Goal: Task Accomplishment & Management: Manage account settings

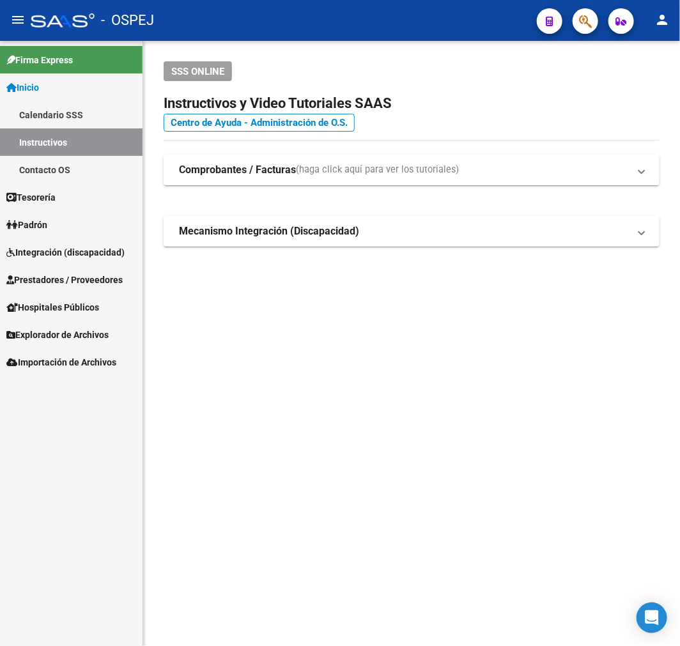
click at [84, 270] on link "Prestadores / Proveedores" at bounding box center [71, 279] width 142 height 27
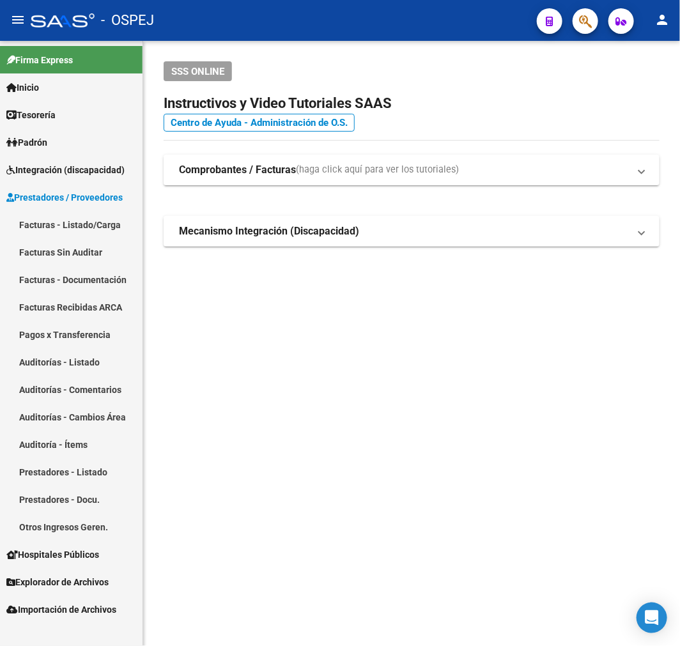
click at [96, 352] on link "Auditorías - Listado" at bounding box center [71, 361] width 142 height 27
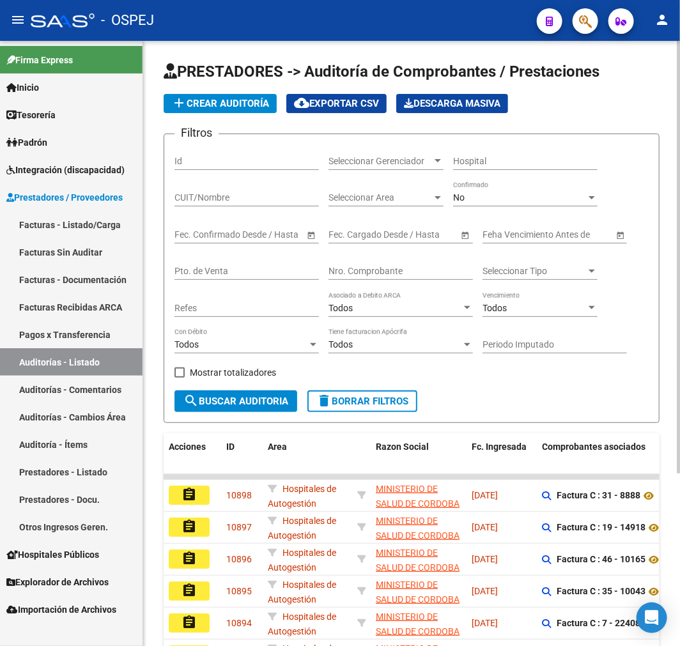
click at [380, 270] on input "Nro. Comprobante" at bounding box center [400, 271] width 144 height 11
type input "3569"
click at [576, 212] on div "No Confirmado" at bounding box center [525, 199] width 144 height 36
click at [579, 208] on div "No Confirmado" at bounding box center [525, 199] width 144 height 36
click at [544, 160] on input "Hospital" at bounding box center [525, 161] width 144 height 11
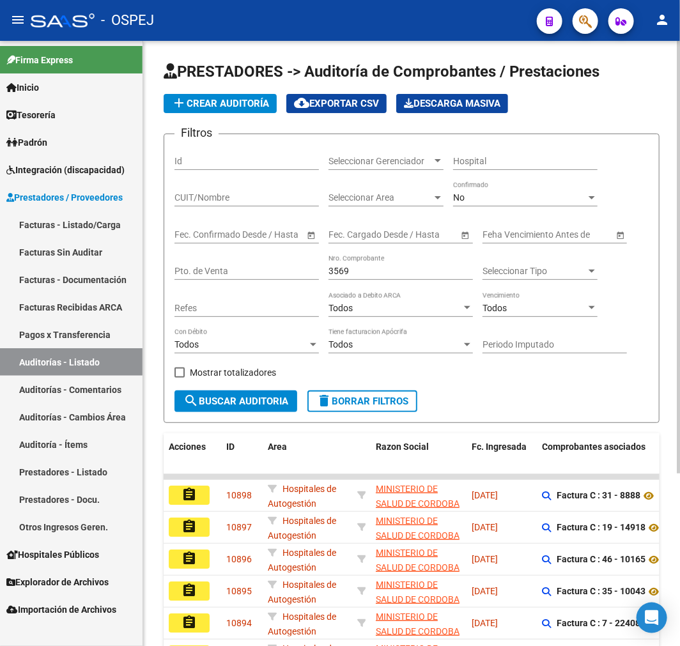
click at [528, 187] on div "No Confirmado" at bounding box center [525, 194] width 144 height 26
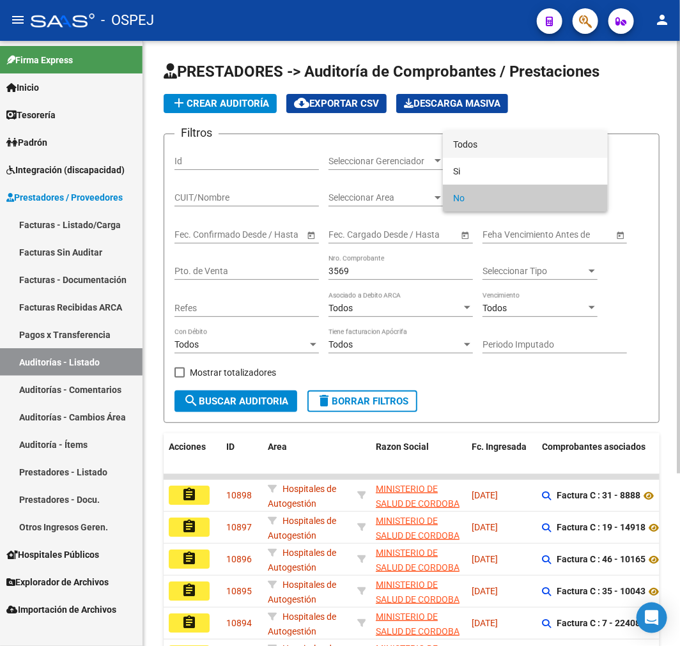
drag, startPoint x: 531, startPoint y: 147, endPoint x: 470, endPoint y: 243, distance: 114.0
click at [531, 146] on span "Todos" at bounding box center [525, 144] width 144 height 27
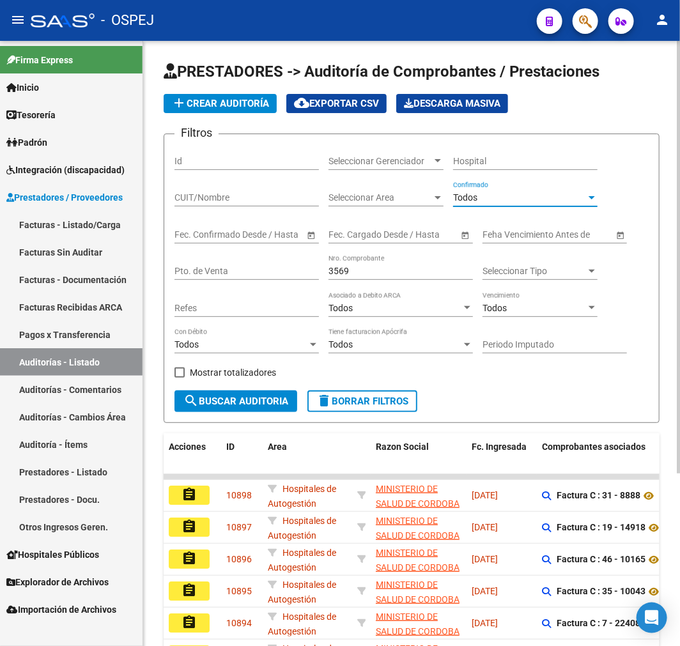
click at [254, 397] on span "search Buscar Auditoria" at bounding box center [235, 400] width 105 height 11
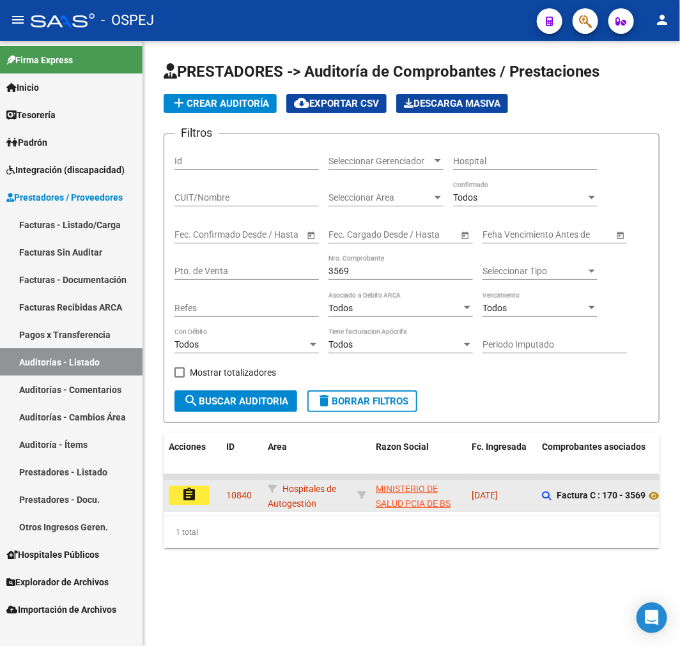
click at [206, 493] on button "assignment" at bounding box center [189, 495] width 41 height 19
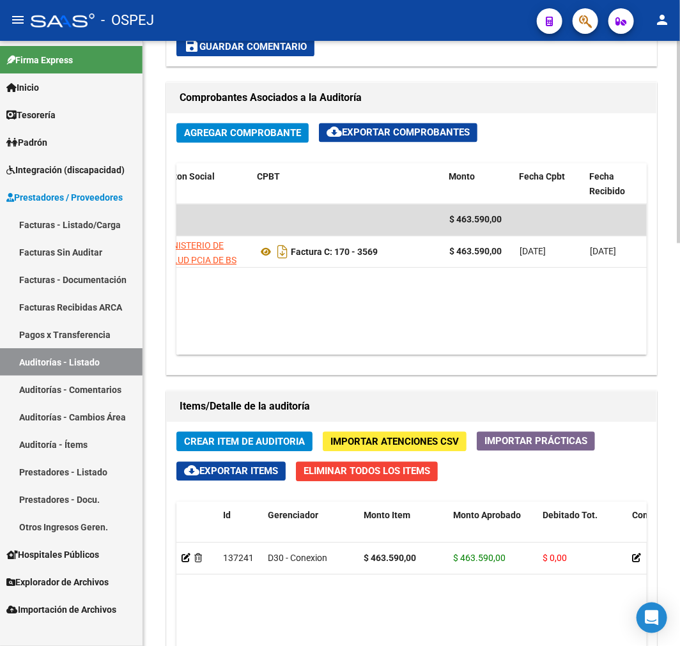
scroll to position [0, 164]
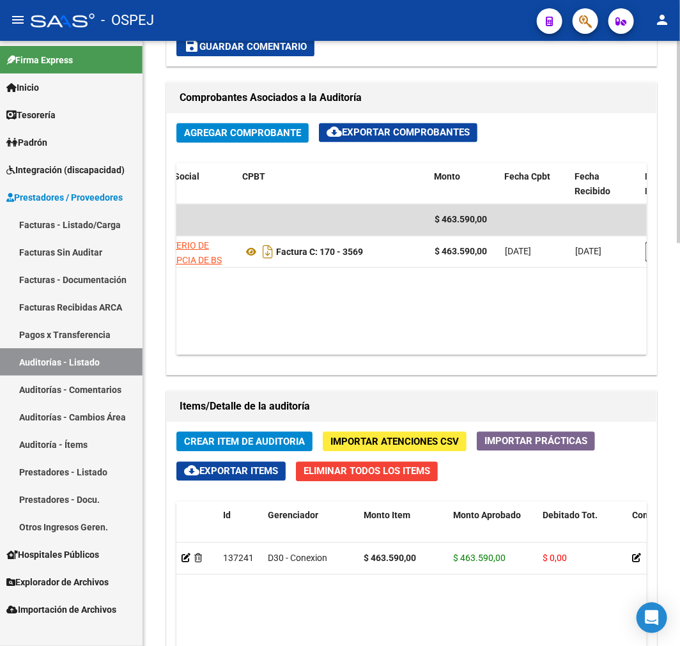
click at [413, 577] on datatable-selection "137241 D30 - Conexion $ 463.590,00 $ 463.590,00 $ 0,00 27309332771 30933277 [PE…" at bounding box center [411, 572] width 470 height 10
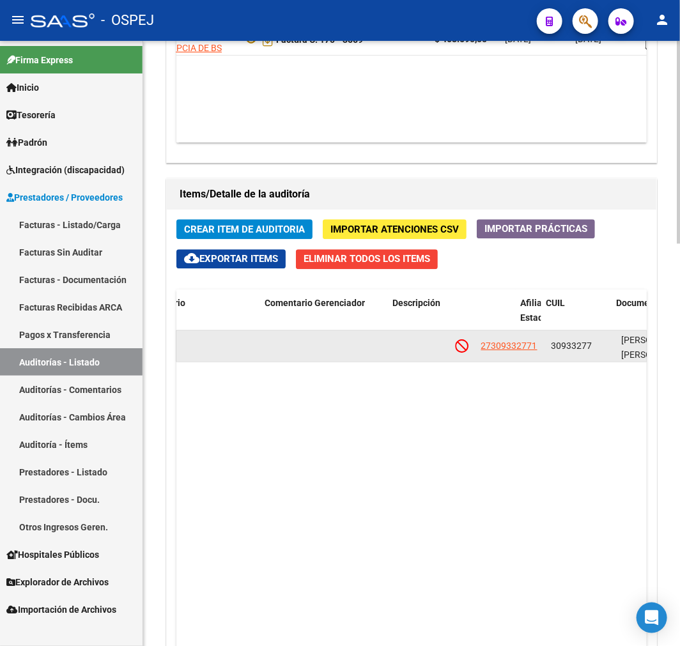
scroll to position [0, 852]
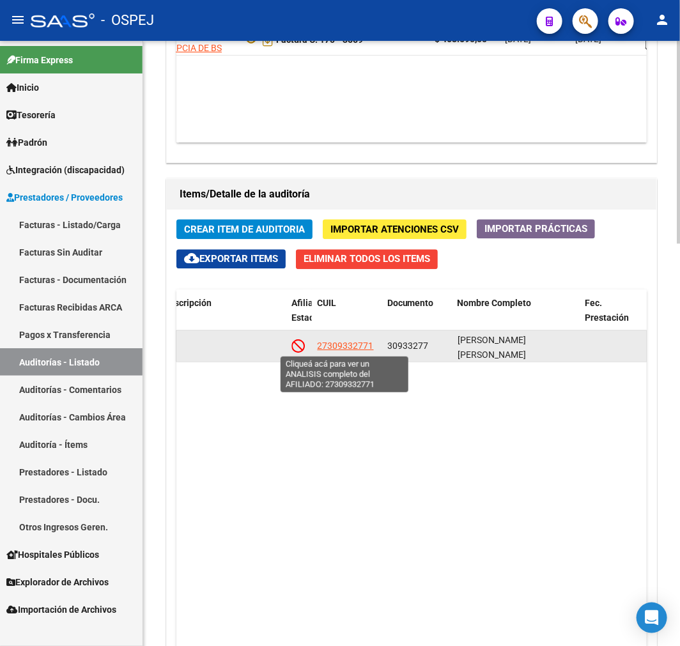
click at [355, 347] on span "27309332771" at bounding box center [345, 346] width 56 height 10
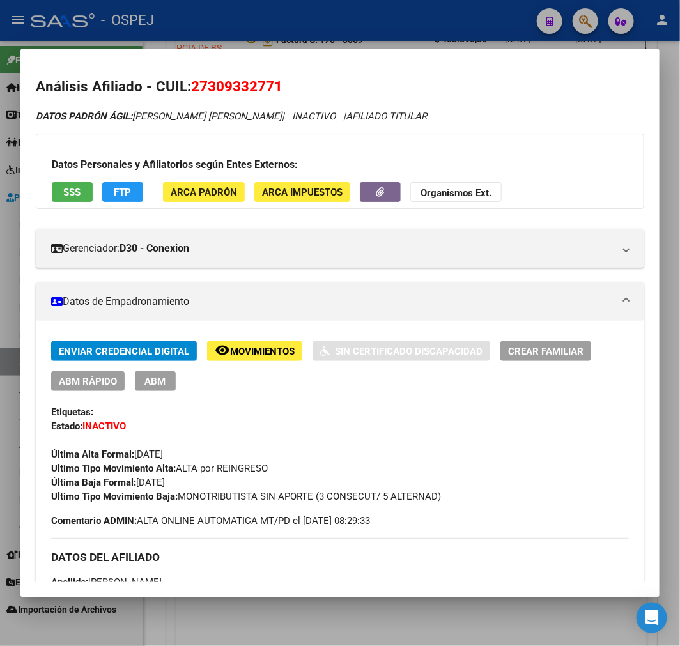
click at [80, 198] on button "SSS" at bounding box center [72, 192] width 41 height 20
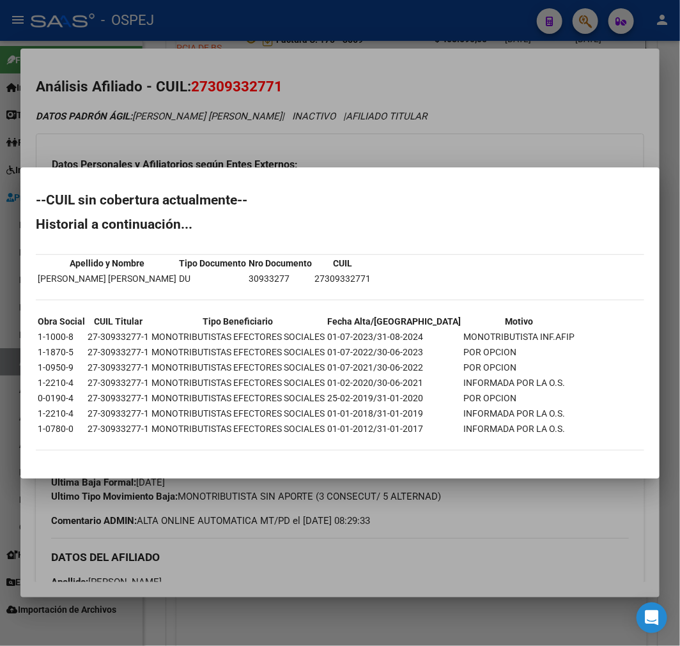
click at [309, 366] on td "MONOTRIBUTISTAS EFECTORES SOCIALES" at bounding box center [238, 367] width 174 height 14
click at [308, 366] on td "MONOTRIBUTISTAS EFECTORES SOCIALES" at bounding box center [238, 367] width 174 height 14
click at [303, 399] on td "MONOTRIBUTISTAS EFECTORES SOCIALES" at bounding box center [238, 398] width 174 height 14
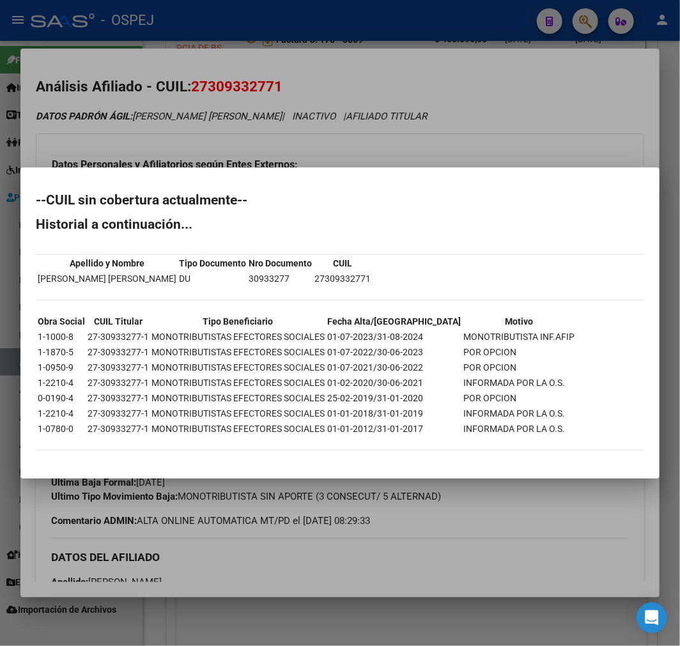
click at [303, 399] on td "MONOTRIBUTISTAS EFECTORES SOCIALES" at bounding box center [238, 398] width 174 height 14
click at [373, 353] on td "01-07-2022/30-06-2023" at bounding box center [393, 352] width 135 height 14
click at [463, 397] on td "POR OPCION" at bounding box center [519, 398] width 112 height 14
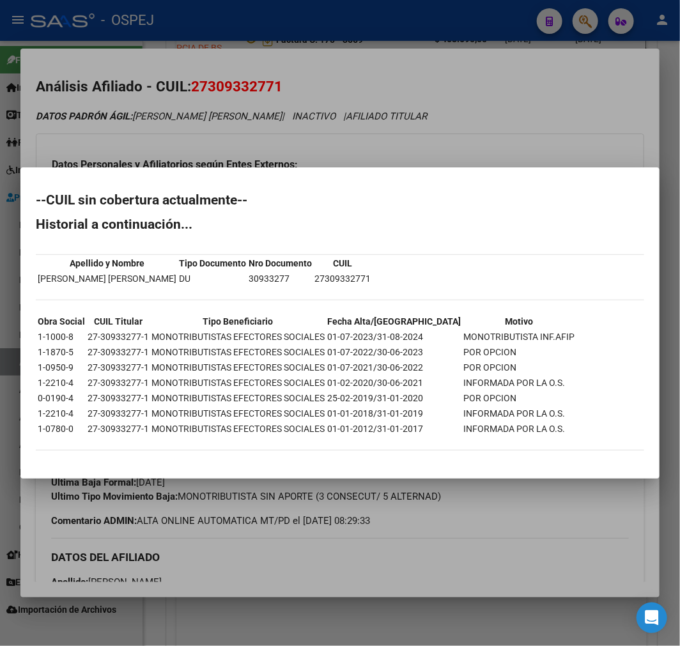
click at [599, 160] on div at bounding box center [340, 323] width 680 height 646
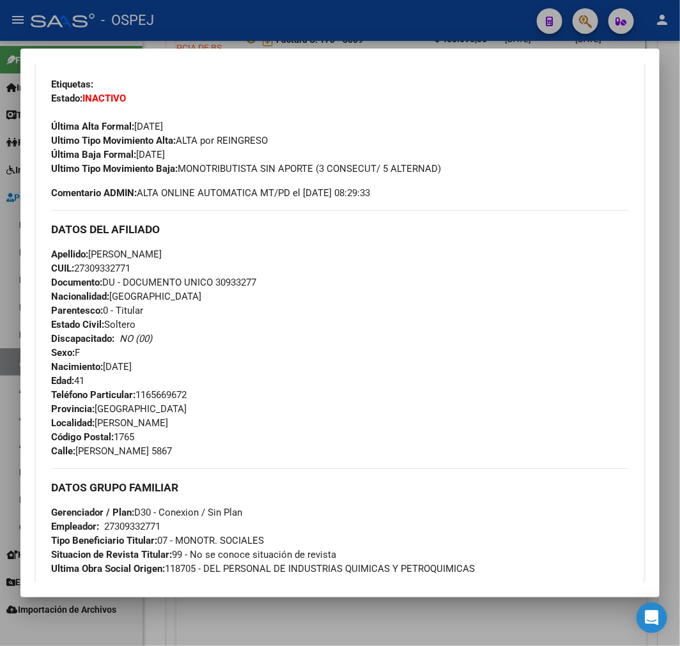
scroll to position [0, 0]
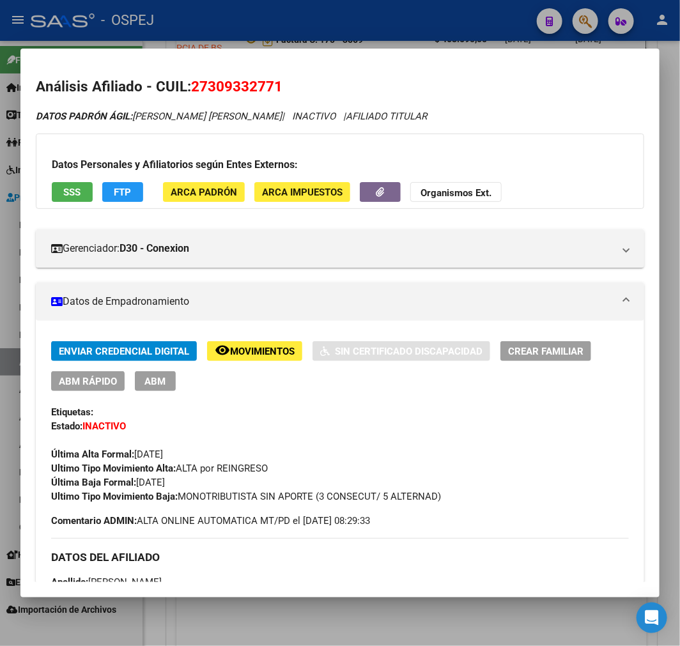
click at [20, 174] on div at bounding box center [340, 323] width 680 height 646
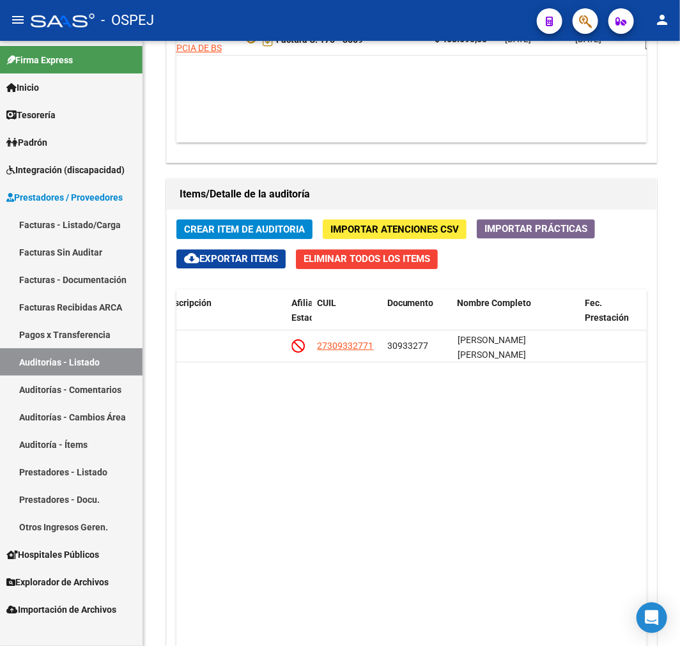
click at [80, 363] on link "Auditorías - Listado" at bounding box center [71, 361] width 142 height 27
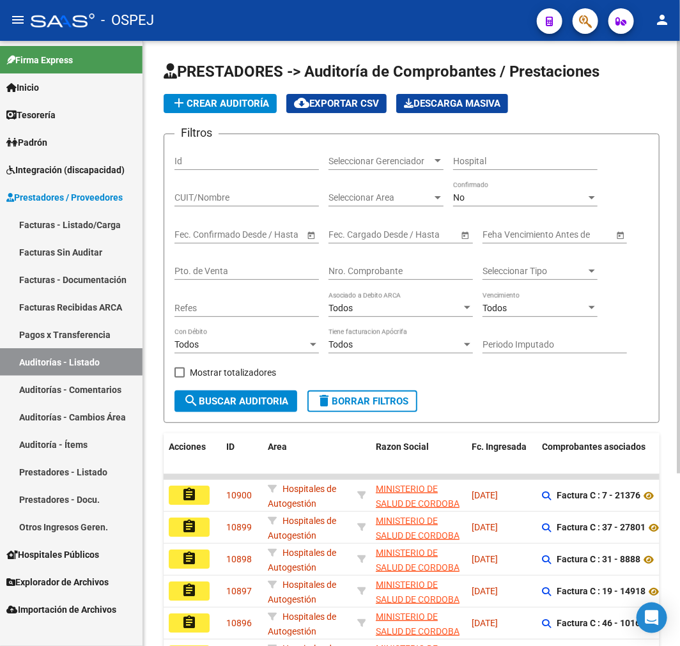
click at [213, 94] on button "add Crear Auditoría" at bounding box center [220, 103] width 113 height 19
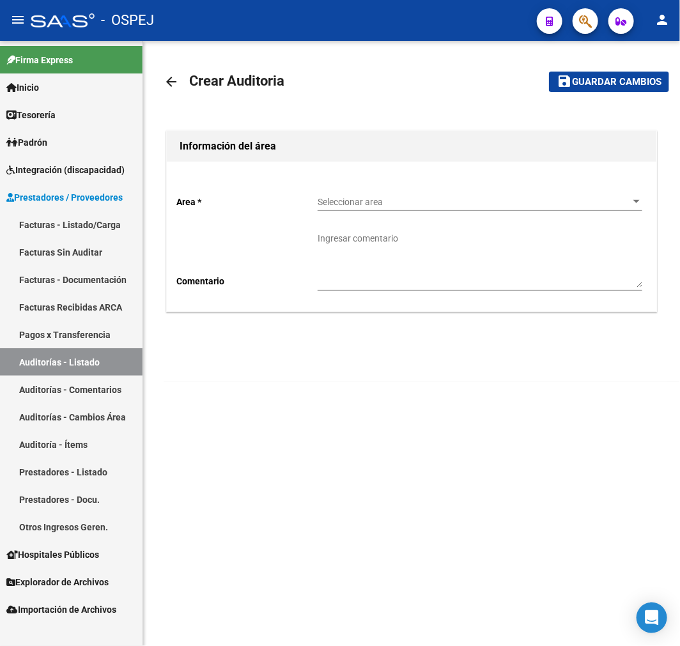
click at [434, 192] on div "Seleccionar area Seleccionar area" at bounding box center [480, 198] width 325 height 26
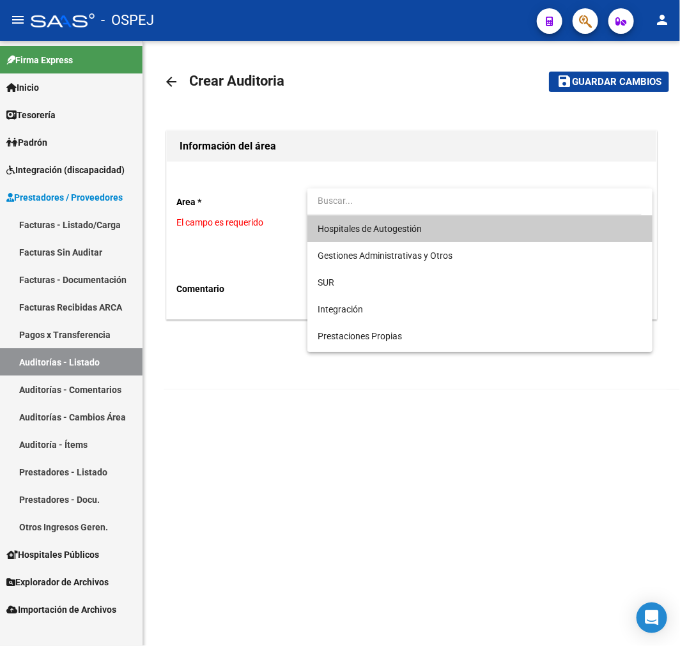
click at [388, 240] on span "Hospitales de Autogestión" at bounding box center [480, 228] width 325 height 27
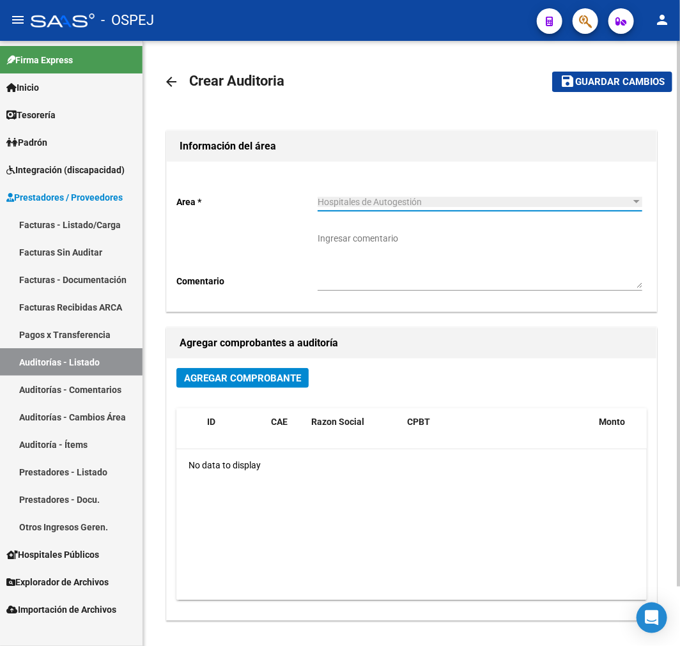
click at [266, 379] on span "Agregar Comprobante" at bounding box center [242, 377] width 117 height 11
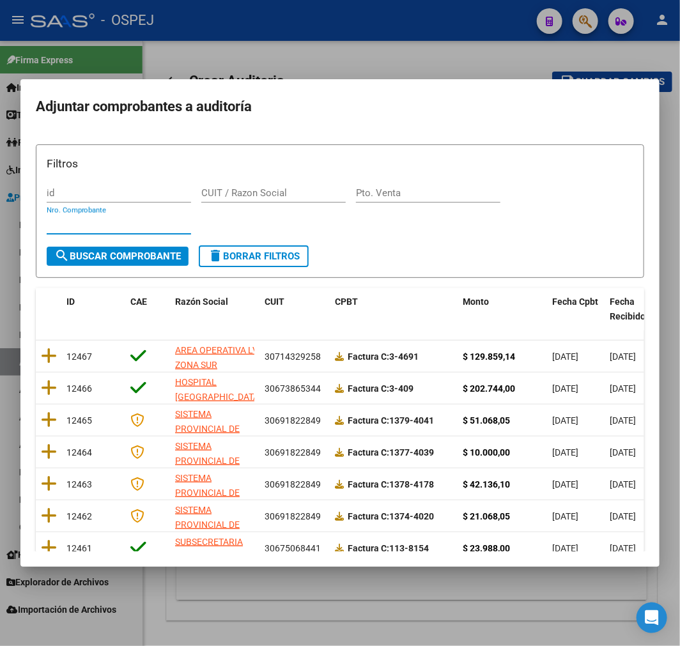
click at [144, 227] on input "Nro. Comprobante" at bounding box center [119, 223] width 144 height 11
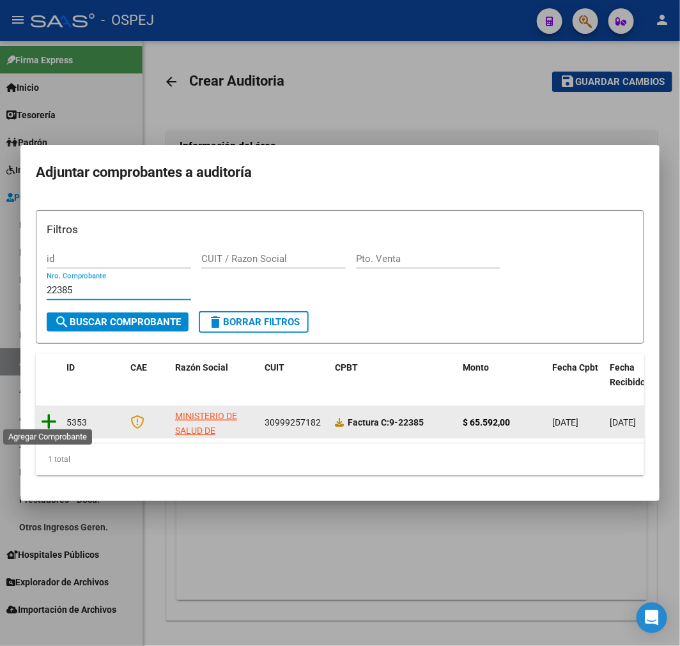
type input "22385"
click at [45, 417] on icon at bounding box center [49, 422] width 16 height 18
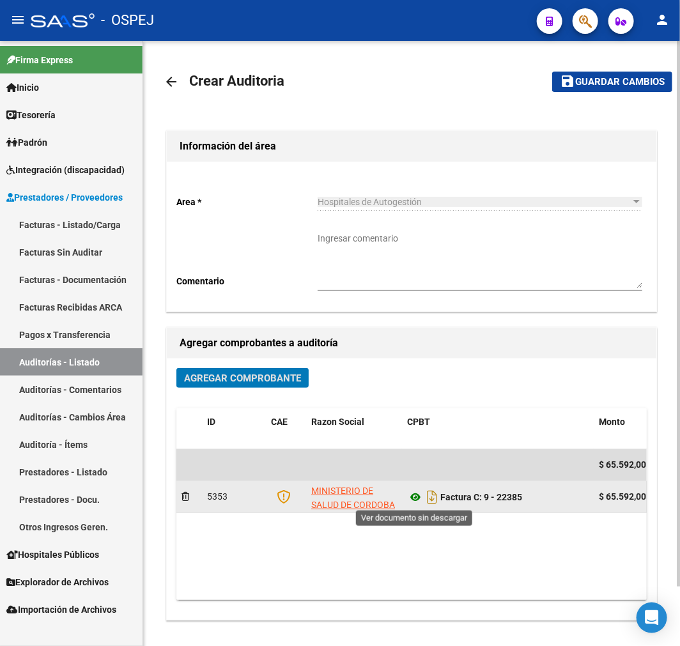
click at [416, 500] on icon at bounding box center [415, 496] width 17 height 15
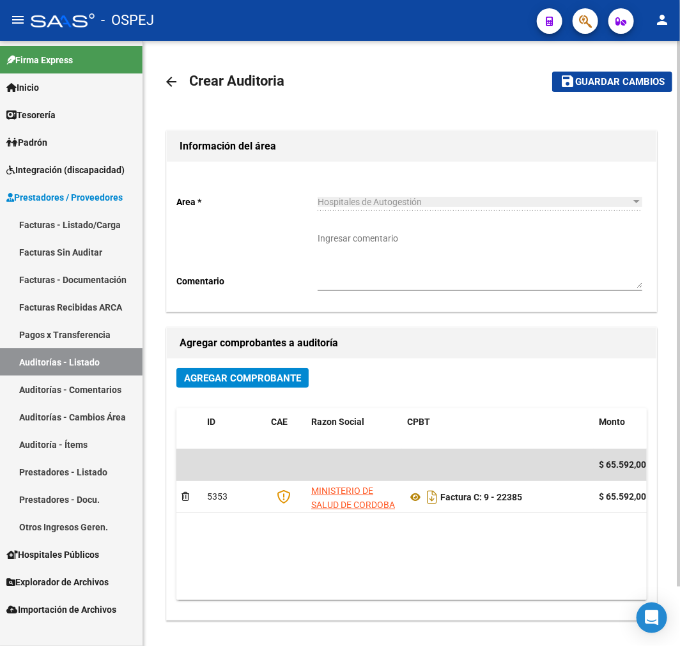
click at [636, 94] on mat-toolbar-row "save Guardar cambios" at bounding box center [602, 81] width 141 height 41
click at [636, 88] on button "save Guardar cambios" at bounding box center [612, 82] width 120 height 20
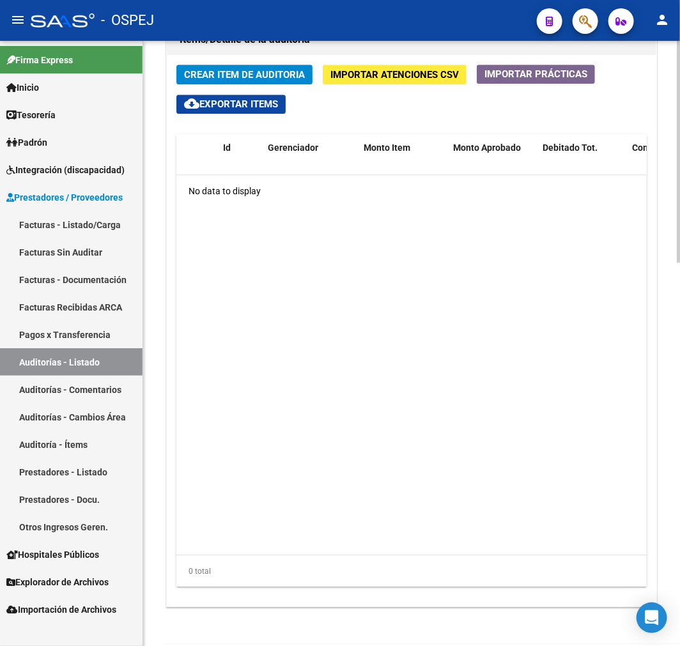
scroll to position [834, 0]
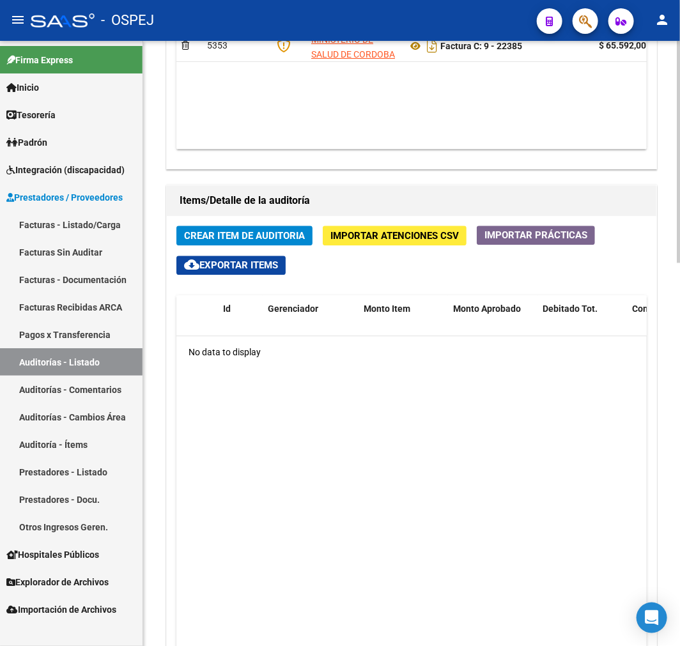
click at [253, 237] on span "Crear Item de Auditoria" at bounding box center [244, 235] width 121 height 11
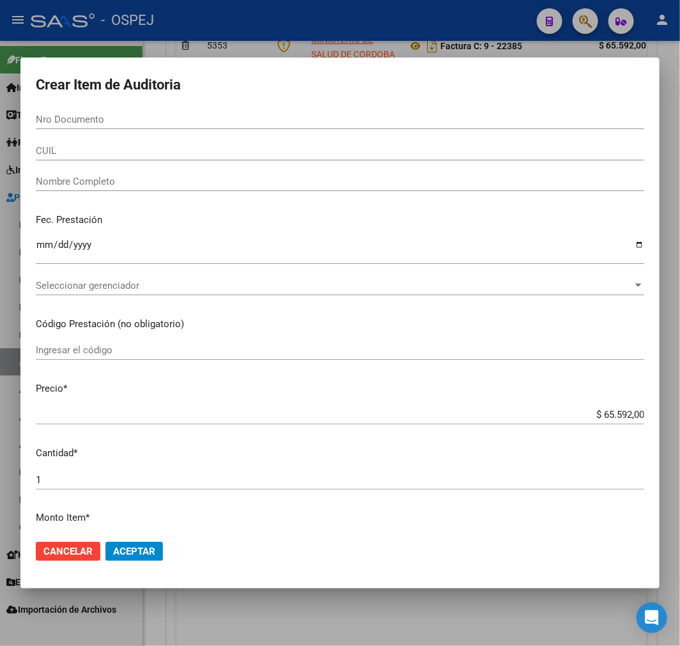
click at [75, 121] on input "Nro Documento" at bounding box center [340, 119] width 608 height 11
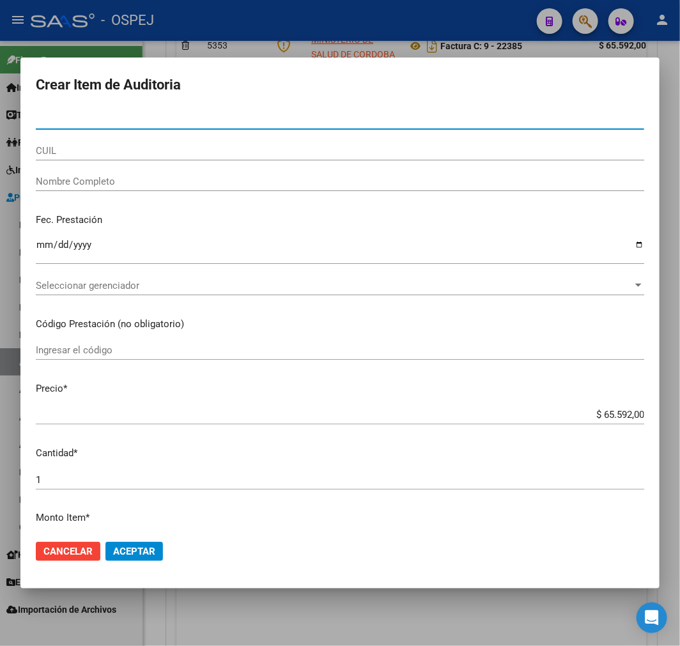
paste input "59371486"
type input "59371486"
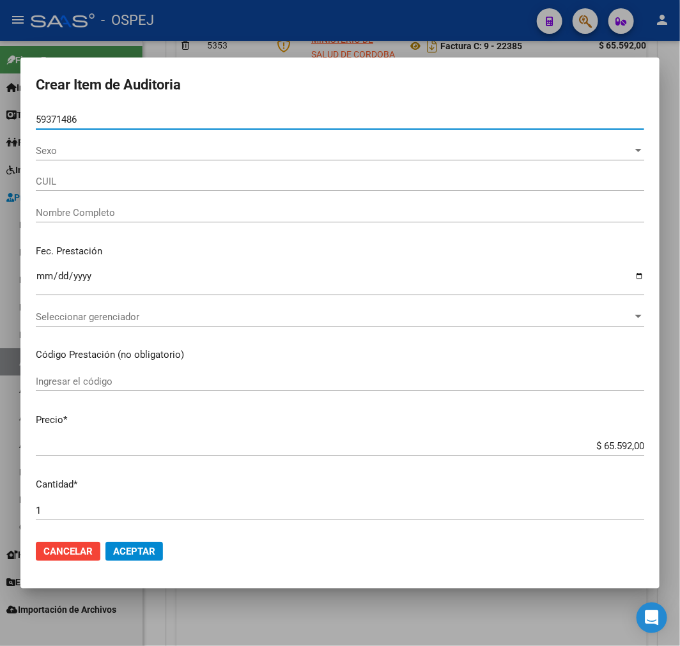
type input "20593714862"
type input "[PERSON_NAME] [PERSON_NAME]"
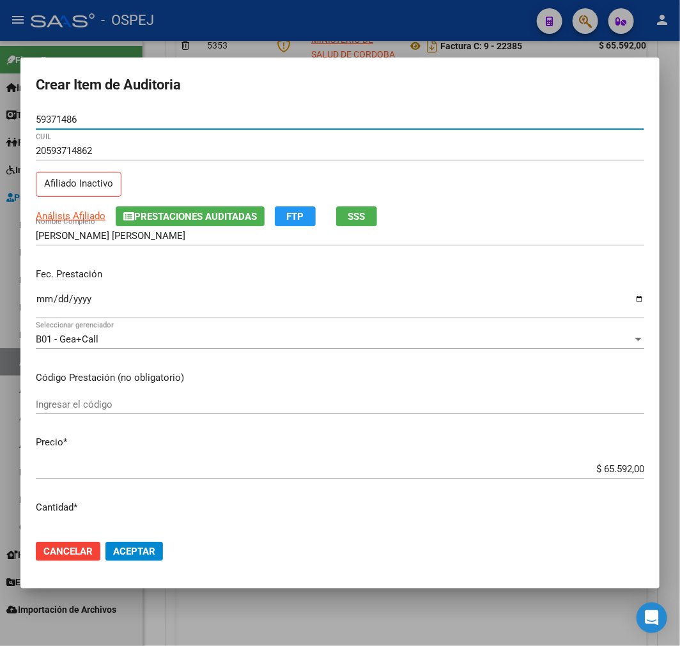
type input "59371486"
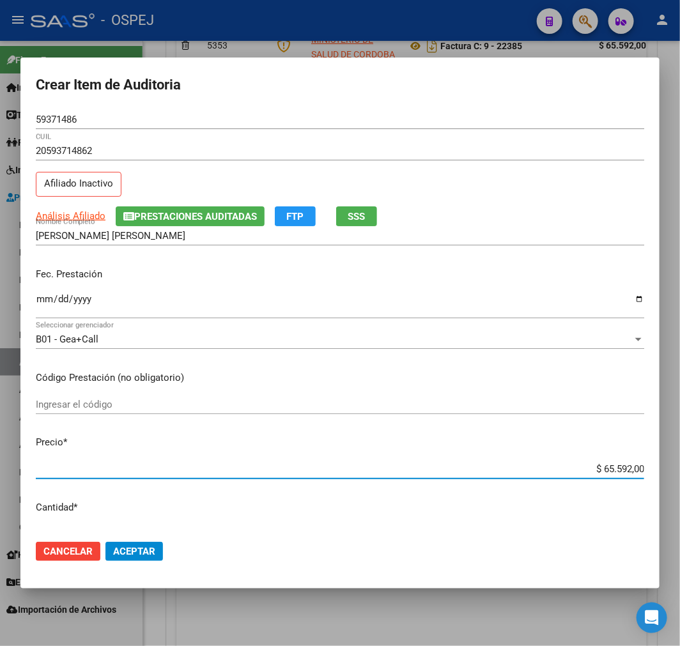
click at [607, 473] on input "$ 65.592,00" at bounding box center [340, 468] width 608 height 11
click at [607, 471] on input "$ 65.592,00" at bounding box center [340, 468] width 608 height 11
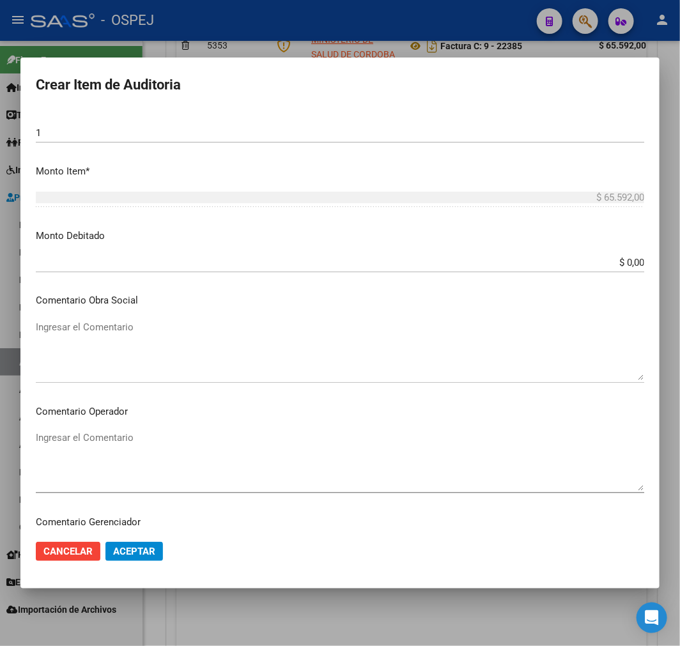
scroll to position [355, 0]
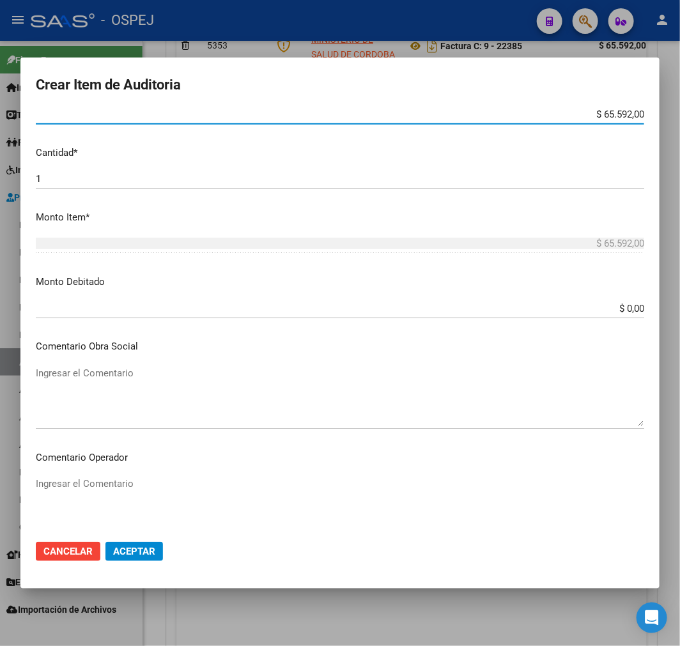
click at [609, 112] on input "$ 65.592,00" at bounding box center [340, 114] width 608 height 11
type input "$ 0,04"
type input "$ 0,43"
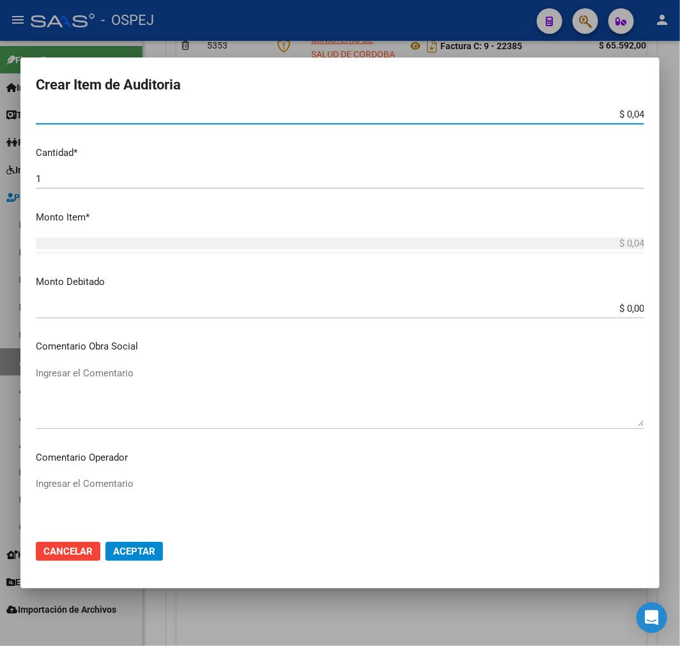
type input "$ 0,43"
type input "$ 4,37"
type input "$ 43,72"
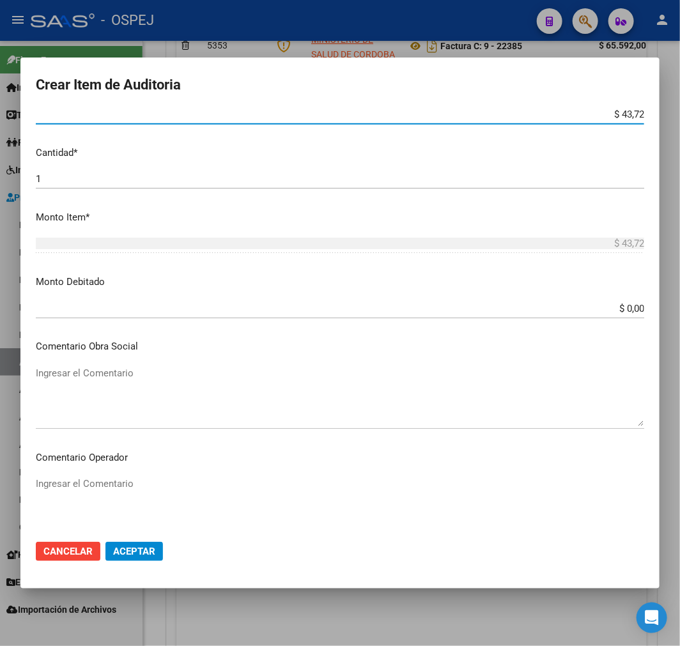
type input "$ 437,28"
type input "$ 4.372,80"
type input "$ 43.728,00"
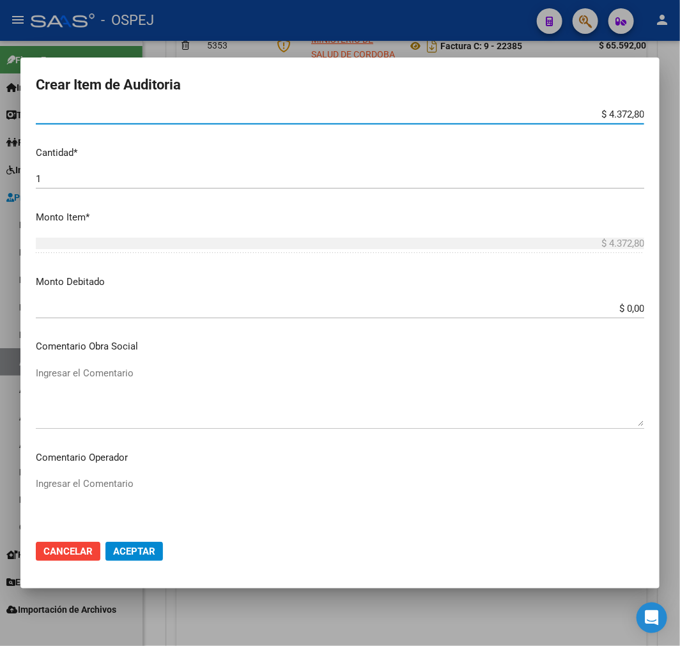
type input "$ 43.728,00"
click at [147, 546] on span "Aceptar" at bounding box center [134, 551] width 42 height 11
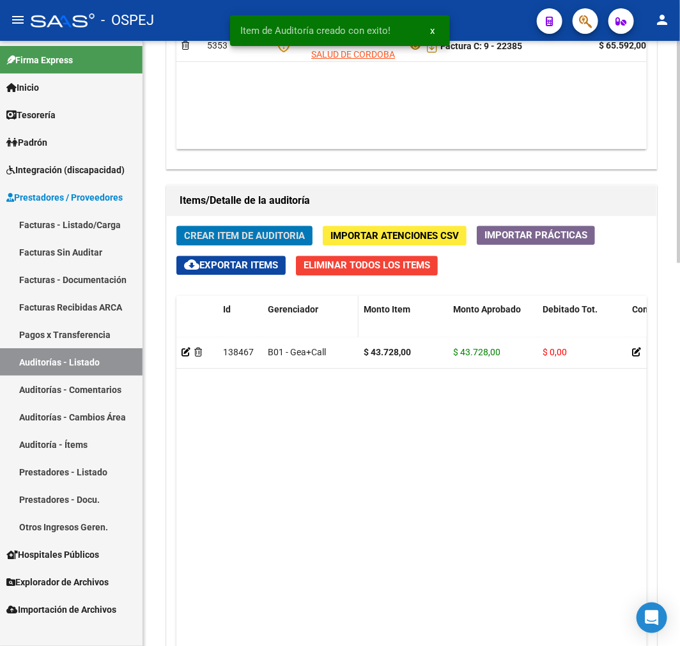
scroll to position [987, 0]
click at [273, 231] on span "Crear Item de Auditoria" at bounding box center [244, 235] width 121 height 11
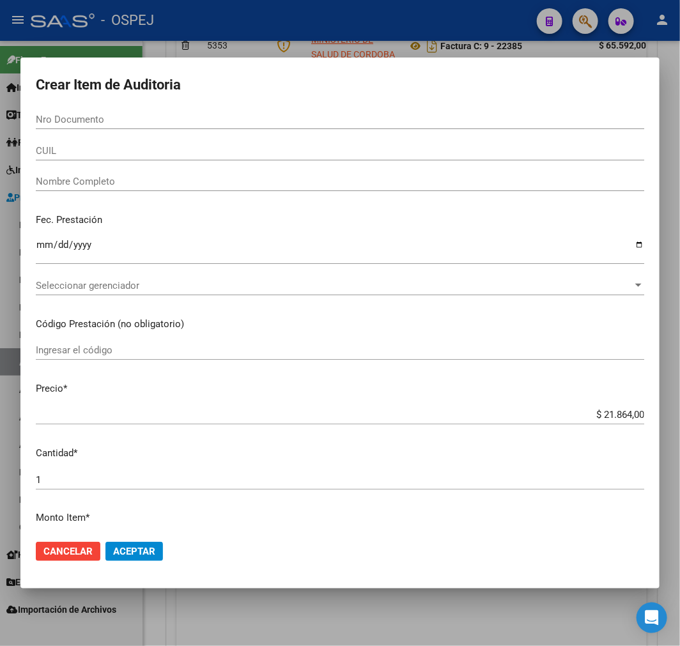
click at [122, 114] on input "Nro Documento" at bounding box center [340, 119] width 608 height 11
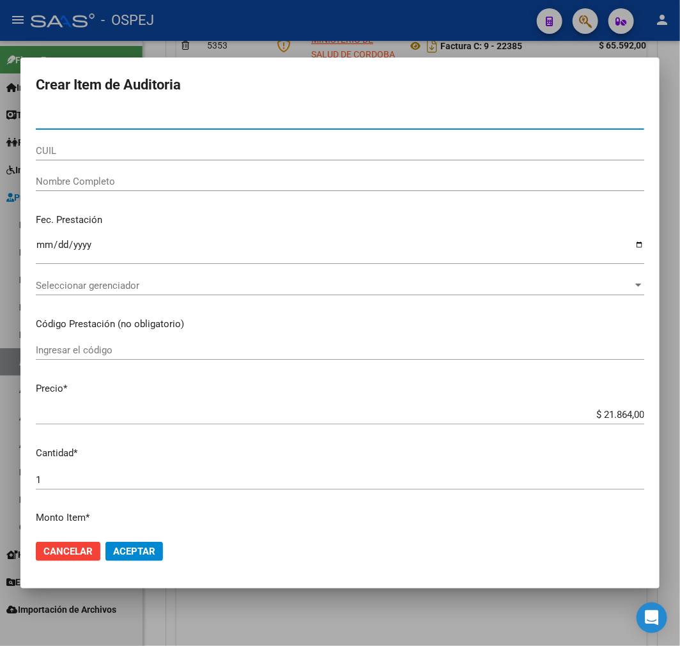
paste input "50931514"
type input "50931514"
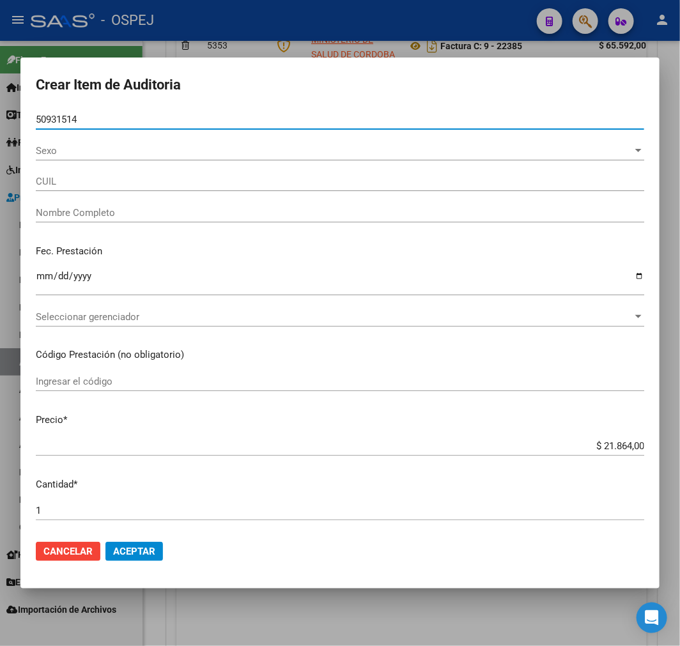
type input "20509315141"
type input "[PERSON_NAME] [PERSON_NAME]"
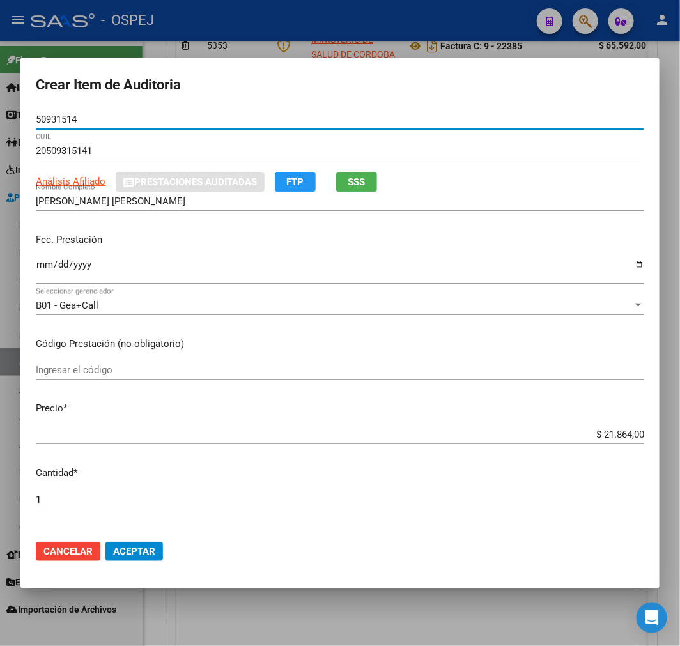
type input "50931514"
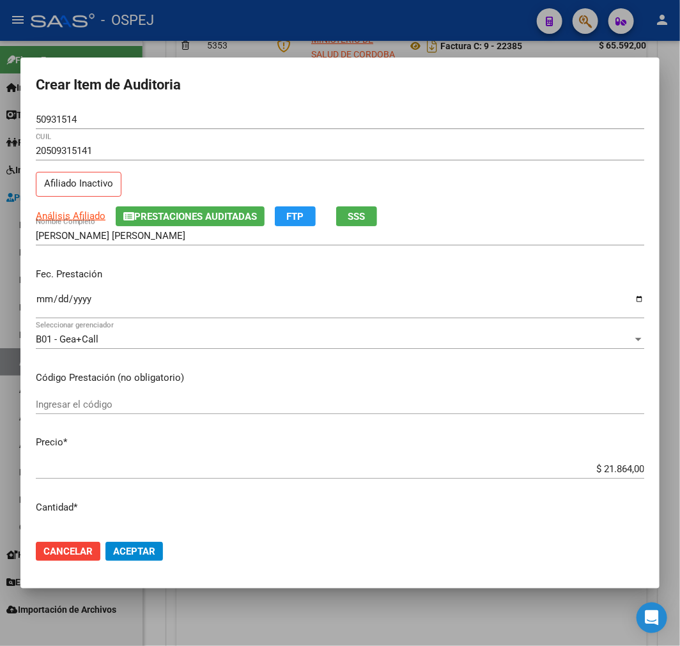
click at [626, 470] on input "$ 21.864,00" at bounding box center [340, 468] width 608 height 11
type input "$ 0,01"
type input "$ 0,12"
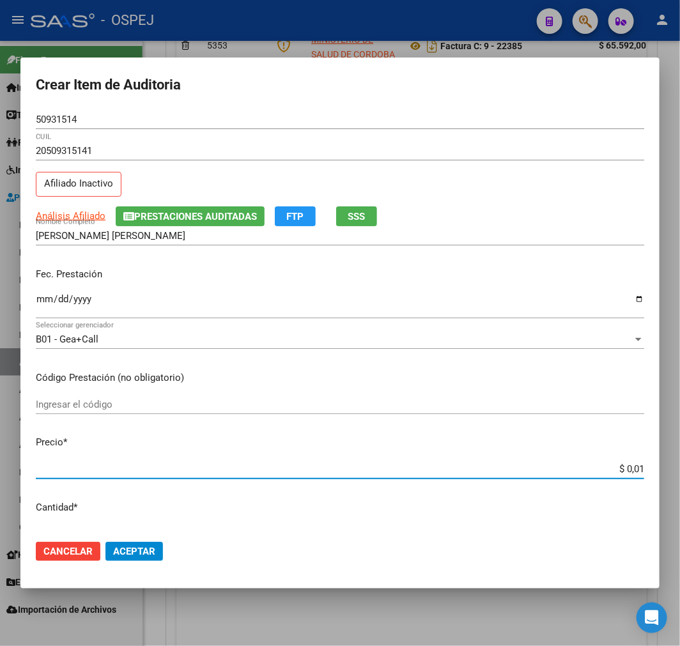
type input "$ 0,12"
type input "$ 1,29"
type input "$ 12,98"
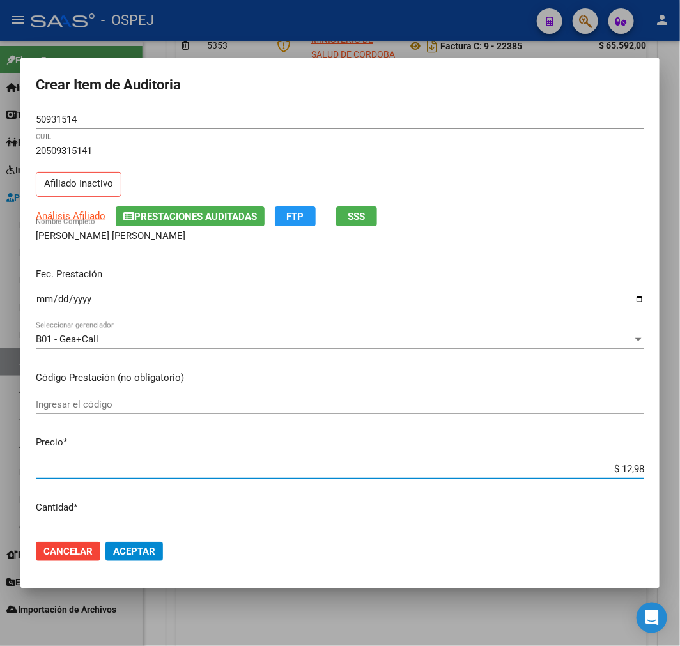
type input "$ 129,88"
type input "$ 1.298,80"
type input "$ 12.988,00"
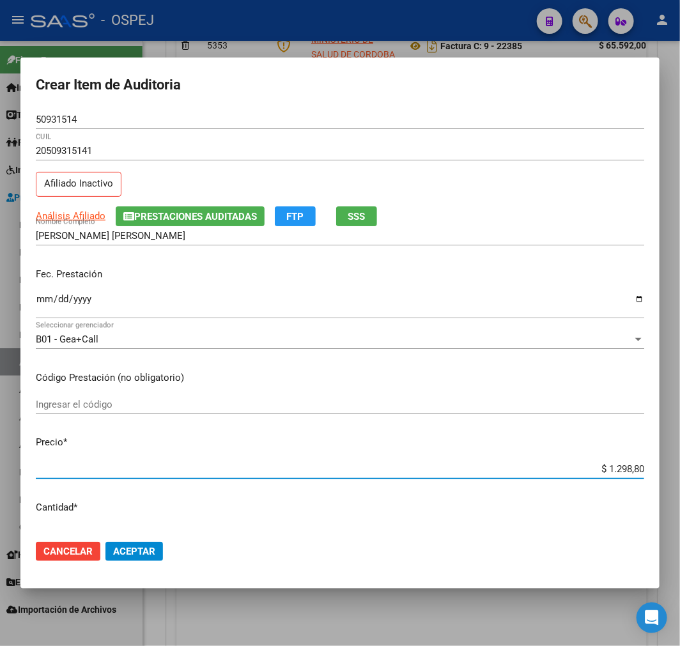
type input "$ 12.988,00"
click at [125, 549] on span "Aceptar" at bounding box center [134, 551] width 42 height 11
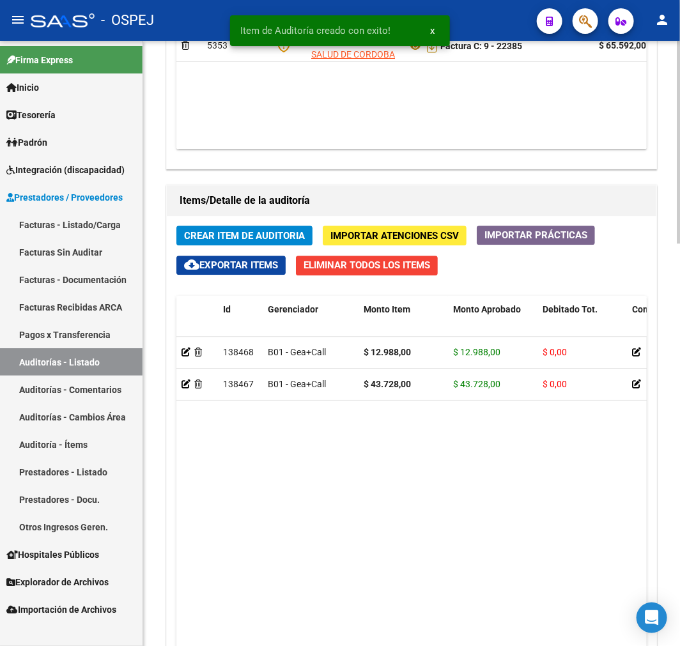
click at [245, 245] on div "Crear Item de Auditoria Importar Atenciones CSV Importar Prácticas cloud_downlo…" at bounding box center [411, 492] width 489 height 552
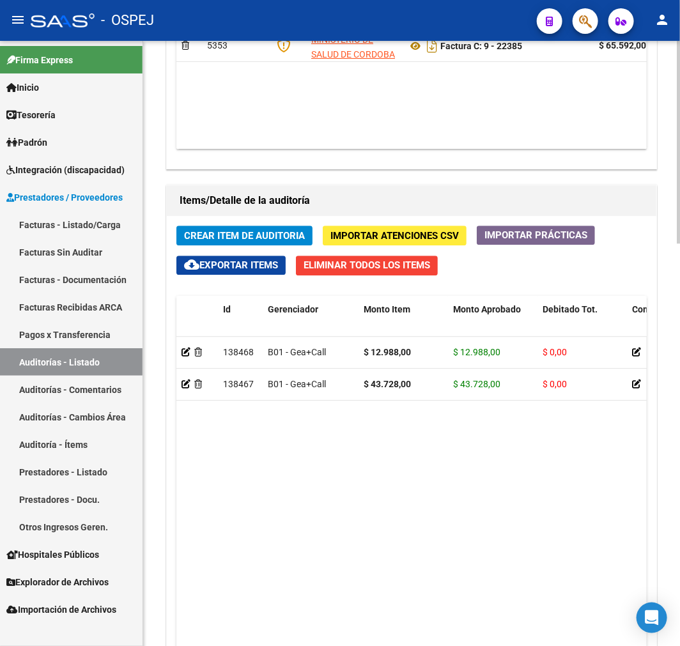
click at [291, 229] on button "Crear Item de Auditoria" at bounding box center [244, 236] width 136 height 20
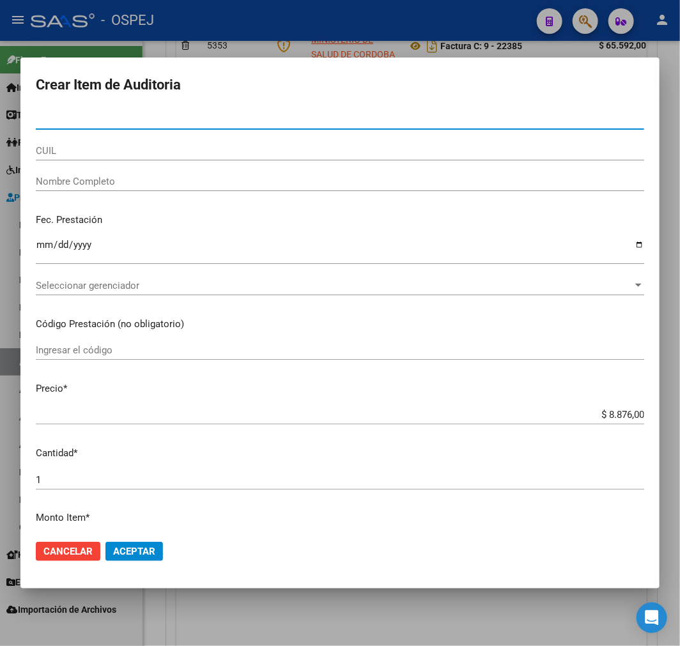
paste input "58589432"
type input "58589432"
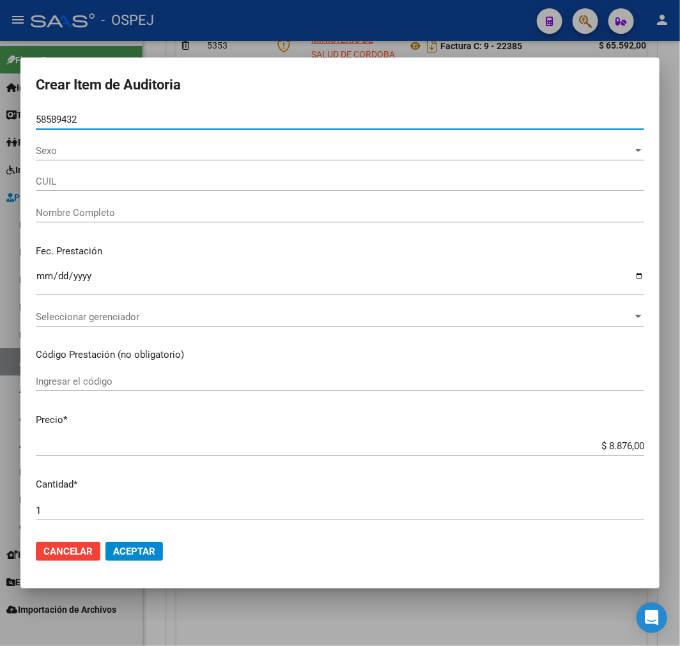
type input "27585894325"
type input "[PERSON_NAME] [PERSON_NAME]"
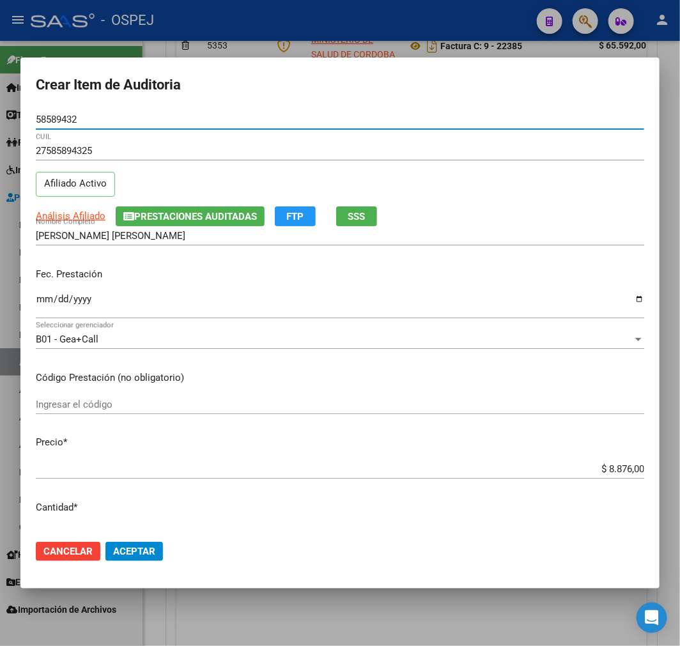
type input "58589432"
click at [132, 546] on span "Aceptar" at bounding box center [134, 551] width 42 height 11
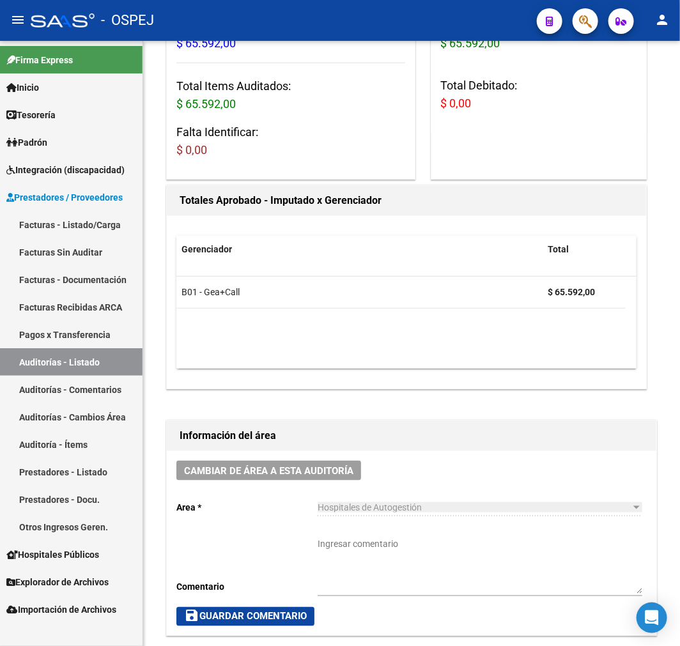
scroll to position [0, 0]
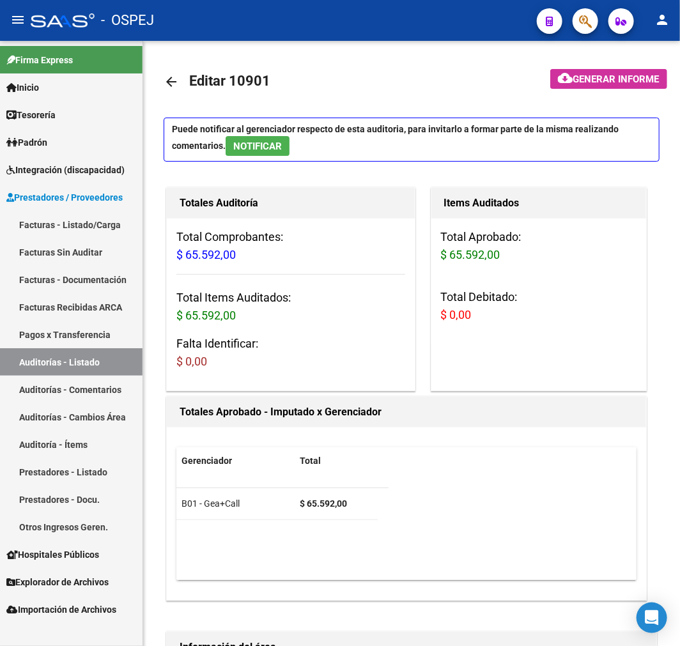
click at [111, 356] on link "Auditorías - Listado" at bounding box center [71, 361] width 142 height 27
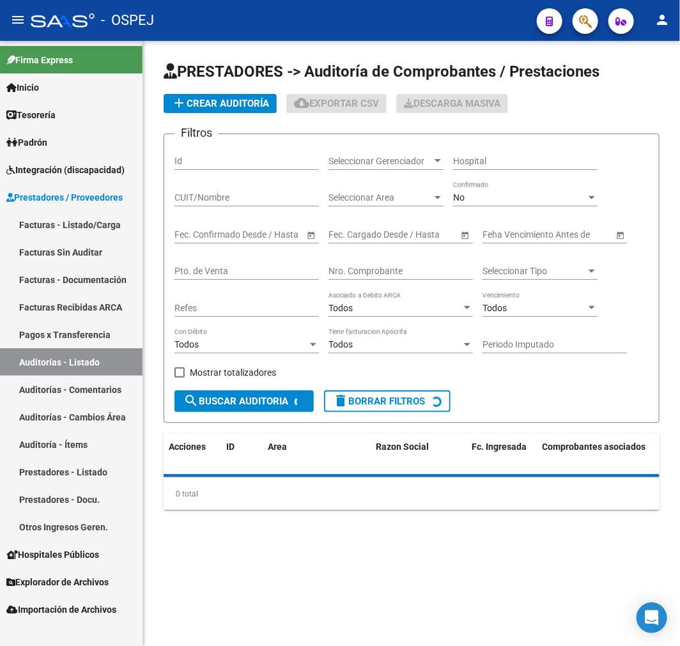
click at [500, 179] on div "Hospital" at bounding box center [525, 162] width 144 height 36
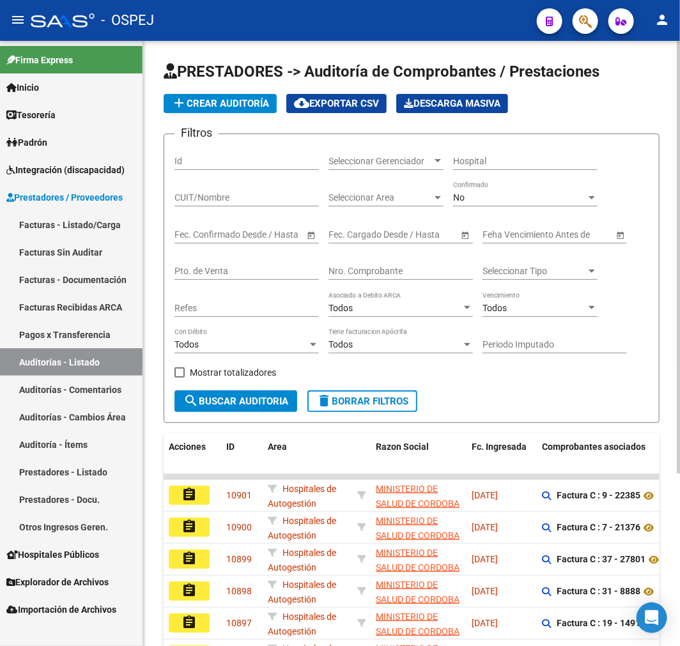
drag, startPoint x: 498, startPoint y: 180, endPoint x: 482, endPoint y: 194, distance: 20.9
click at [497, 181] on div "Hospital" at bounding box center [525, 162] width 144 height 36
click at [482, 195] on div "No" at bounding box center [519, 197] width 133 height 11
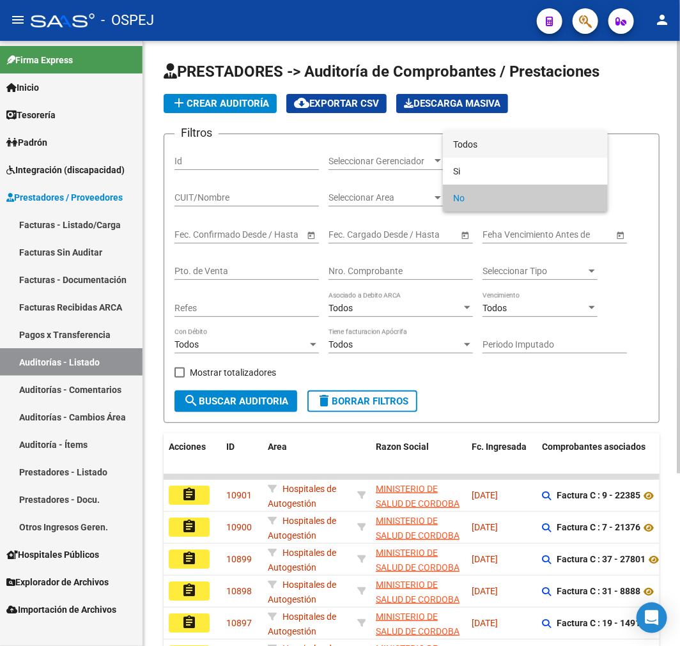
drag, startPoint x: 493, startPoint y: 151, endPoint x: 484, endPoint y: 194, distance: 43.2
click at [493, 151] on span "Todos" at bounding box center [525, 144] width 144 height 27
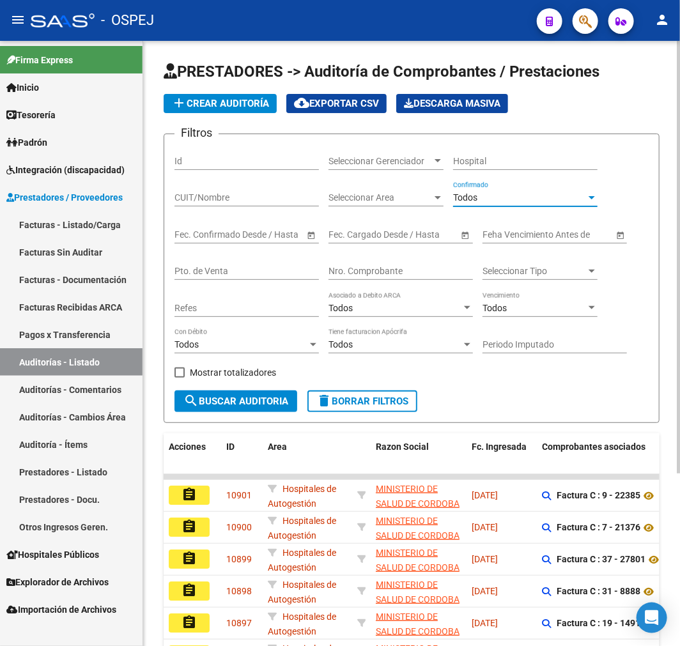
click at [420, 259] on div "Nro. Comprobante" at bounding box center [400, 267] width 144 height 26
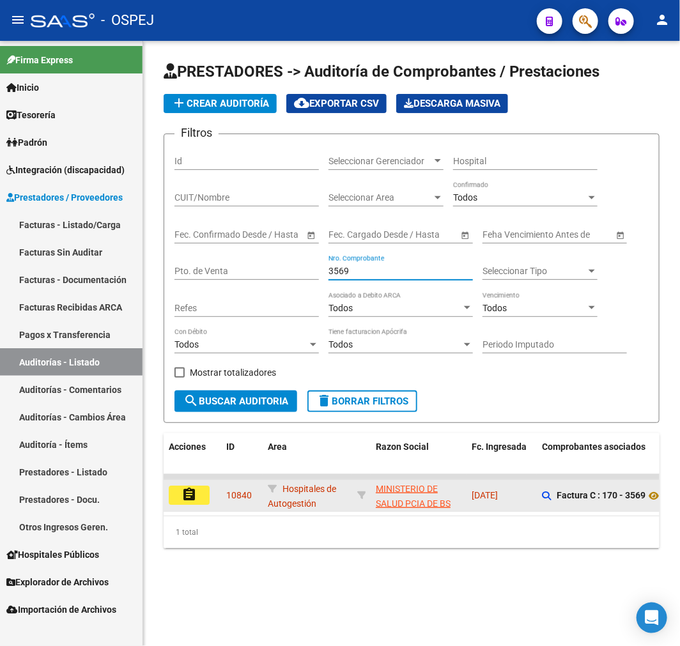
type input "3569"
click at [186, 493] on mat-icon "assignment" at bounding box center [188, 494] width 15 height 15
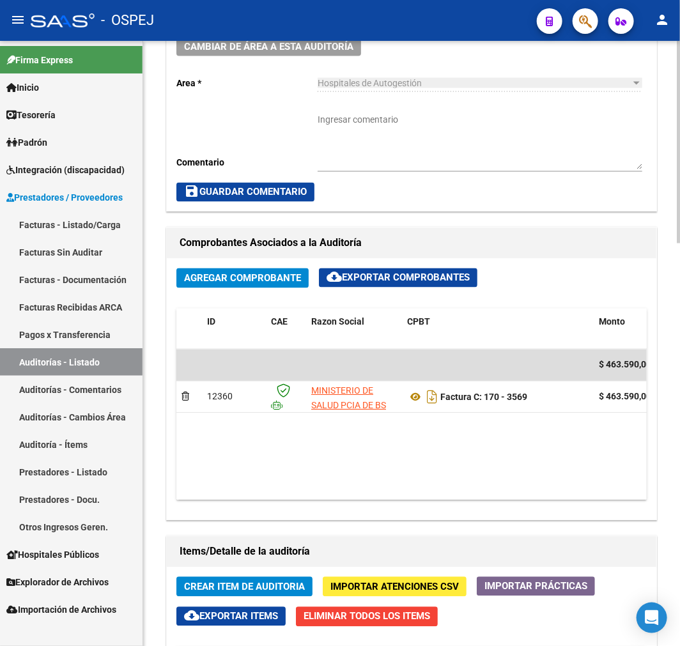
scroll to position [639, 0]
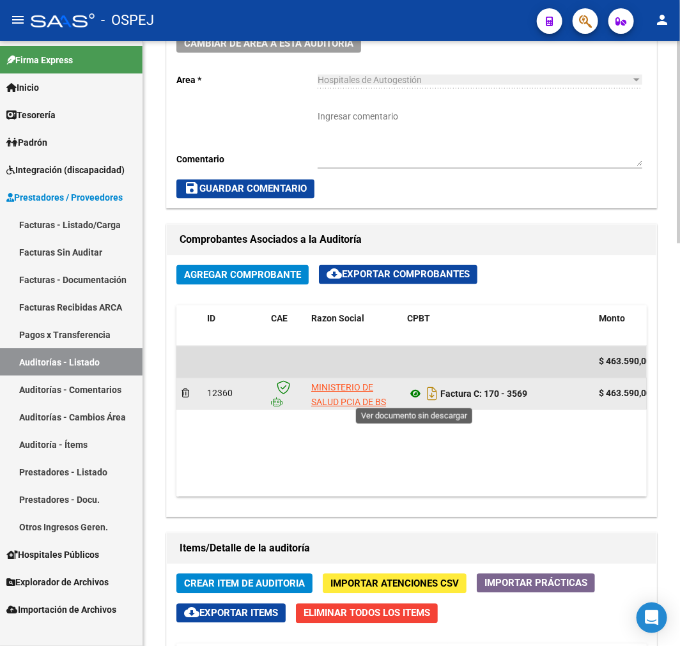
click at [409, 398] on icon at bounding box center [415, 394] width 17 height 15
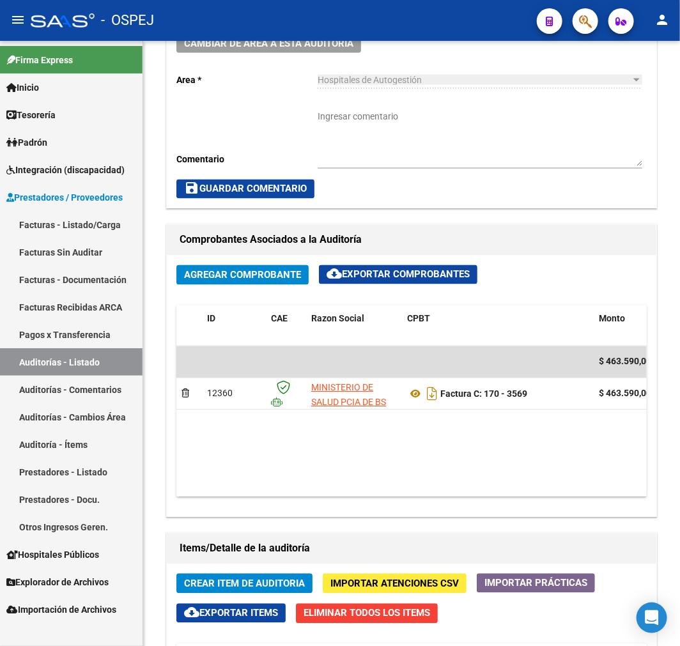
click at [132, 216] on link "Facturas - Listado/Carga" at bounding box center [71, 224] width 142 height 27
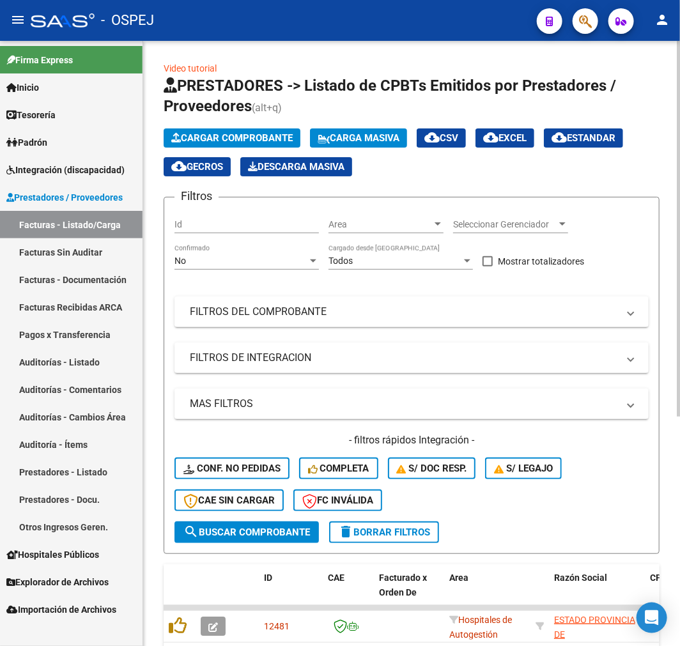
click at [275, 139] on span "Cargar Comprobante" at bounding box center [231, 137] width 121 height 11
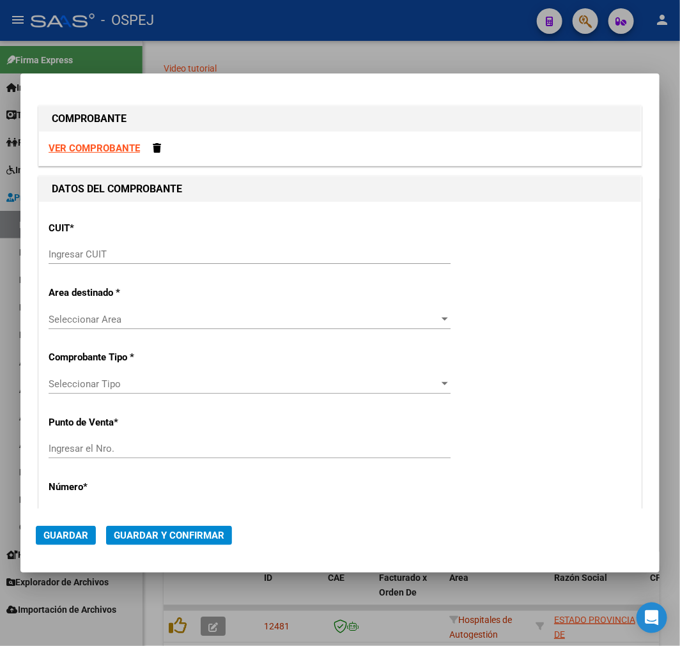
click at [133, 254] on input "Ingresar CUIT" at bounding box center [250, 254] width 402 height 11
paste input "30-99925718-2"
type input "30-99925718-2"
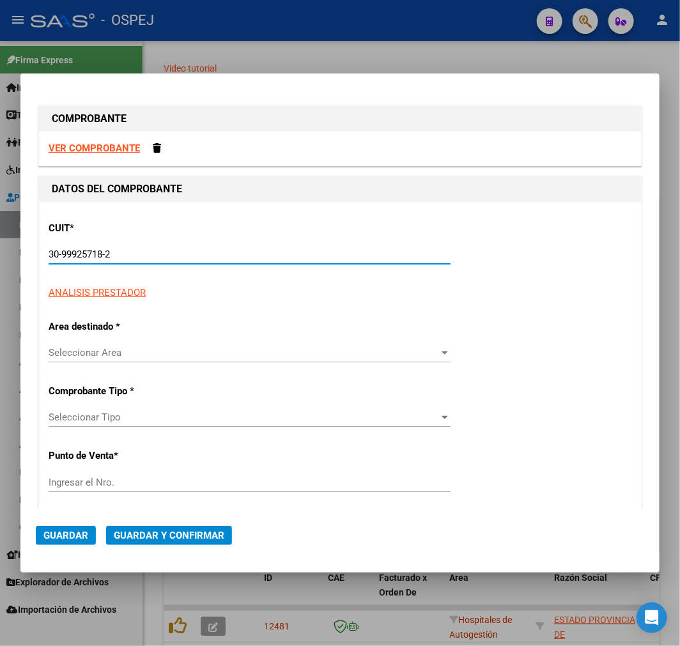
type input "7"
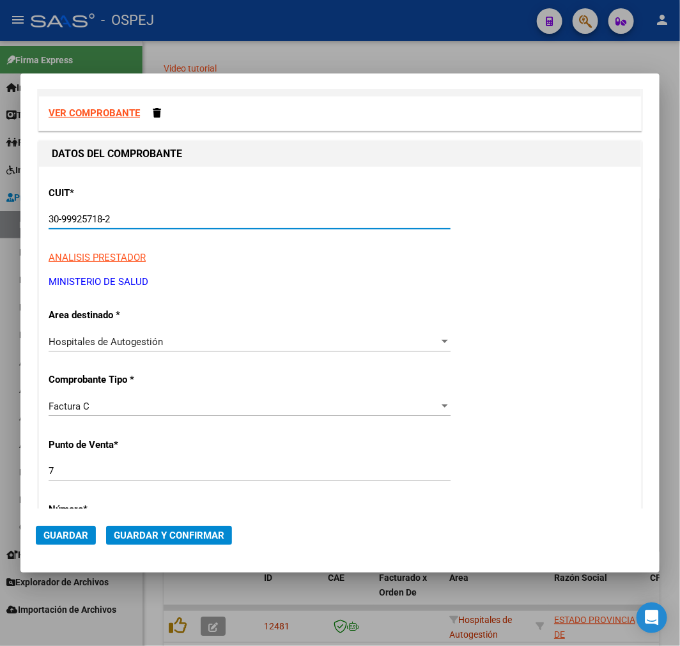
scroll to position [71, 0]
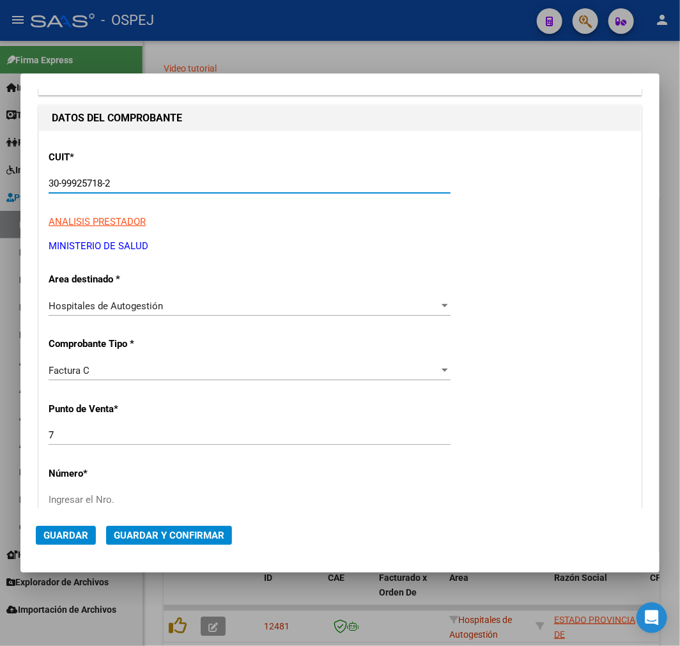
type input "30-99925718-2"
click at [66, 439] on input "7" at bounding box center [250, 434] width 402 height 11
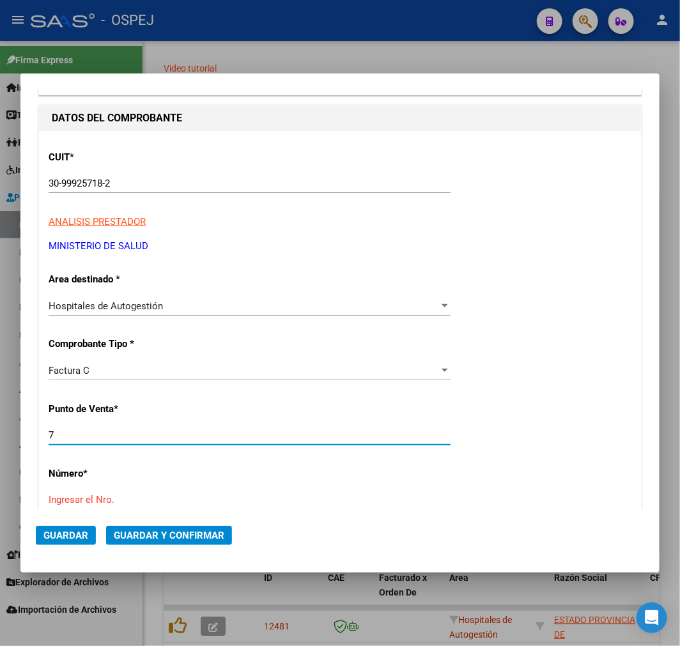
click at [66, 439] on input "7" at bounding box center [250, 434] width 402 height 11
type input "46"
type input "9224"
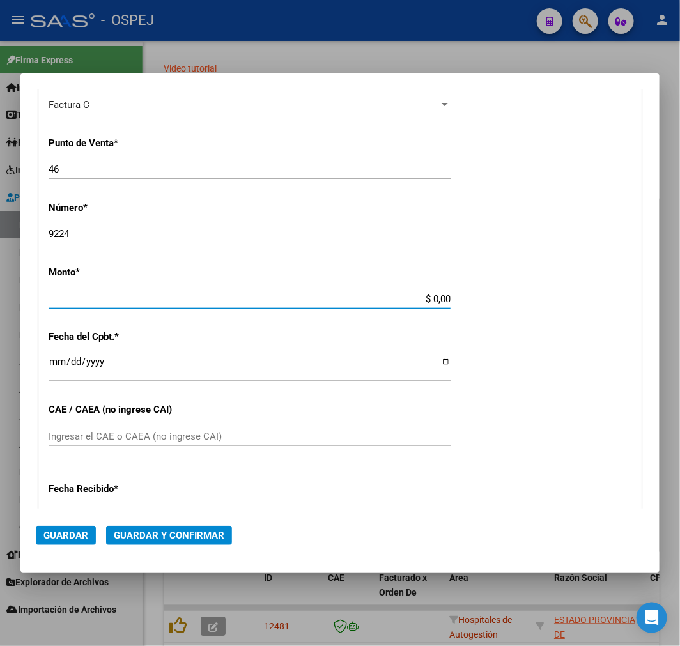
scroll to position [330, 0]
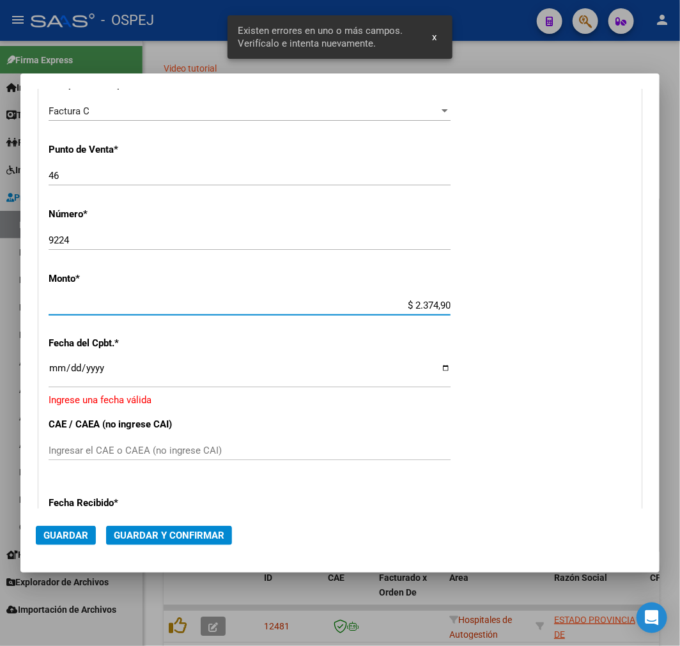
type input "$ 23.749,00"
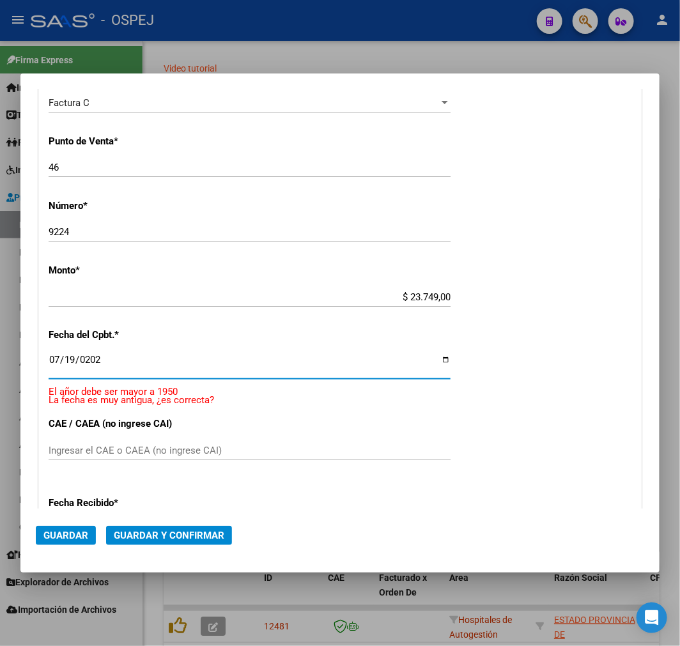
type input "[DATE]"
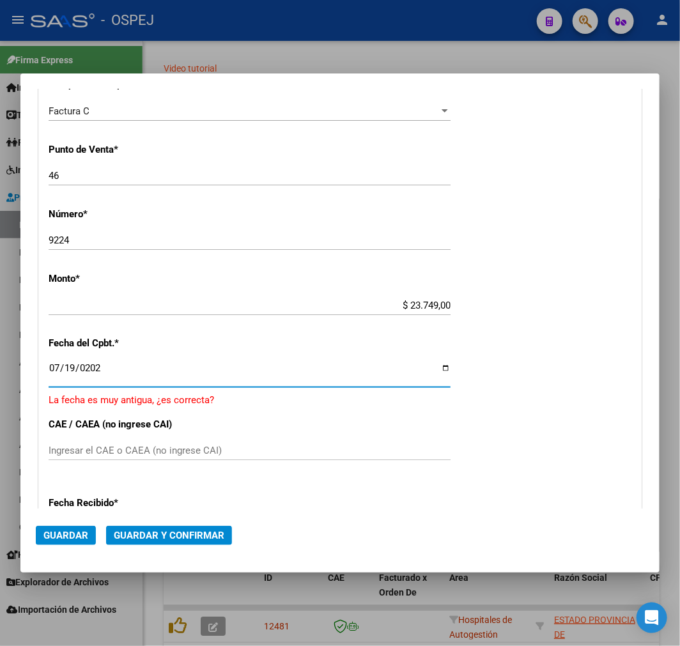
click at [197, 530] on span "Guardar y Confirmar" at bounding box center [169, 535] width 111 height 11
click at [200, 542] on button "Guardar y Confirmar" at bounding box center [169, 535] width 126 height 19
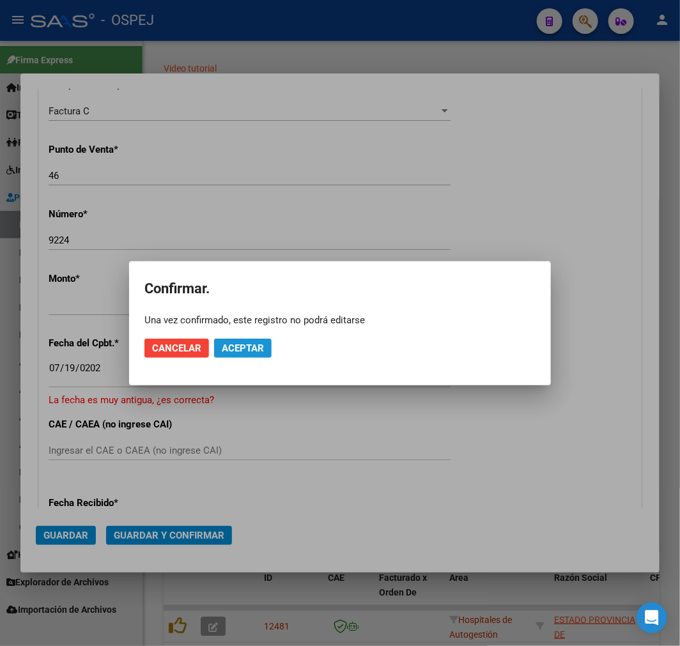
click at [238, 342] on span "Aceptar" at bounding box center [243, 347] width 42 height 11
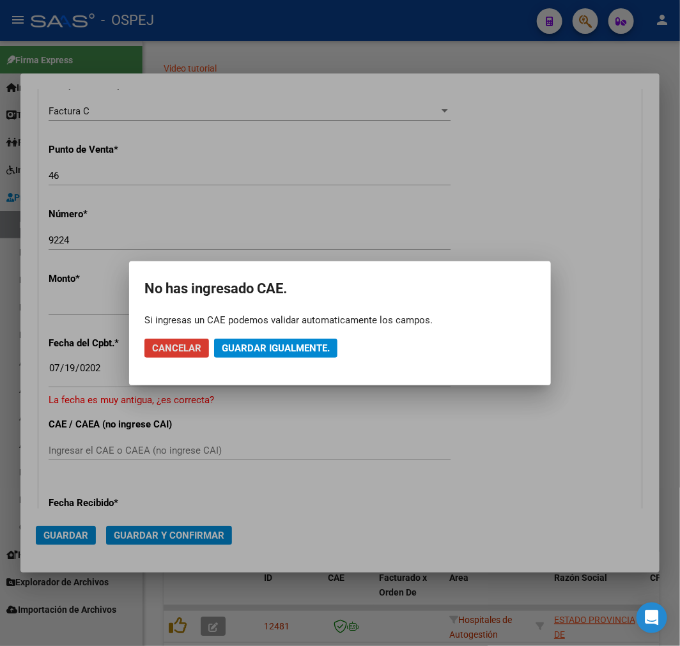
click at [322, 341] on button "Guardar igualmente." at bounding box center [275, 348] width 123 height 19
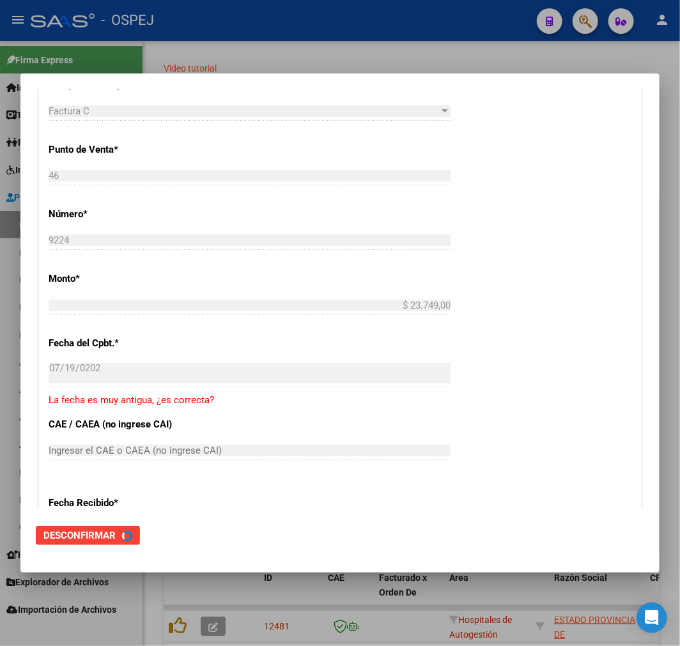
scroll to position [0, 0]
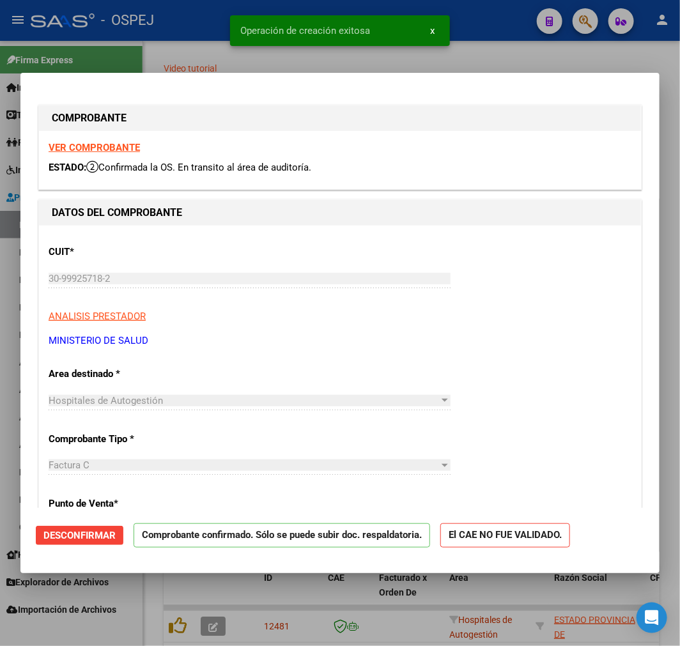
click at [240, 633] on div at bounding box center [340, 323] width 680 height 646
type input "$ 0,00"
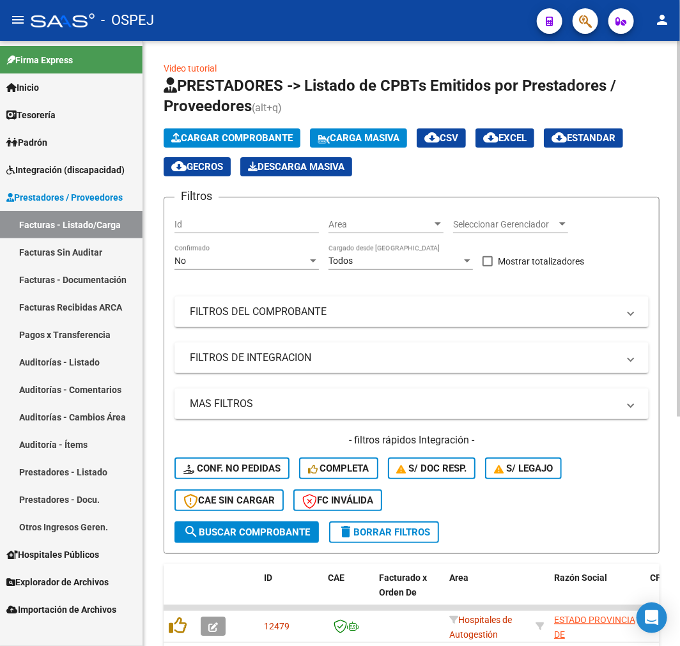
click at [264, 142] on span "Cargar Comprobante" at bounding box center [231, 137] width 121 height 11
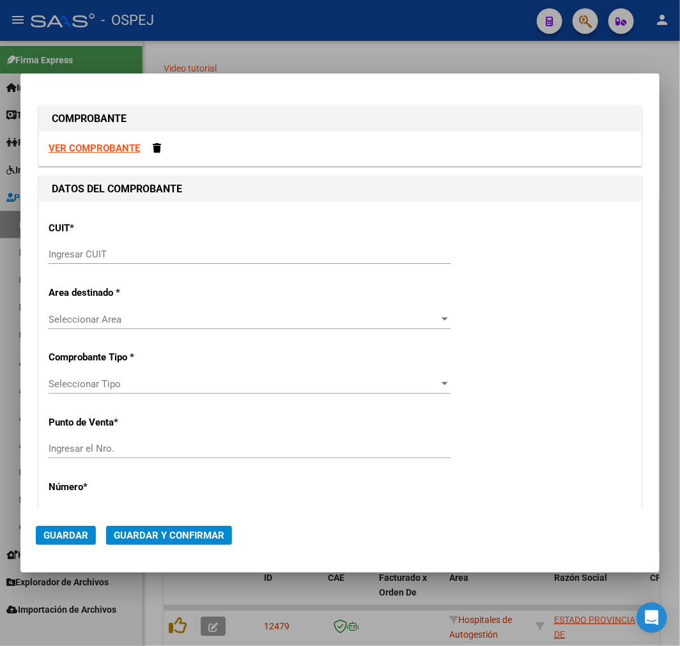
click at [156, 250] on input "Ingresar CUIT" at bounding box center [250, 254] width 402 height 11
paste input "30-99925718-2"
type input "30-99925718-2"
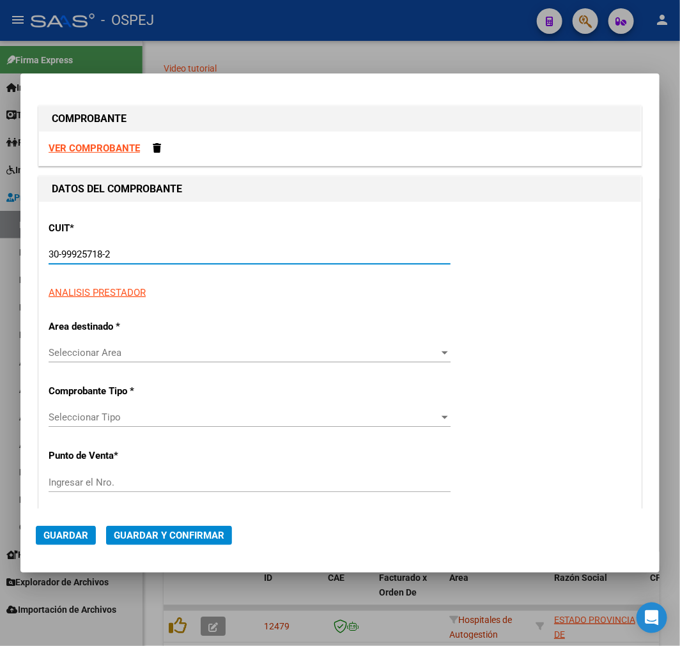
type input "11"
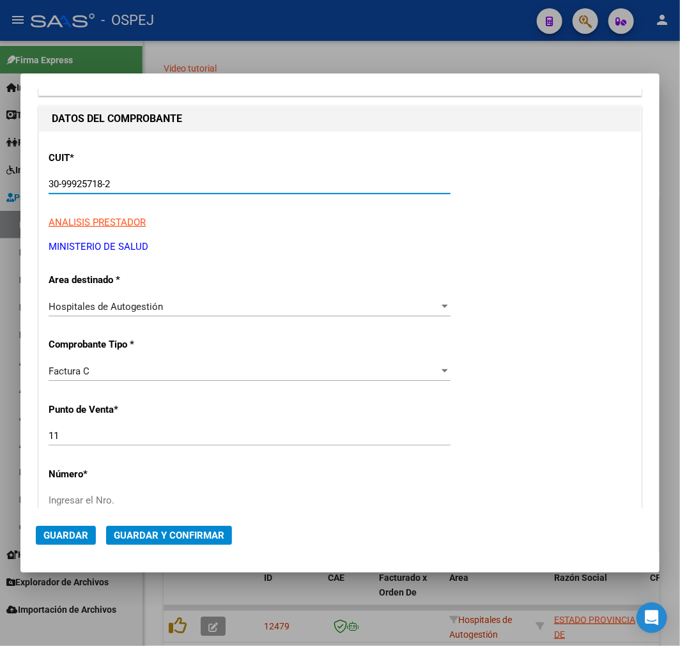
type input "30-99925718-2"
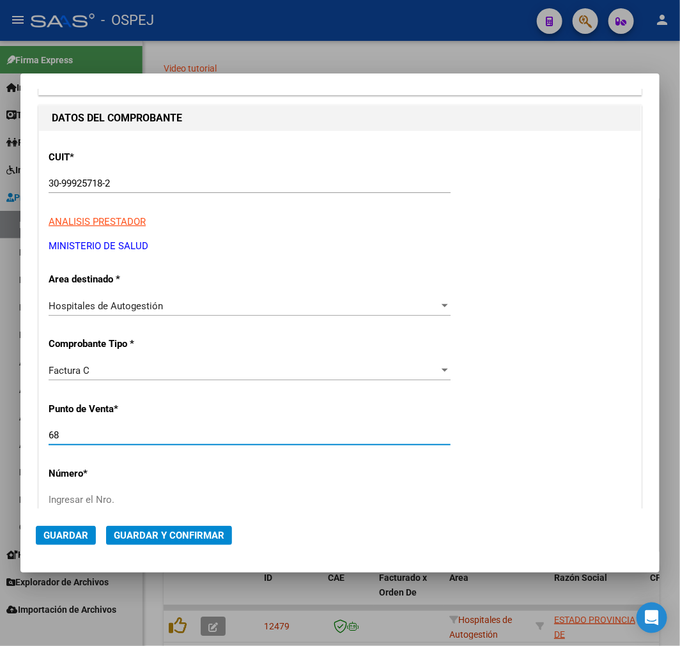
type input "68"
type input "871"
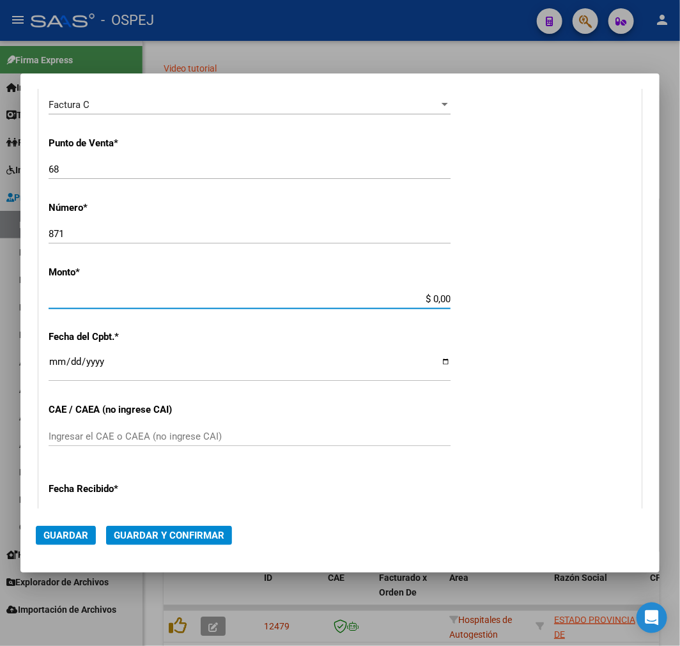
scroll to position [330, 0]
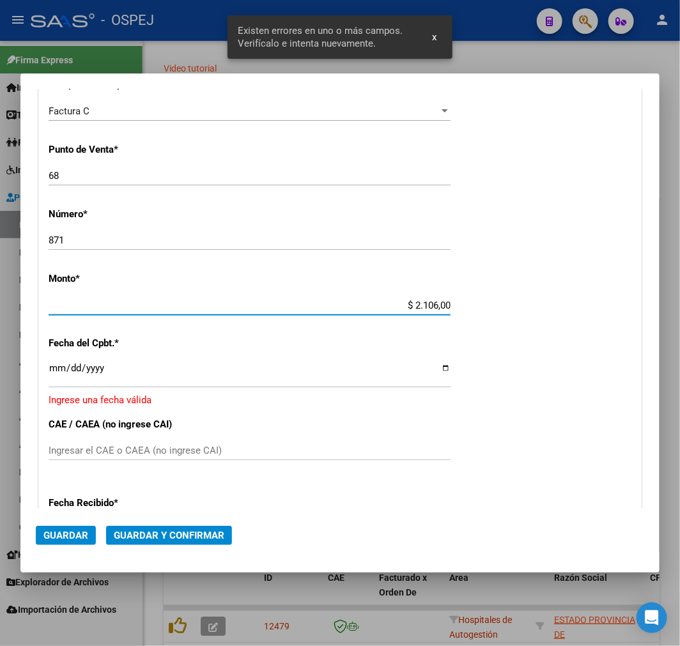
type input "$ 21.060,00"
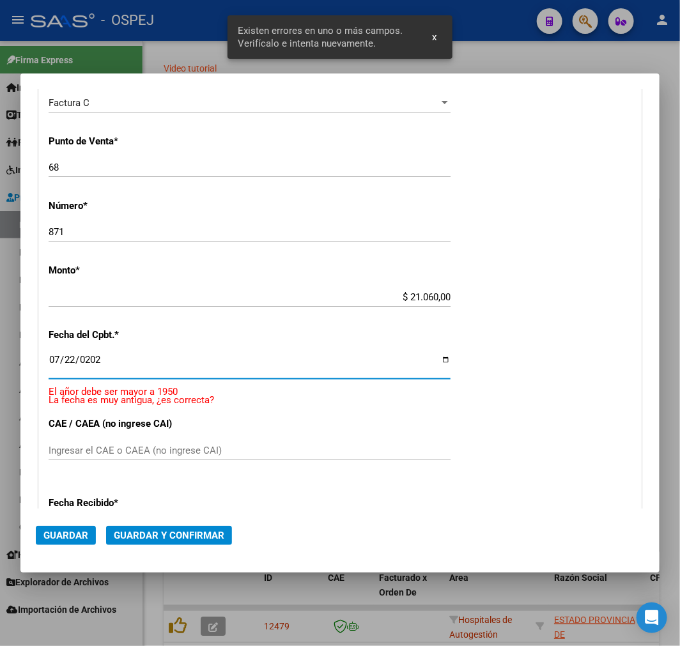
type input "[DATE]"
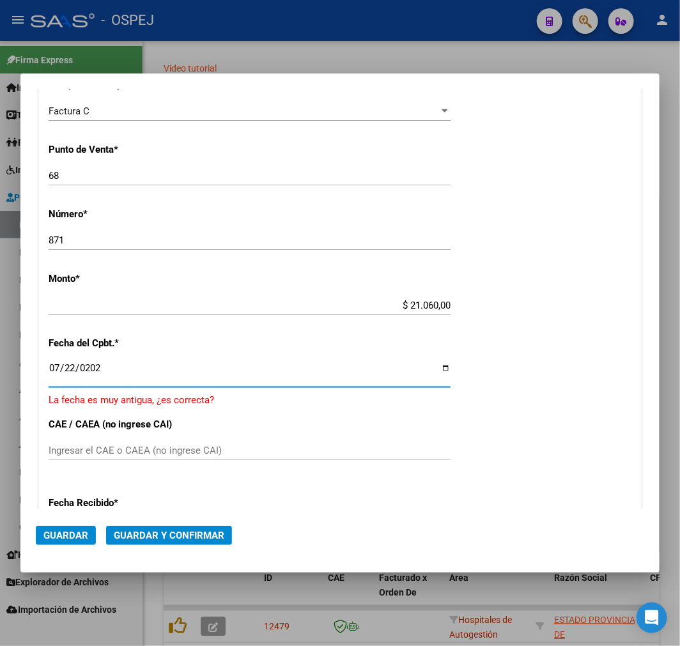
click at [208, 535] on span "Guardar y Confirmar" at bounding box center [169, 535] width 111 height 11
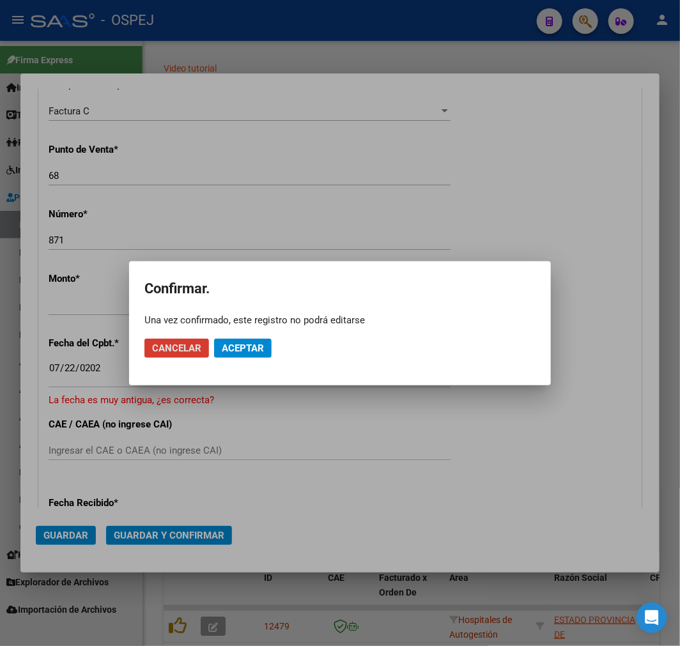
click at [262, 342] on span "Aceptar" at bounding box center [243, 347] width 42 height 11
click at [262, 342] on span "Guardar igualmente." at bounding box center [276, 347] width 108 height 11
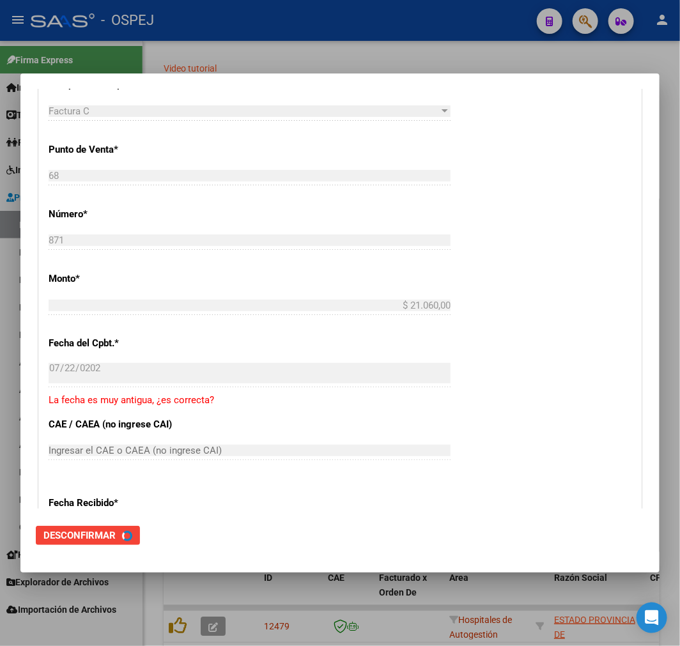
scroll to position [0, 0]
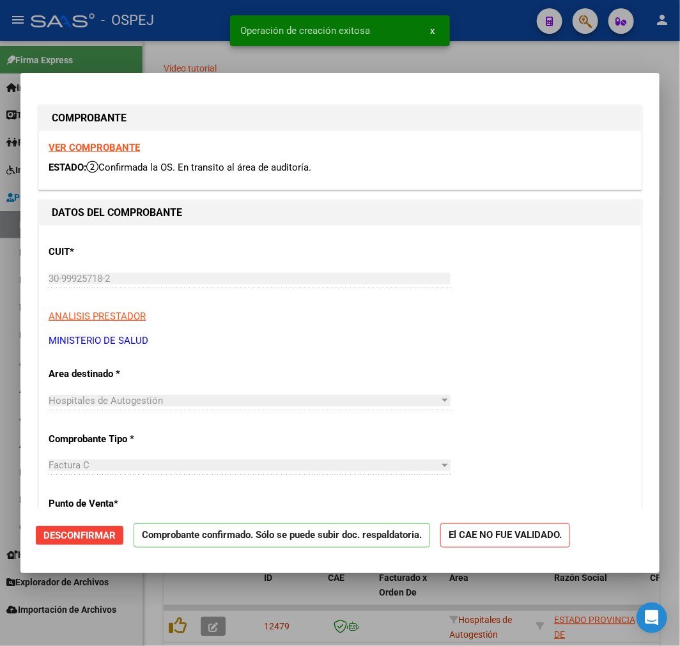
click at [507, 611] on div at bounding box center [340, 323] width 680 height 646
type input "$ 0,00"
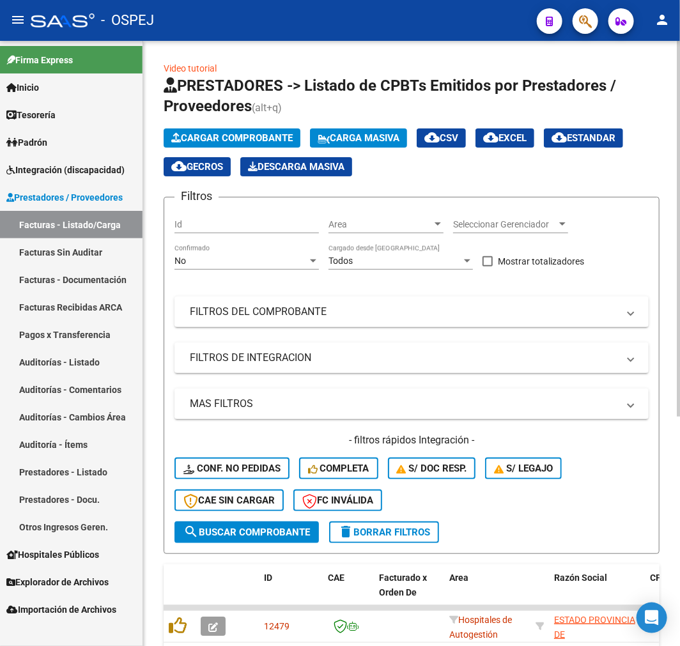
click at [273, 149] on div "Cargar Comprobante Carga Masiva cloud_download CSV cloud_download EXCEL cloud_d…" at bounding box center [412, 152] width 496 height 48
click at [226, 142] on span "Cargar Comprobante" at bounding box center [231, 137] width 121 height 11
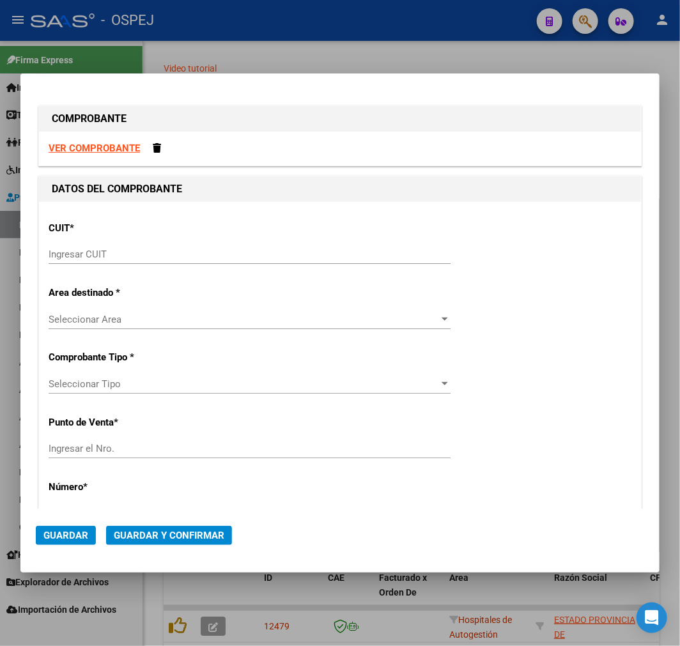
drag, startPoint x: 65, startPoint y: 261, endPoint x: 141, endPoint y: 284, distance: 78.8
click at [65, 261] on div "Ingresar CUIT" at bounding box center [250, 254] width 402 height 19
paste input "30-99925718-2"
type input "30-99925718-2"
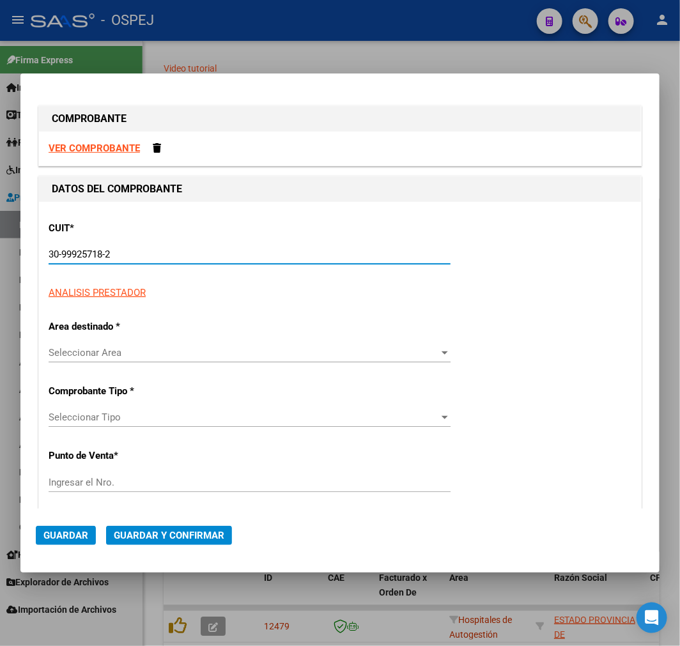
type input "68"
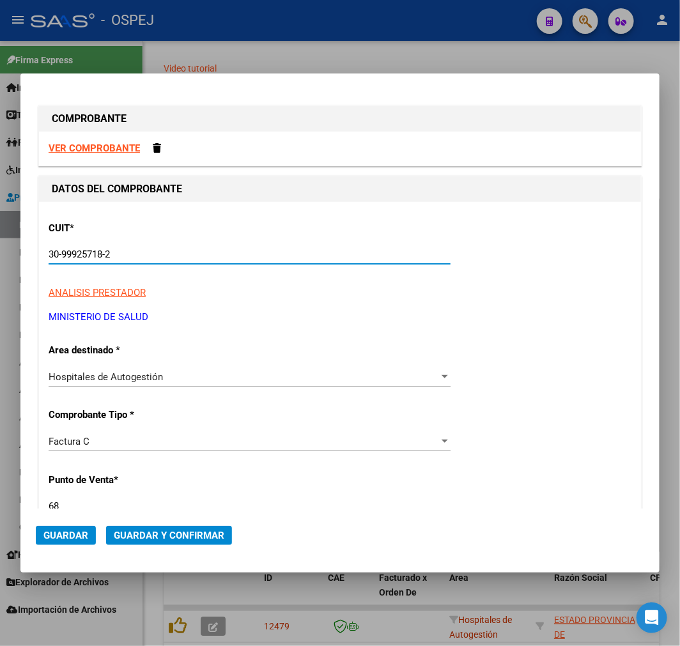
type input "30-99925718-2"
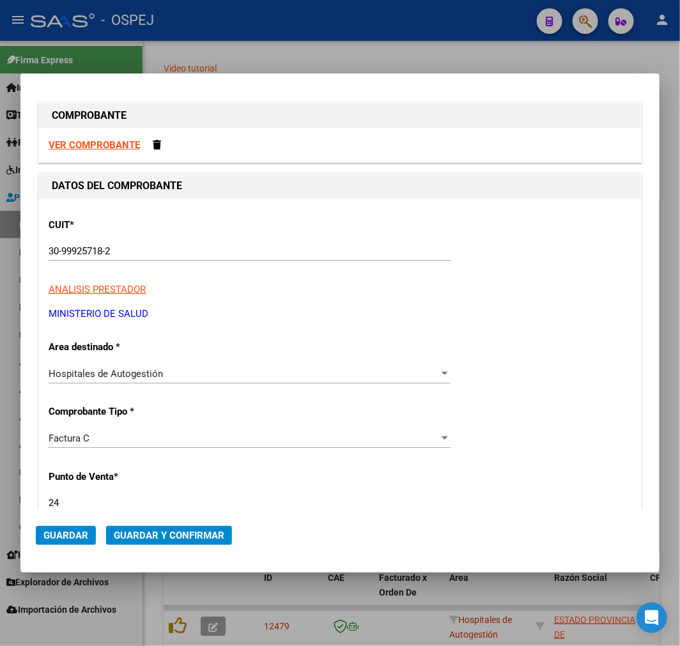
type input "24"
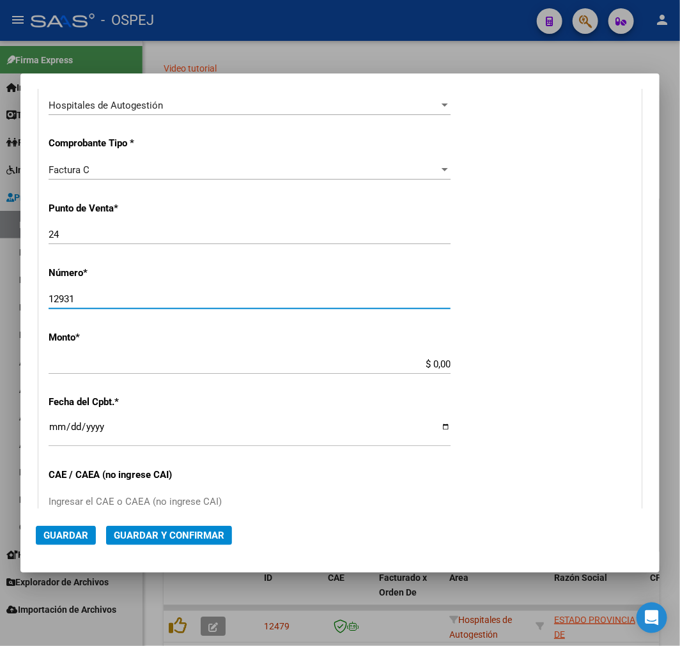
type input "12931"
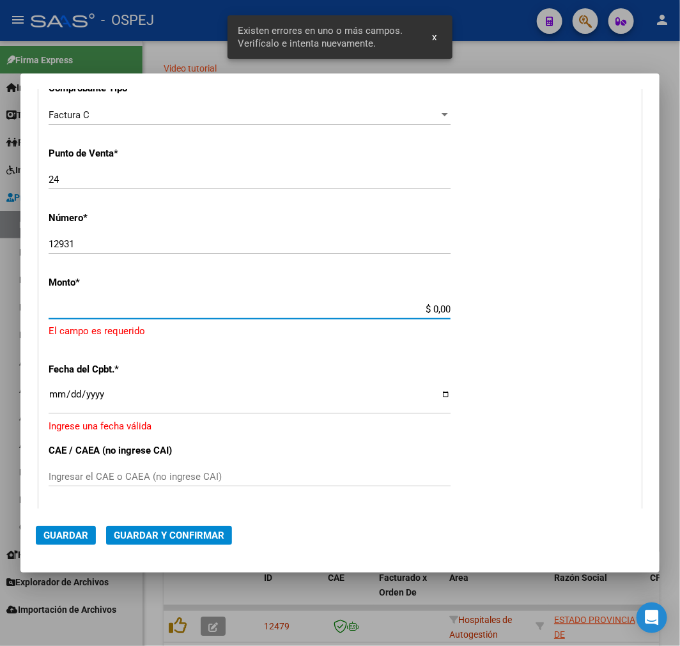
scroll to position [330, 0]
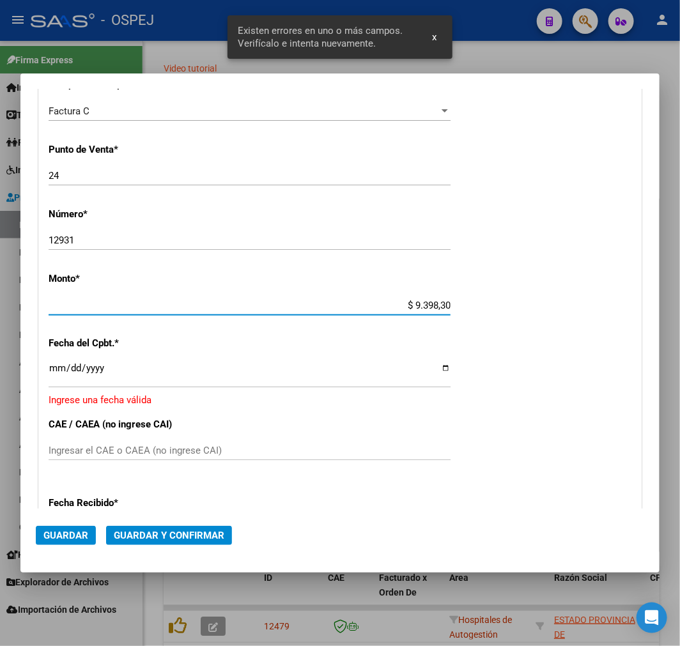
type input "$ 93.983,00"
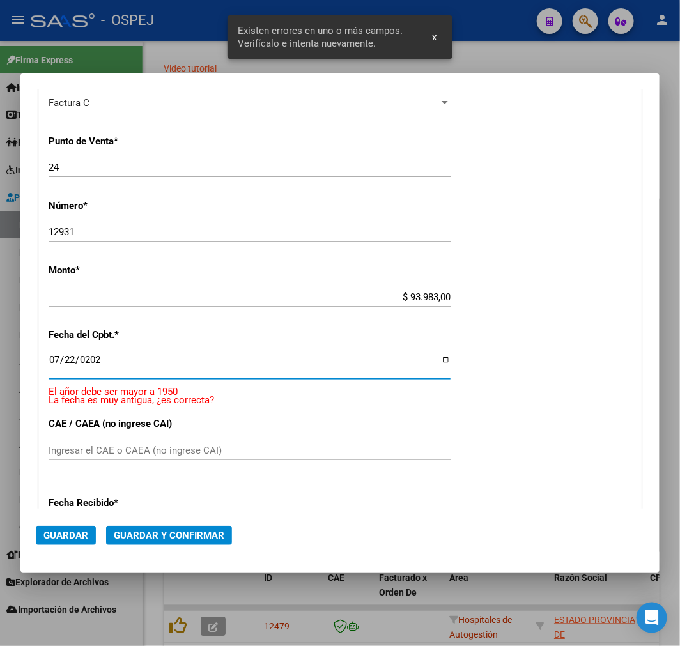
type input "[DATE]"
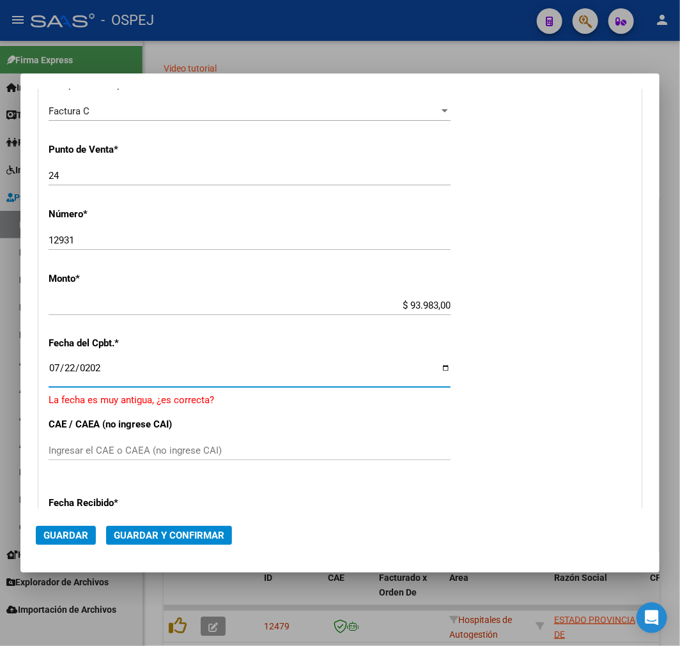
click at [145, 533] on span "Guardar y Confirmar" at bounding box center [169, 535] width 111 height 11
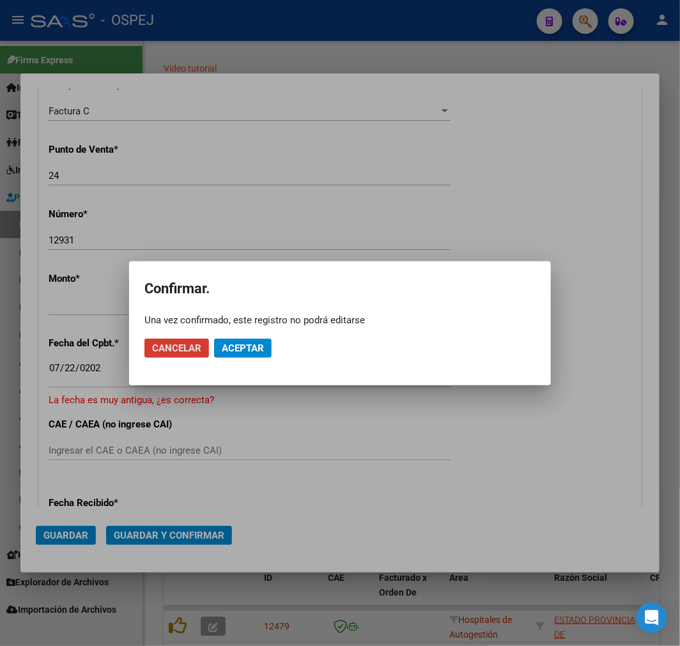
click at [266, 348] on button "Aceptar" at bounding box center [242, 348] width 57 height 19
click at [266, 347] on span "Guardar igualmente." at bounding box center [276, 347] width 108 height 11
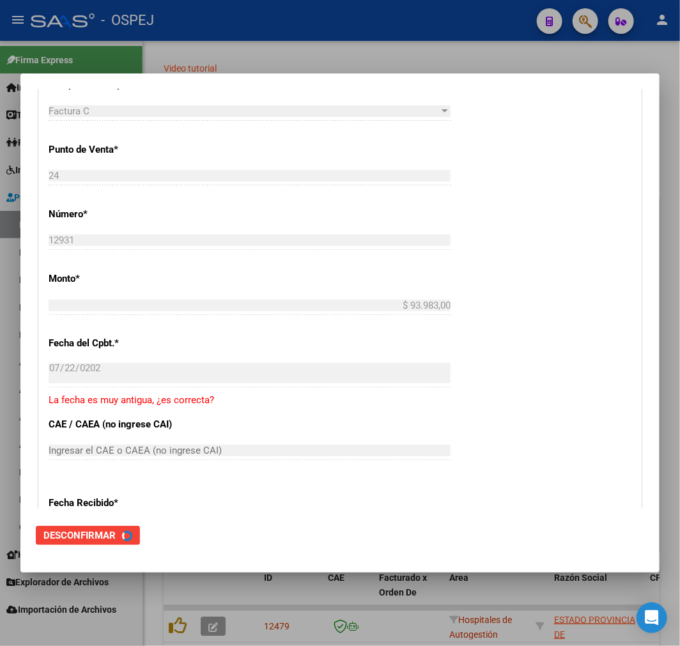
scroll to position [0, 0]
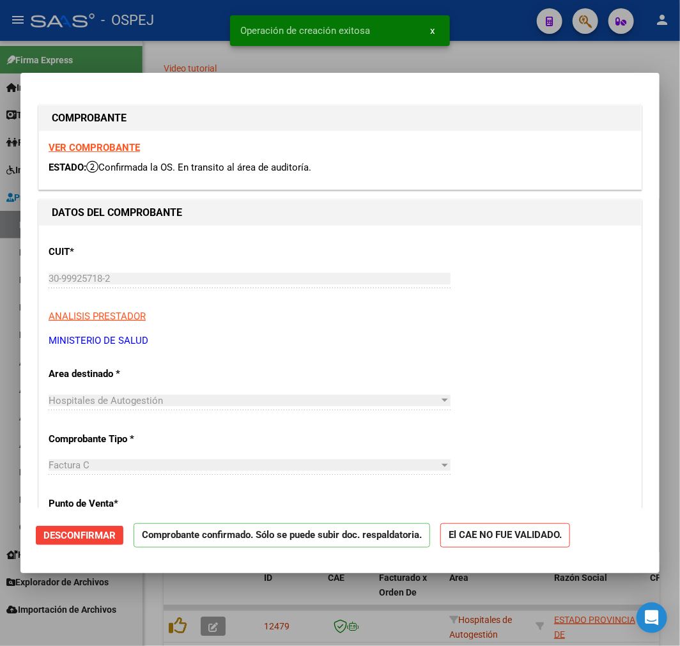
click at [111, 621] on div at bounding box center [340, 323] width 680 height 646
type input "$ 0,00"
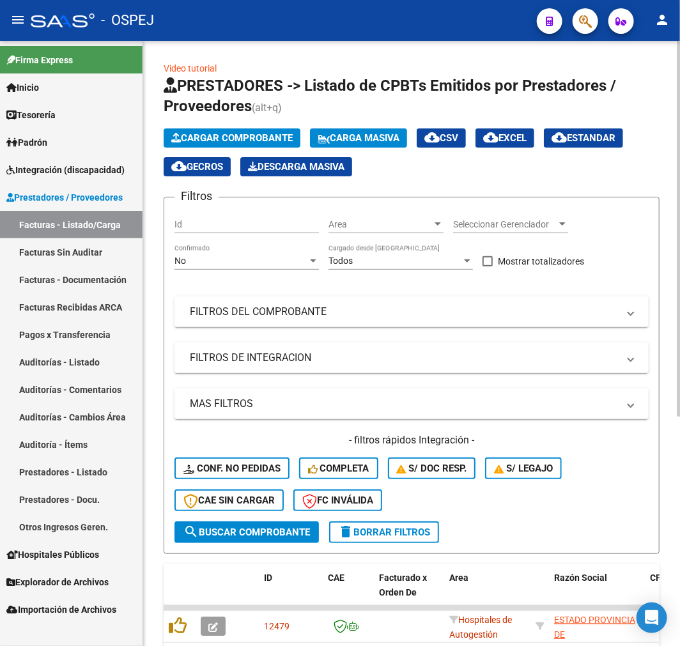
click at [247, 137] on span "Cargar Comprobante" at bounding box center [231, 137] width 121 height 11
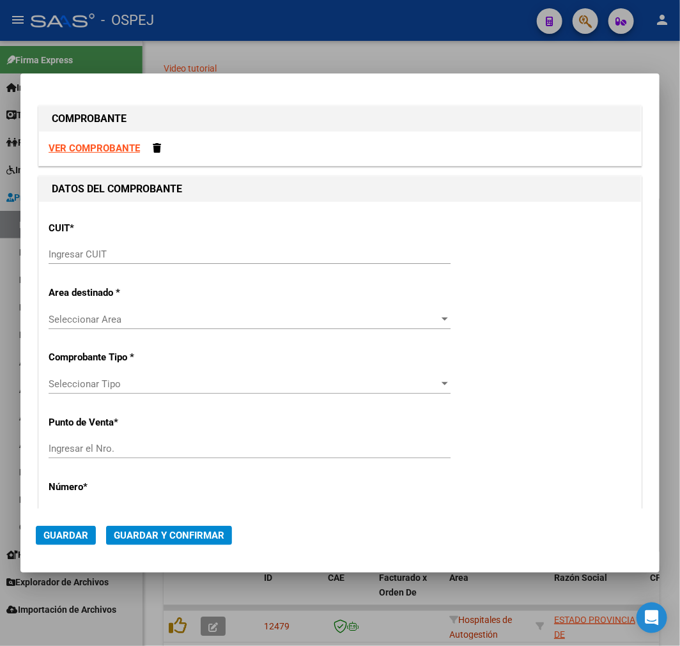
click at [221, 250] on input "Ingresar CUIT" at bounding box center [250, 254] width 402 height 11
paste input "30-99925718-2"
type input "30-99925718-2"
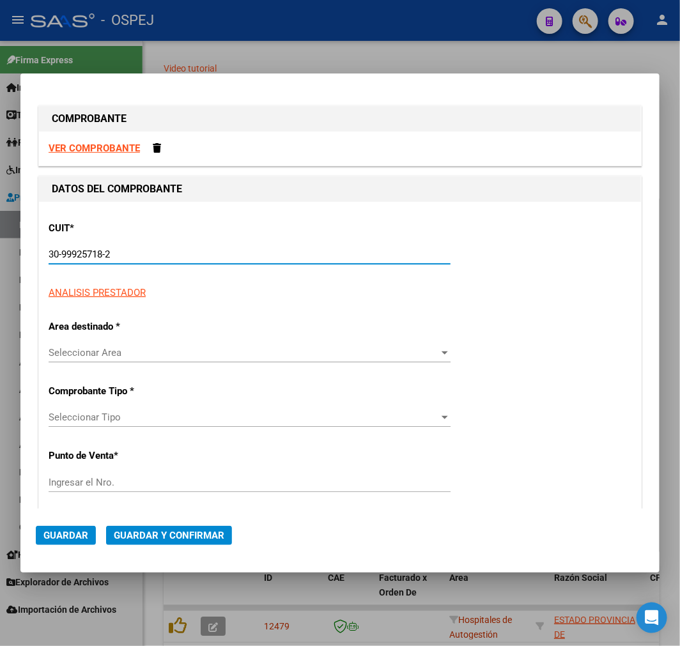
type input "24"
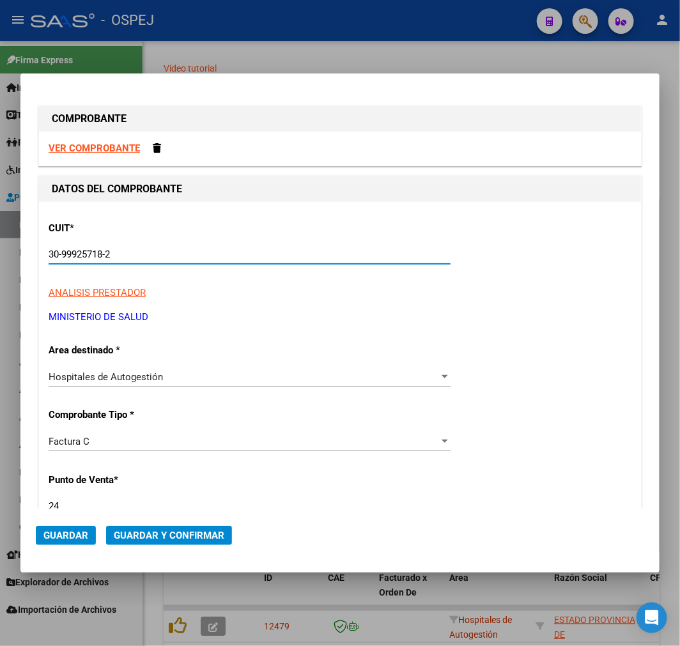
scroll to position [71, 0]
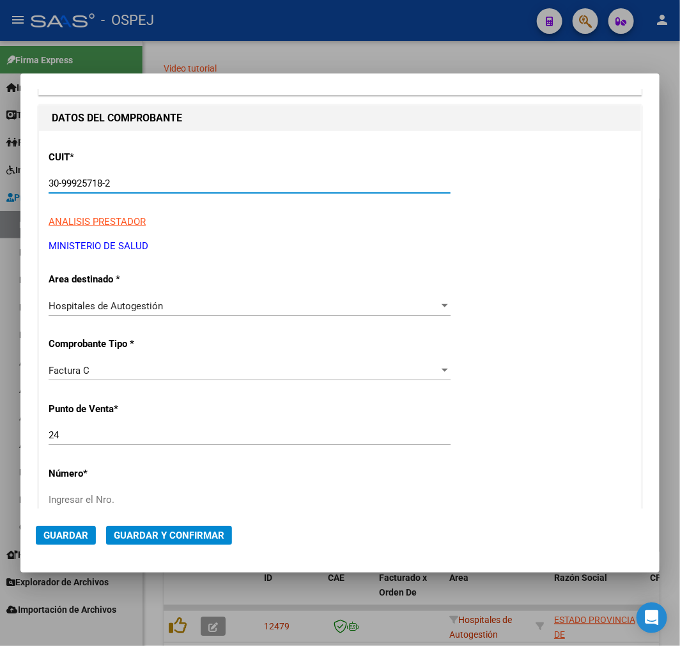
type input "30-99925718-2"
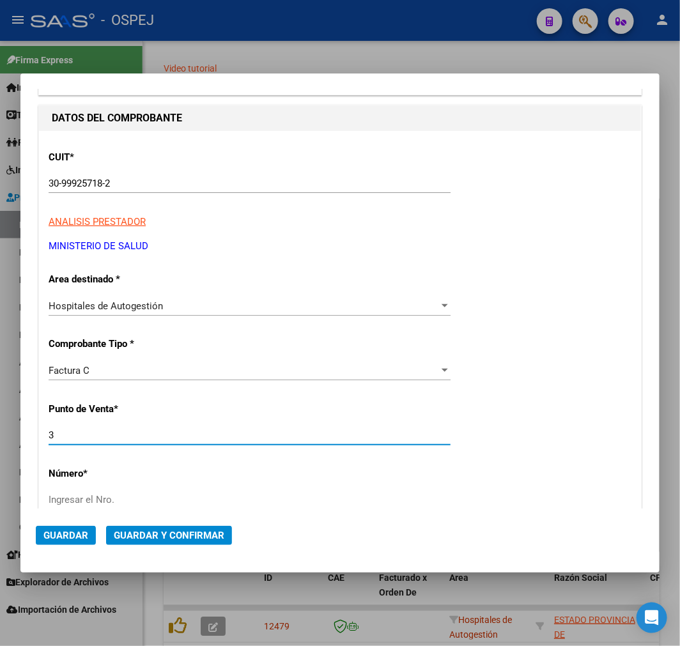
type input "3"
type input "27841"
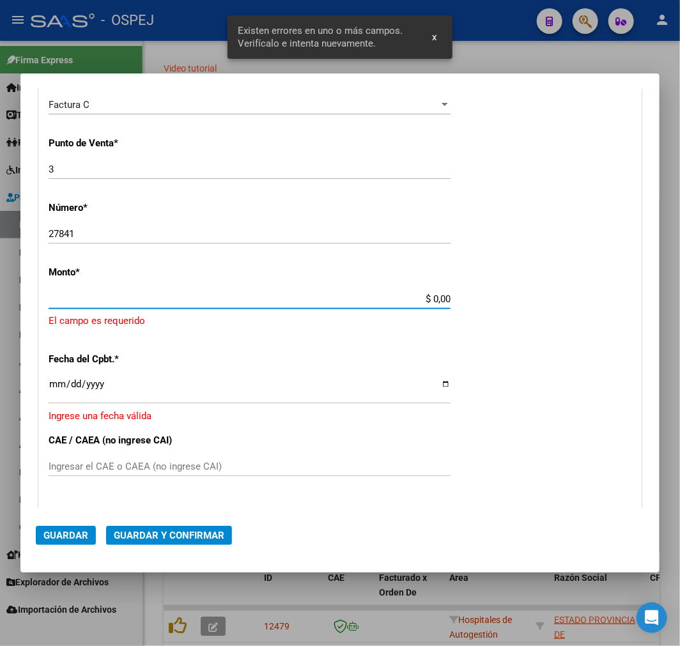
scroll to position [330, 0]
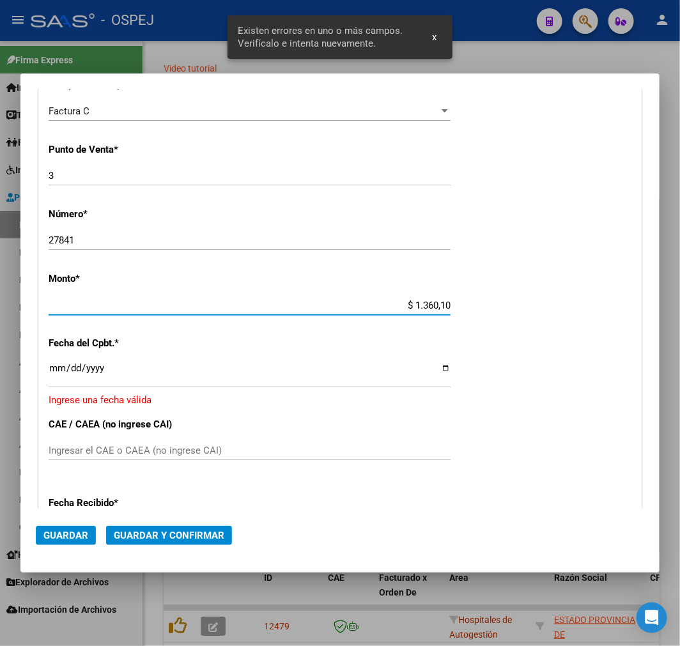
type input "$ 13.601,00"
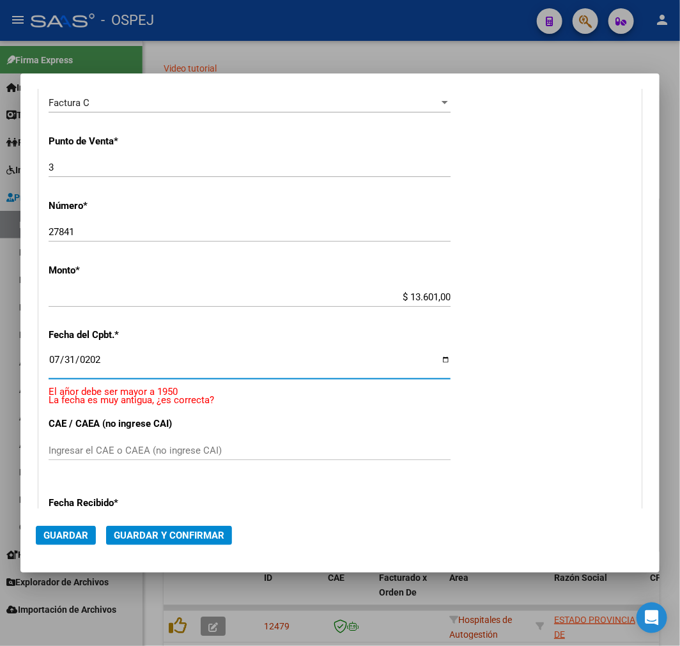
type input "[DATE]"
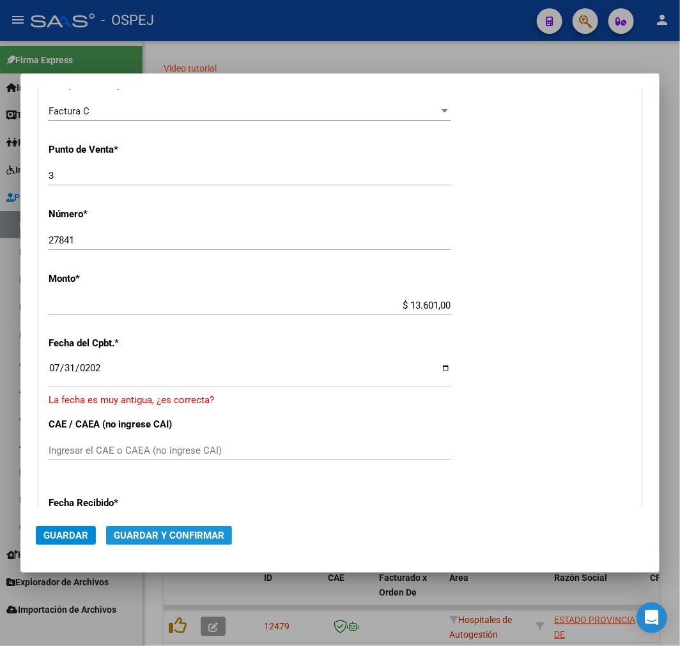
click at [213, 540] on button "Guardar y Confirmar" at bounding box center [169, 535] width 126 height 19
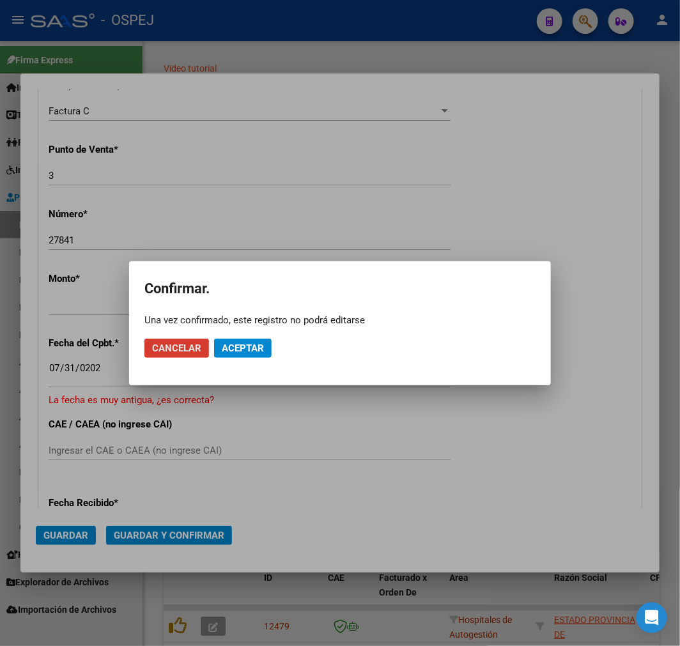
click at [247, 349] on span "Aceptar" at bounding box center [243, 347] width 42 height 11
click at [342, 347] on mat-dialog-actions "Cancelar Guardar igualmente." at bounding box center [339, 347] width 391 height 43
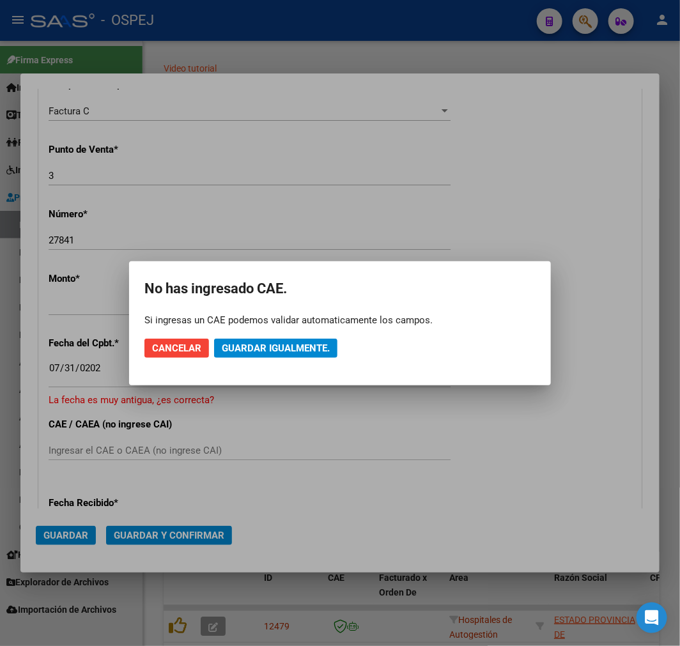
click at [326, 350] on span "Guardar igualmente." at bounding box center [276, 347] width 108 height 11
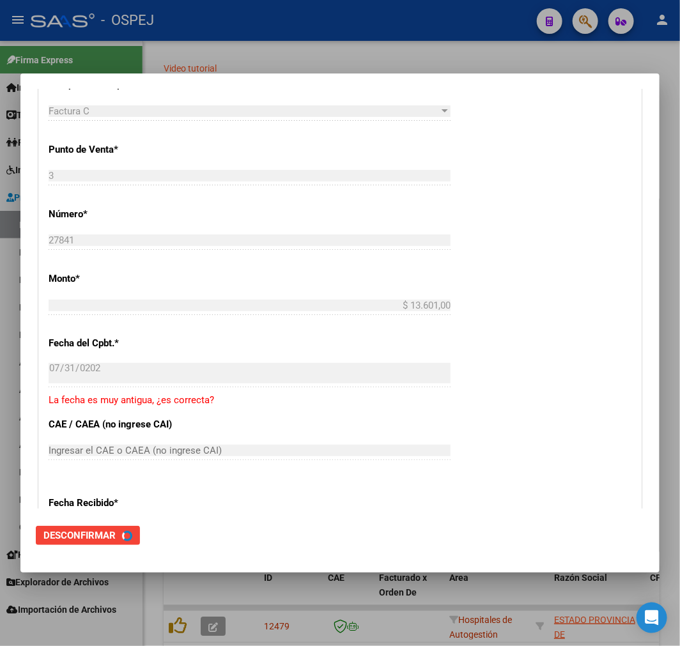
scroll to position [0, 0]
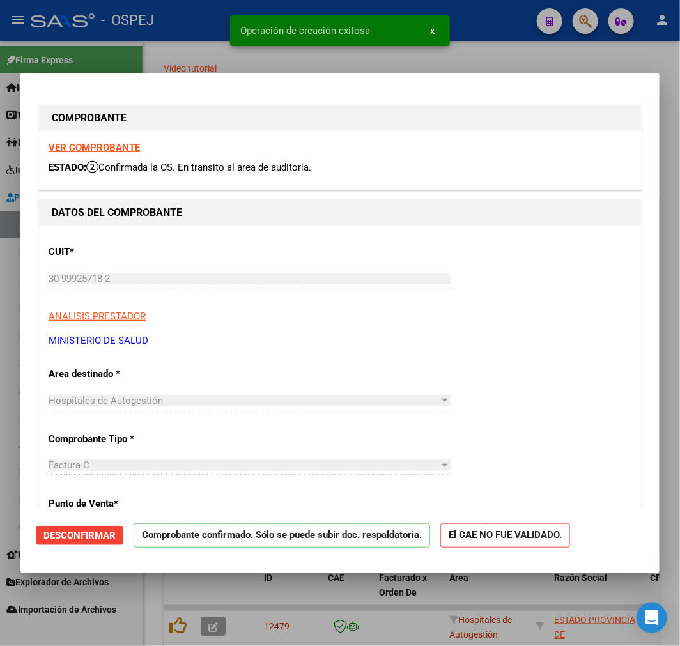
click at [399, 592] on div at bounding box center [340, 323] width 680 height 646
type input "$ 0,00"
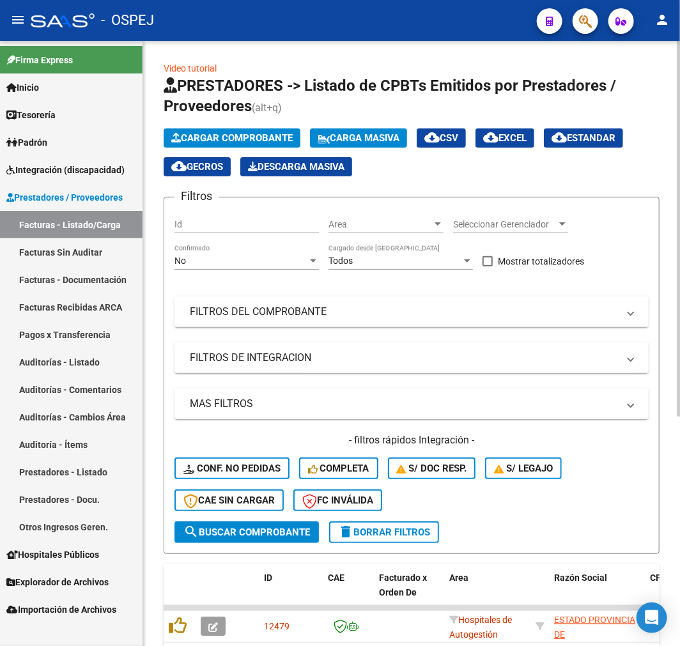
click at [291, 132] on span "Cargar Comprobante" at bounding box center [231, 137] width 121 height 11
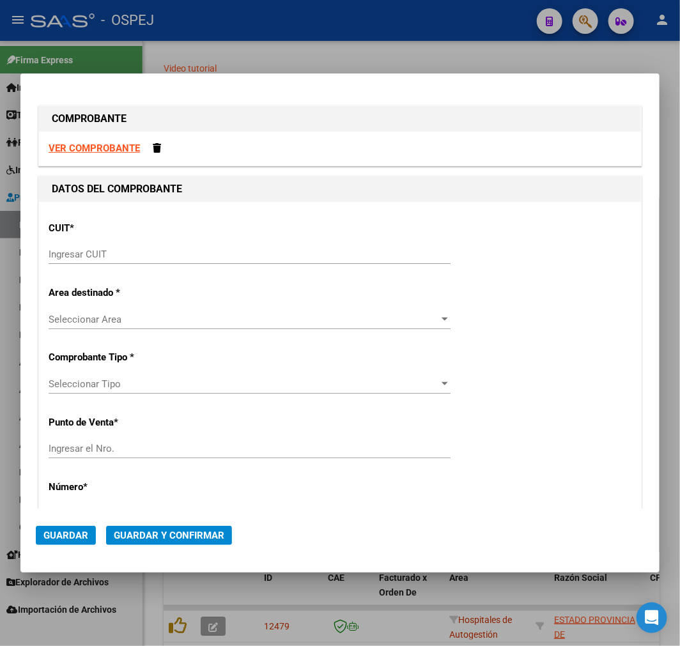
click at [212, 256] on input "Ingresar CUIT" at bounding box center [250, 254] width 402 height 11
paste input "30-99925718-2"
type input "30-99925718-2"
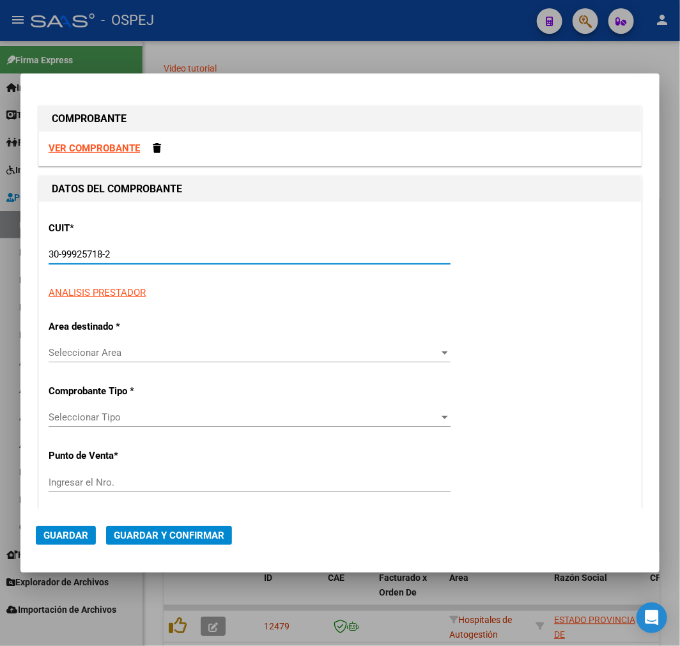
type input "3"
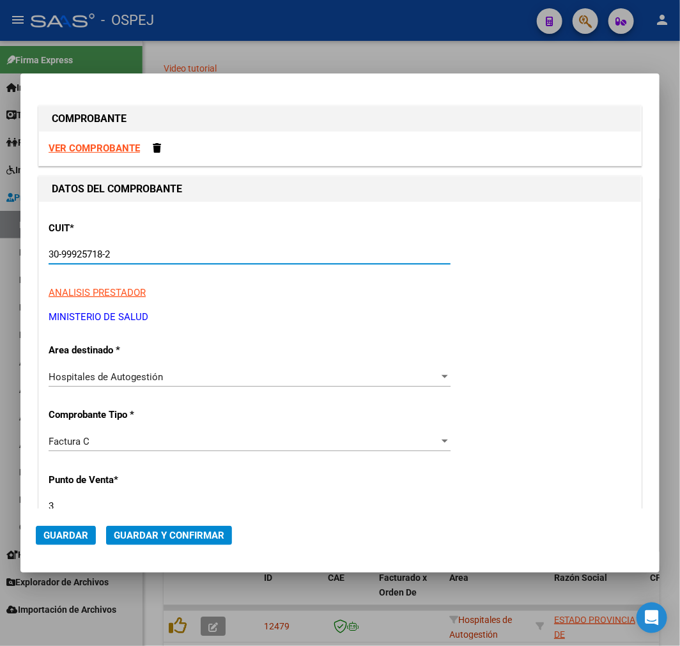
type input "30-99925718-2"
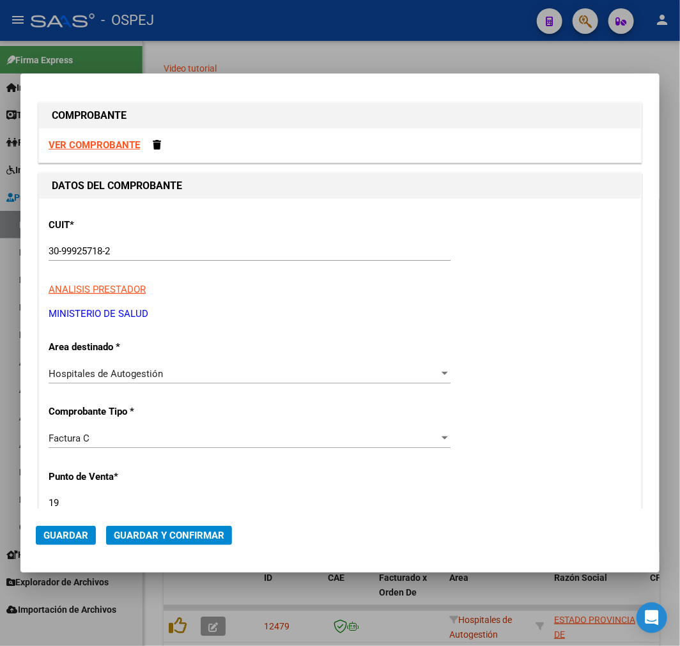
type input "19"
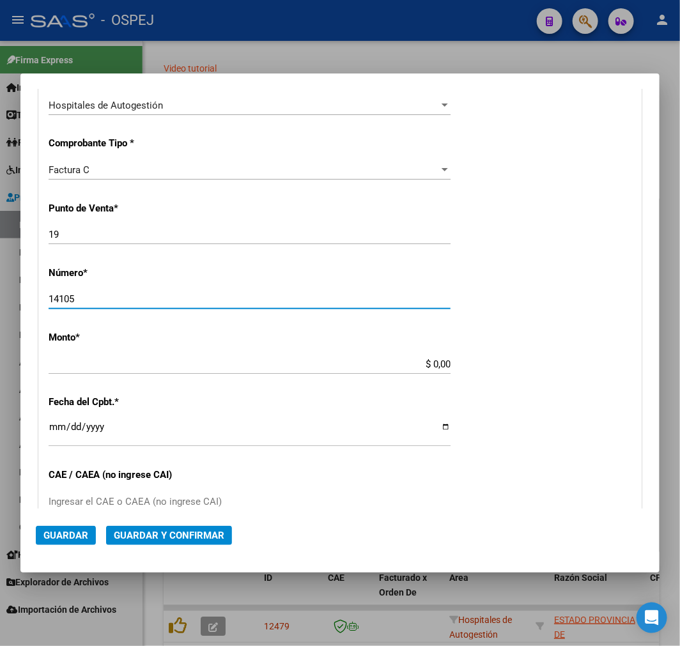
type input "14105"
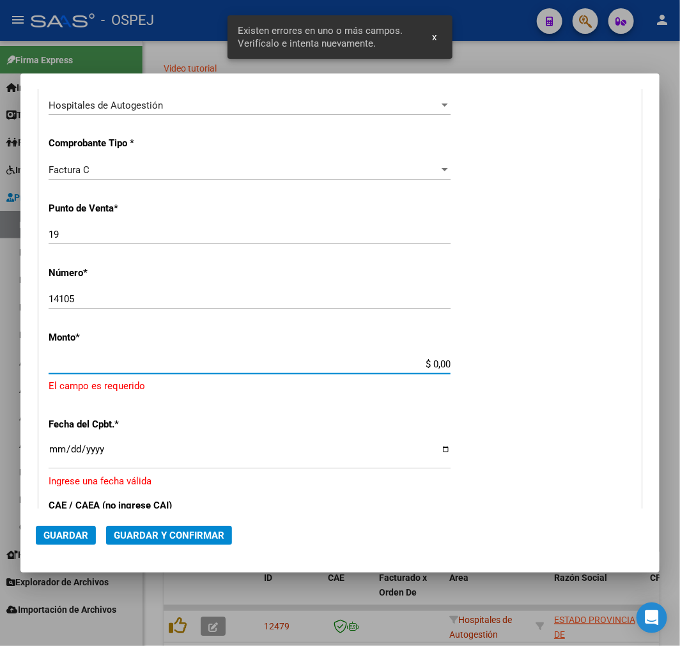
scroll to position [330, 0]
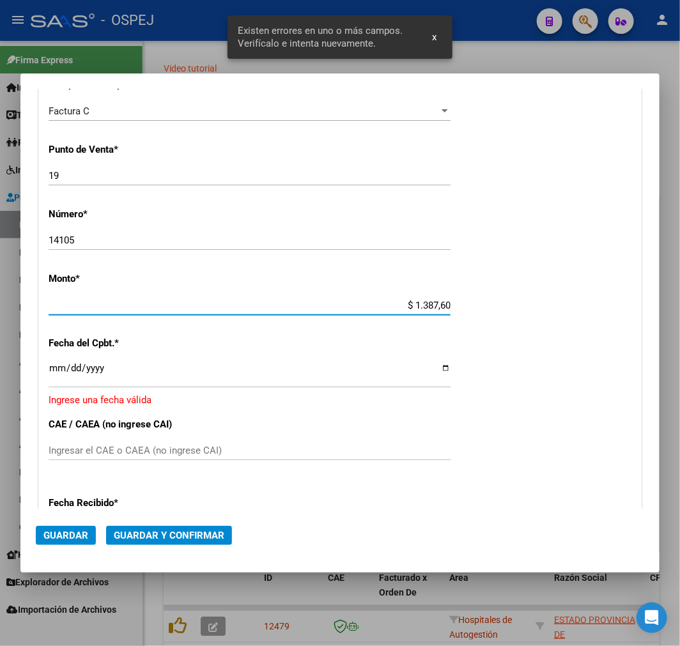
type input "$ 13.876,00"
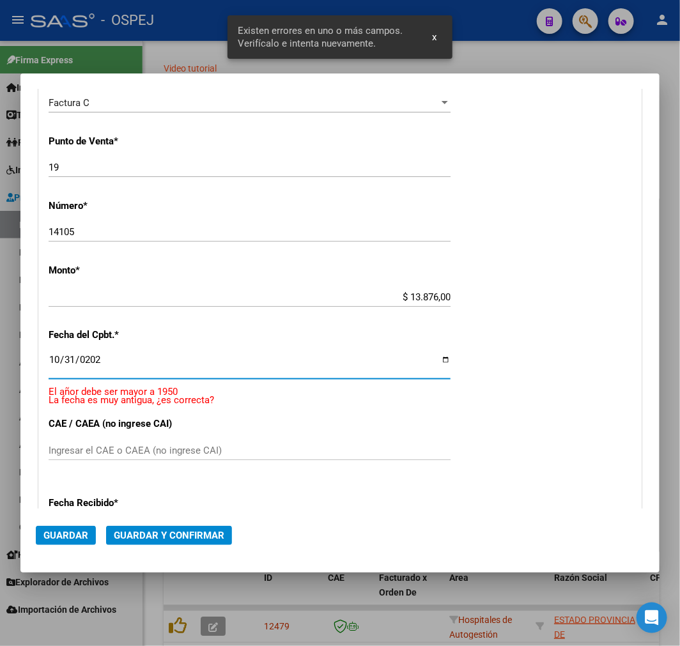
type input "[DATE]"
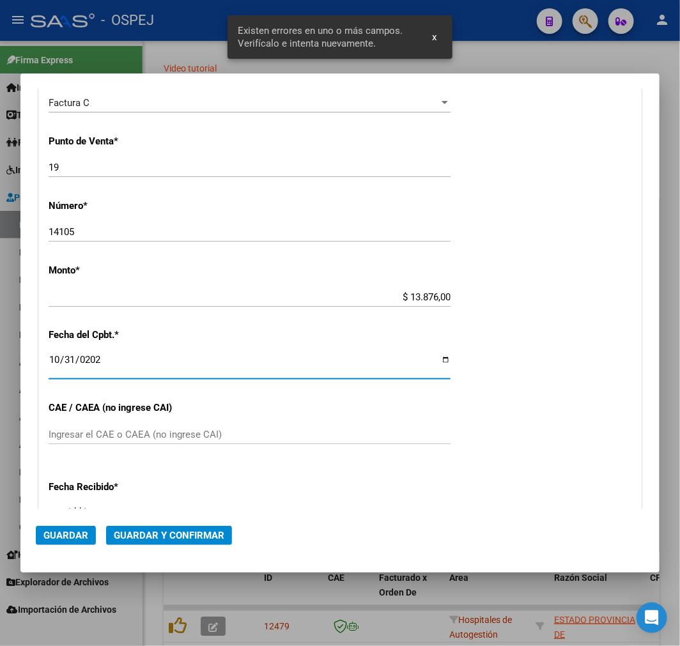
scroll to position [323, 0]
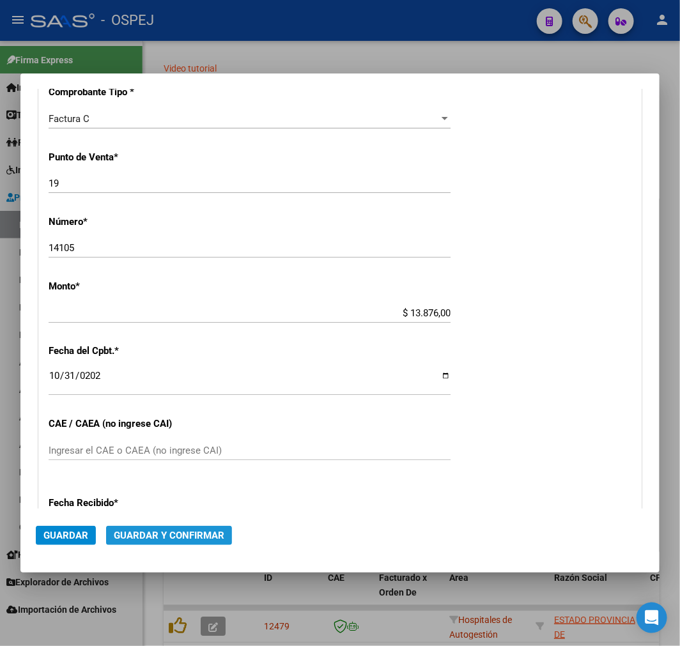
click at [186, 527] on button "Guardar y Confirmar" at bounding box center [169, 535] width 126 height 19
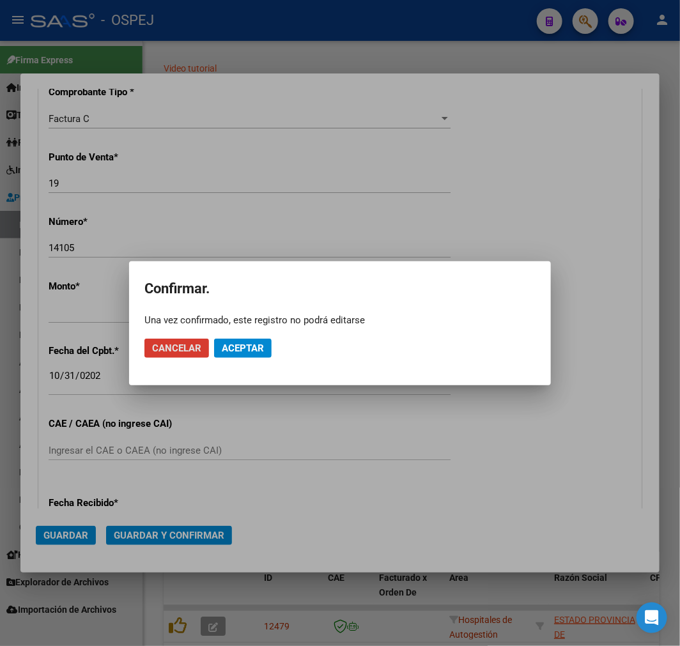
click at [240, 346] on span "Aceptar" at bounding box center [243, 347] width 42 height 11
click at [262, 348] on span "Guardar igualmente." at bounding box center [276, 347] width 108 height 11
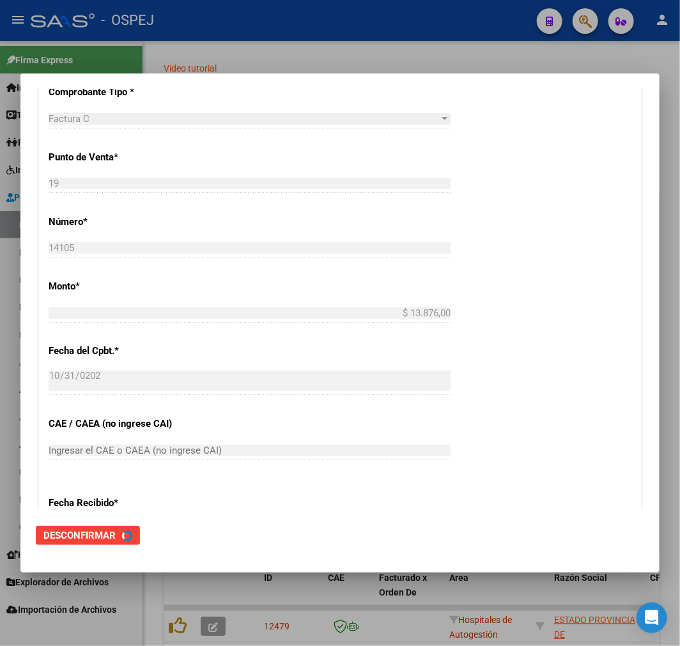
scroll to position [0, 0]
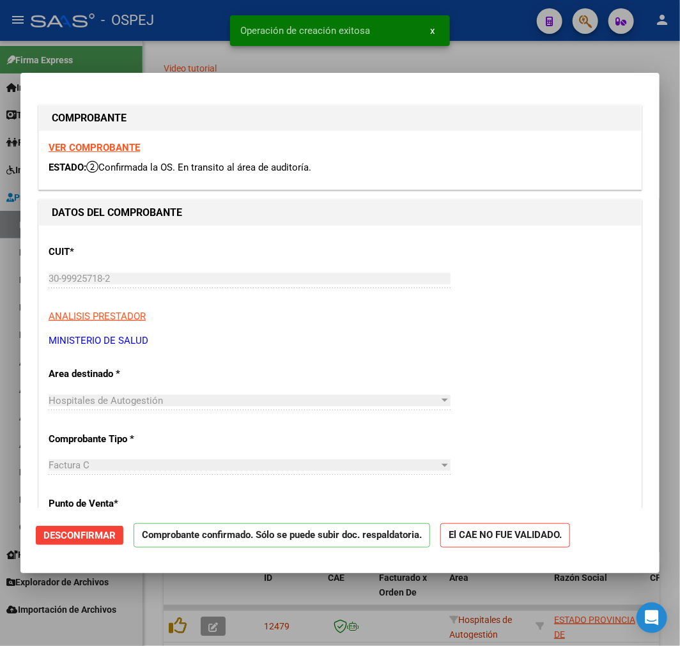
click at [273, 631] on div at bounding box center [340, 323] width 680 height 646
type input "$ 0,00"
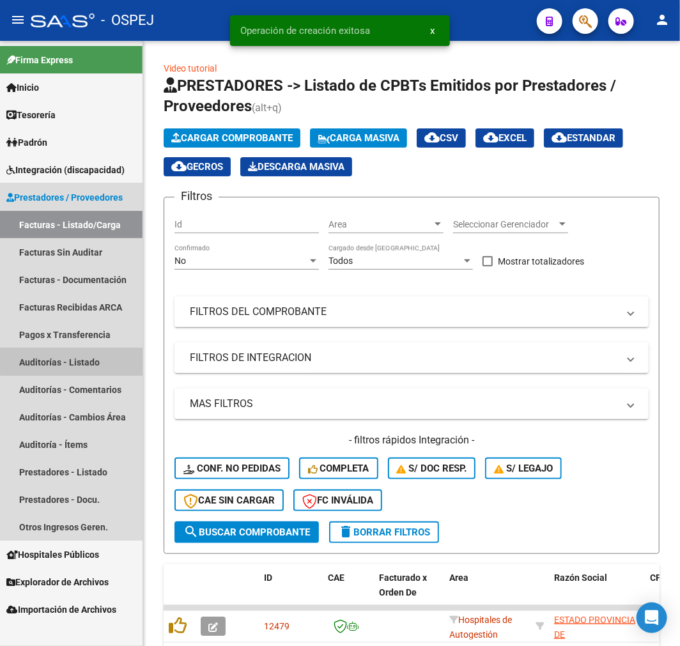
click at [121, 353] on link "Auditorías - Listado" at bounding box center [71, 361] width 142 height 27
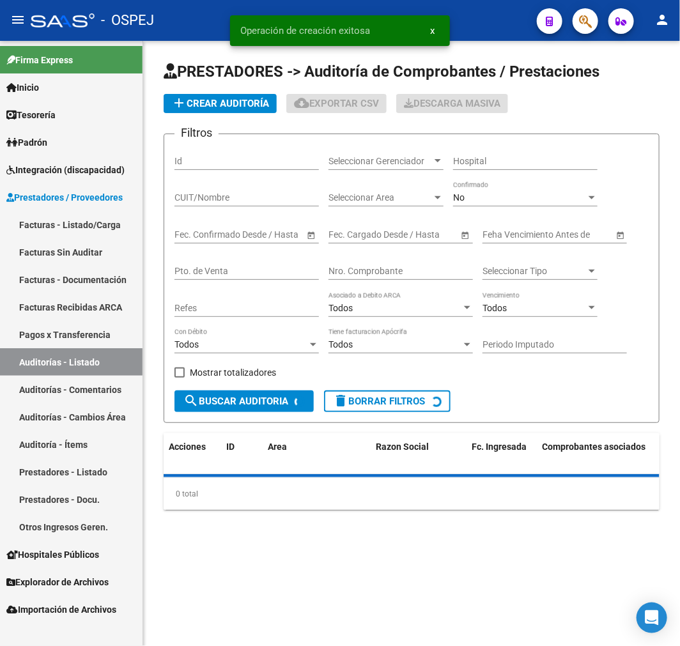
click at [240, 98] on span "add Crear Auditoría" at bounding box center [220, 103] width 98 height 11
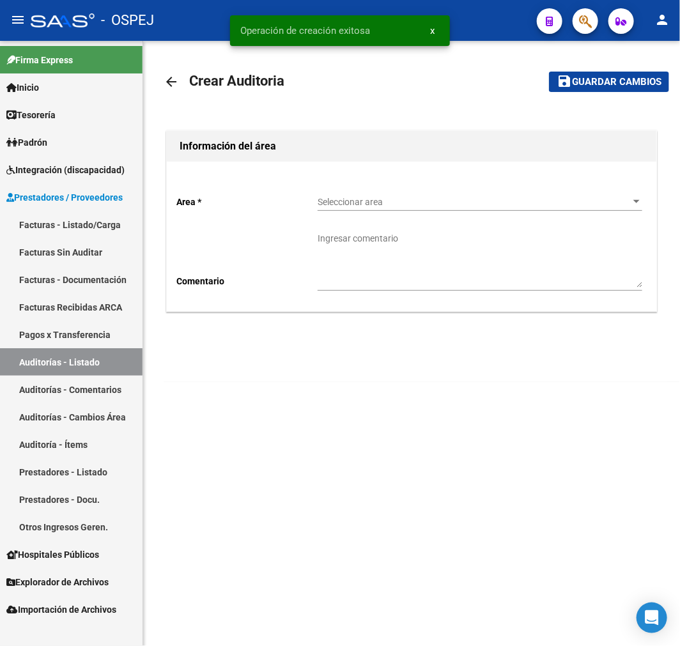
click at [380, 196] on div "Seleccionar area Seleccionar area" at bounding box center [480, 198] width 325 height 26
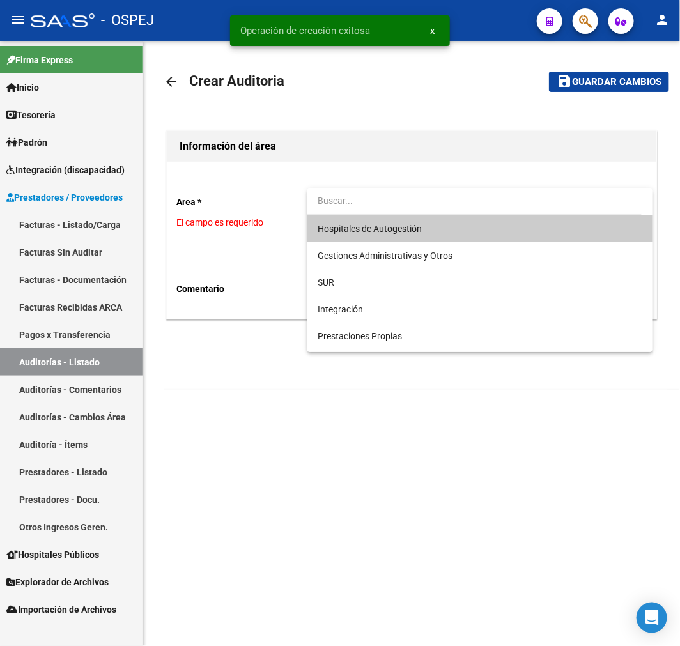
click at [390, 234] on span "Hospitales de Autogestión" at bounding box center [480, 228] width 325 height 27
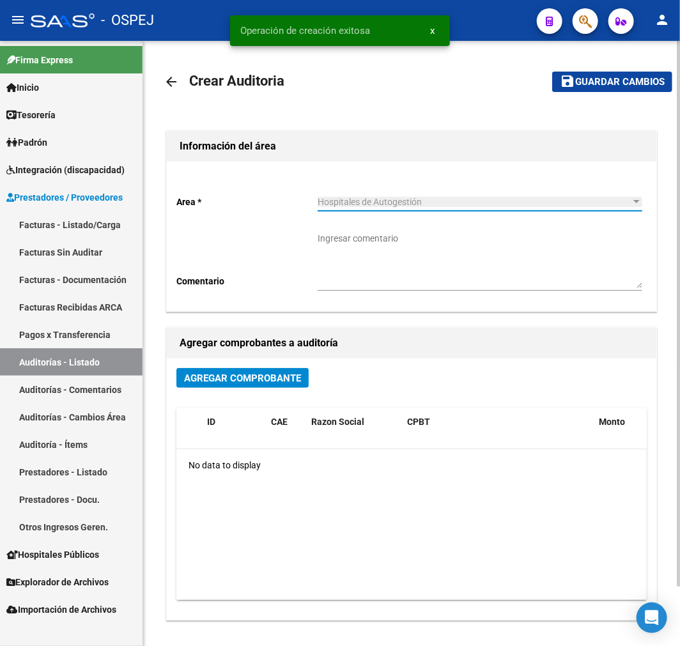
click at [233, 380] on span "Agregar Comprobante" at bounding box center [242, 377] width 117 height 11
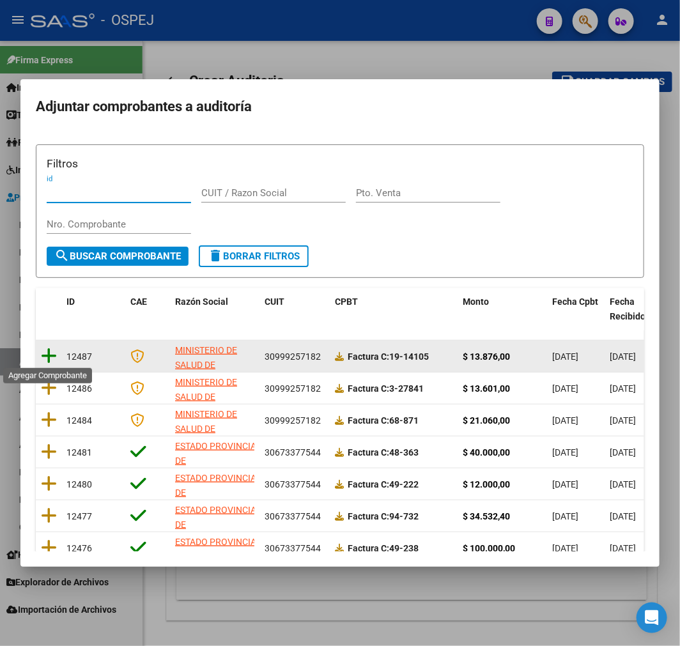
click at [51, 349] on icon at bounding box center [49, 356] width 16 height 18
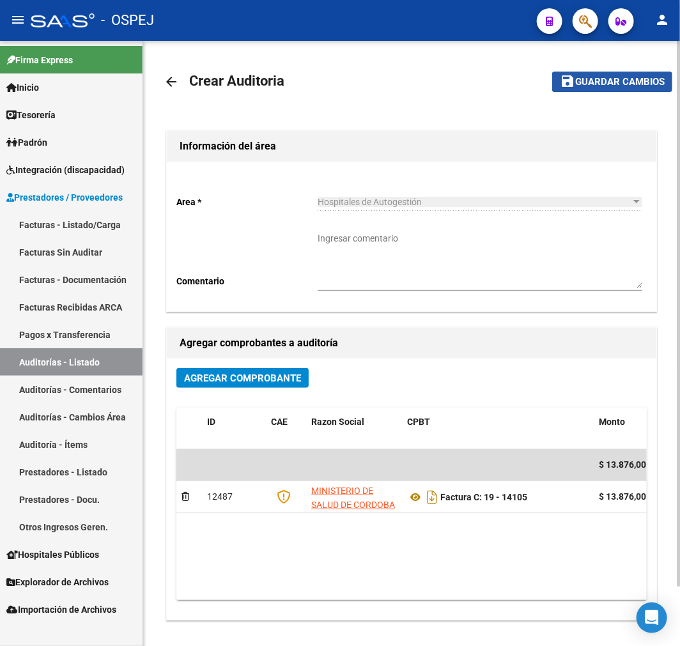
click at [622, 89] on button "save Guardar cambios" at bounding box center [612, 82] width 120 height 20
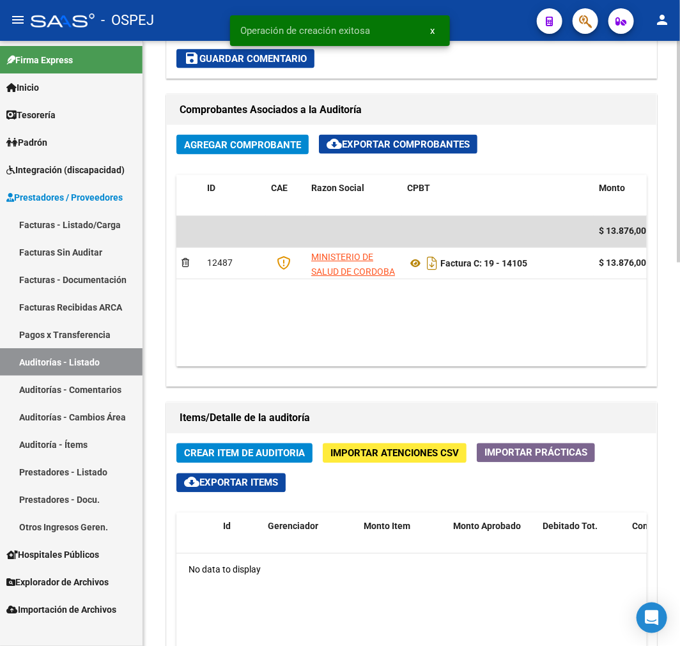
scroll to position [710, 0]
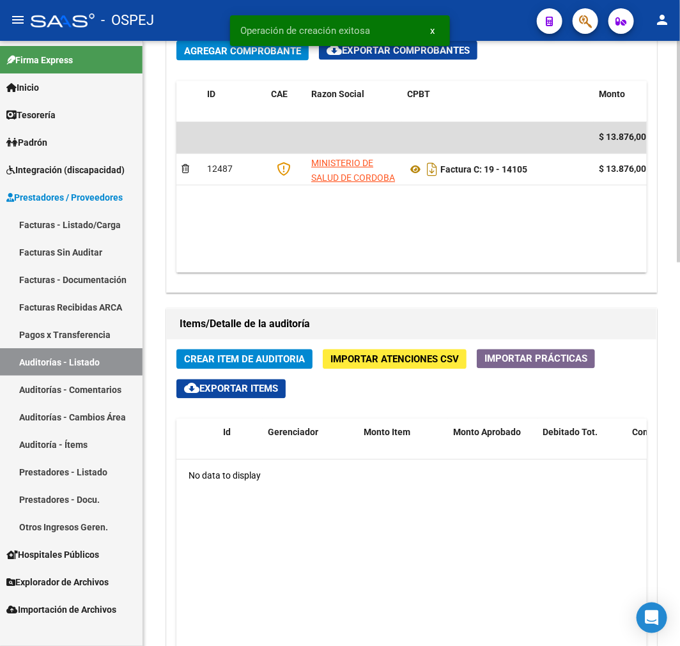
click at [286, 362] on span "Crear Item de Auditoria" at bounding box center [244, 359] width 121 height 11
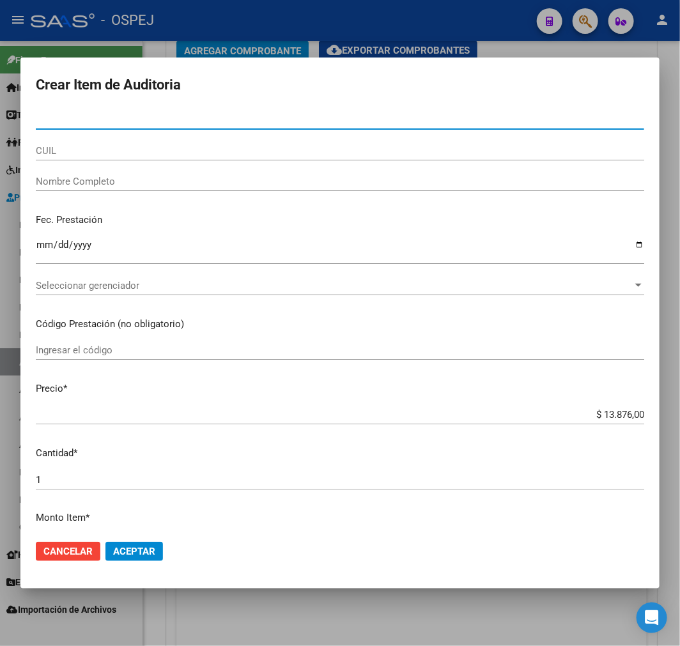
click at [173, 121] on input "Nro Documento" at bounding box center [340, 119] width 608 height 11
paste input "30149794"
type input "30149794"
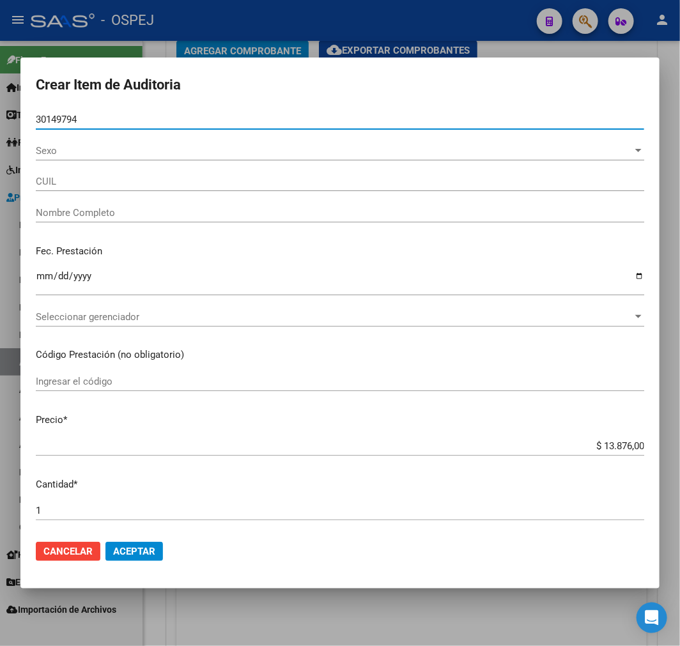
type input "20301497947"
type input "VACA [PERSON_NAME]"
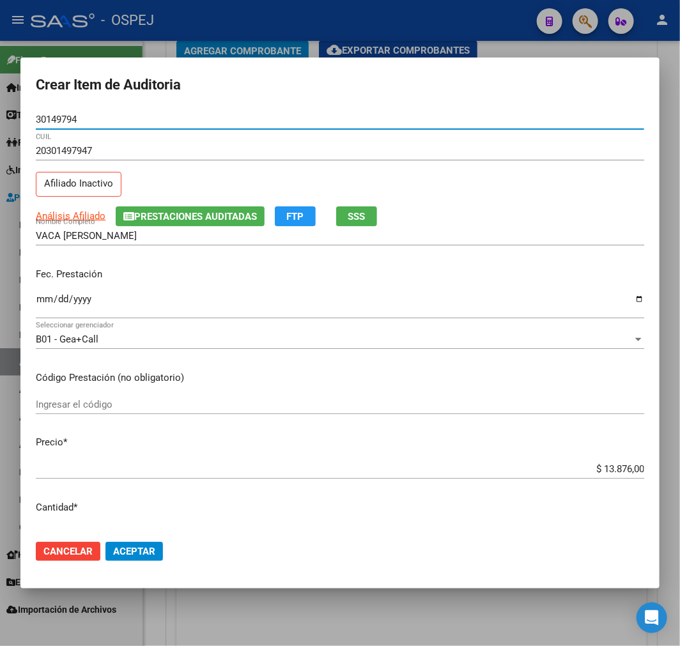
type input "30149794"
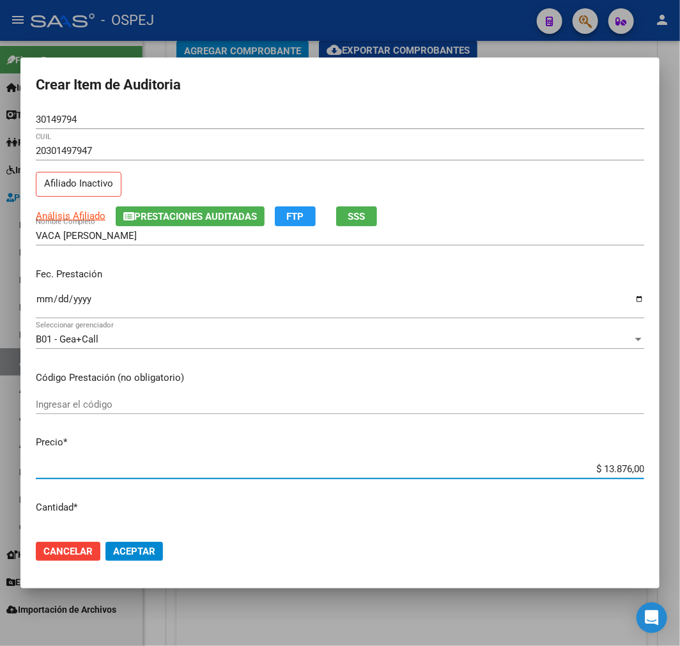
click at [605, 463] on input "$ 13.876,00" at bounding box center [340, 468] width 608 height 11
click at [303, 469] on input "$ 13.876,00" at bounding box center [340, 468] width 608 height 11
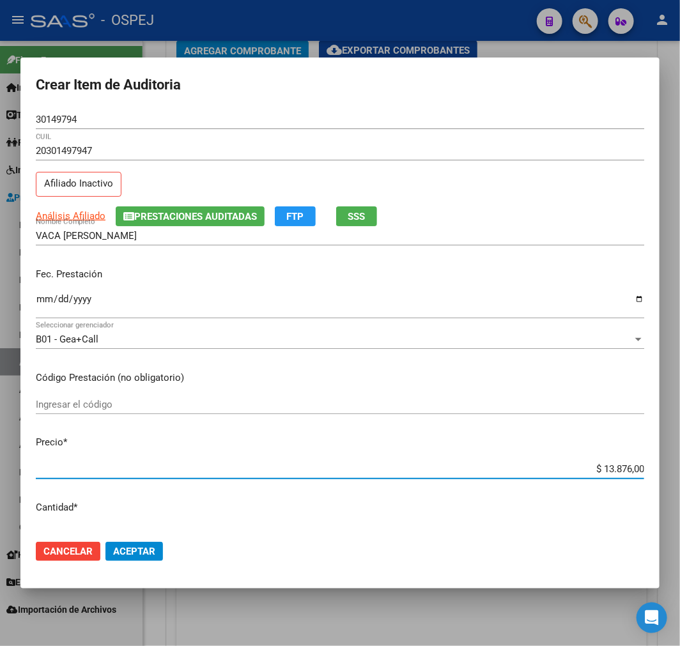
type input "$ 0,06"
type input "$ 0,60"
type input "$ 6,07"
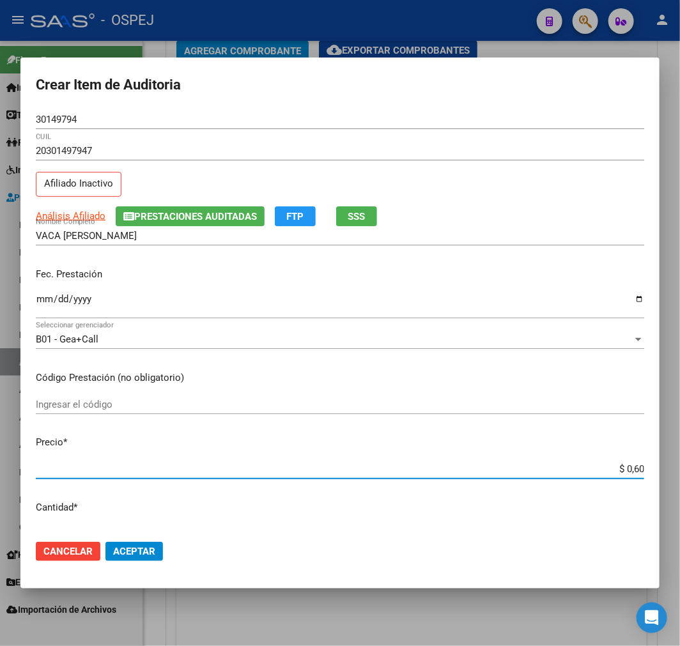
type input "$ 6,07"
type input "$ 60,76"
type input "$ 607,60"
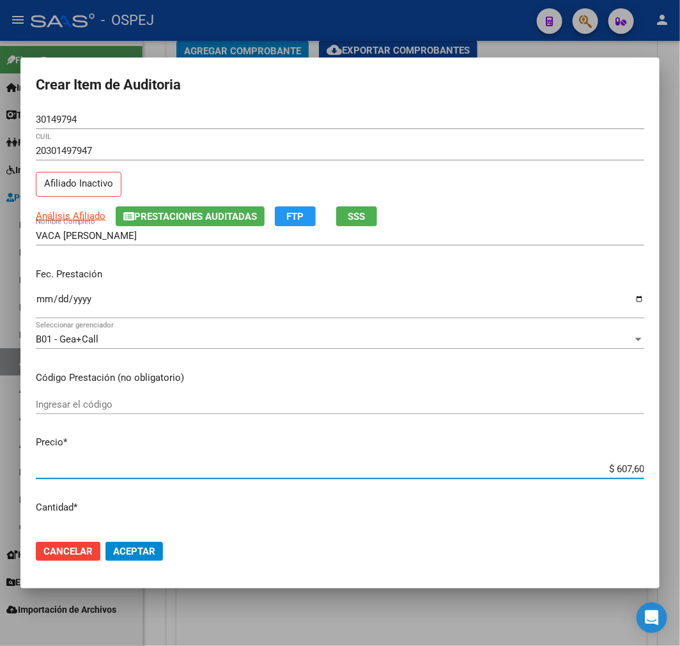
type input "$ 6.076,00"
click at [129, 546] on span "Aceptar" at bounding box center [134, 551] width 42 height 11
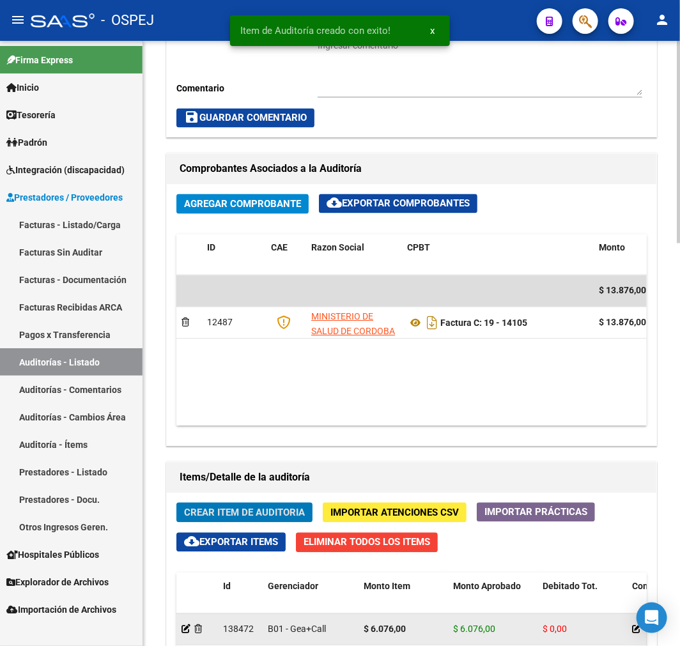
scroll to position [863, 0]
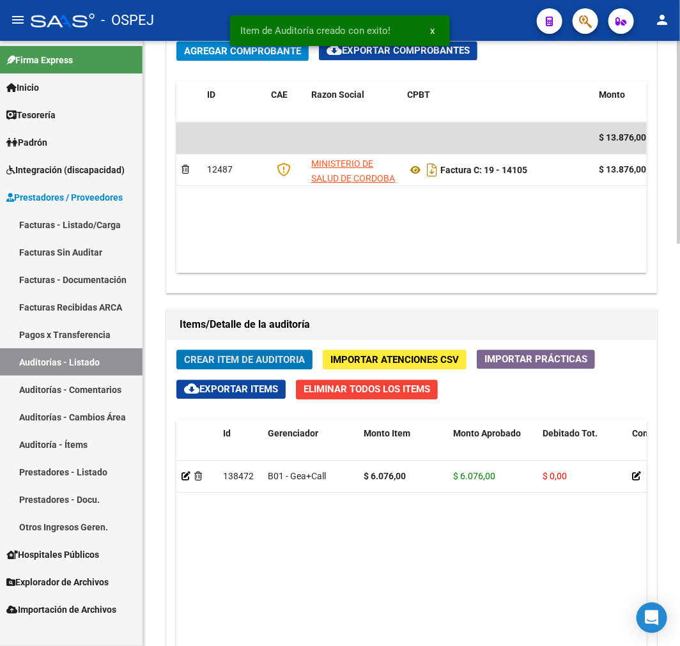
click at [282, 364] on span "Crear Item de Auditoria" at bounding box center [244, 359] width 121 height 11
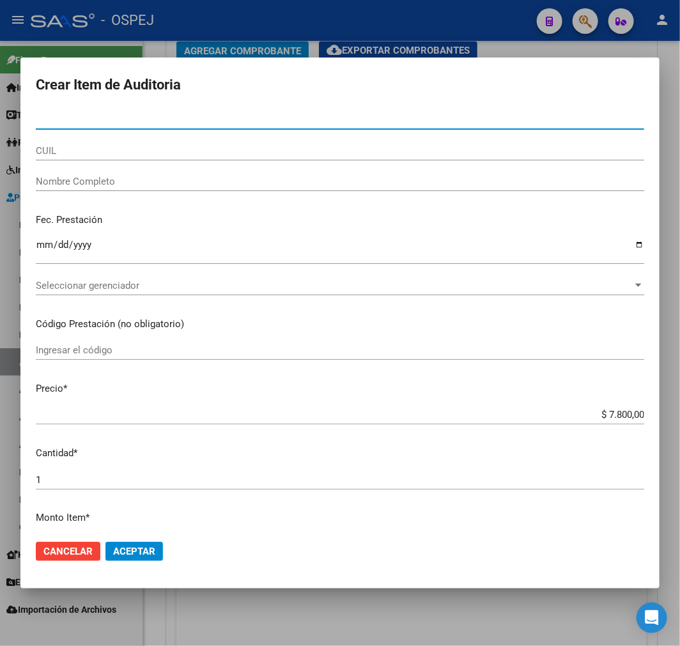
click at [111, 125] on input "Nro Documento" at bounding box center [340, 119] width 608 height 11
paste input "35669310"
type input "35669310"
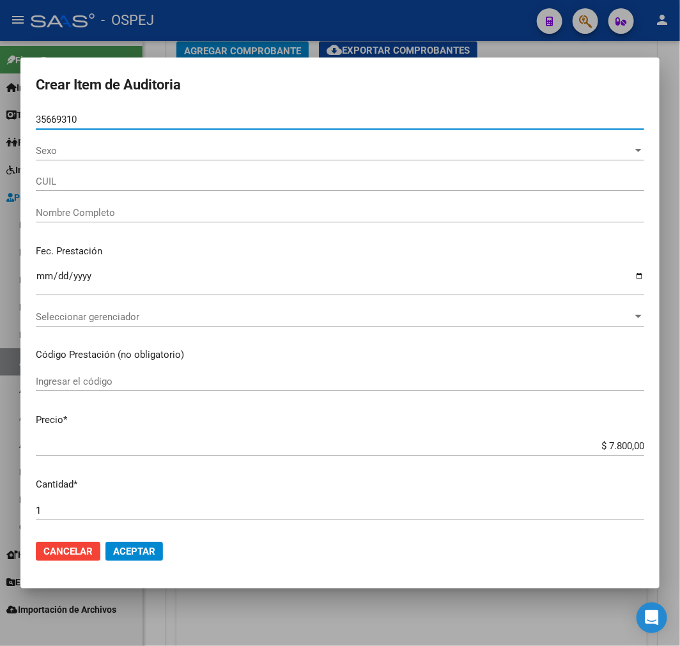
type input "27356693103"
type input "[PERSON_NAME] [PERSON_NAME]"
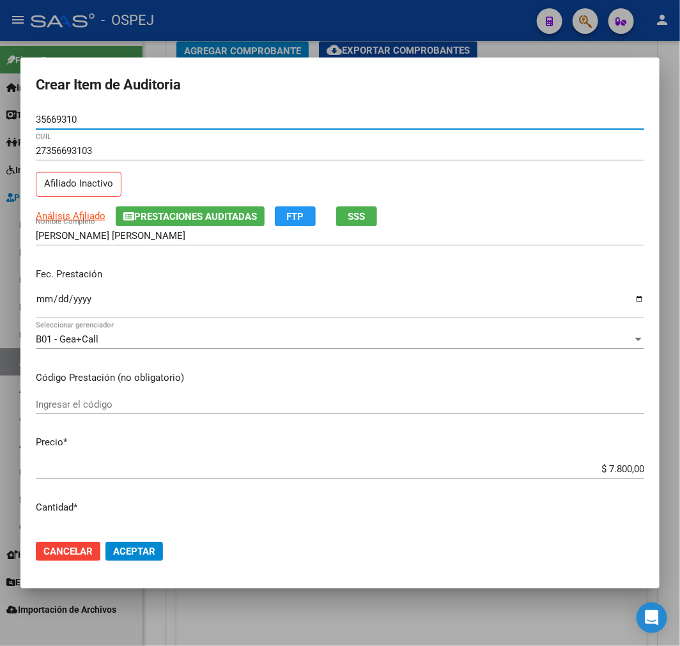
type input "35669310"
click at [624, 468] on input "$ 7.800,00" at bounding box center [340, 468] width 608 height 11
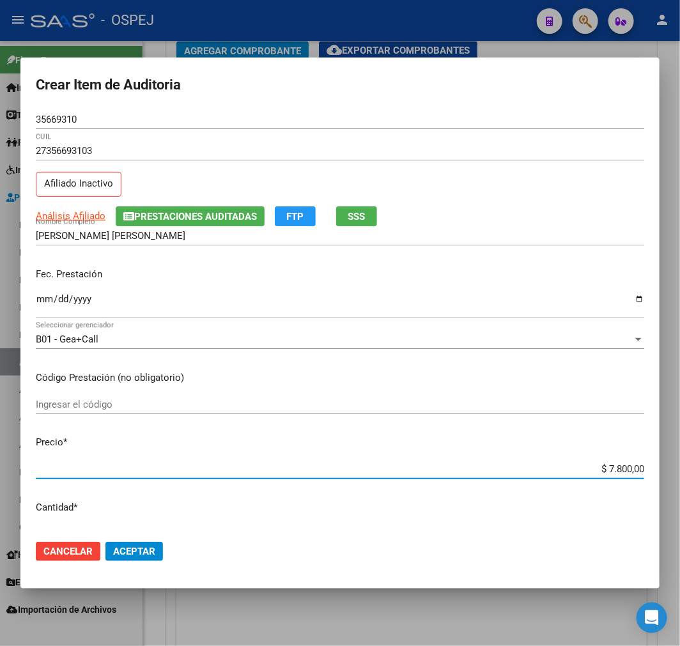
click at [624, 468] on input "$ 7.800,00" at bounding box center [340, 468] width 608 height 11
type input "$ 0,03"
type input "$ 0,39"
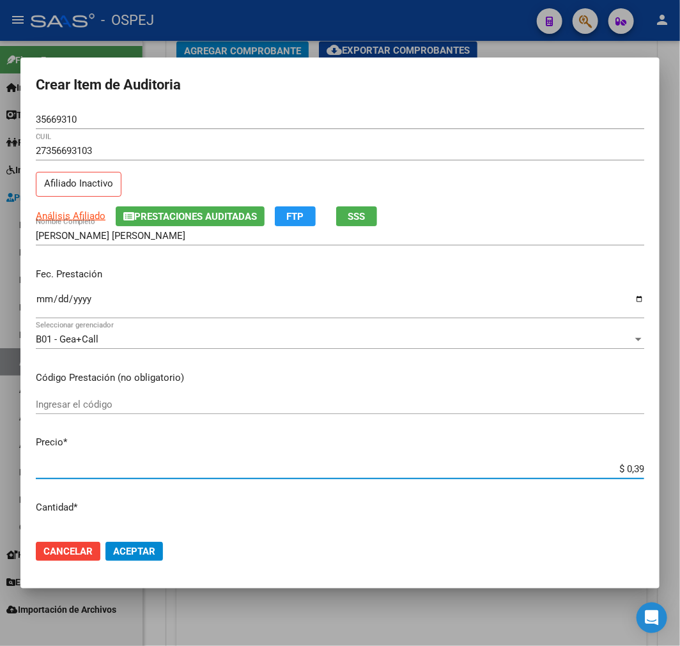
type input "$ 3,90"
type input "$ 39,00"
type input "$ 390,00"
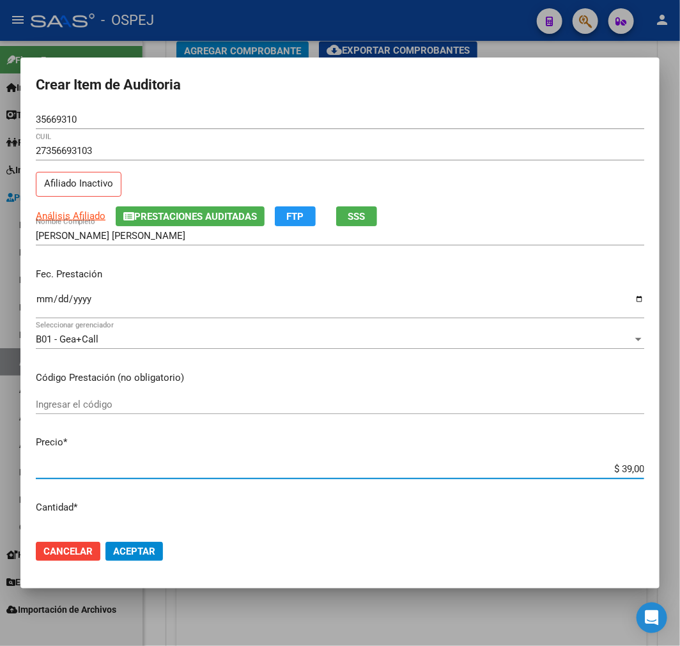
type input "$ 390,00"
type input "$ 3.900,00"
click at [148, 554] on span "Aceptar" at bounding box center [134, 551] width 42 height 11
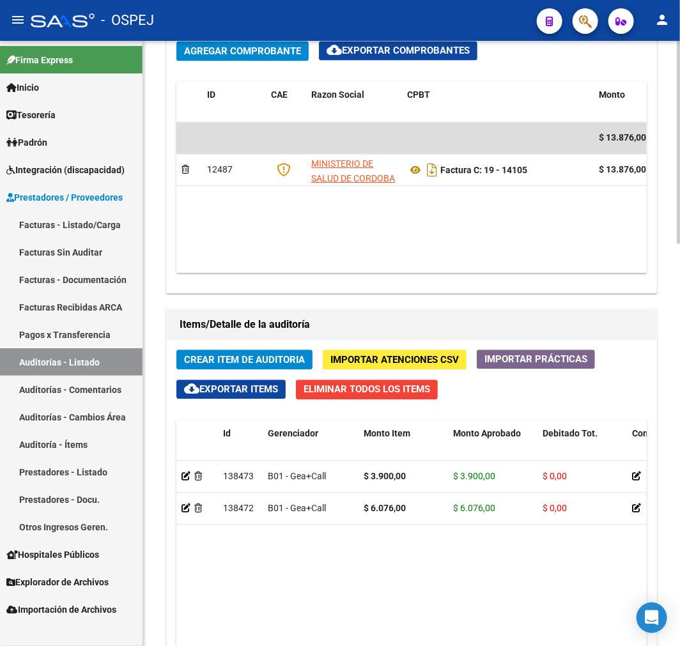
click at [250, 356] on span "Crear Item de Auditoria" at bounding box center [244, 359] width 121 height 11
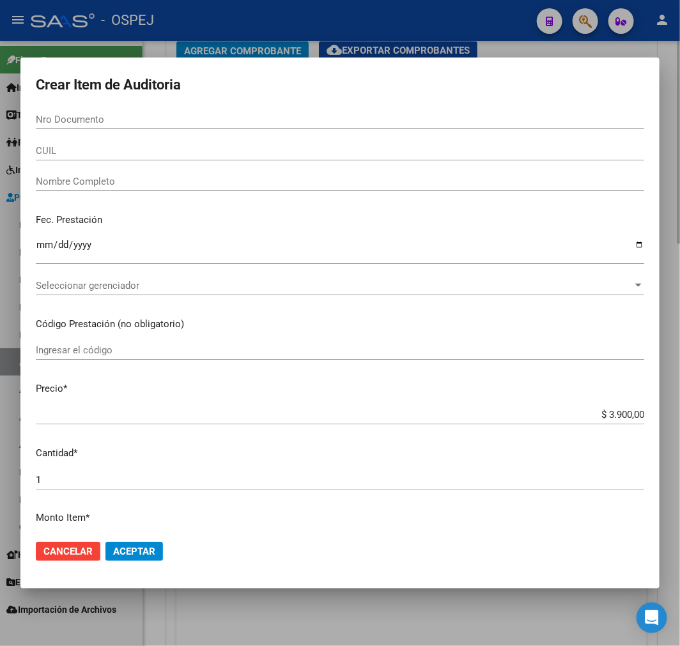
paste input "24598239"
type input "24598239"
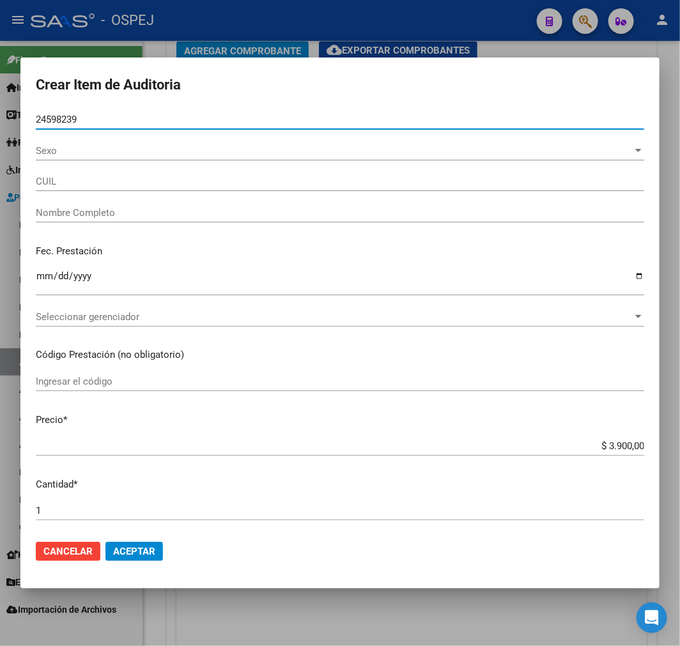
type input "23245982399"
type input "VIDOSA [PERSON_NAME]"
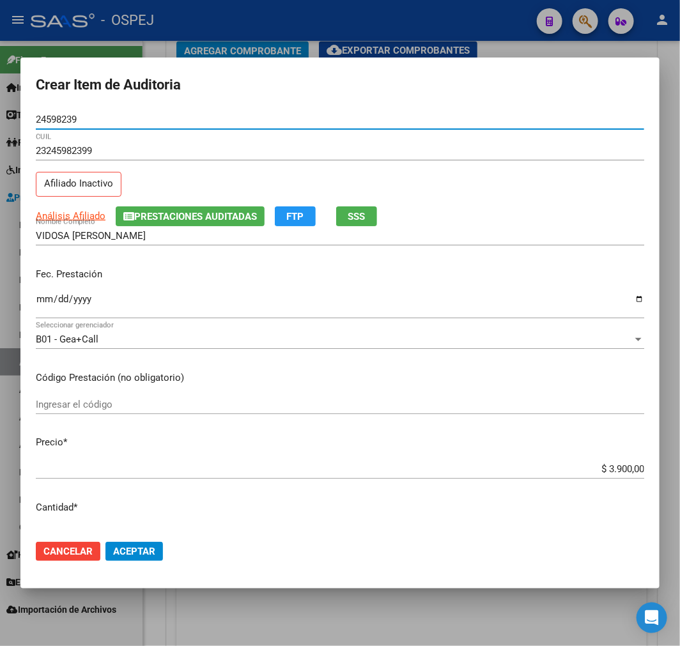
type input "24598239"
click at [148, 546] on span "Aceptar" at bounding box center [134, 551] width 42 height 11
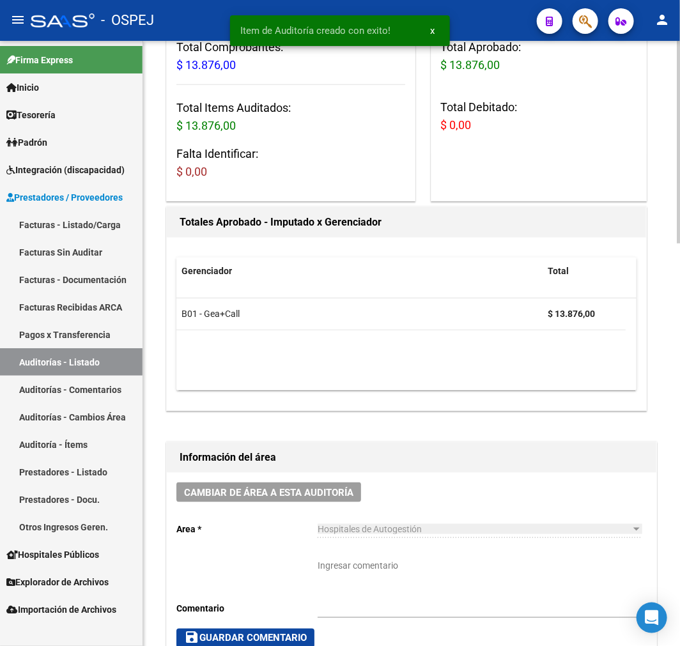
scroll to position [0, 0]
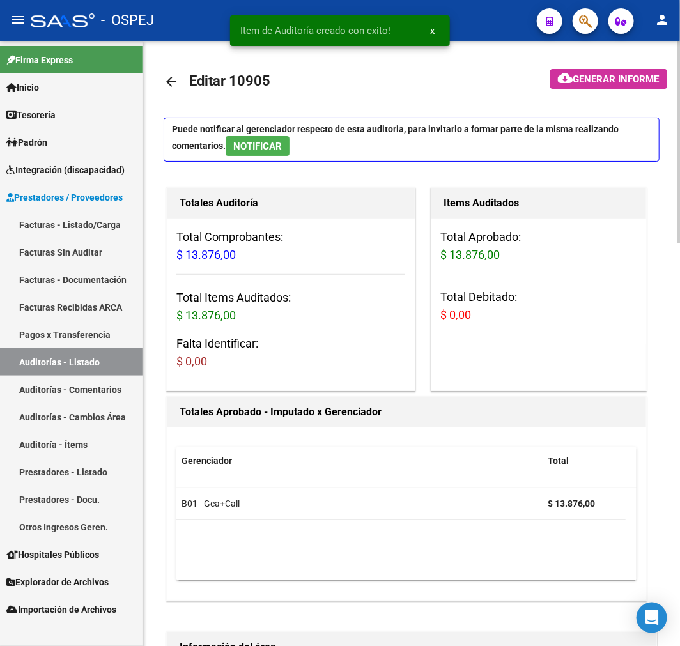
click at [171, 86] on mat-icon "arrow_back" at bounding box center [171, 81] width 15 height 15
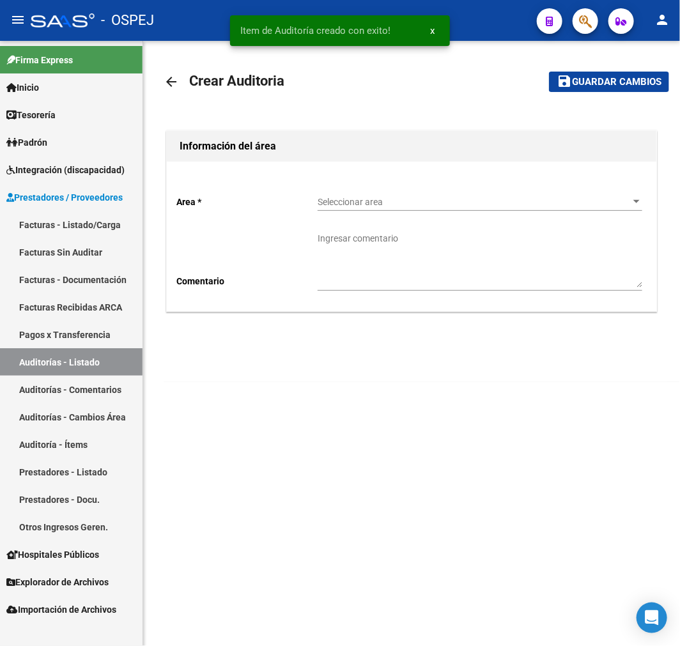
click at [397, 208] on div "Seleccionar area Seleccionar area" at bounding box center [480, 198] width 325 height 26
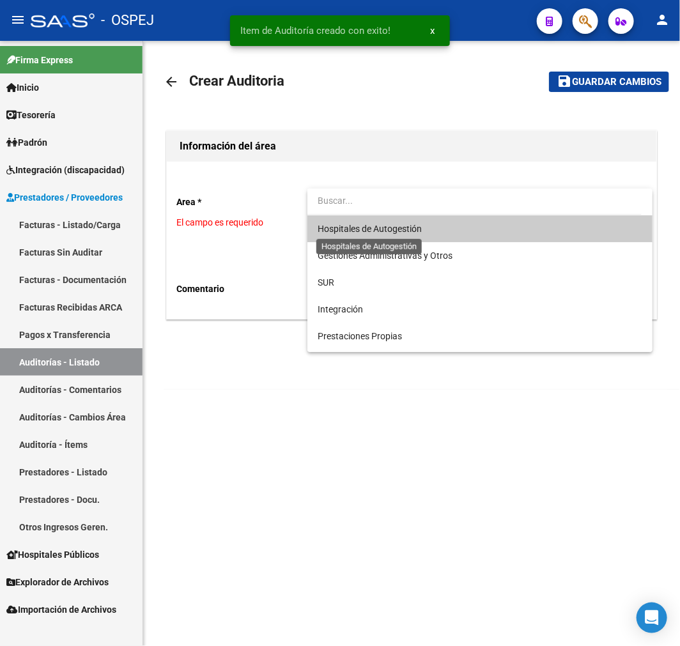
click at [388, 232] on span "Hospitales de Autogestión" at bounding box center [370, 229] width 104 height 10
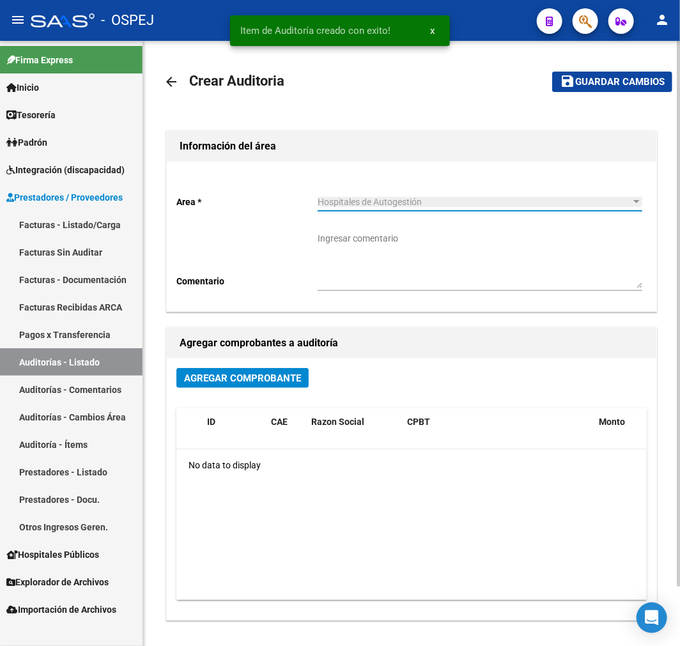
click at [216, 379] on span "Agregar Comprobante" at bounding box center [242, 377] width 117 height 11
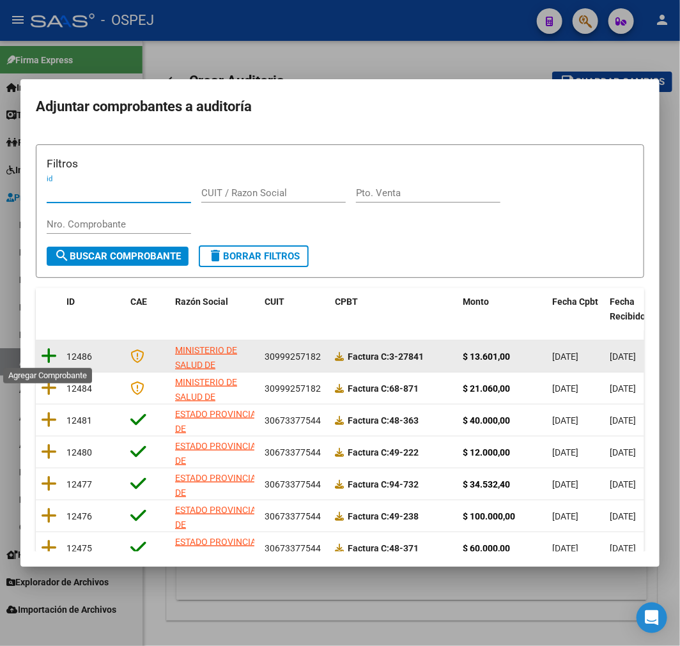
click at [45, 352] on icon at bounding box center [49, 356] width 16 height 18
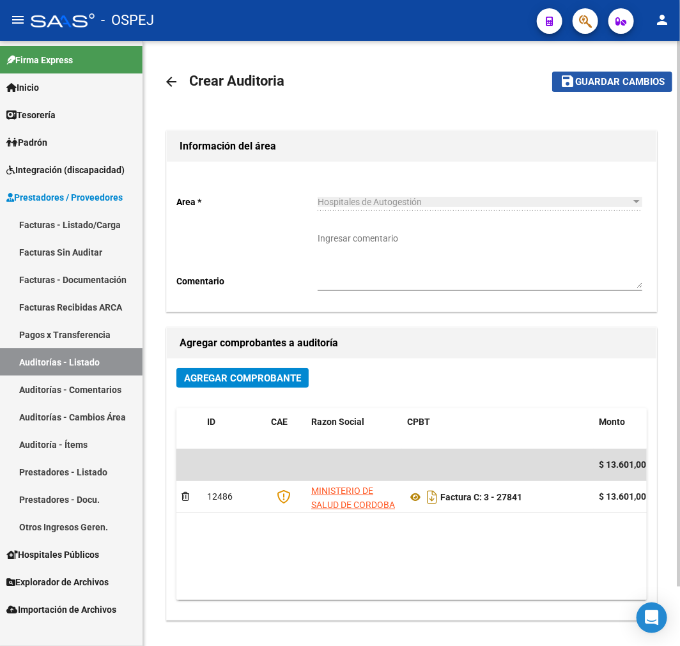
click at [601, 72] on button "save Guardar cambios" at bounding box center [612, 82] width 120 height 20
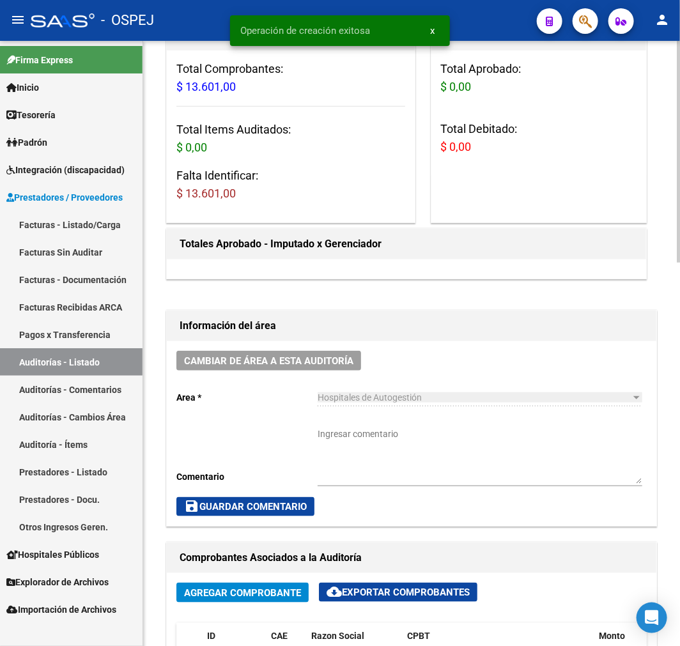
scroll to position [425, 0]
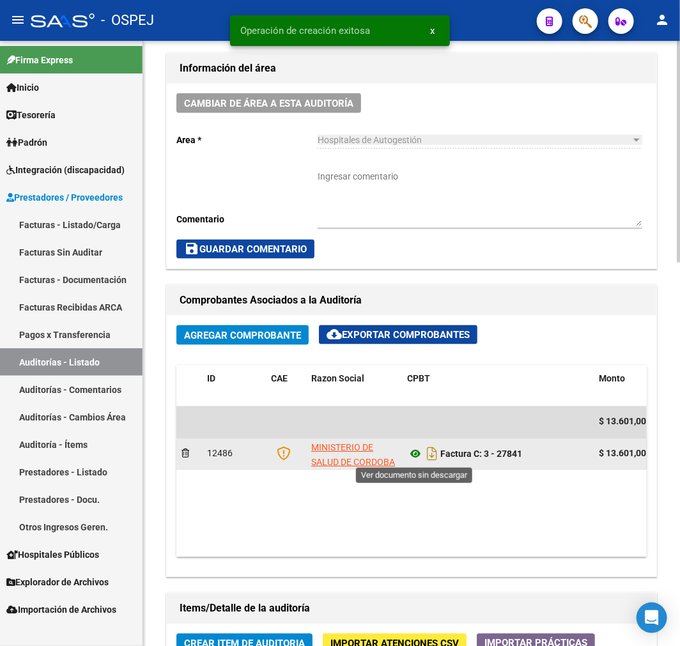
click at [412, 456] on icon at bounding box center [415, 454] width 17 height 15
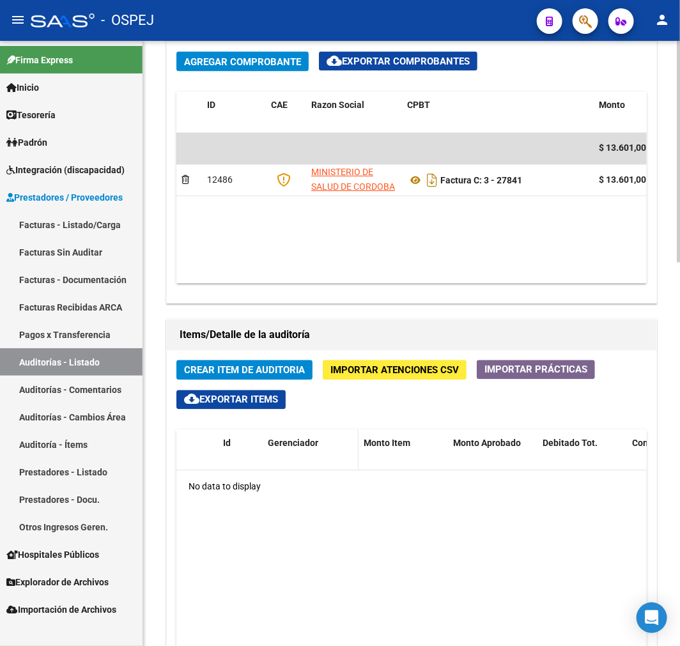
scroll to position [710, 0]
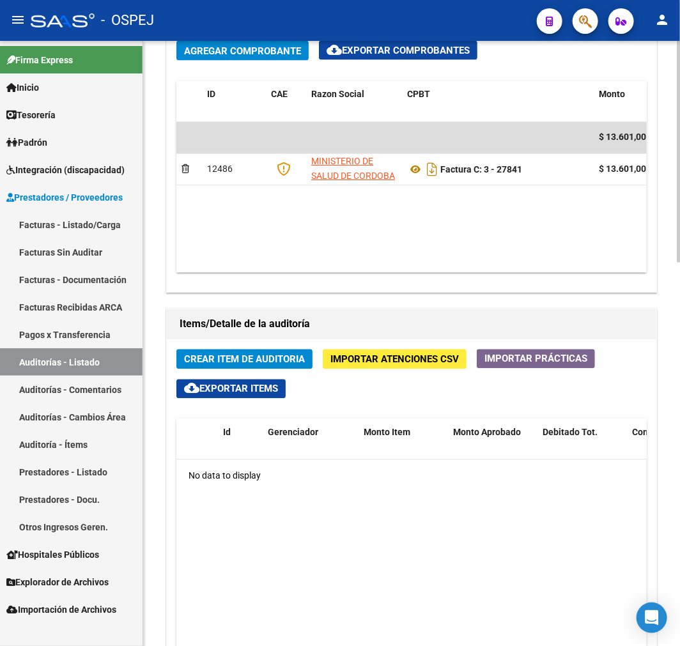
click at [294, 361] on span "Crear Item de Auditoria" at bounding box center [244, 359] width 121 height 11
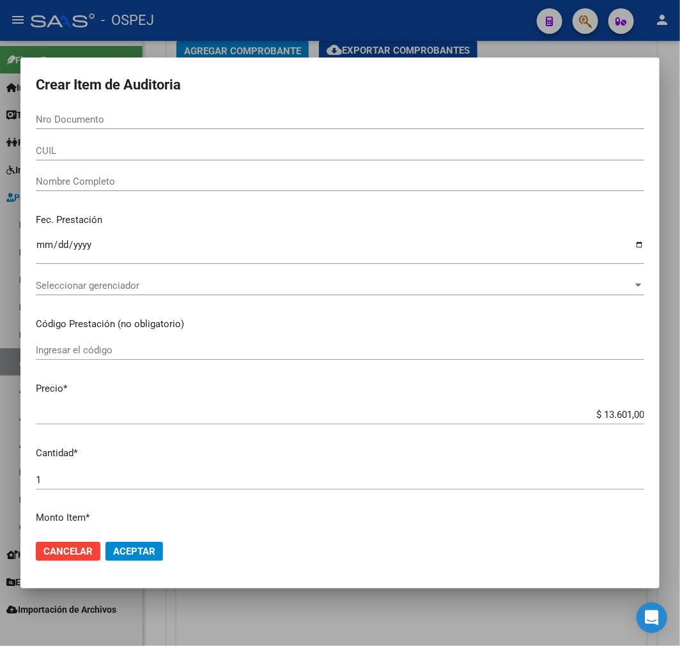
click at [112, 116] on input "Nro Documento" at bounding box center [340, 119] width 608 height 11
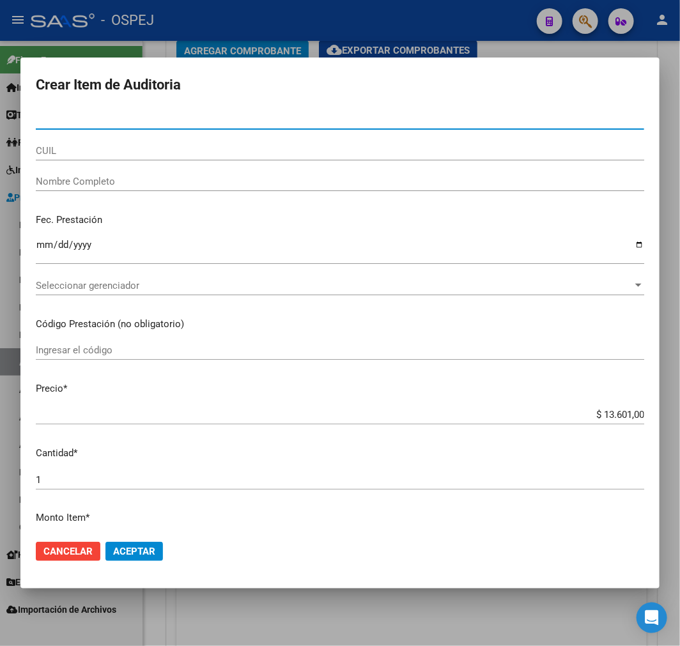
paste input "48600175"
type input "48600175"
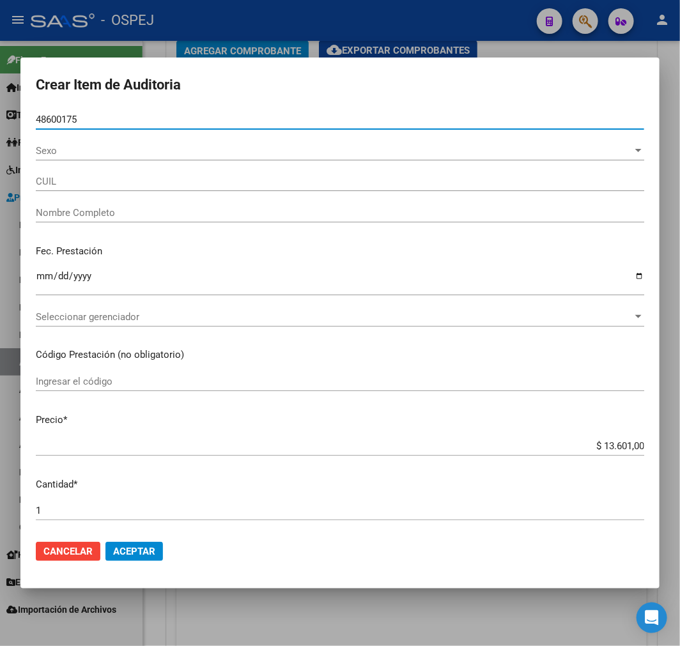
type input "20486001756"
type input "[PERSON_NAME] [PERSON_NAME]"
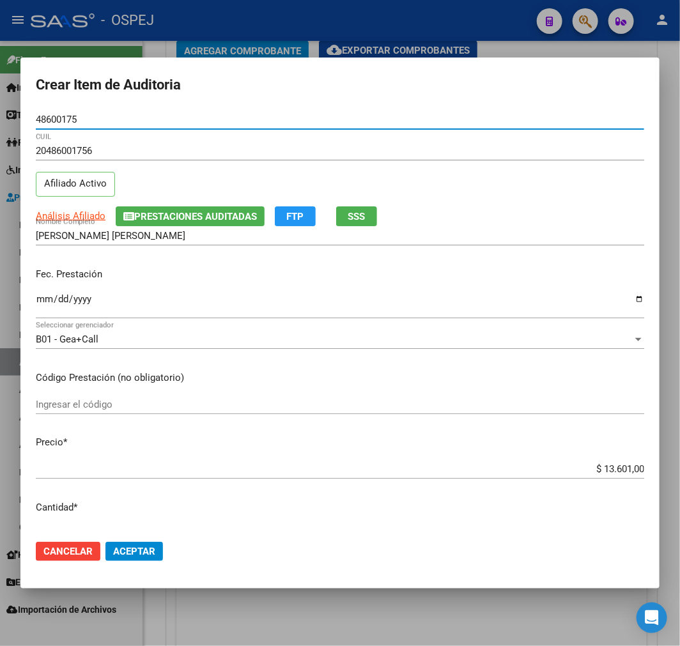
type input "48600175"
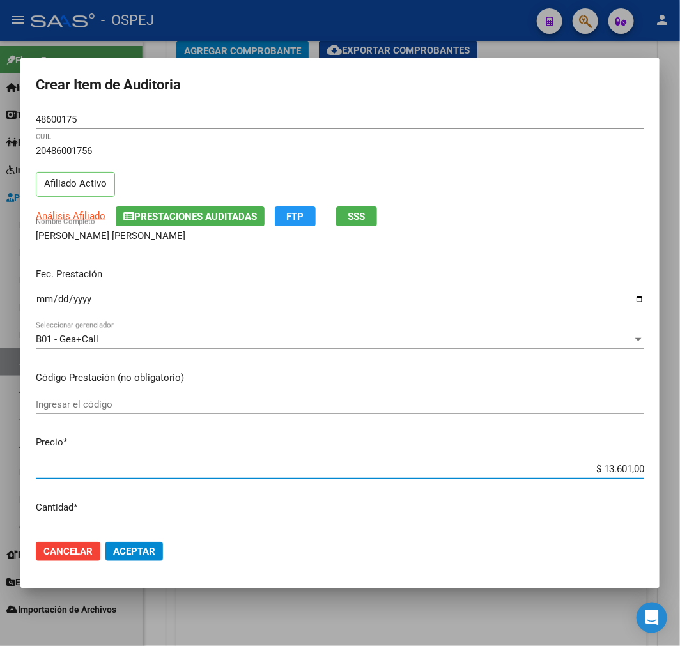
click at [613, 469] on input "$ 13.601,00" at bounding box center [340, 468] width 608 height 11
click at [613, 468] on input "$ 13.601,00" at bounding box center [340, 468] width 608 height 11
type input "$ 0,01"
type input "$ 0,12"
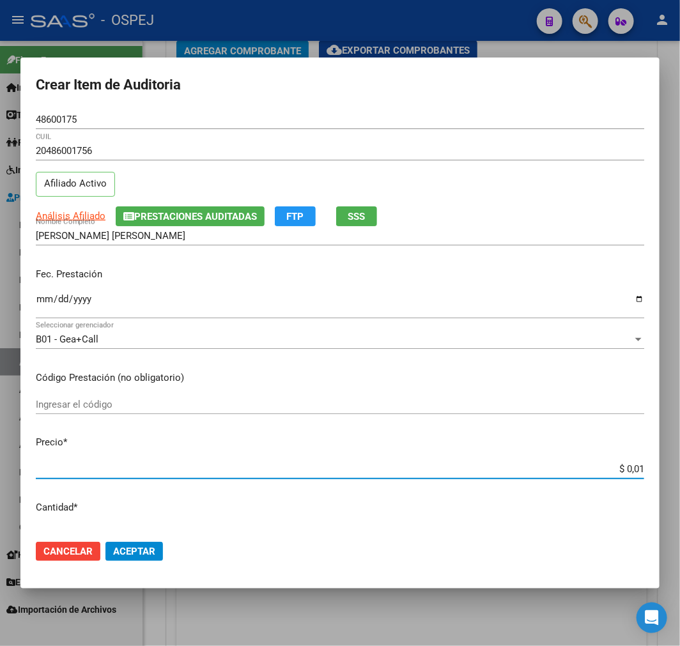
type input "$ 0,12"
type input "$ 1,26"
type input "$ 12,67"
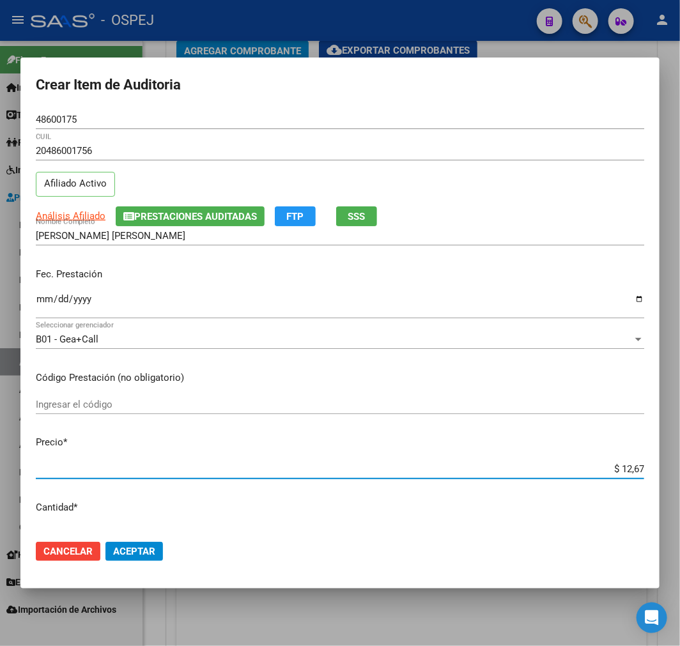
type input "$ 126,70"
type input "$ 1.267,00"
click at [141, 559] on button "Aceptar" at bounding box center [133, 551] width 57 height 19
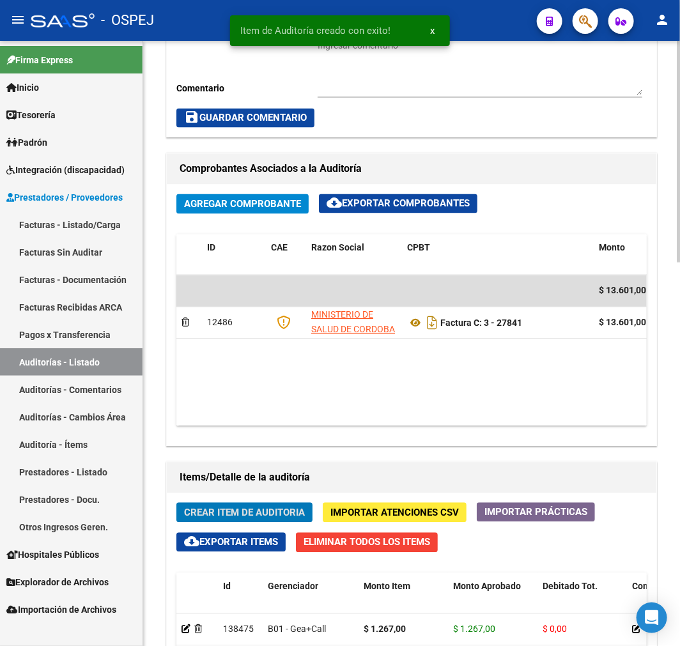
scroll to position [863, 0]
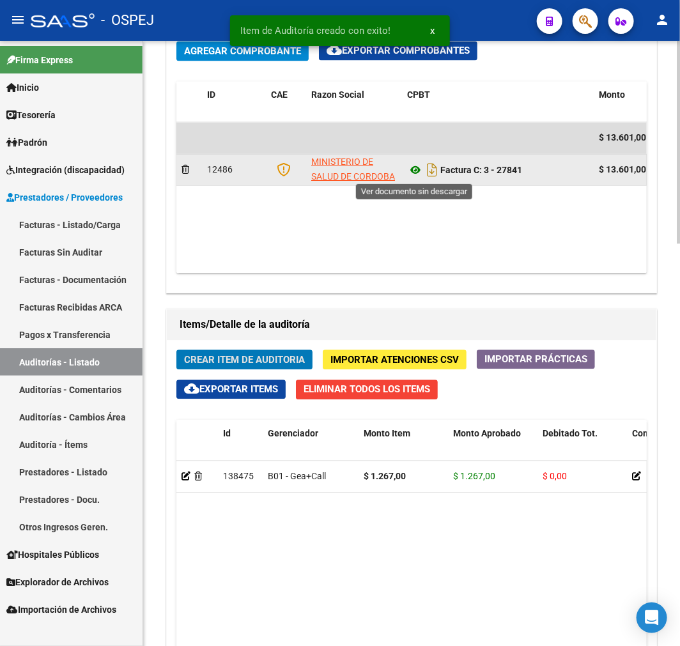
click at [418, 174] on icon at bounding box center [415, 169] width 17 height 15
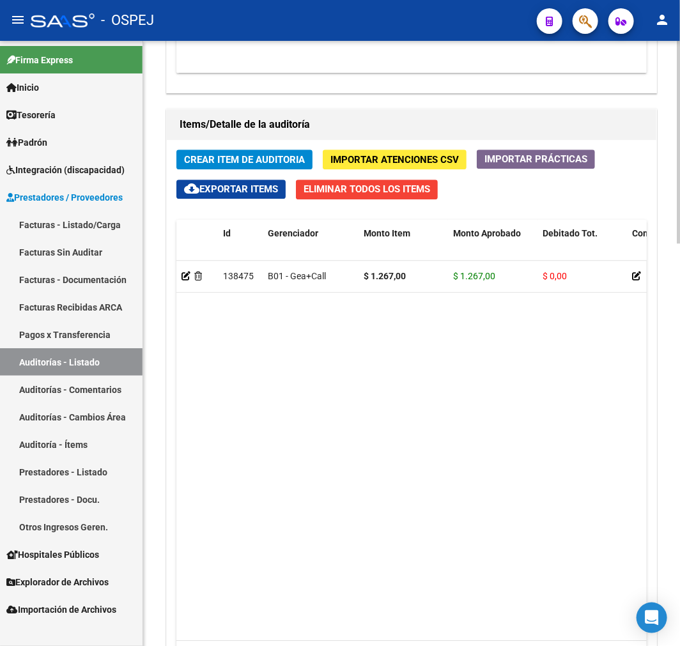
scroll to position [934, 0]
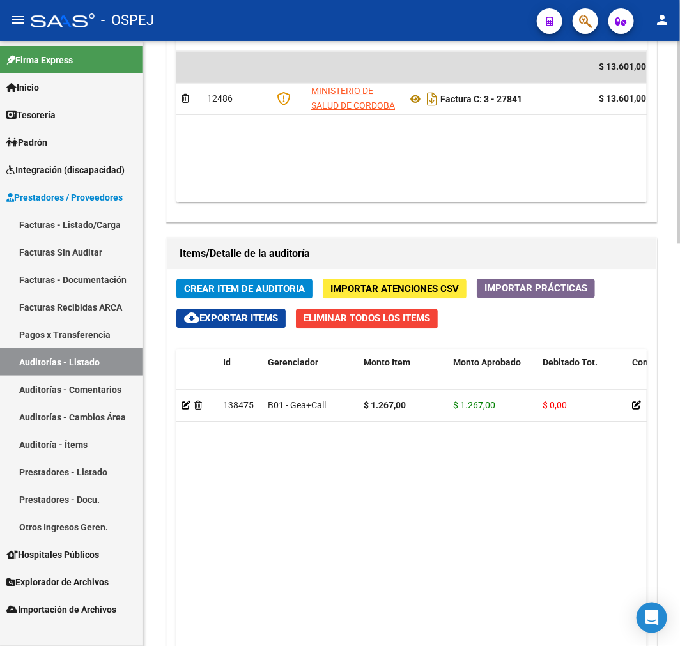
click at [273, 281] on button "Crear Item de Auditoria" at bounding box center [244, 289] width 136 height 20
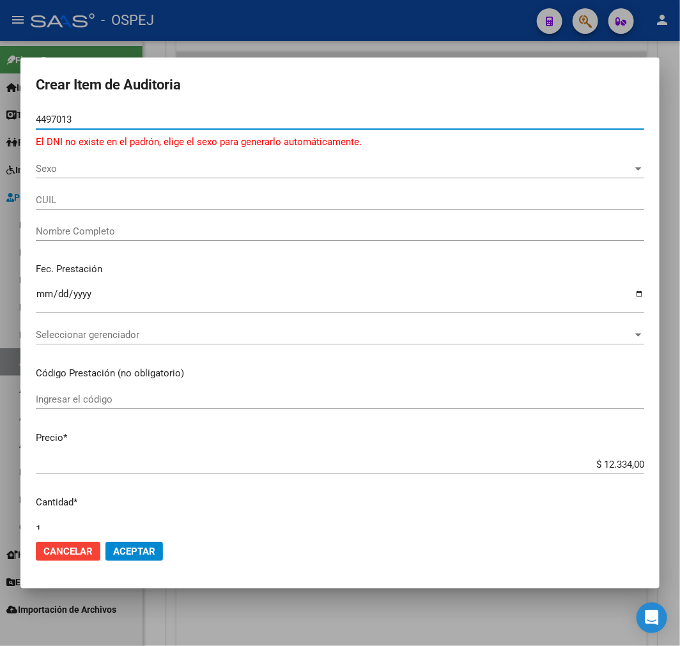
type input "44970134"
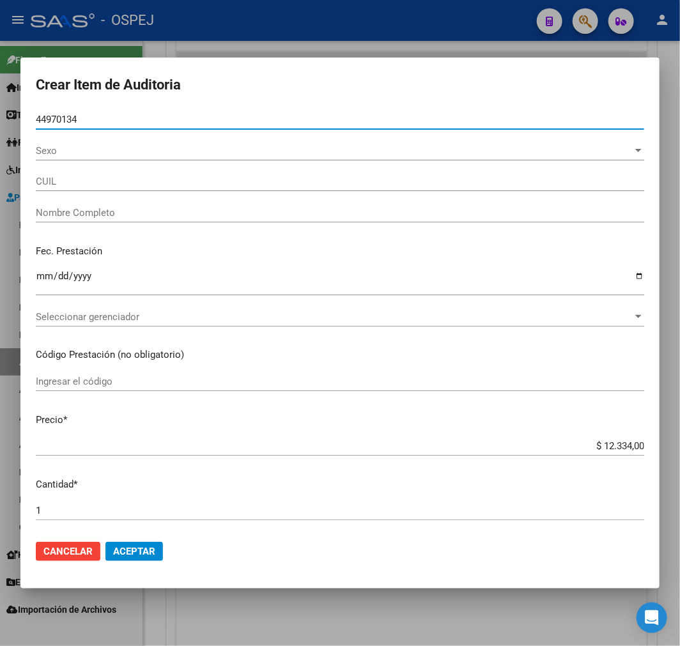
type input "20449701349"
type input "[PERSON_NAME] [PERSON_NAME]"
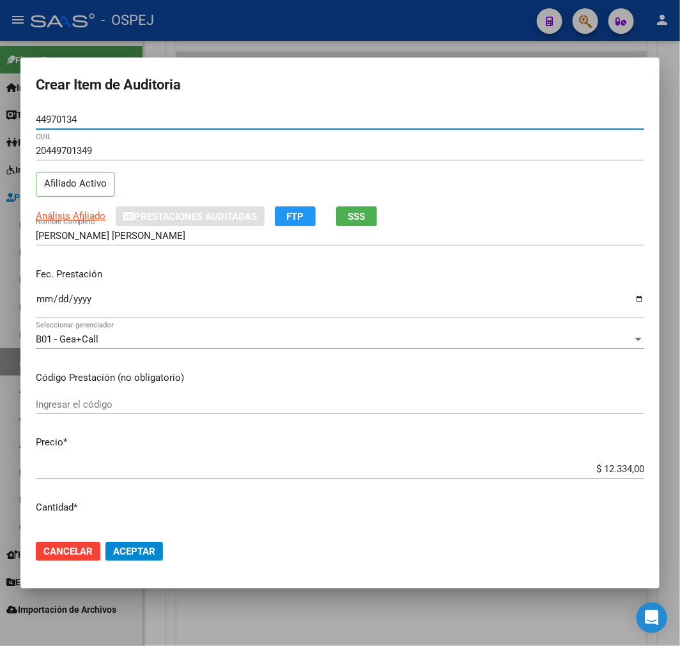
type input "44970134"
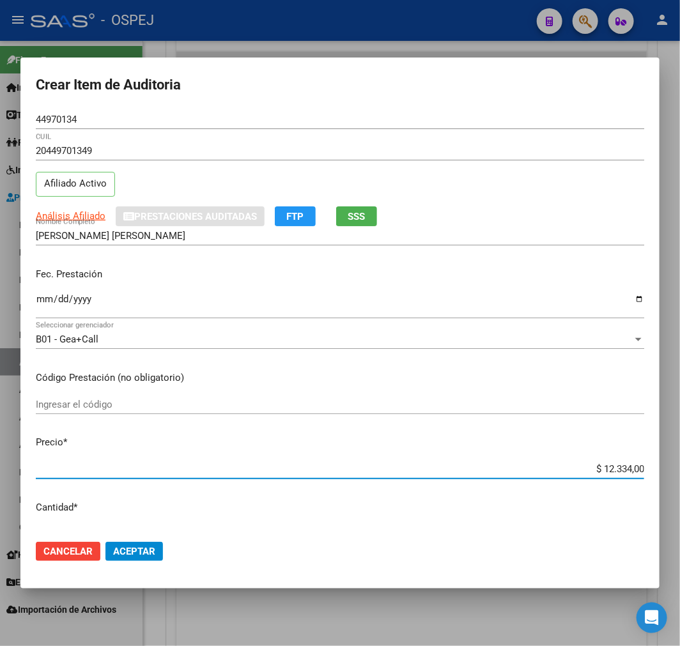
click at [604, 473] on input "$ 12.334,00" at bounding box center [340, 468] width 608 height 11
type input "$ 0,01"
type input "$ 0,12"
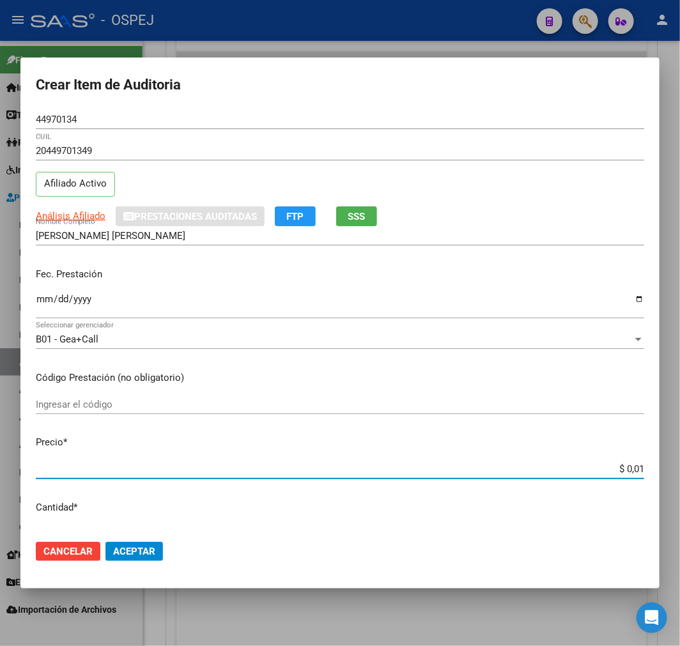
type input "$ 0,12"
type input "$ 1,26"
type input "$ 12,67"
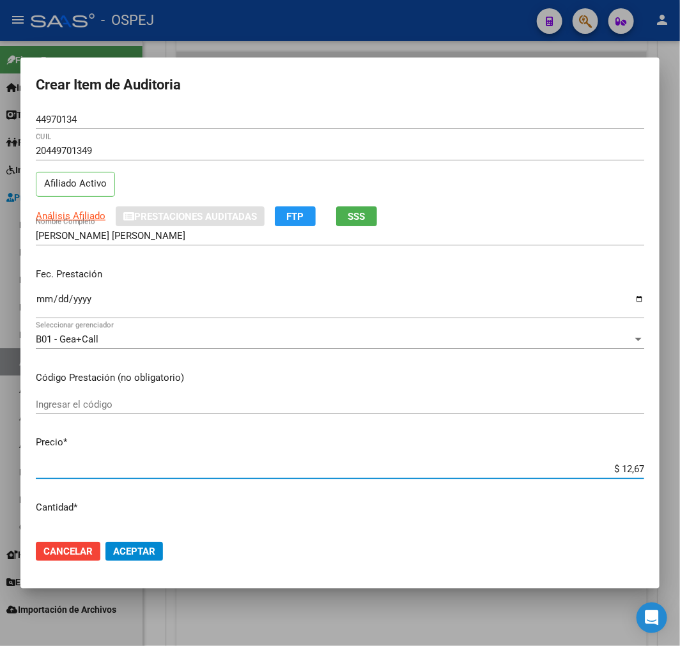
type input "$ 126,70"
type input "$ 1.267,00"
click at [148, 554] on span "Aceptar" at bounding box center [134, 551] width 42 height 11
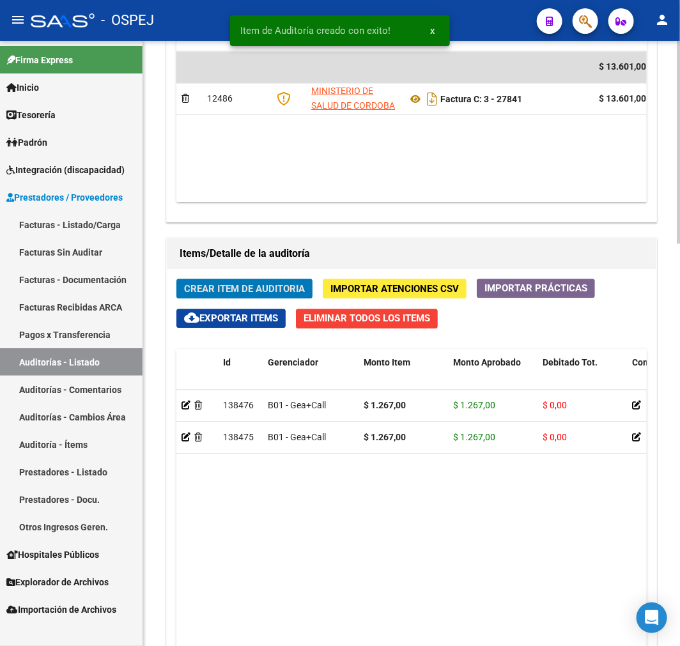
click at [243, 289] on span "Crear Item de Auditoria" at bounding box center [244, 288] width 121 height 11
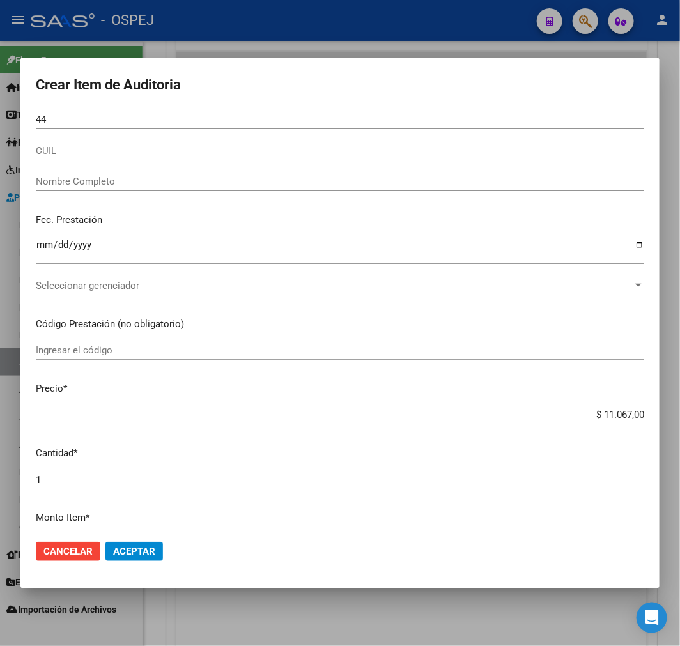
click at [210, 126] on div "44 Nro Documento" at bounding box center [340, 119] width 608 height 19
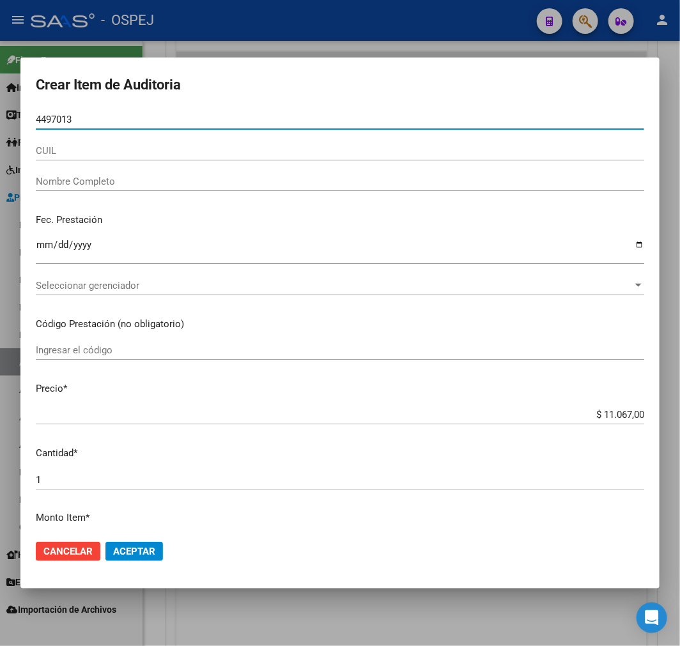
type input "44970134"
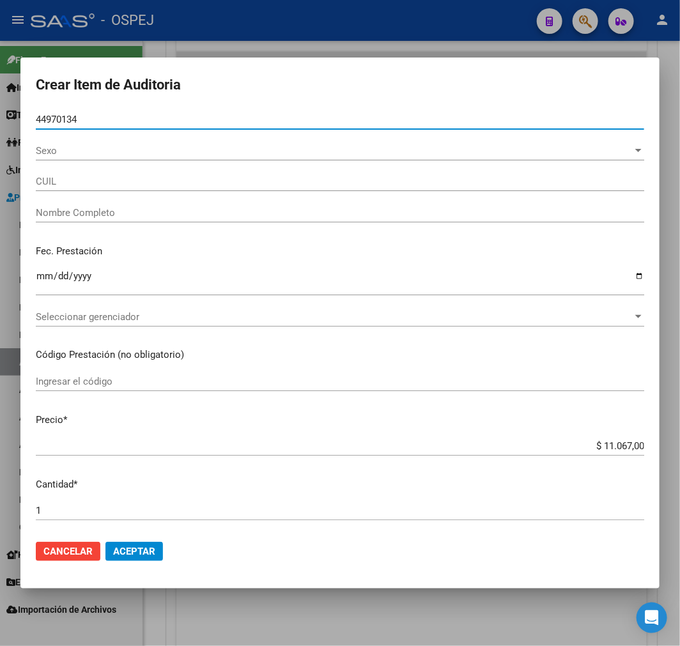
type input "20449701349"
type input "[PERSON_NAME] [PERSON_NAME]"
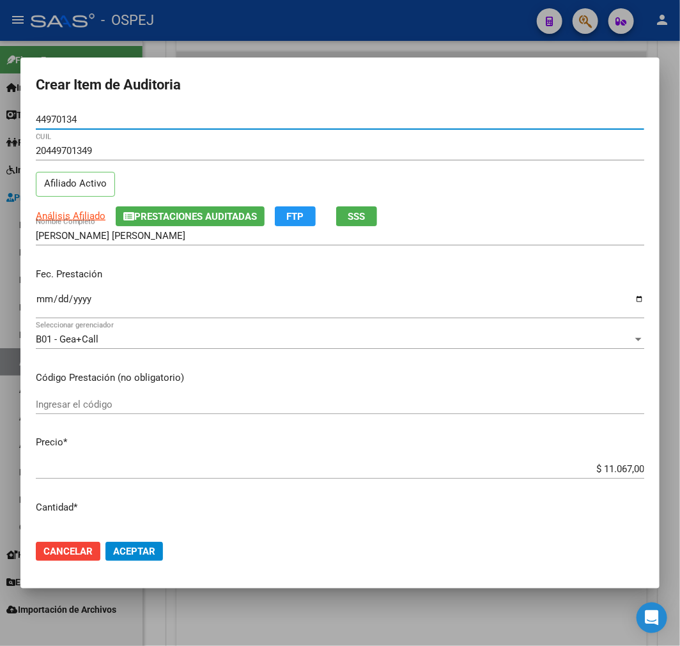
type input "44970134"
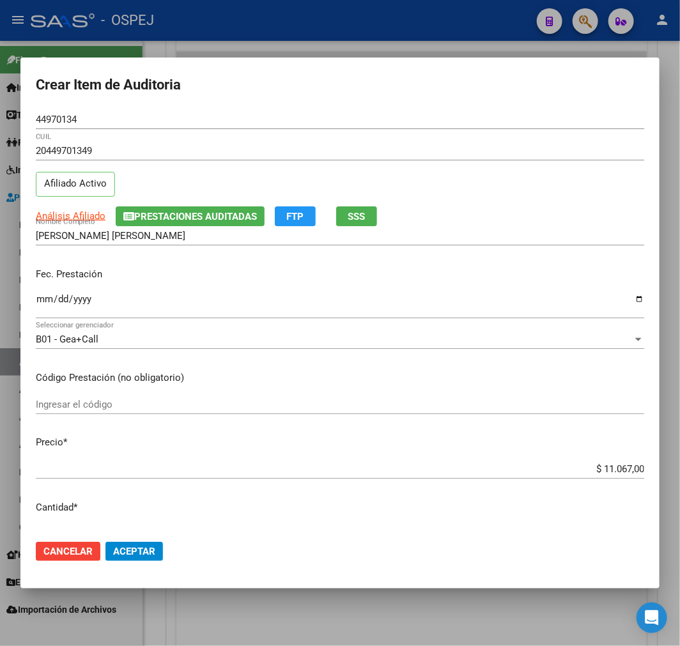
drag, startPoint x: 615, startPoint y: 461, endPoint x: 614, endPoint y: 468, distance: 6.5
click at [615, 461] on div "$ 11.067,00 Ingresar el precio" at bounding box center [340, 468] width 608 height 19
click at [614, 470] on input "$ 11.067,00" at bounding box center [340, 468] width 608 height 11
type input "$ 0,07"
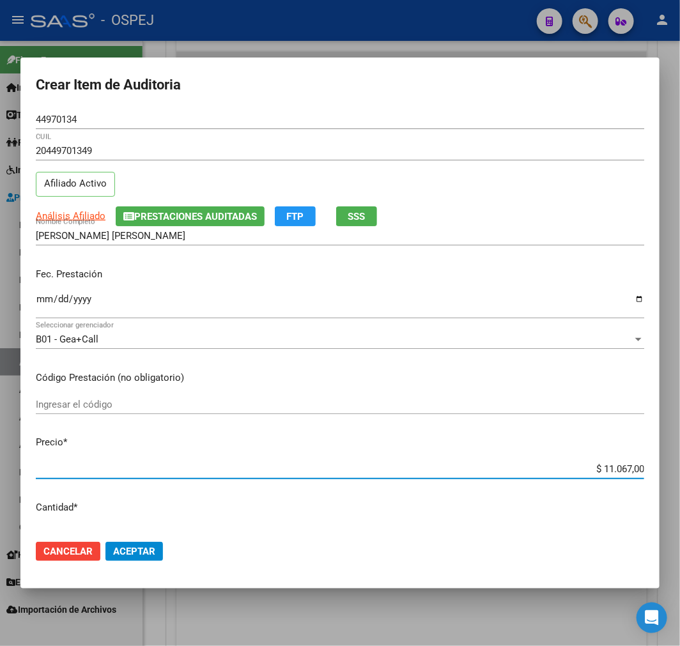
type input "$ 0,07"
type input "$ 0,70"
type input "$ 7,06"
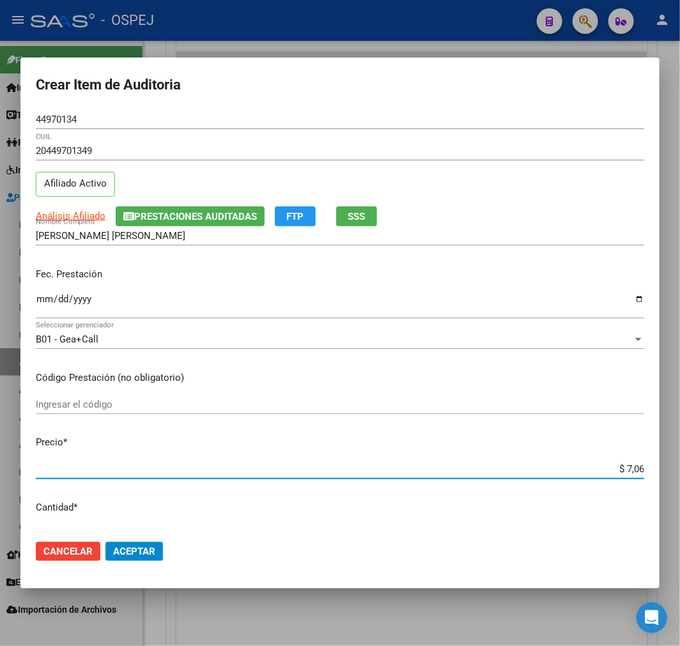
type input "$ 70,69"
type input "$ 706,90"
type input "$ 7.069,00"
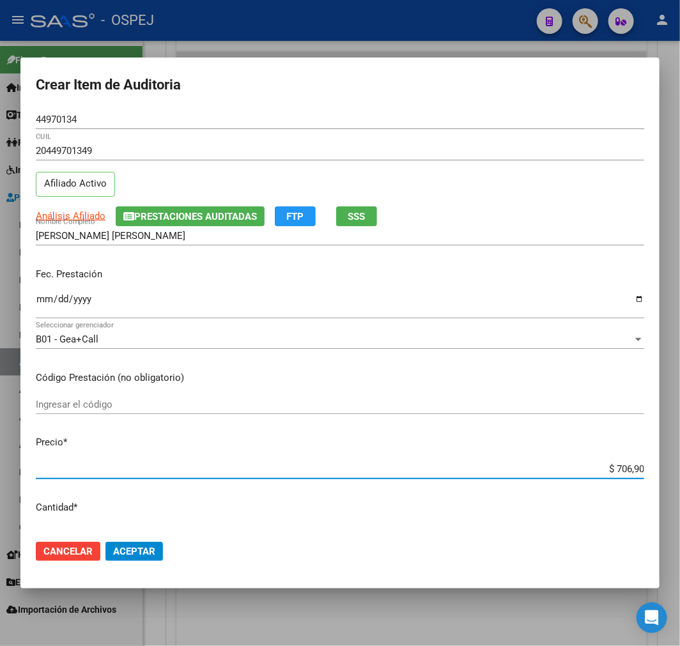
type input "$ 7.069,00"
click at [123, 548] on span "Aceptar" at bounding box center [134, 551] width 42 height 11
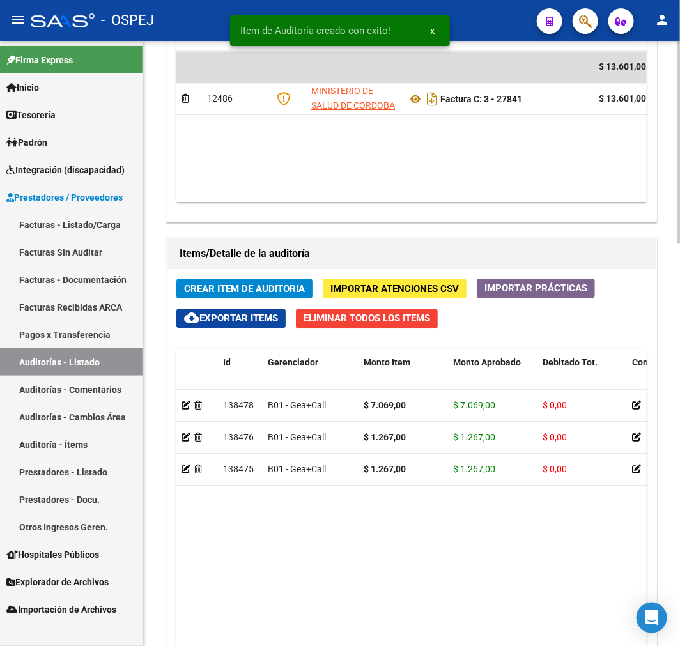
click at [294, 289] on span "Crear Item de Auditoria" at bounding box center [244, 288] width 121 height 11
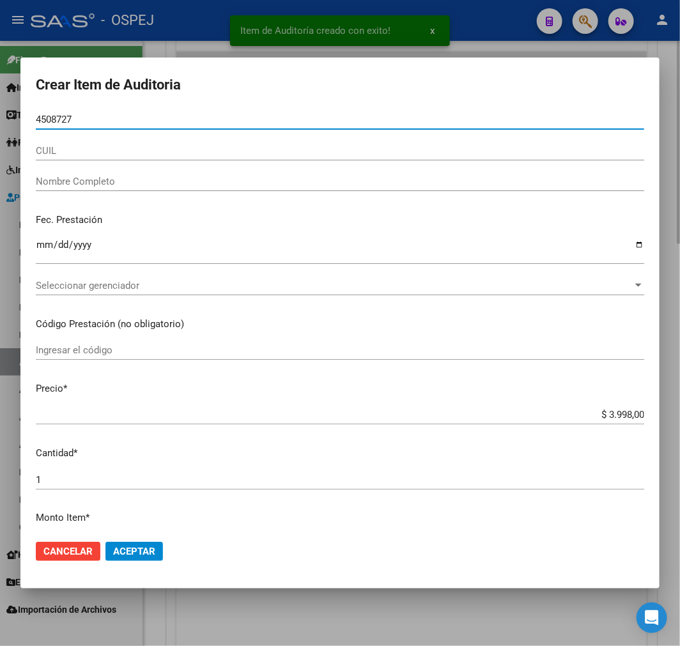
type input "45087271"
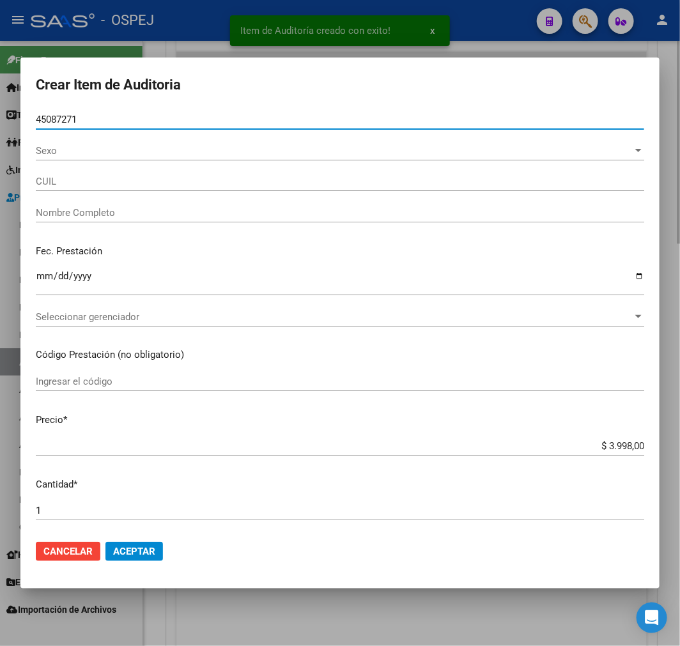
type input "27450872712"
type input "[PERSON_NAME]"
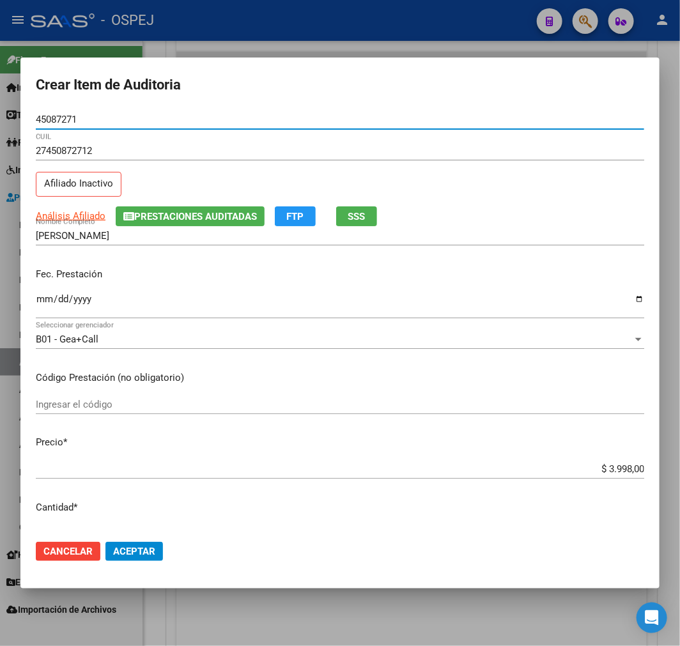
type input "45087271"
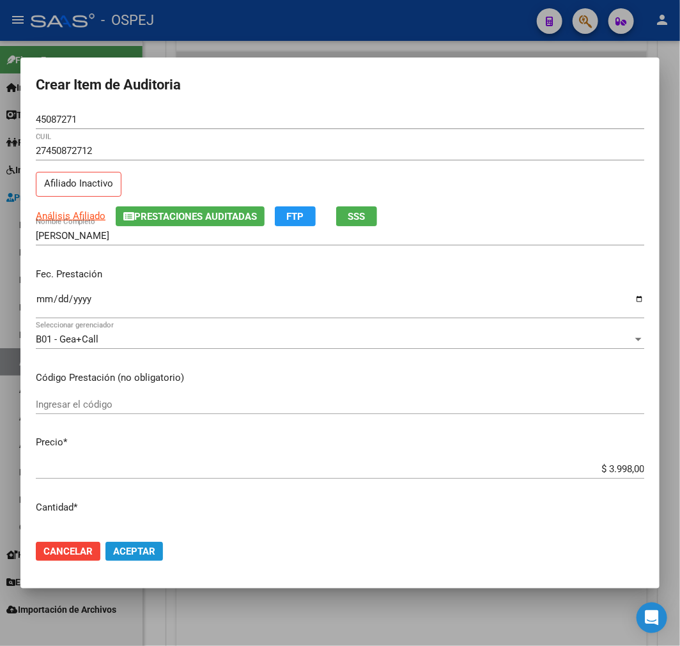
click at [139, 547] on span "Aceptar" at bounding box center [134, 551] width 42 height 11
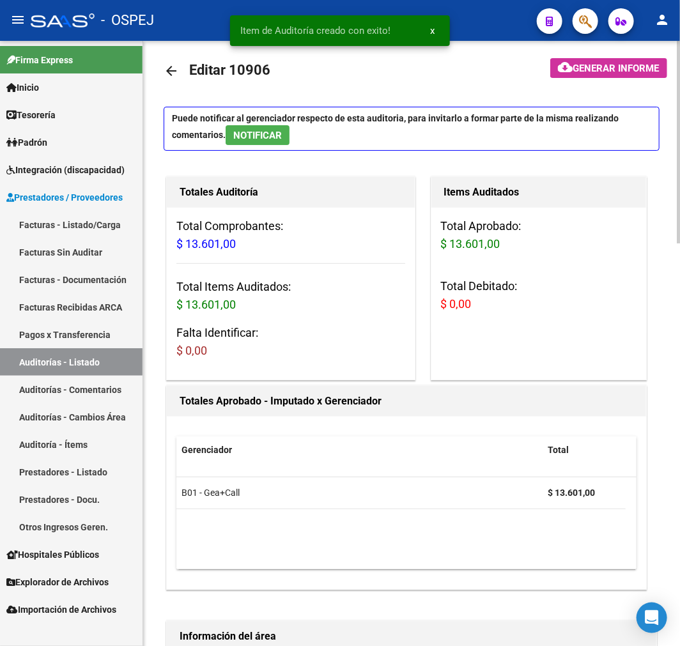
scroll to position [0, 0]
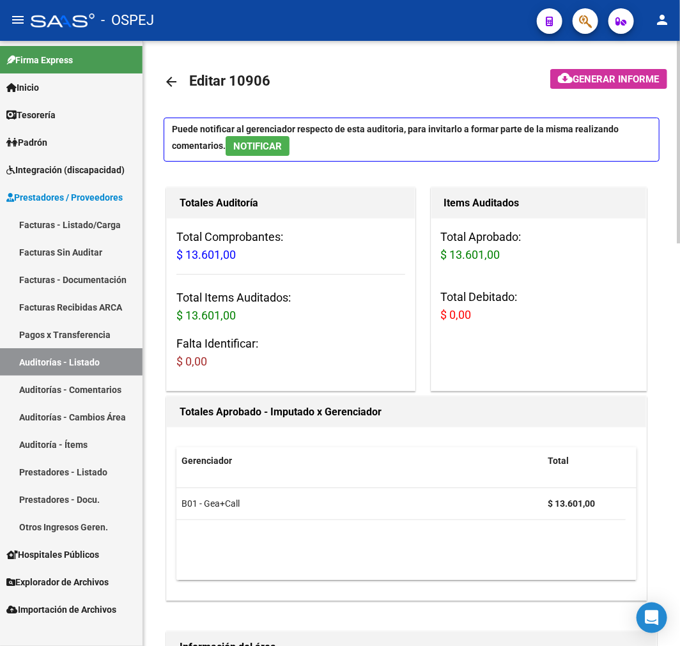
click at [167, 81] on mat-icon "arrow_back" at bounding box center [171, 81] width 15 height 15
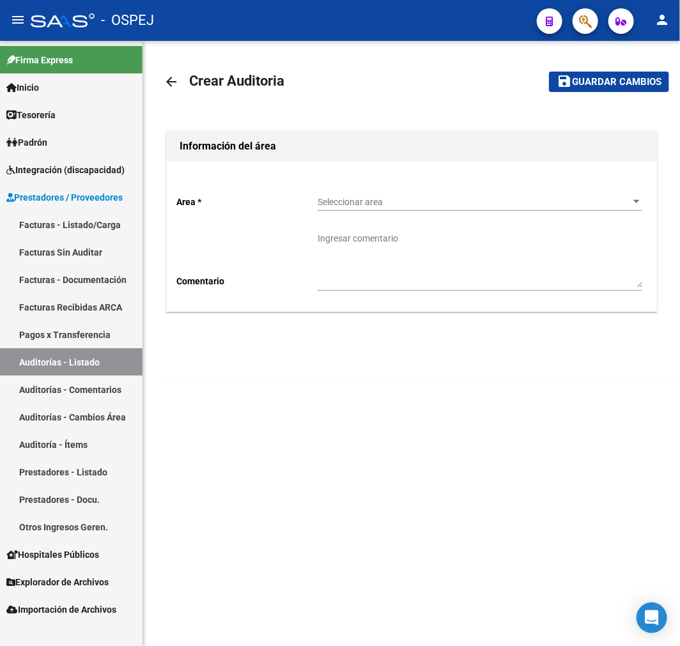
click at [437, 197] on span "Seleccionar area" at bounding box center [474, 202] width 313 height 11
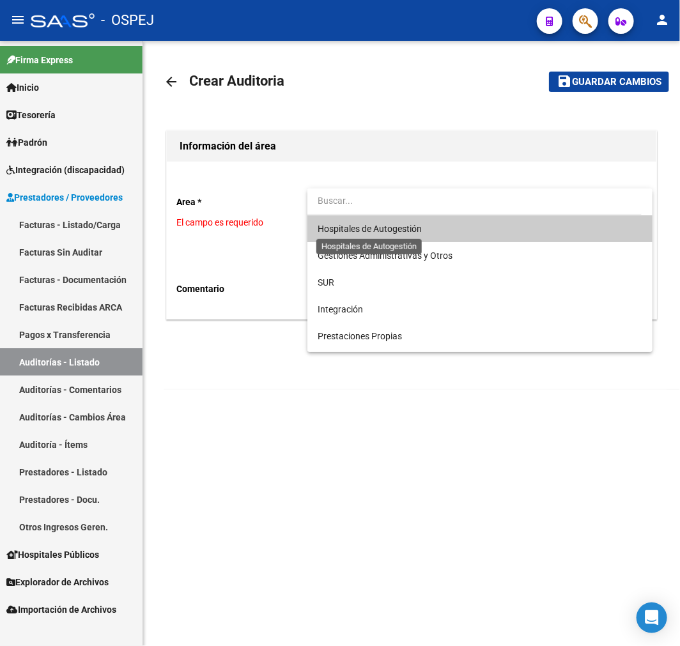
click at [394, 224] on span "Hospitales de Autogestión" at bounding box center [370, 229] width 104 height 10
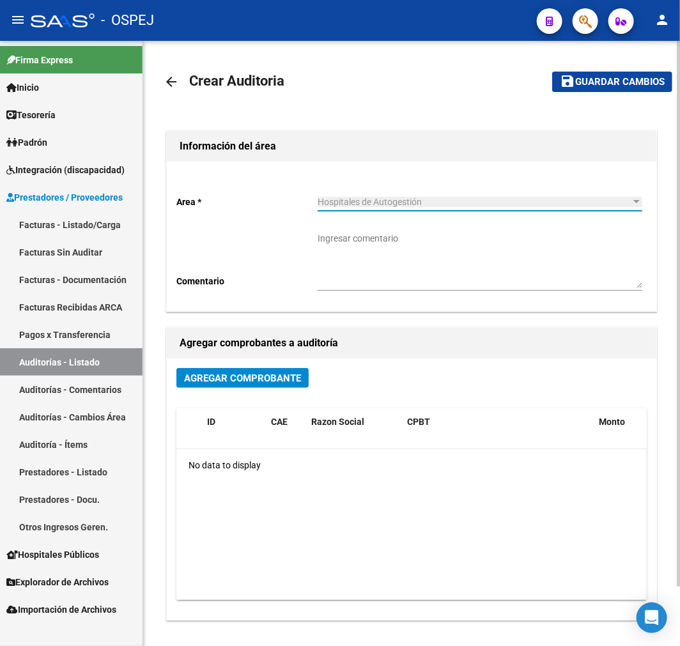
click at [277, 379] on span "Agregar Comprobante" at bounding box center [242, 377] width 117 height 11
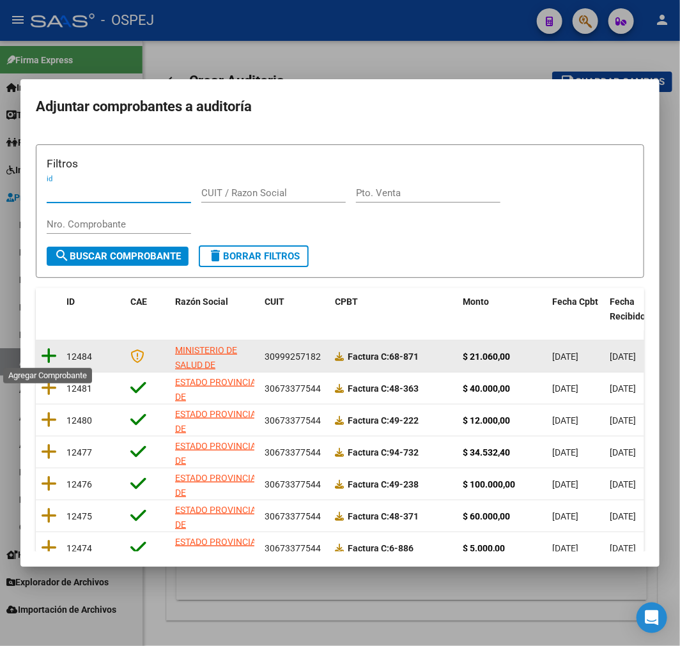
click at [49, 353] on icon at bounding box center [49, 356] width 16 height 18
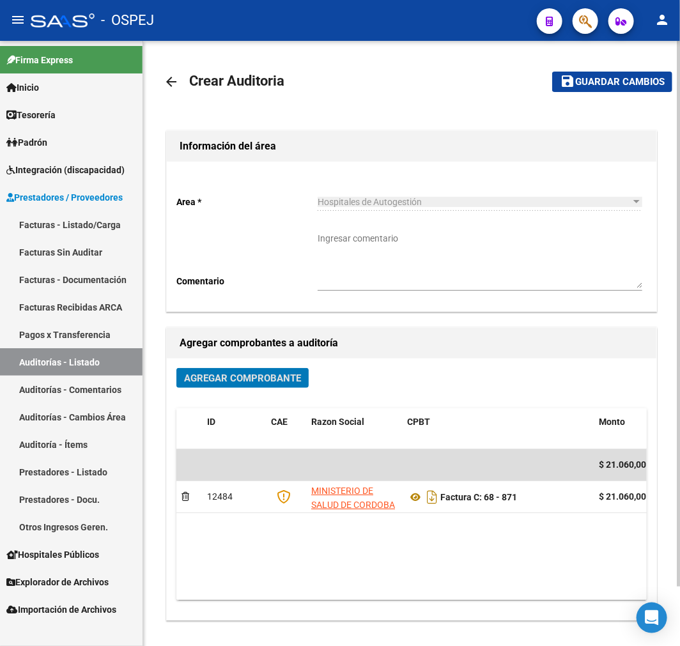
click at [173, 70] on link "arrow_back" at bounding box center [177, 81] width 26 height 30
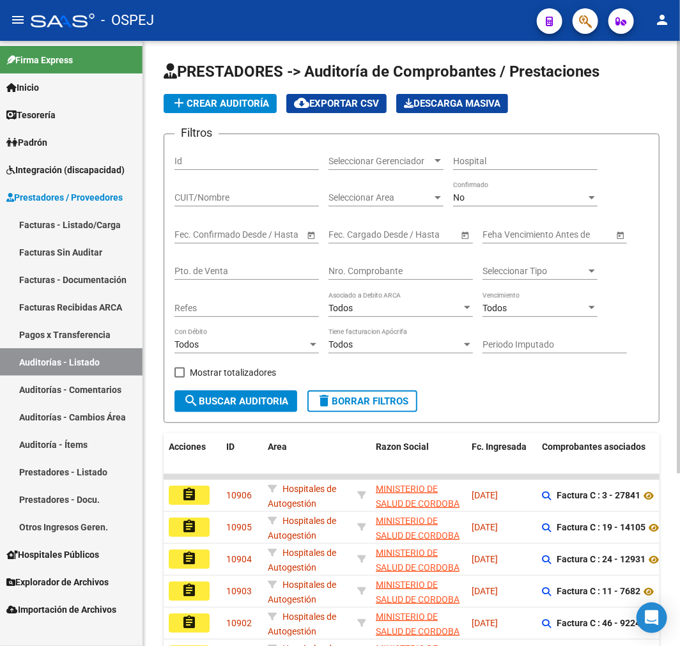
click at [238, 98] on span "add Crear Auditoría" at bounding box center [220, 103] width 98 height 11
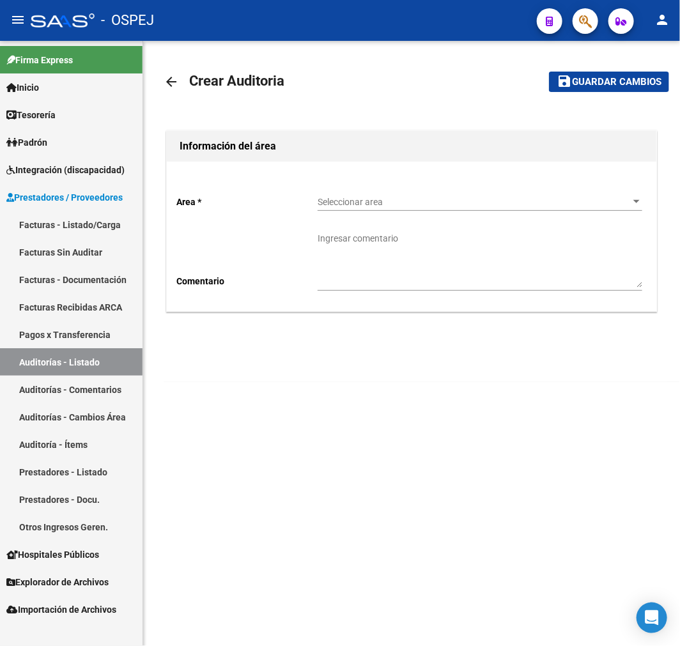
click at [381, 195] on div "Seleccionar area Seleccionar area" at bounding box center [480, 198] width 325 height 26
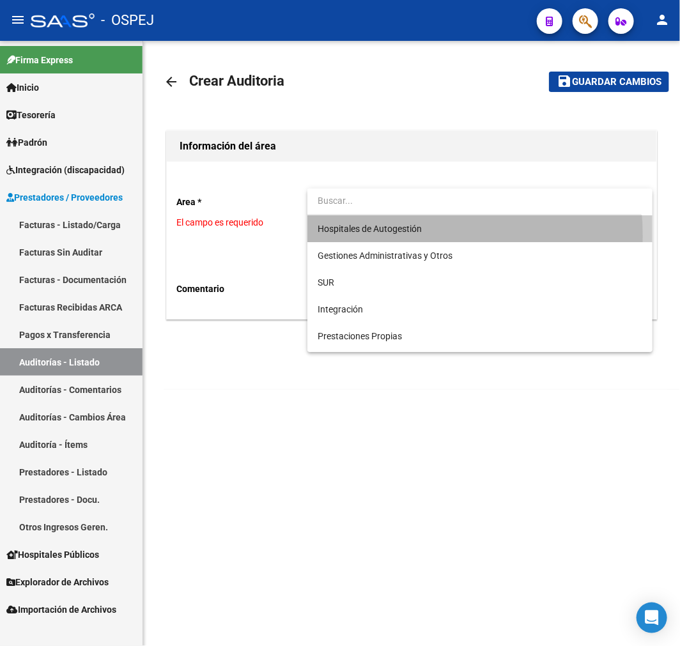
click at [379, 236] on span "Hospitales de Autogestión" at bounding box center [480, 228] width 325 height 27
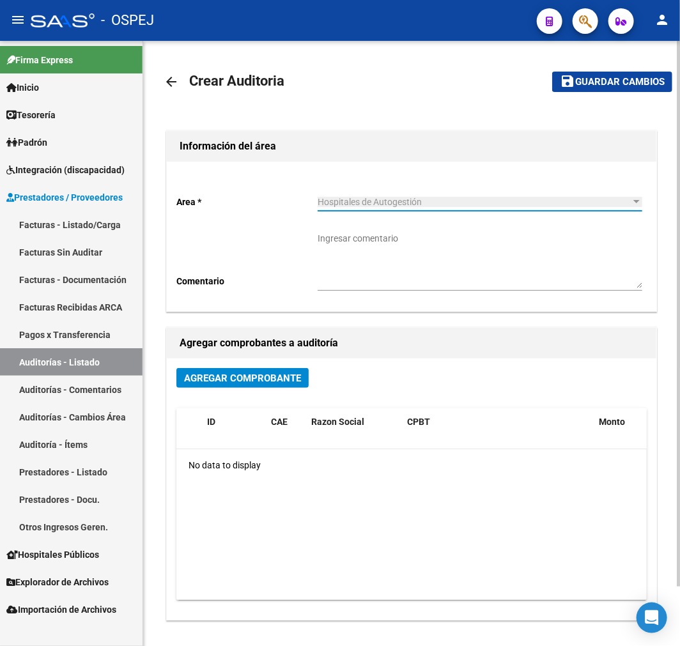
click at [211, 383] on span "Agregar Comprobante" at bounding box center [242, 377] width 117 height 11
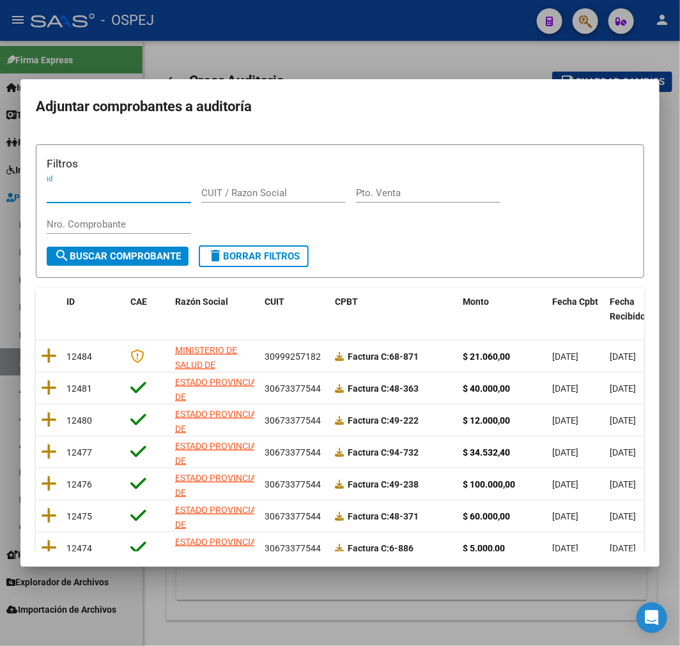
click at [254, 640] on div at bounding box center [340, 323] width 680 height 646
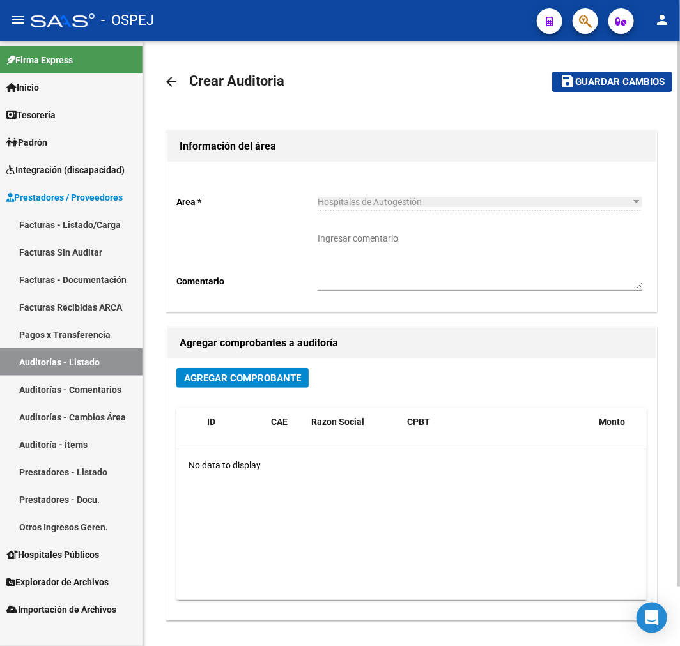
click at [178, 88] on mat-icon "arrow_back" at bounding box center [171, 81] width 15 height 15
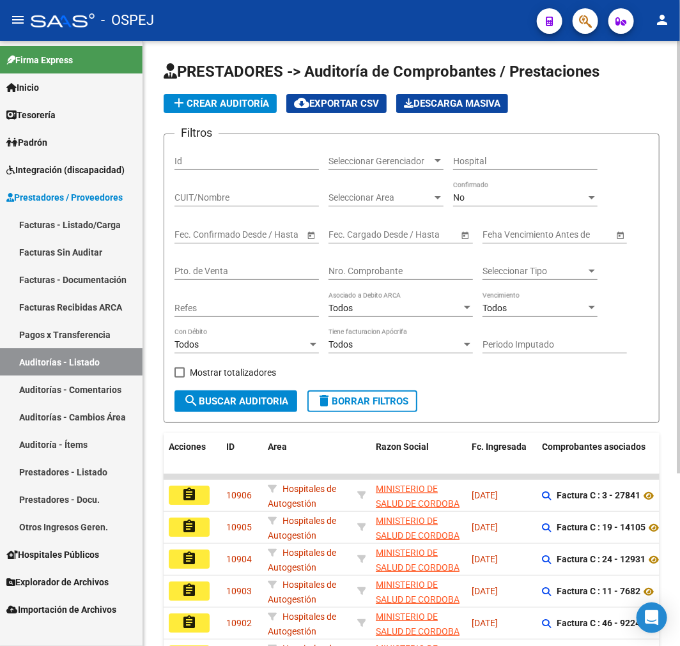
click at [513, 192] on div "No Confirmado" at bounding box center [525, 194] width 144 height 26
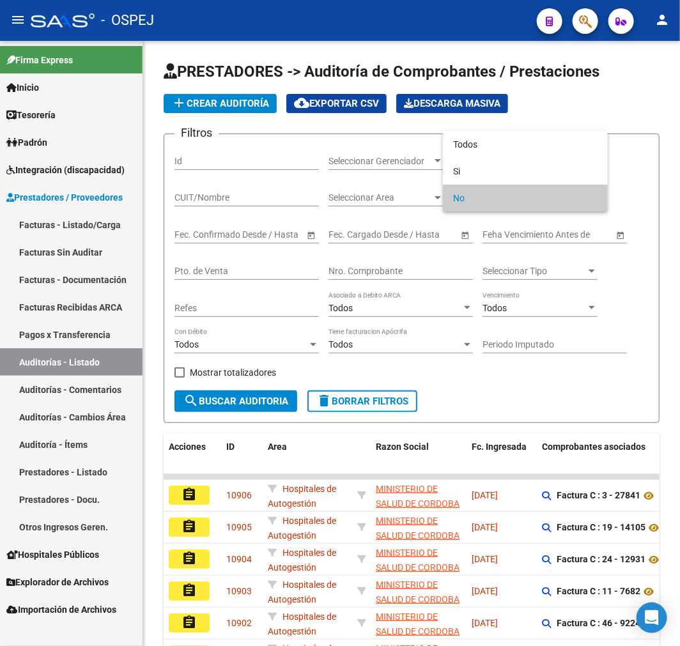
click at [520, 391] on div at bounding box center [340, 323] width 680 height 646
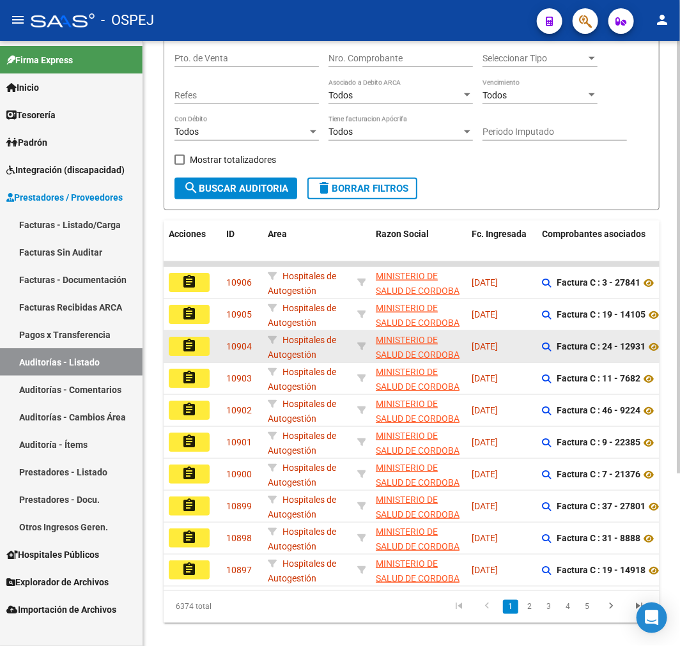
click at [187, 354] on button "assignment" at bounding box center [189, 346] width 41 height 19
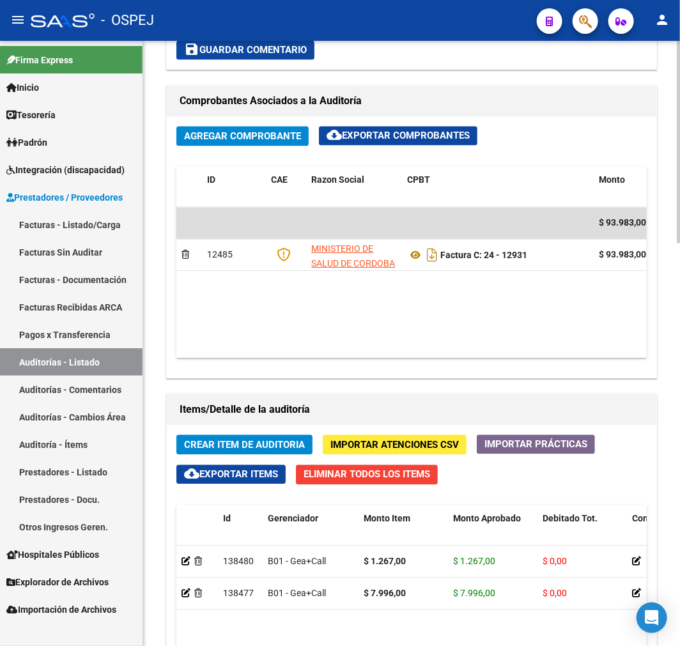
scroll to position [852, 0]
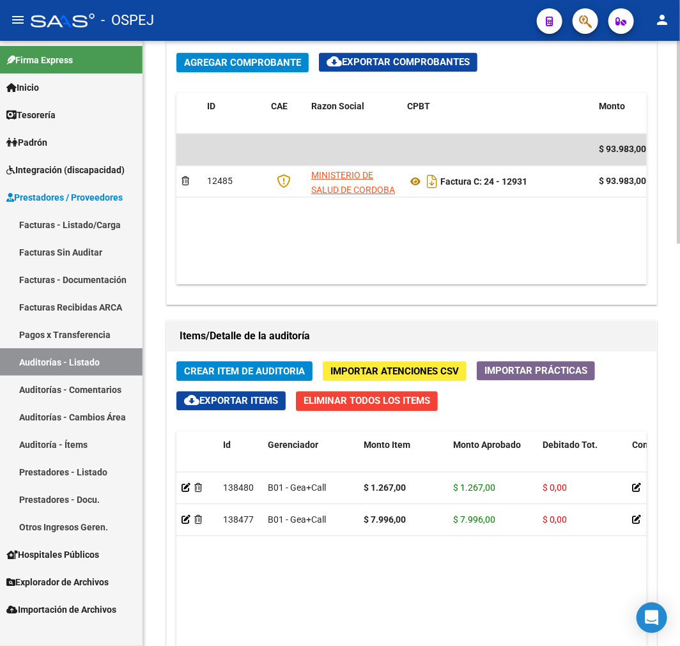
click at [259, 365] on span "Crear Item de Auditoria" at bounding box center [244, 370] width 121 height 11
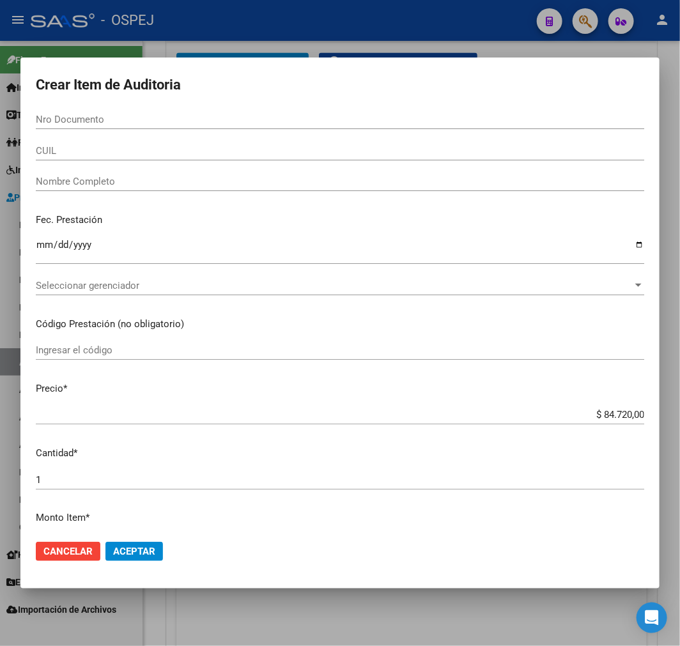
click at [406, 42] on div at bounding box center [340, 323] width 680 height 646
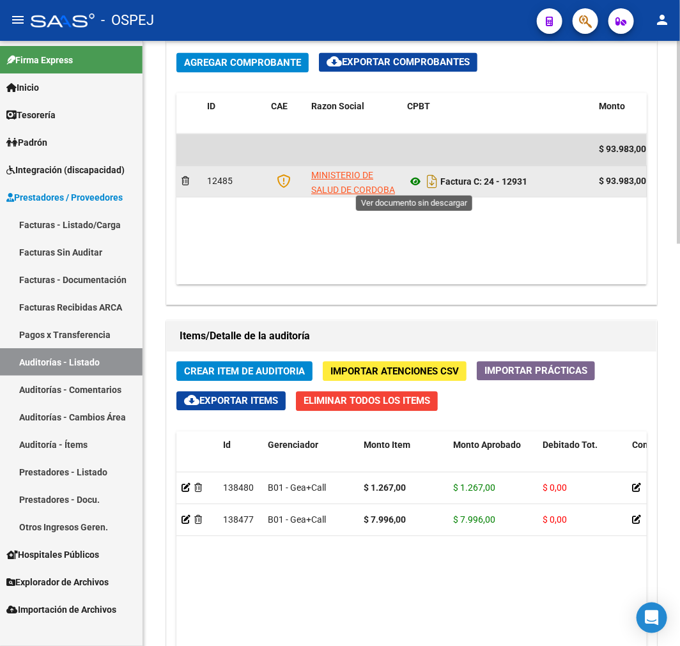
click at [413, 181] on icon at bounding box center [415, 181] width 17 height 15
click at [410, 181] on icon at bounding box center [415, 181] width 17 height 15
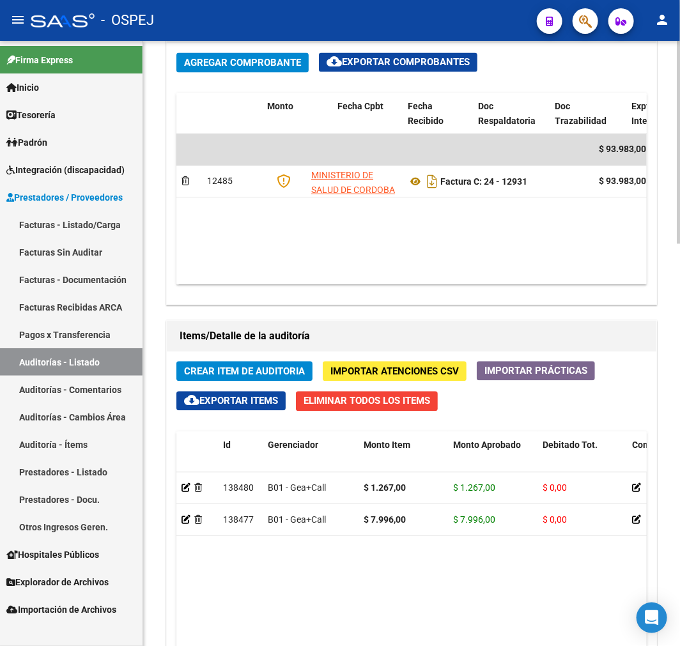
scroll to position [0, 341]
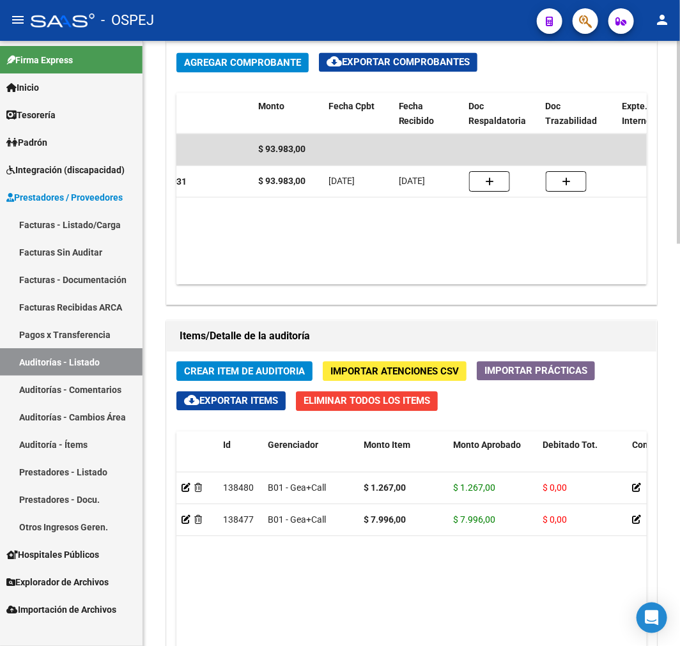
drag, startPoint x: 377, startPoint y: 277, endPoint x: 268, endPoint y: 284, distance: 108.8
click at [265, 284] on datatable-body "$ 93.983,00 12485 MINISTERIO DE [PERSON_NAME] Factura C: 24 - 12931 $ 93.983,00…" at bounding box center [411, 209] width 470 height 151
drag, startPoint x: 369, startPoint y: 284, endPoint x: 342, endPoint y: 279, distance: 26.7
click at [276, 281] on div "Agregar Comprobante cloud_download Exportar Comprobantes ID CAE Razon Social CP…" at bounding box center [411, 173] width 489 height 261
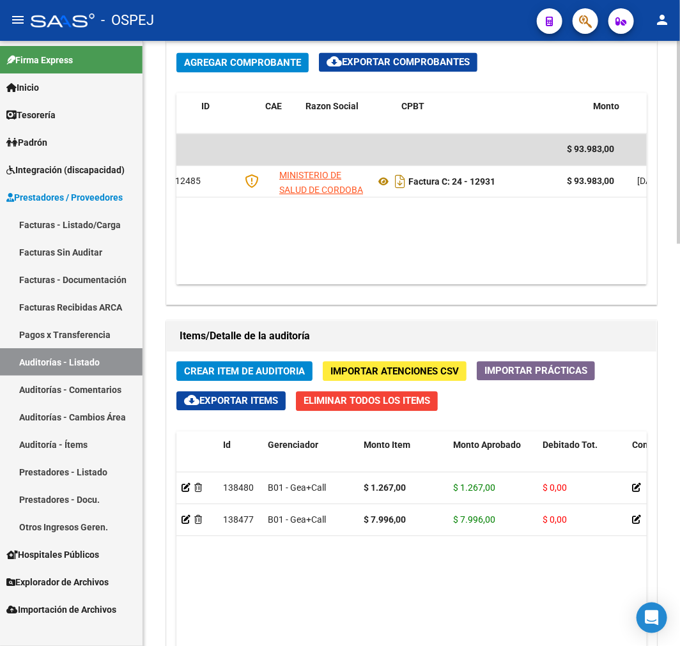
scroll to position [0, 0]
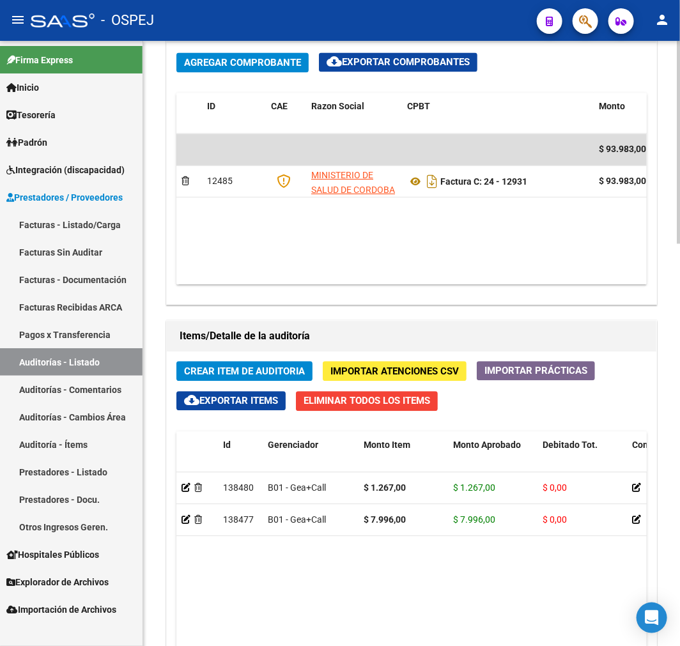
click at [475, 265] on datatable-body "$ 93.983,00 12485 MINISTERIO DE [PERSON_NAME] Factura C: 24 - 12931 $ 93.983,00…" at bounding box center [411, 209] width 470 height 151
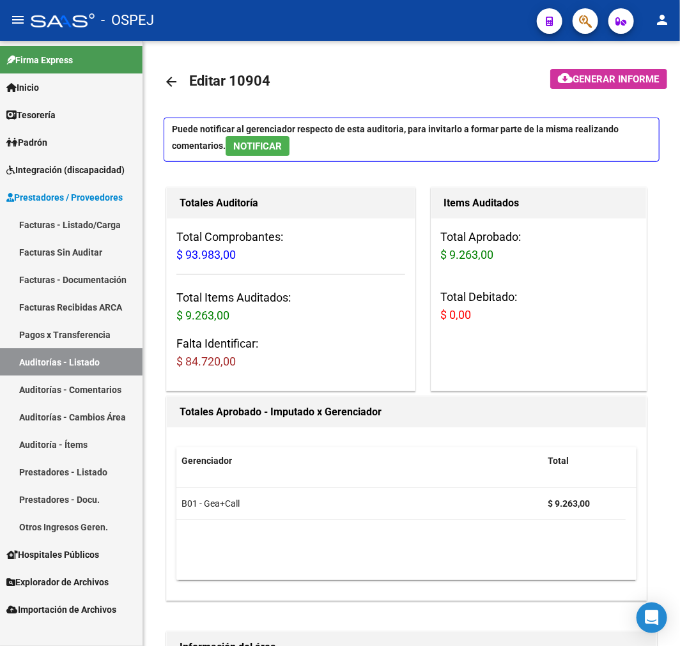
click at [100, 355] on link "Auditorías - Listado" at bounding box center [71, 361] width 142 height 27
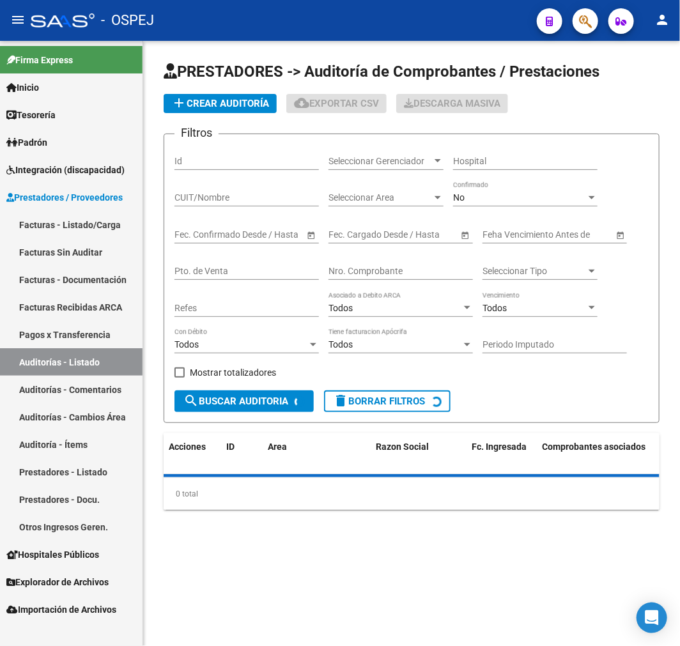
click at [494, 204] on div "No Confirmado" at bounding box center [525, 194] width 144 height 26
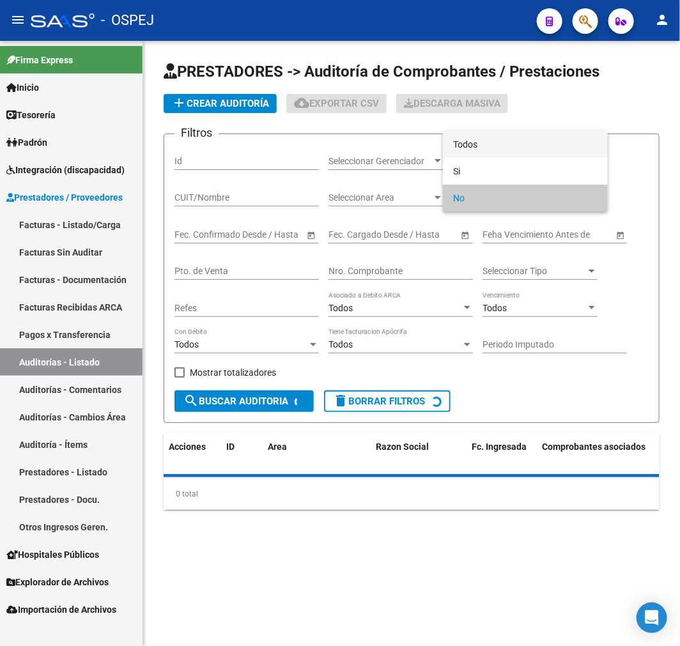
click at [503, 135] on span "Todos" at bounding box center [525, 144] width 144 height 27
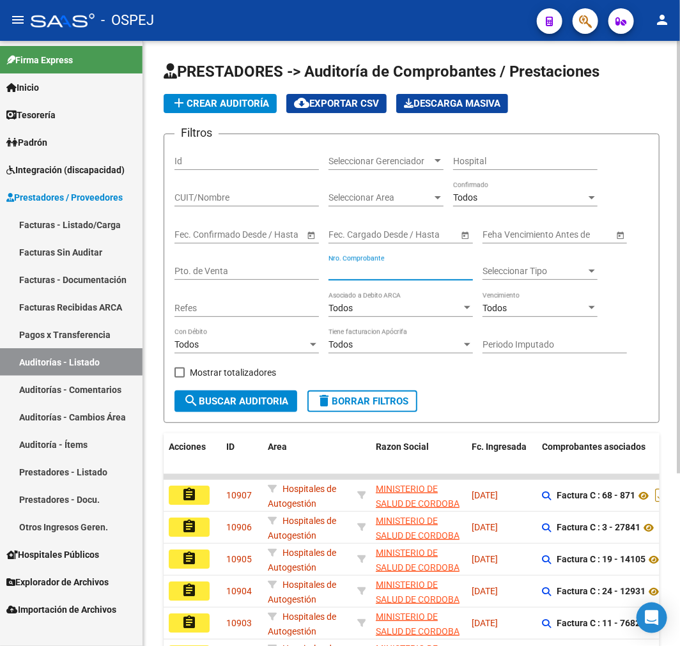
click at [411, 270] on input "Nro. Comprobante" at bounding box center [400, 271] width 144 height 11
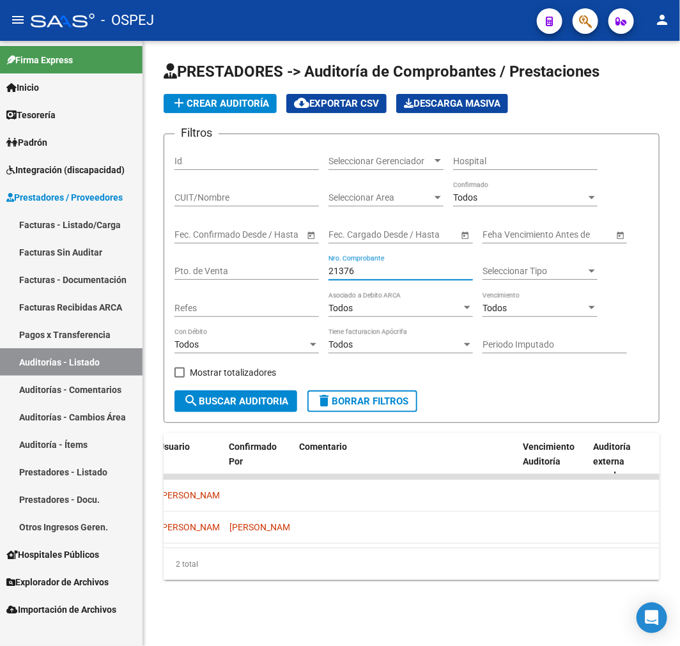
scroll to position [0, 871]
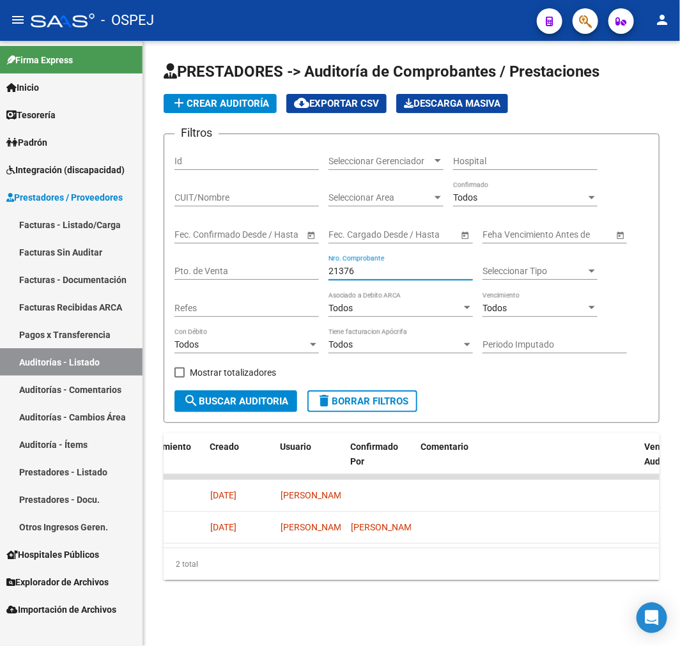
click at [344, 271] on input "21376" at bounding box center [400, 271] width 144 height 11
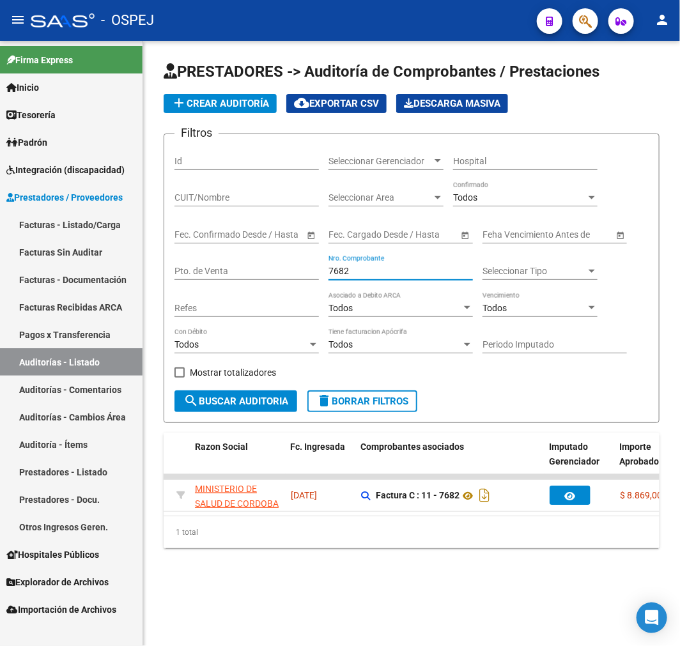
scroll to position [0, 302]
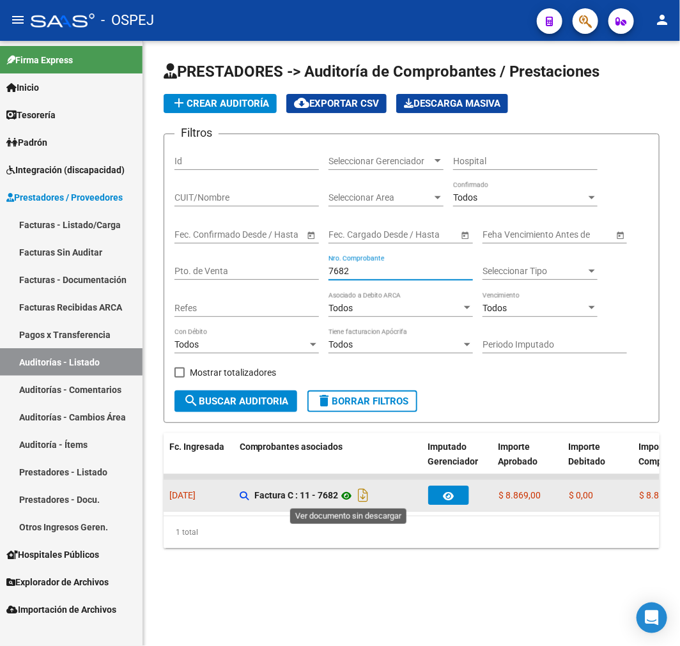
click at [354, 499] on icon at bounding box center [346, 495] width 17 height 15
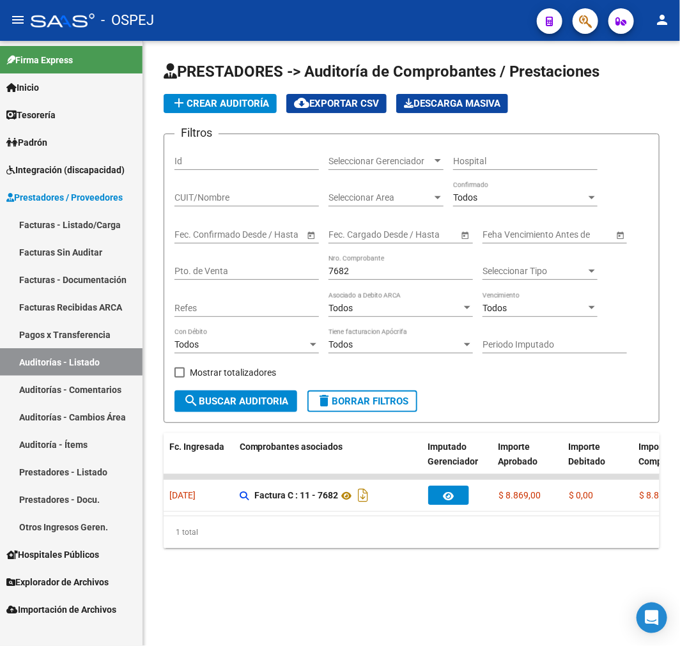
click at [69, 362] on link "Auditorías - Listado" at bounding box center [71, 361] width 142 height 27
click at [397, 275] on input "7682" at bounding box center [400, 271] width 144 height 11
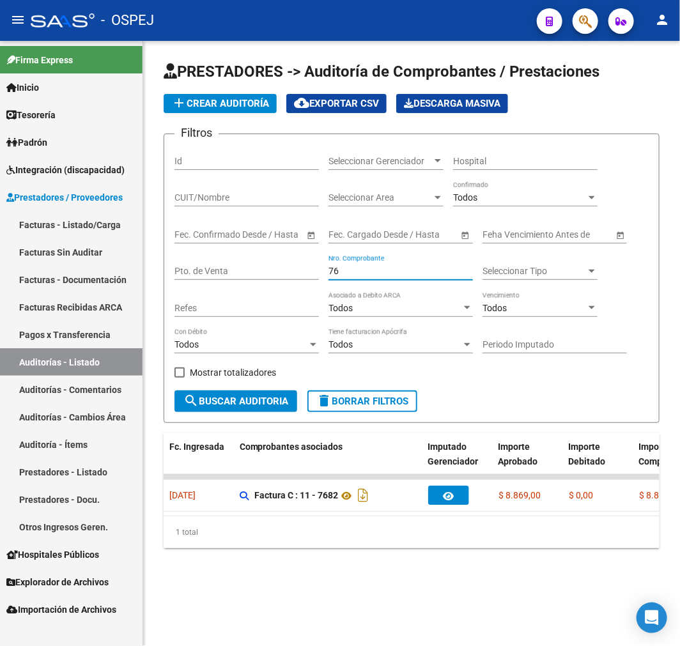
type input "7"
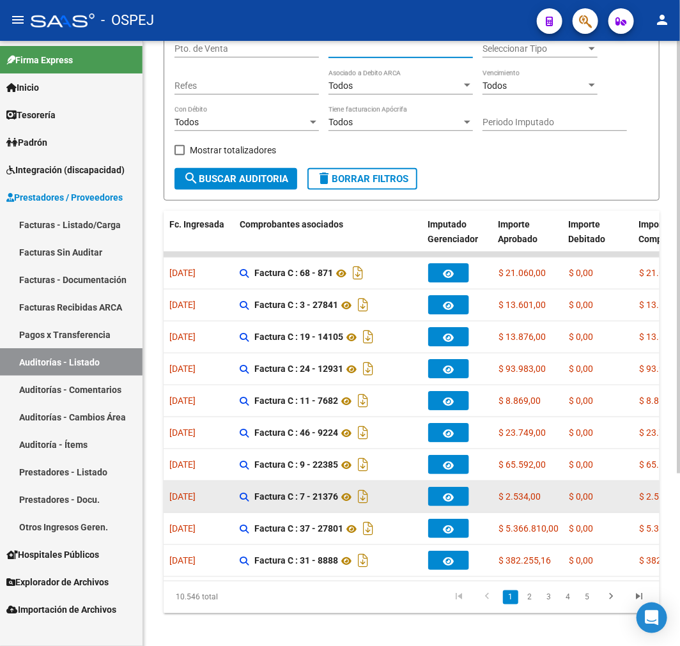
scroll to position [241, 0]
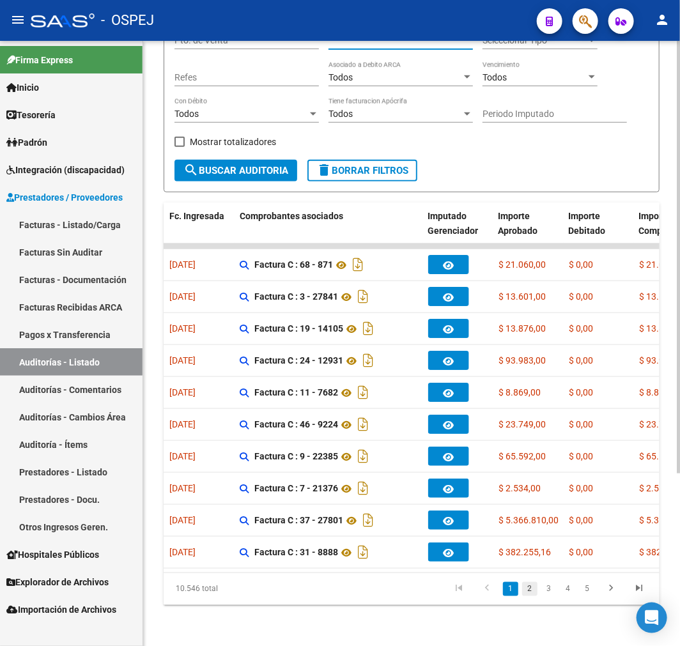
click at [535, 592] on link "2" at bounding box center [529, 589] width 15 height 14
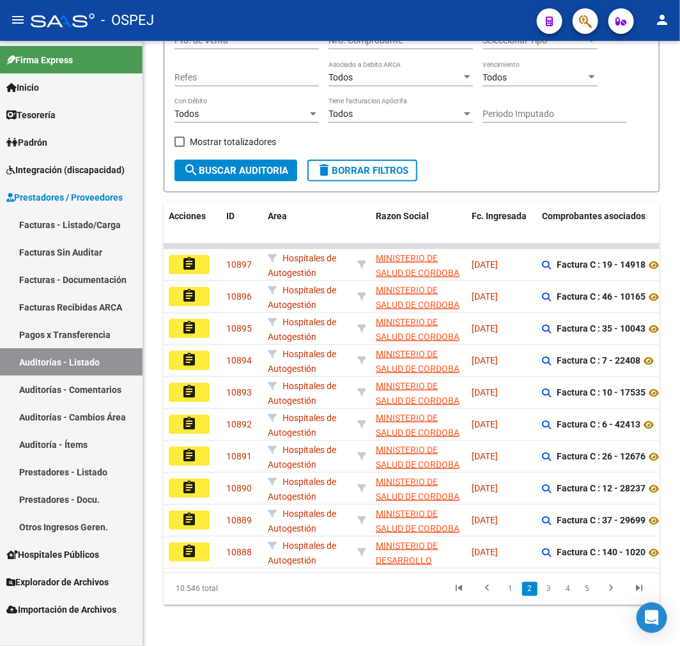
click at [549, 585] on link "3" at bounding box center [548, 589] width 15 height 14
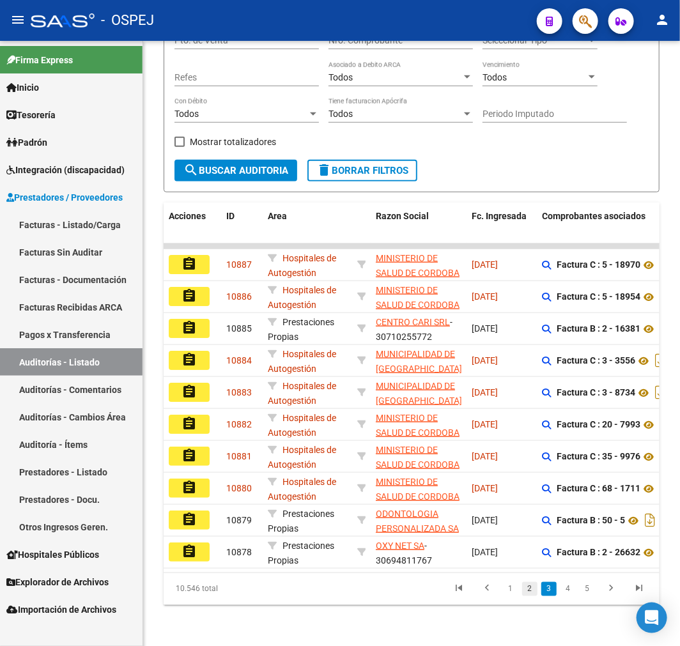
click at [535, 594] on link "2" at bounding box center [529, 589] width 15 height 14
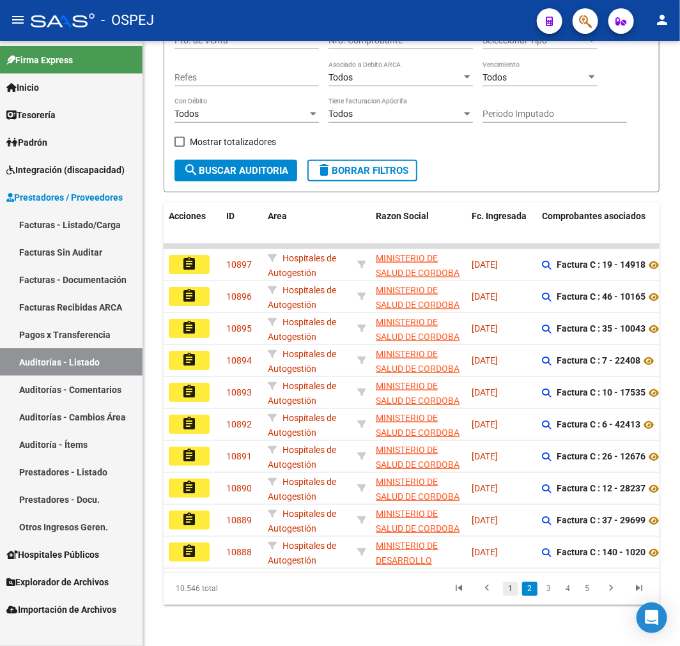
click at [513, 595] on li "1" at bounding box center [510, 589] width 19 height 22
click at [531, 592] on link "2" at bounding box center [529, 589] width 15 height 14
click at [515, 593] on link "1" at bounding box center [510, 589] width 15 height 14
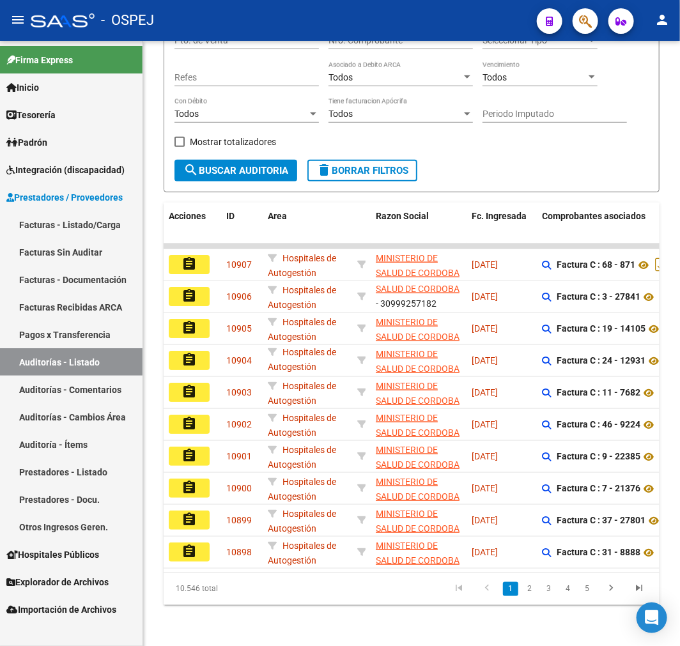
drag, startPoint x: 231, startPoint y: 573, endPoint x: 264, endPoint y: 572, distance: 33.2
click at [277, 574] on div "10.546 total 1 2 3 4 5" at bounding box center [412, 589] width 496 height 32
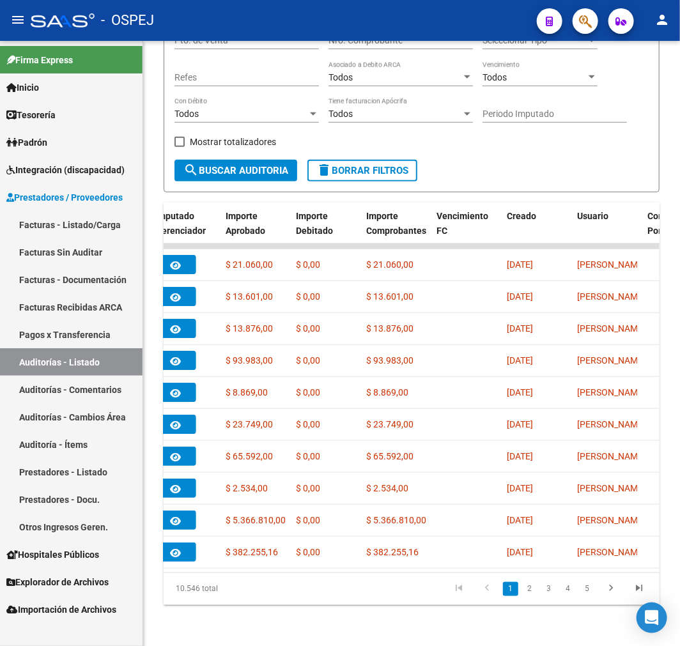
scroll to position [0, 0]
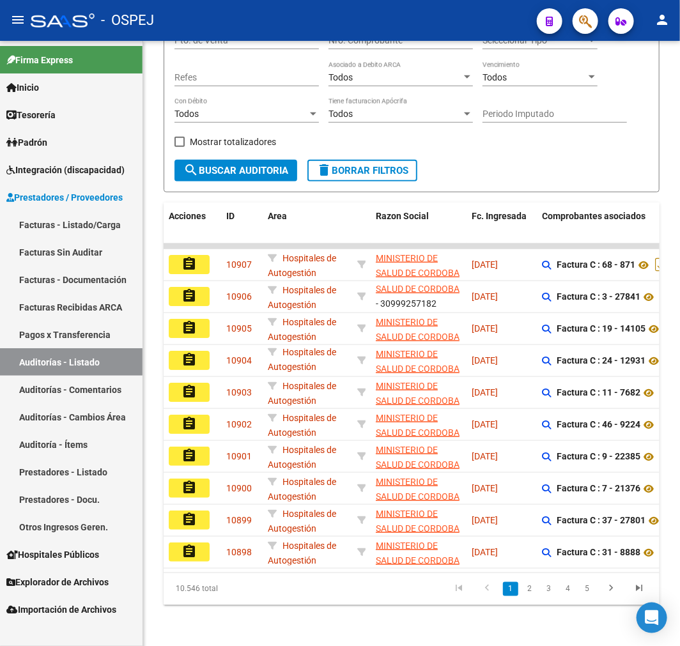
click at [247, 560] on datatable-body "assignment 10907 Hospitales de Autogestión MINISTERIO DE [PERSON_NAME][GEOGRAPH…" at bounding box center [412, 407] width 496 height 329
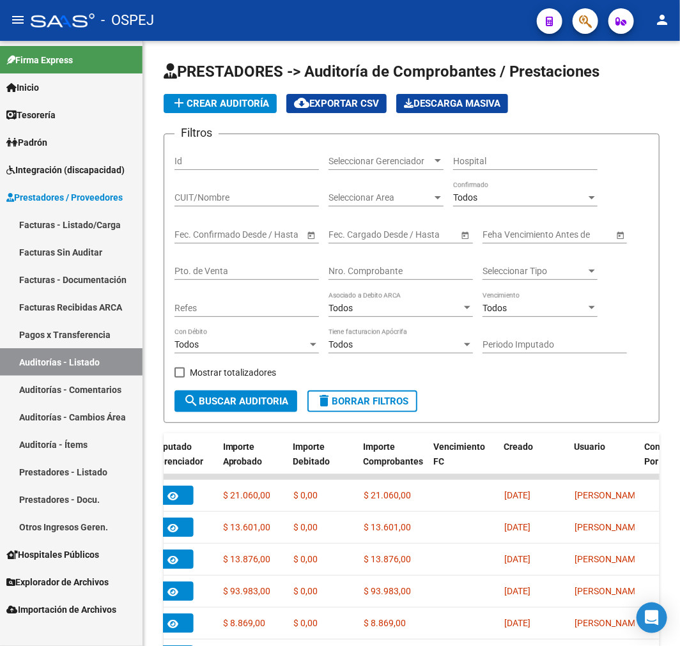
click at [383, 271] on input "Nro. Comprobante" at bounding box center [400, 271] width 144 height 11
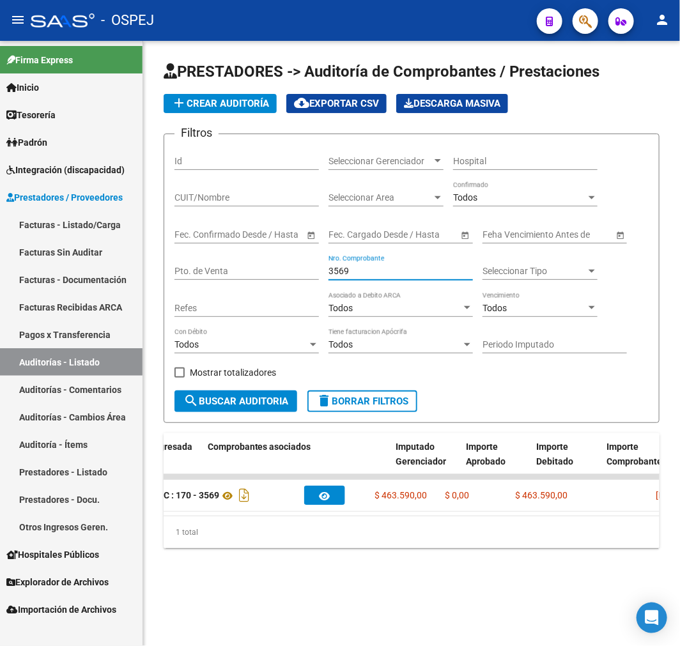
scroll to position [0, 34]
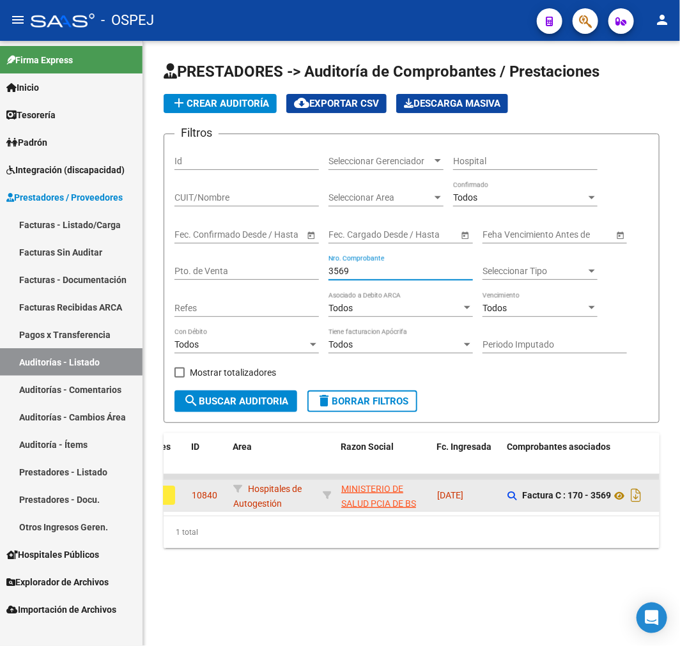
type input "3569"
click at [171, 497] on button "assignment" at bounding box center [154, 495] width 41 height 19
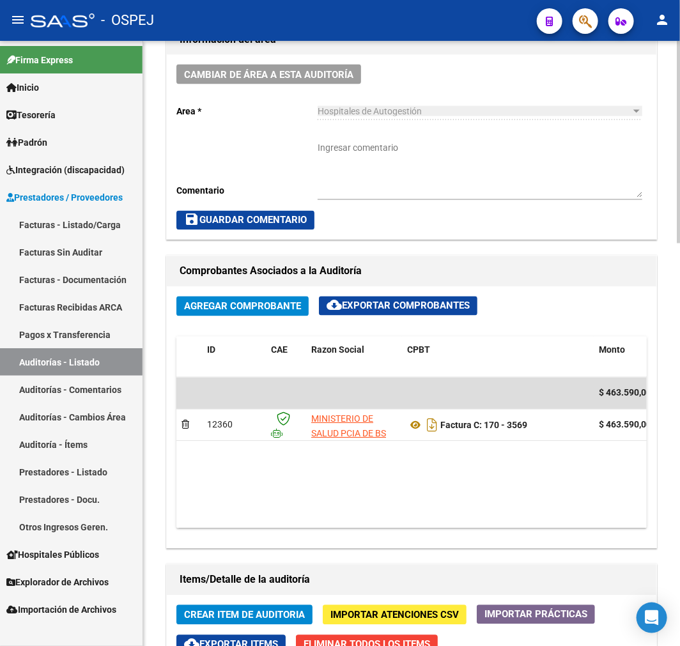
scroll to position [639, 0]
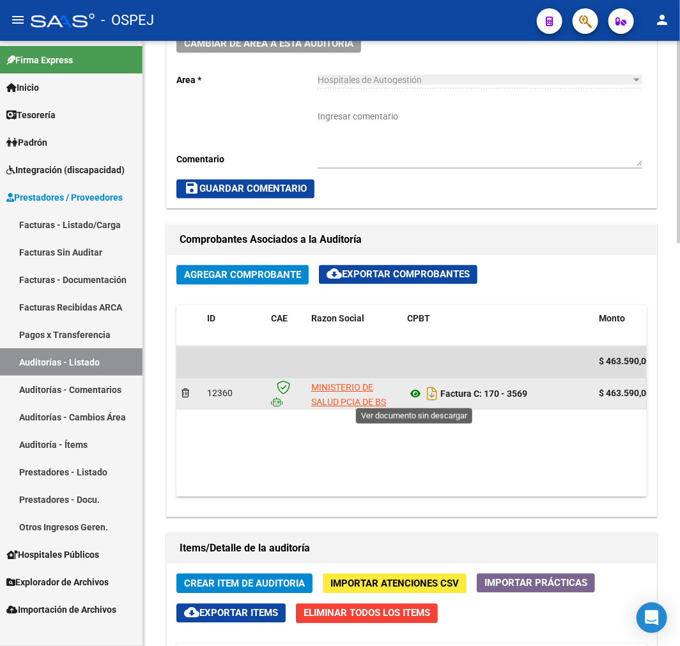
click at [413, 394] on icon at bounding box center [415, 394] width 17 height 15
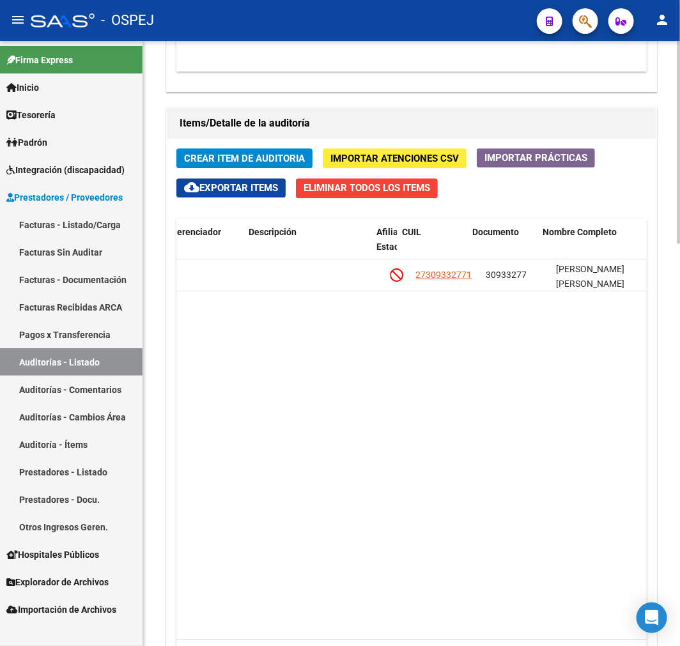
scroll to position [0, 767]
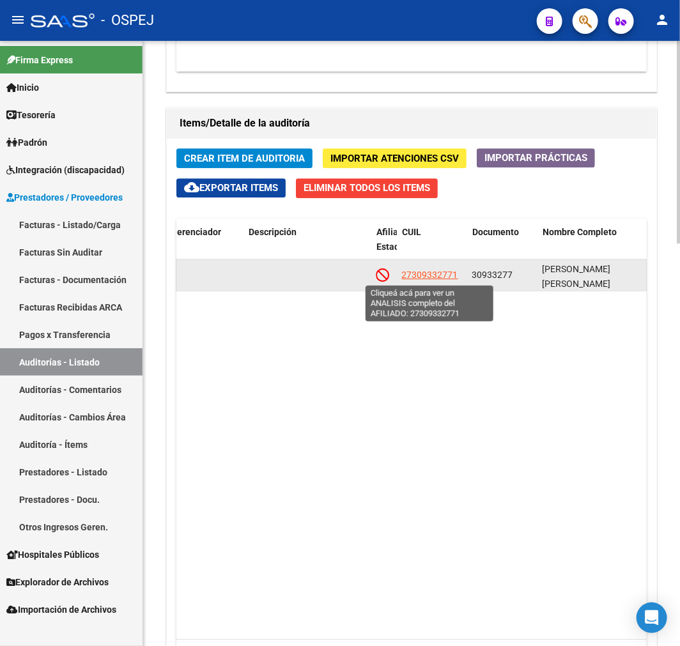
click at [430, 277] on span "27309332771" at bounding box center [430, 275] width 56 height 10
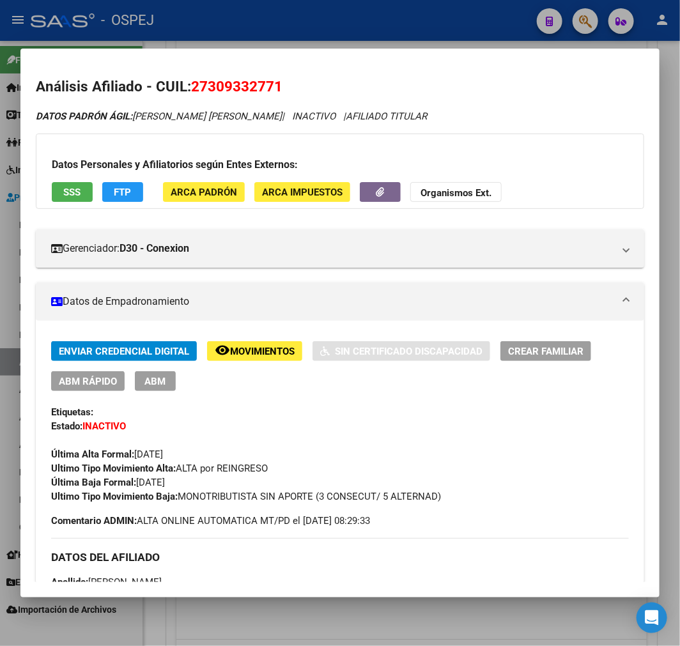
click at [526, 622] on div at bounding box center [340, 323] width 680 height 646
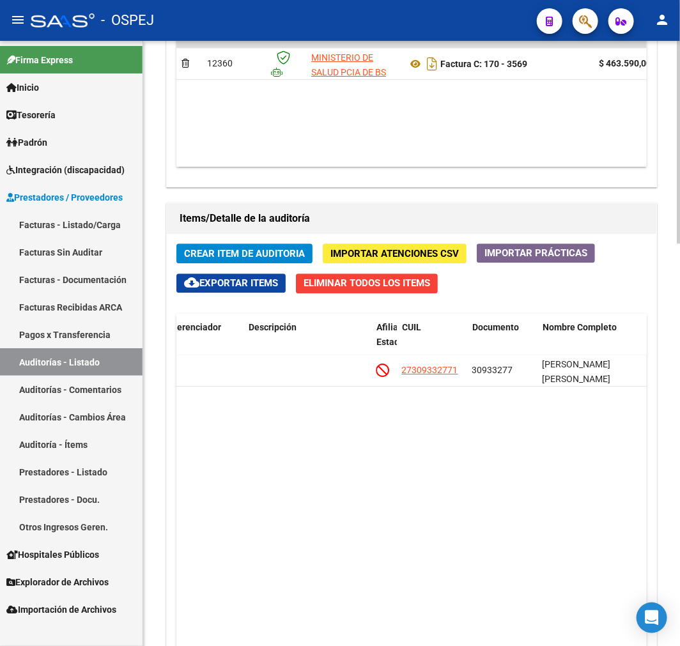
scroll to position [1064, 0]
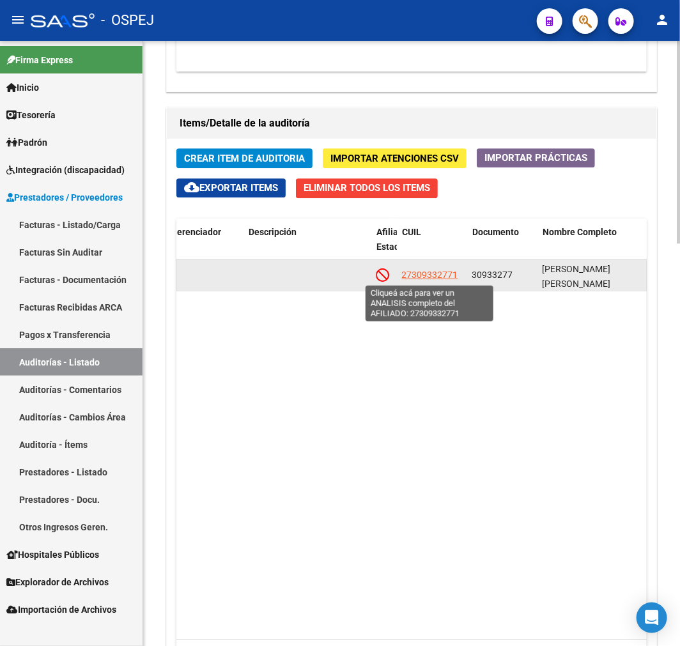
click at [439, 275] on span "27309332771" at bounding box center [430, 275] width 56 height 10
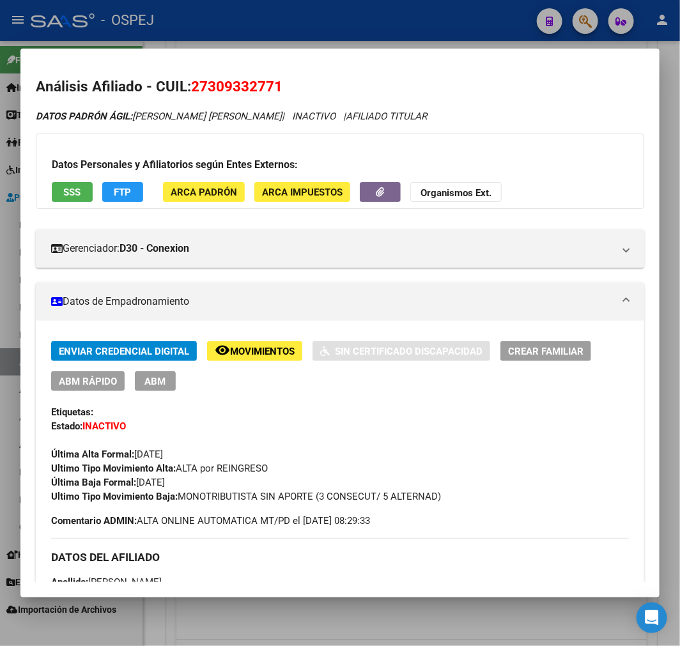
click at [66, 194] on span "SSS" at bounding box center [72, 192] width 17 height 11
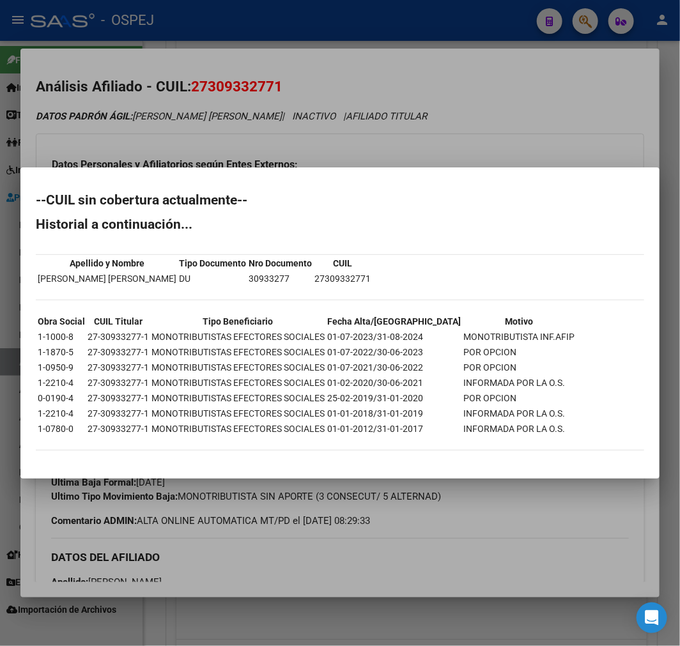
click at [36, 199] on h2 "--CUIL sin cobertura actualmente--" at bounding box center [340, 200] width 608 height 13
drag, startPoint x: 36, startPoint y: 199, endPoint x: 556, endPoint y: 413, distance: 562.6
click at [556, 413] on div "--CUIL sin cobertura actualmente-- Historial a continuación... Apellido y Nombr…" at bounding box center [340, 329] width 608 height 270
copy div "--CUIL sin cobertura actualmente-- Historial a continuación... Apellido y Nombr…"
click at [487, 541] on div at bounding box center [340, 323] width 680 height 646
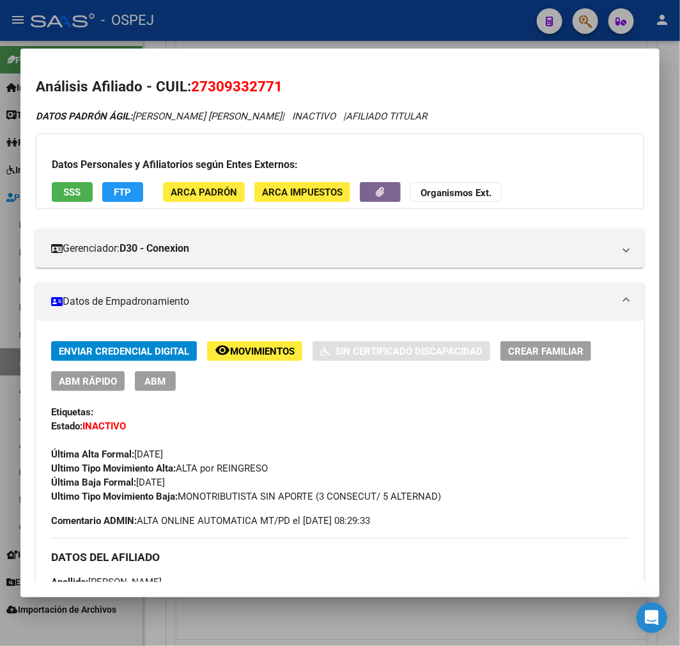
click at [491, 618] on div at bounding box center [340, 323] width 680 height 646
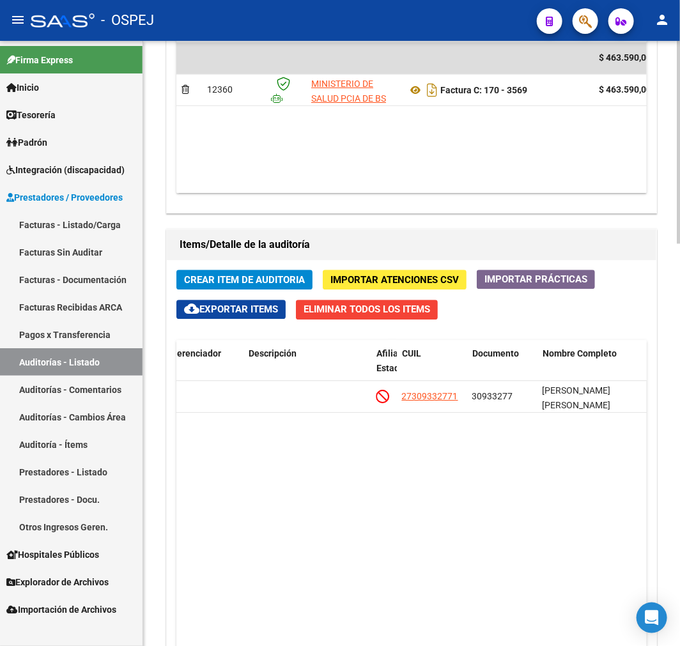
scroll to position [781, 0]
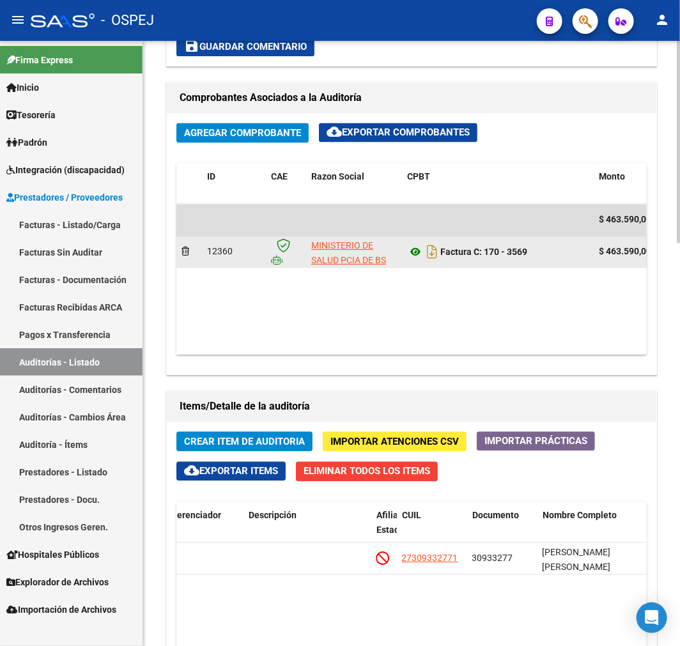
click at [412, 251] on icon at bounding box center [415, 252] width 17 height 15
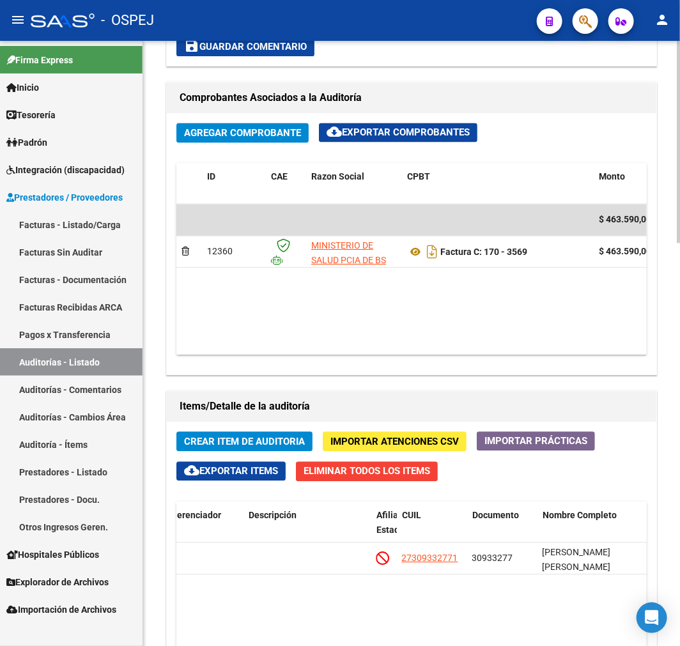
scroll to position [425, 0]
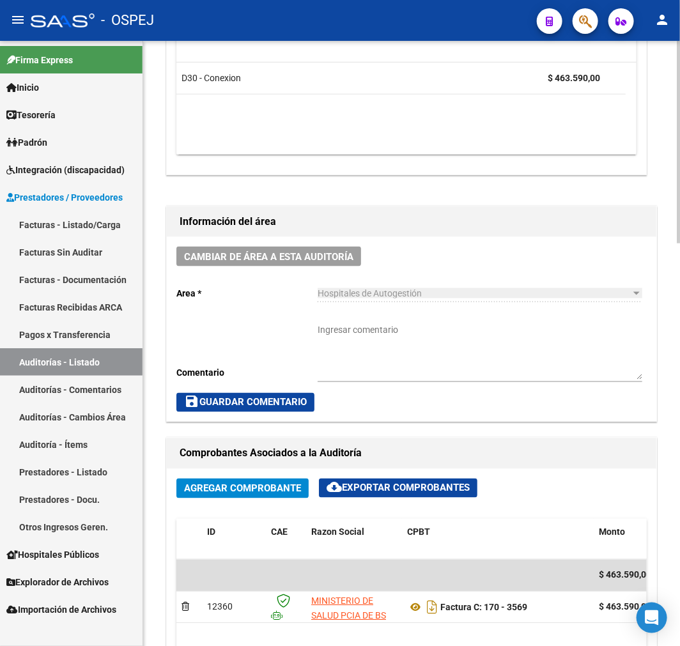
click at [428, 347] on textarea "Ingresar comentario" at bounding box center [480, 351] width 325 height 56
type textarea "debito enviado"
click at [289, 397] on span "save Guardar Comentario" at bounding box center [245, 402] width 123 height 11
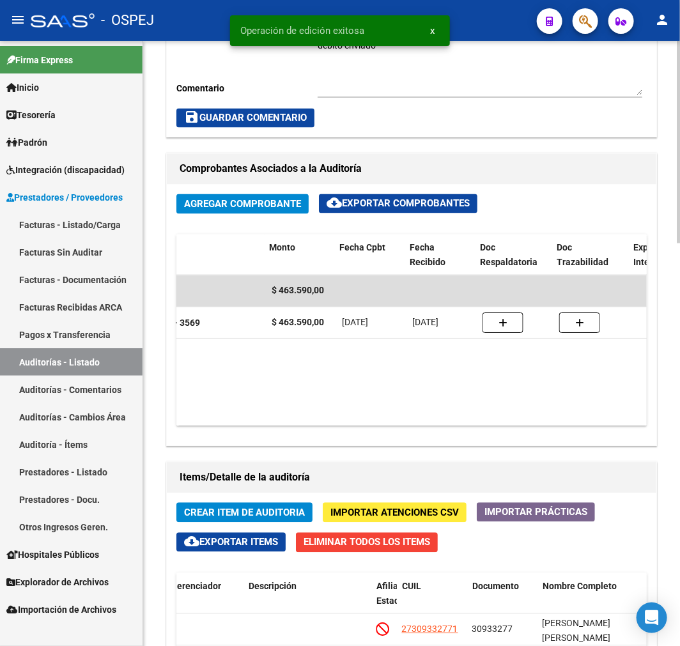
scroll to position [0, 329]
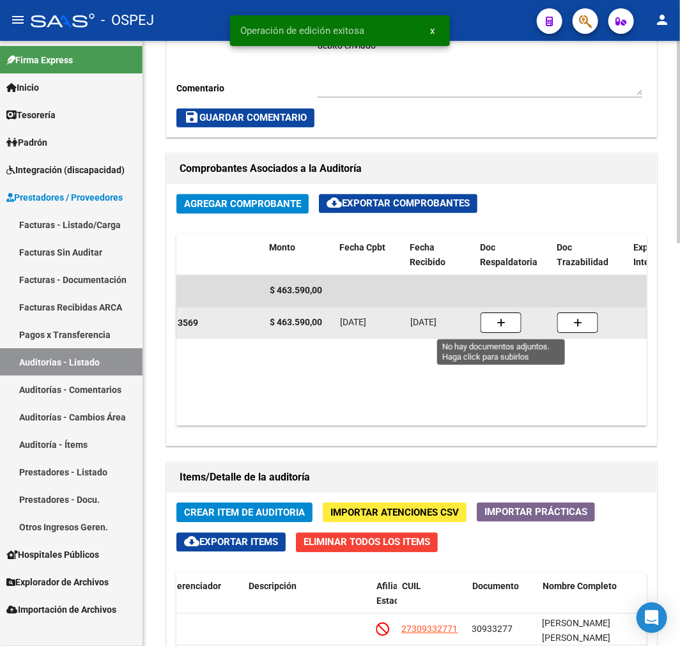
click at [507, 326] on button "button" at bounding box center [500, 323] width 41 height 20
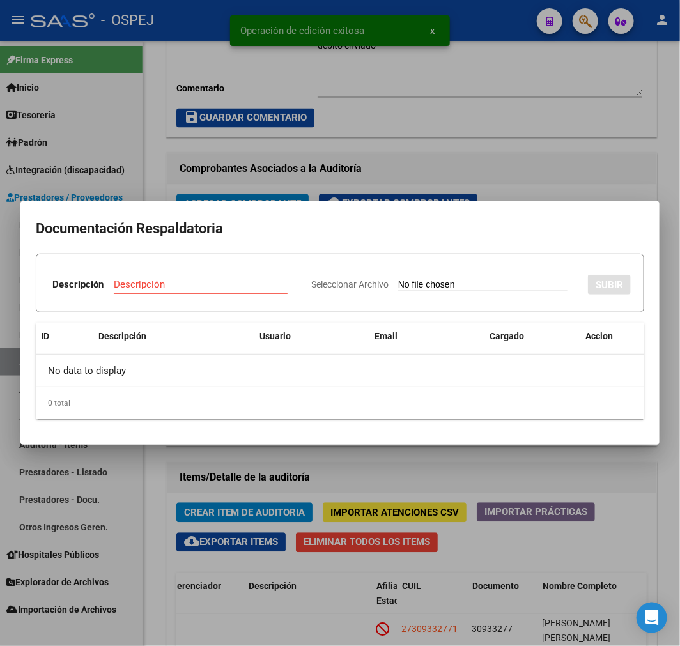
click at [420, 279] on app-file-uploader "Seleccionar Archivo" at bounding box center [444, 284] width 266 height 11
click at [427, 287] on input "Seleccionar Archivo" at bounding box center [482, 285] width 169 height 12
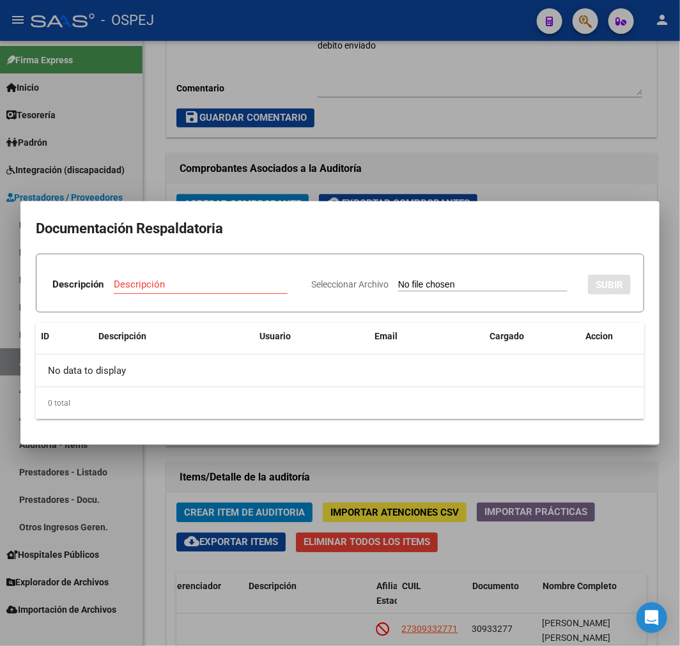
type input "C:\fakepath\Correo de Obra Social Personal Jaboneros - DEBITO FC 170-3569.pdf"
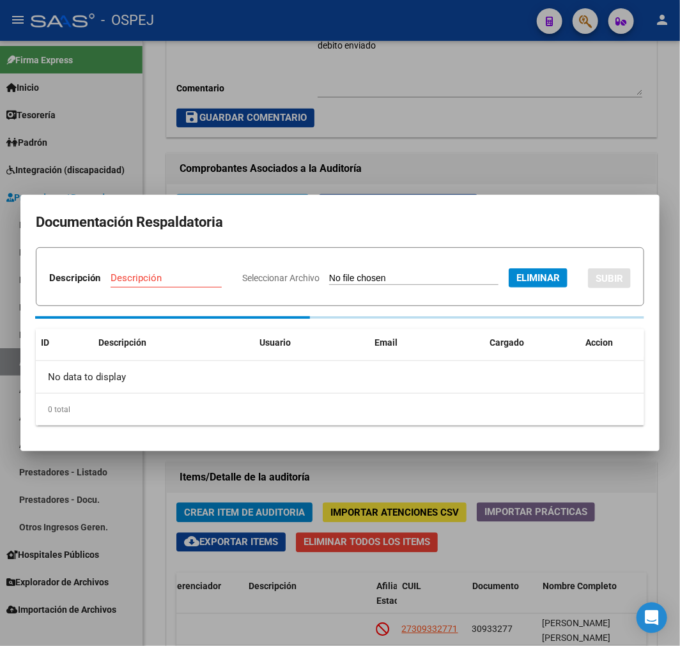
click at [222, 272] on input "Descripción" at bounding box center [166, 277] width 111 height 11
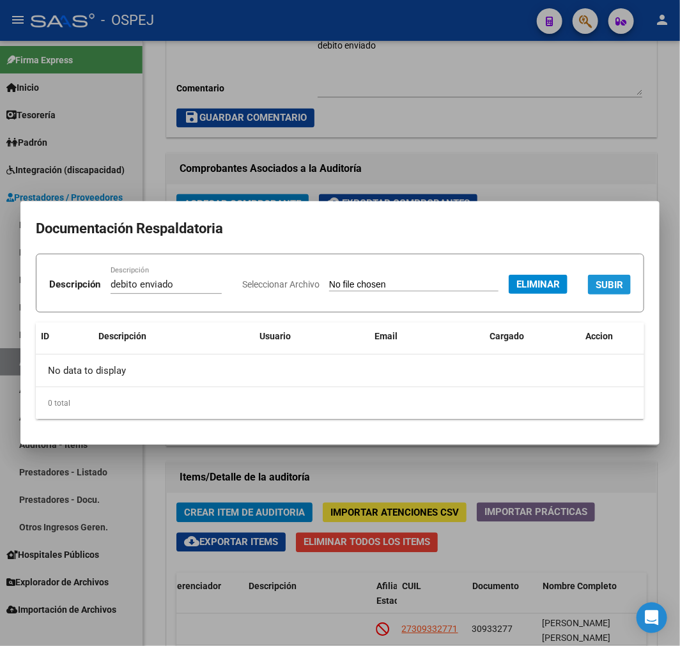
click at [588, 295] on button "SUBIR" at bounding box center [609, 285] width 43 height 20
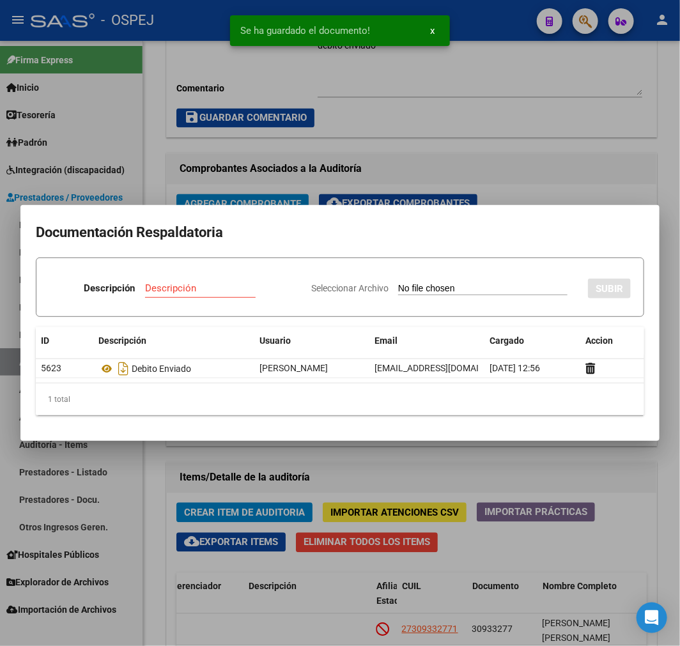
click at [566, 111] on div at bounding box center [340, 323] width 680 height 646
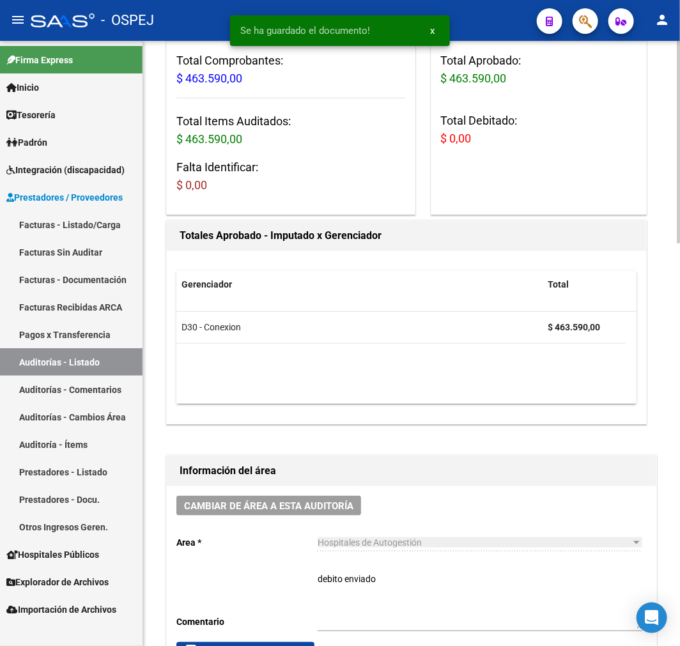
scroll to position [0, 0]
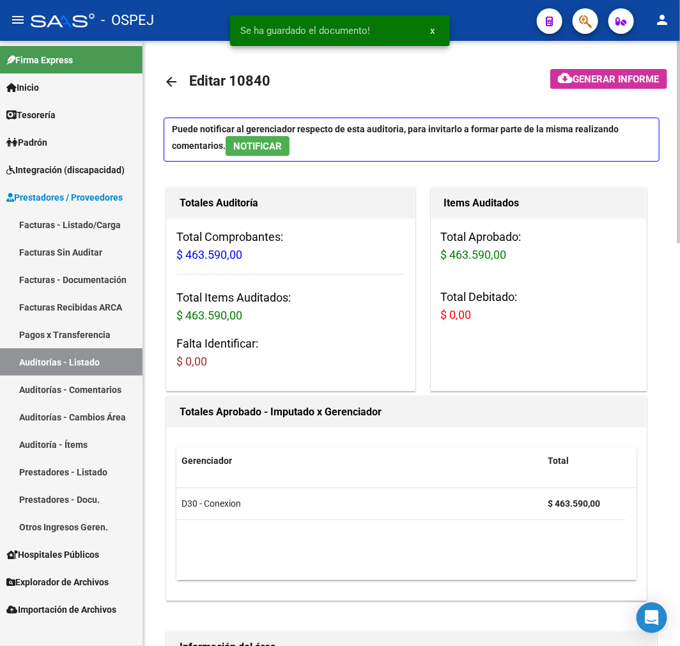
click at [174, 79] on mat-icon "arrow_back" at bounding box center [171, 81] width 15 height 15
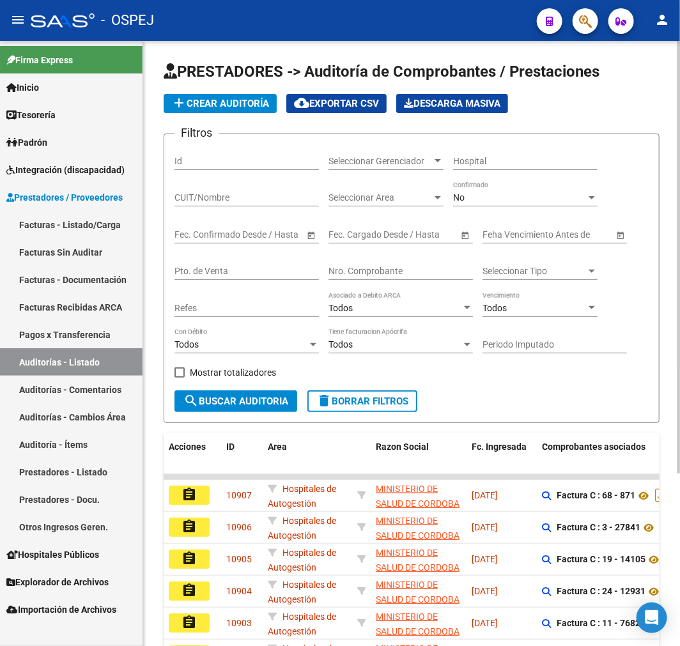
click at [474, 183] on div "No Confirmado" at bounding box center [525, 194] width 144 height 26
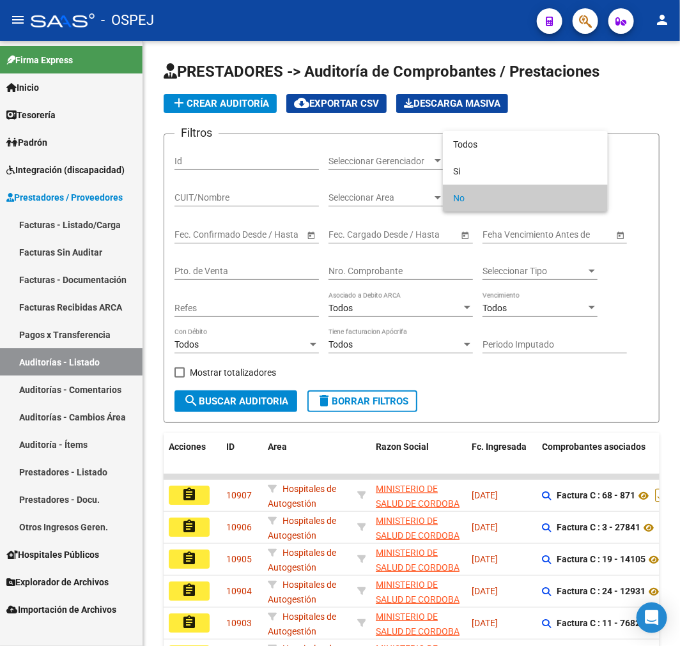
click at [374, 266] on div at bounding box center [340, 323] width 680 height 646
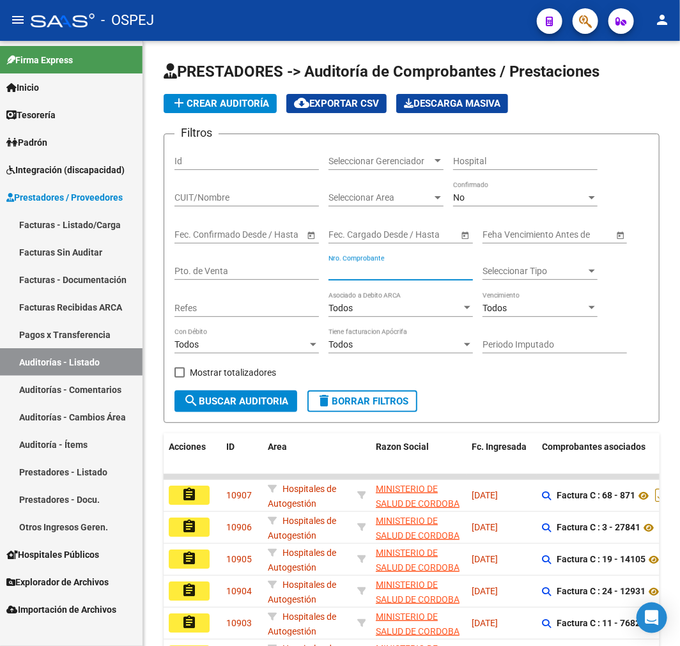
click at [374, 266] on input "Nro. Comprobante" at bounding box center [400, 271] width 144 height 11
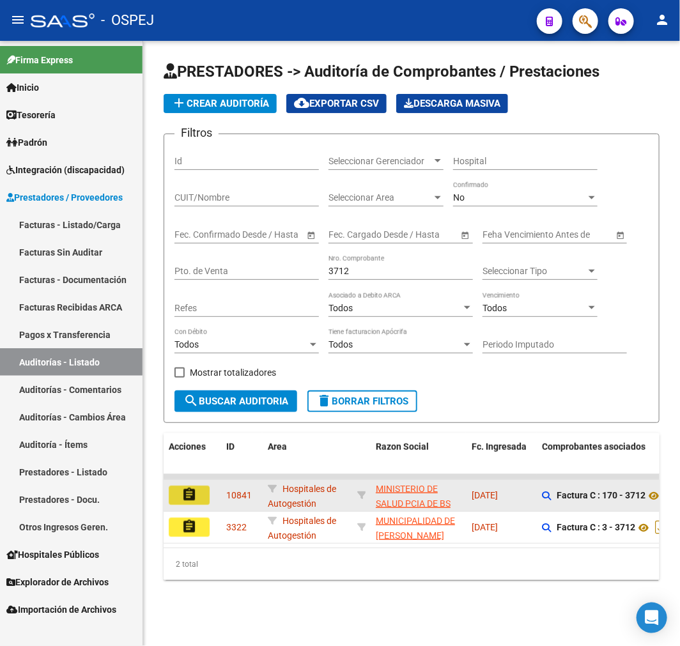
click at [183, 493] on mat-icon "assignment" at bounding box center [188, 494] width 15 height 15
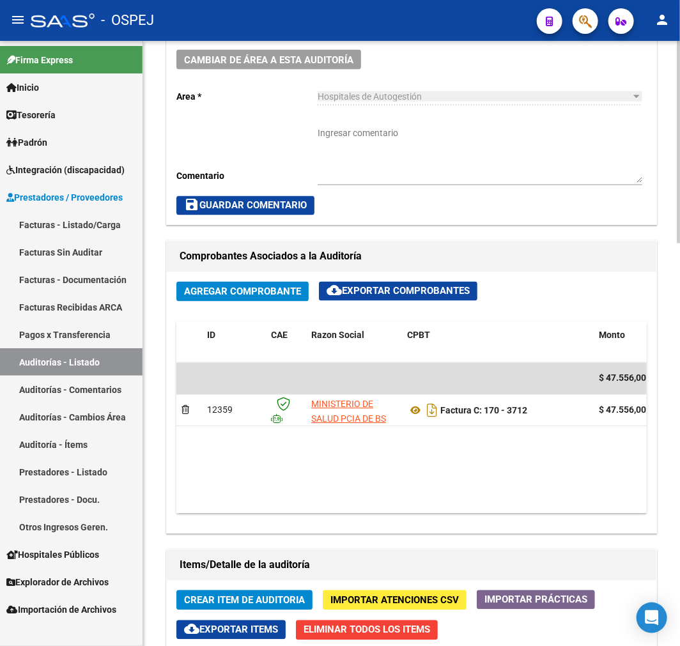
scroll to position [639, 0]
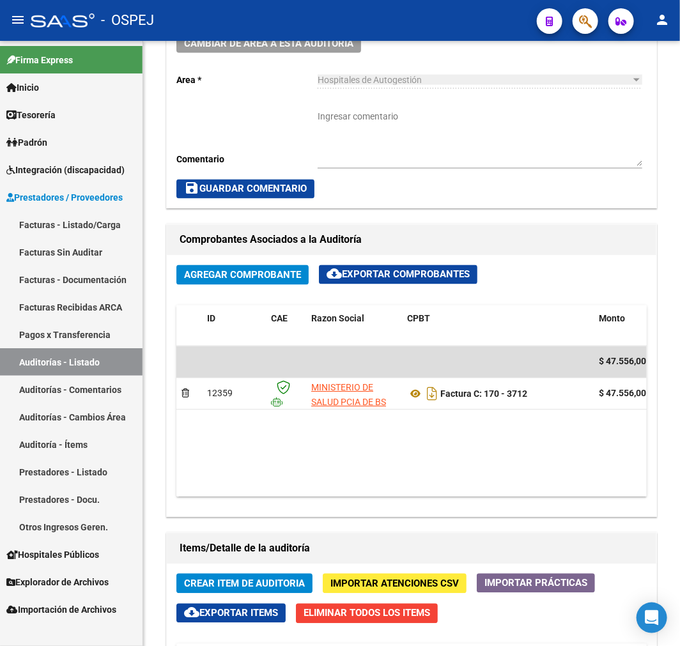
click at [93, 360] on link "Auditorías - Listado" at bounding box center [71, 361] width 142 height 27
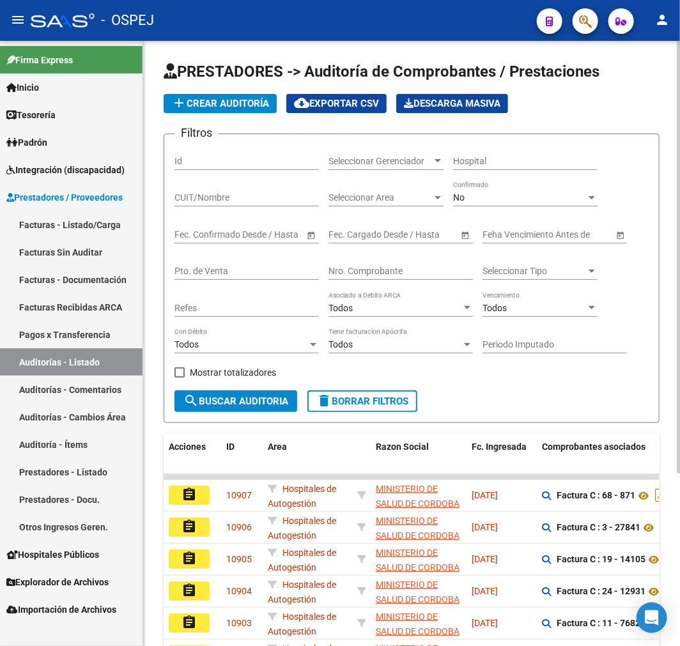
click at [363, 272] on input "Nro. Comprobante" at bounding box center [400, 271] width 144 height 11
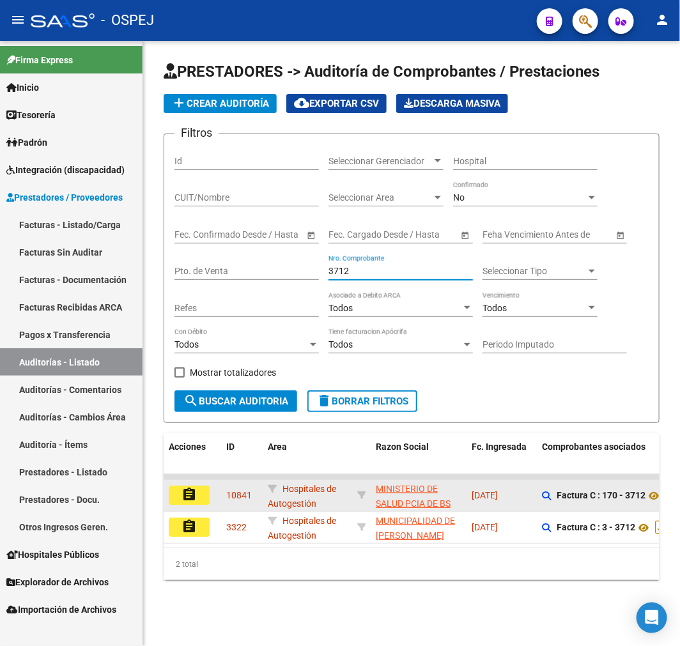
click at [201, 486] on button "assignment" at bounding box center [189, 495] width 41 height 19
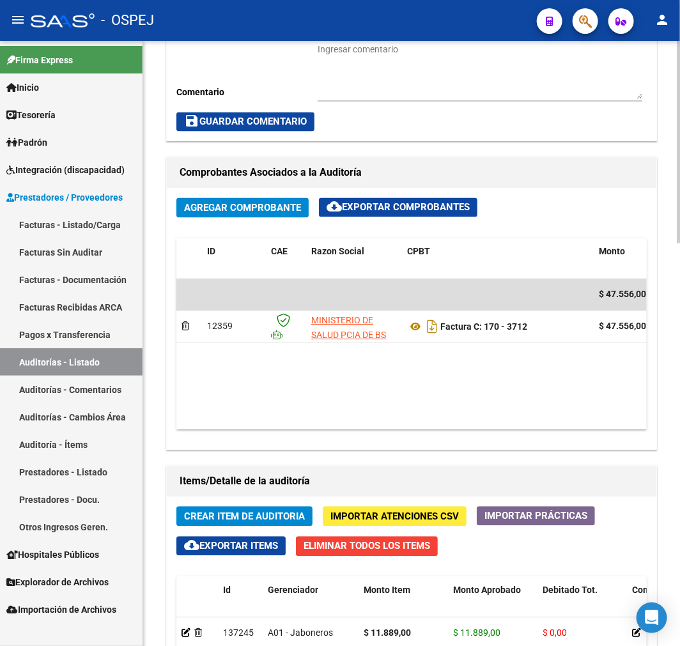
scroll to position [710, 0]
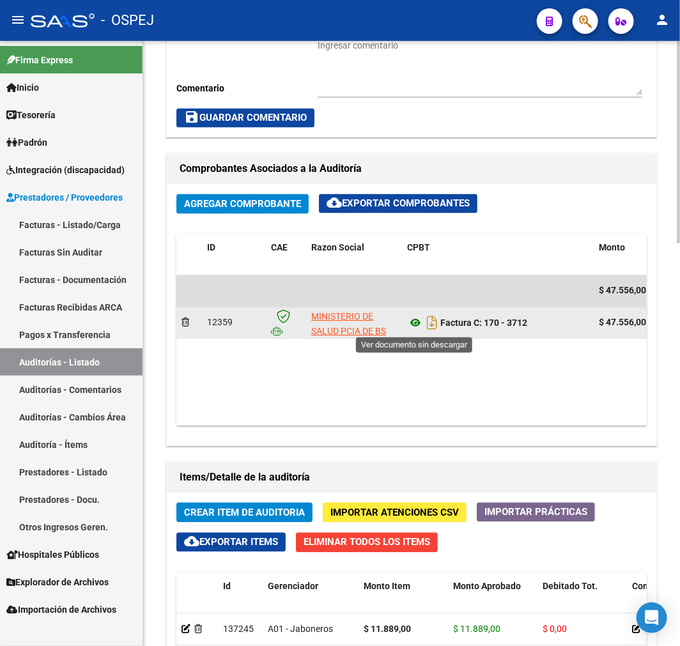
click at [408, 330] on icon at bounding box center [415, 323] width 17 height 15
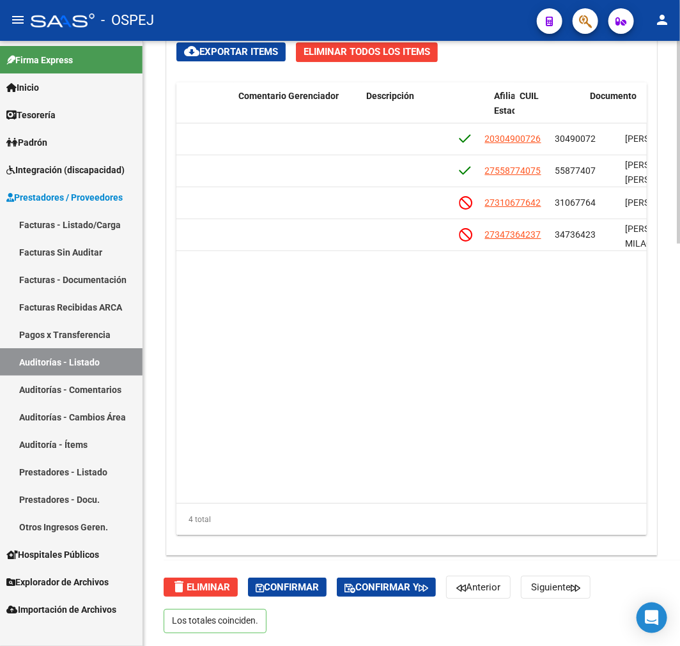
scroll to position [0, 693]
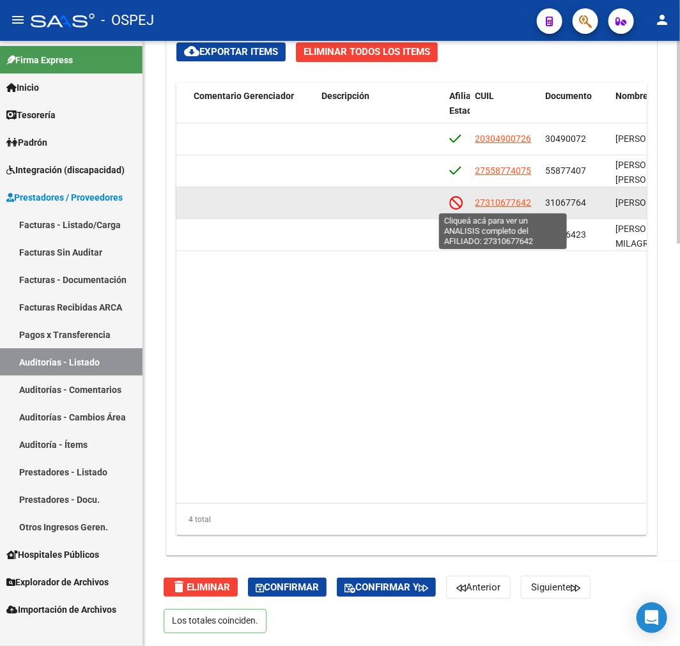
click at [507, 207] on span "27310677642" at bounding box center [503, 202] width 56 height 10
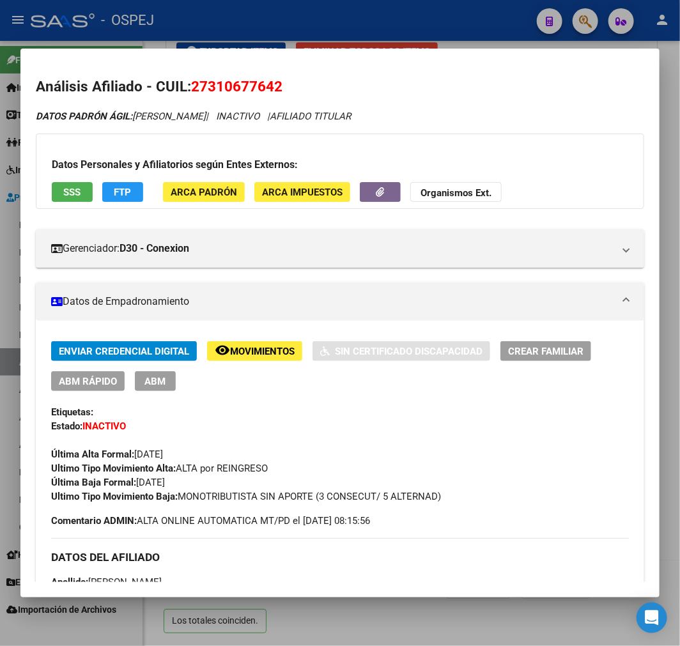
click at [84, 195] on button "SSS" at bounding box center [72, 192] width 41 height 20
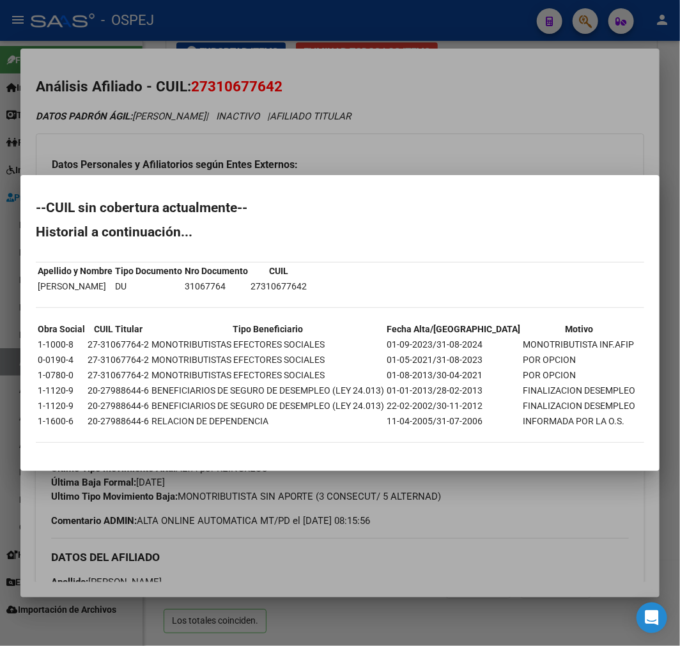
click at [36, 208] on h2 "--CUIL sin cobertura actualmente--" at bounding box center [340, 207] width 608 height 13
drag, startPoint x: 36, startPoint y: 207, endPoint x: 625, endPoint y: 403, distance: 620.2
click at [625, 403] on div "--CUIL sin cobertura actualmente-- Historial a continuación... Apellido y Nombr…" at bounding box center [340, 328] width 608 height 254
copy div "--CUIL sin cobertura actualmente-- Historial a continuación... Apellido y Nombr…"
click at [484, 144] on div at bounding box center [340, 323] width 680 height 646
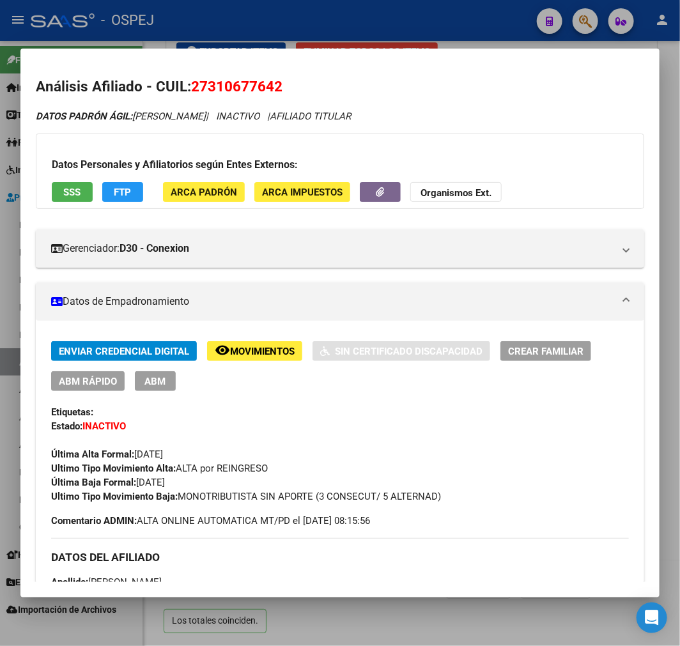
click at [355, 33] on div at bounding box center [340, 323] width 680 height 646
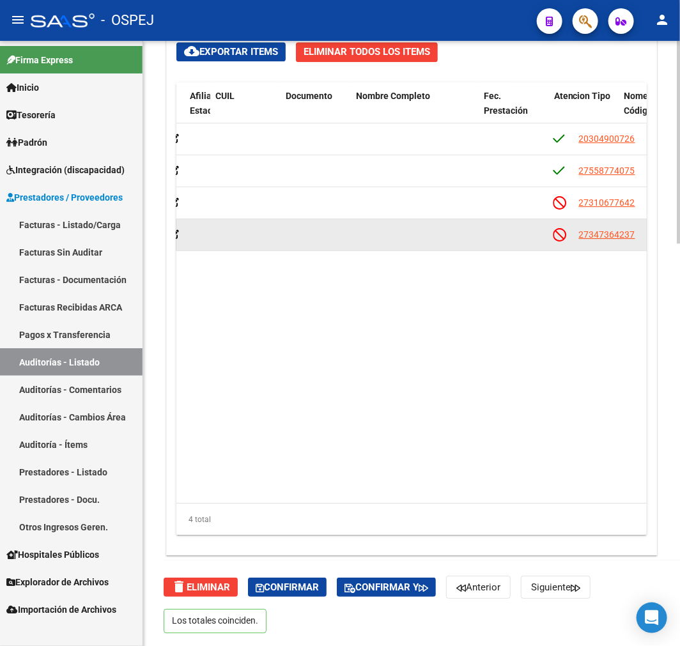
scroll to position [0, 0]
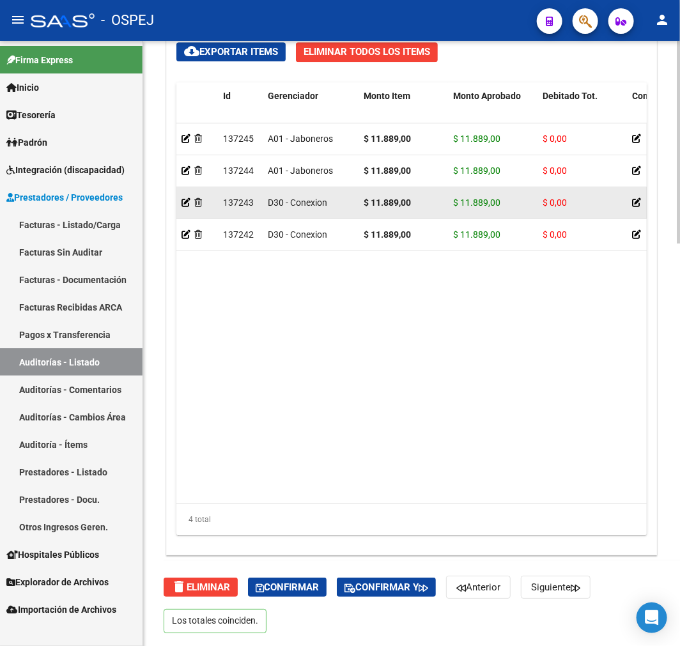
click at [396, 204] on strong "$ 11.889,00" at bounding box center [387, 202] width 47 height 10
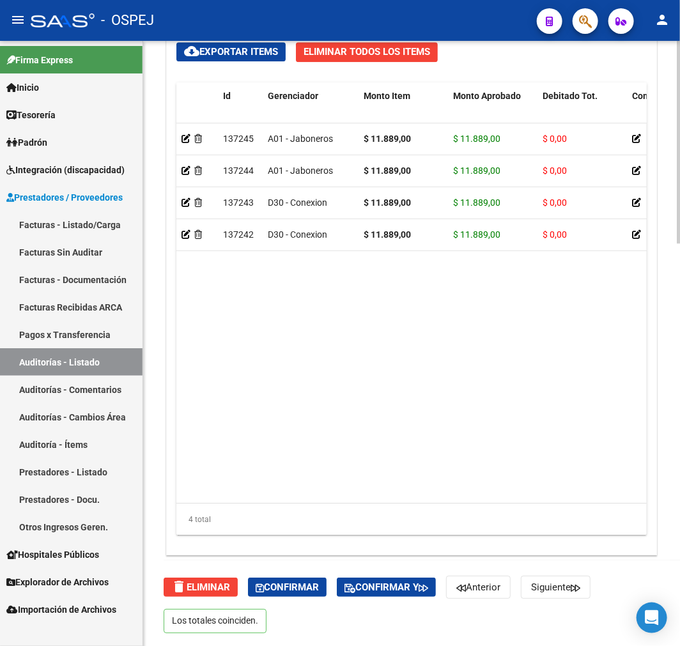
copy strong "$ 11.889,00"
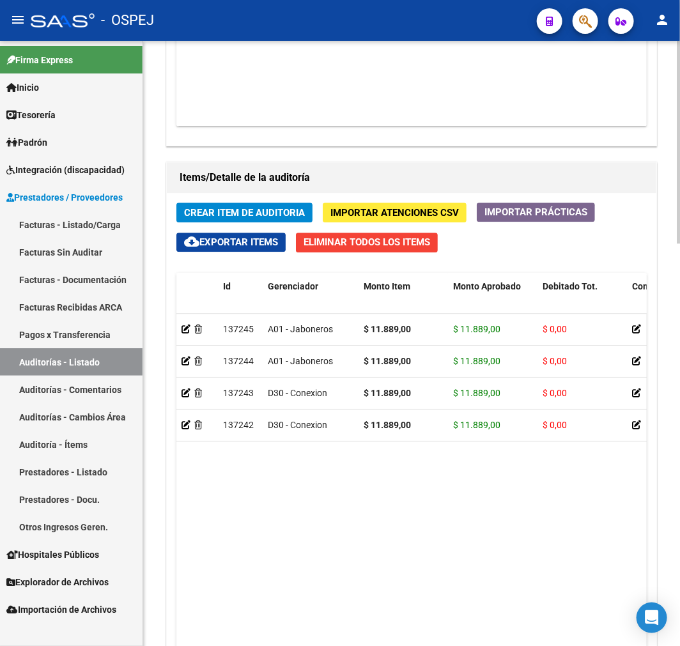
scroll to position [775, 0]
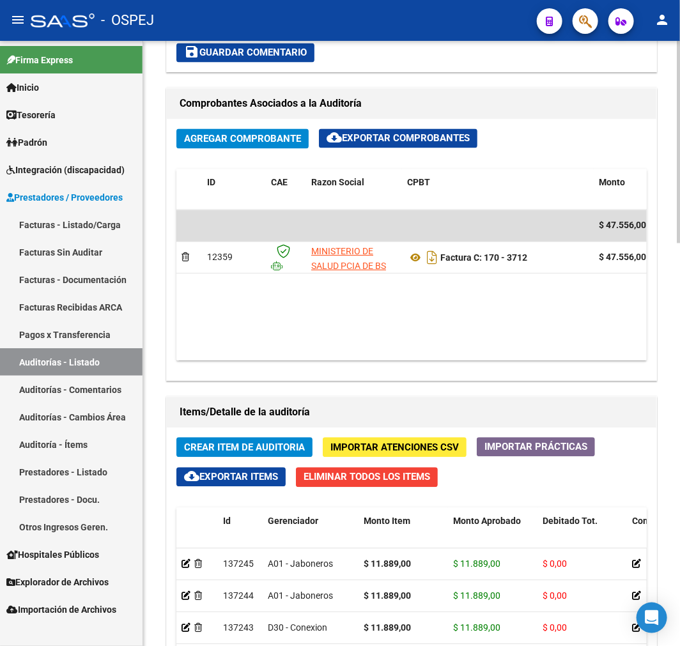
drag, startPoint x: 312, startPoint y: 361, endPoint x: 366, endPoint y: 359, distance: 54.3
click at [371, 358] on datatable-body "$ 47.556,00 12359 MINISTERIO DE SALUD PCIA DE BS AS Factura C: 170 - 3712 $ 47.…" at bounding box center [411, 285] width 470 height 151
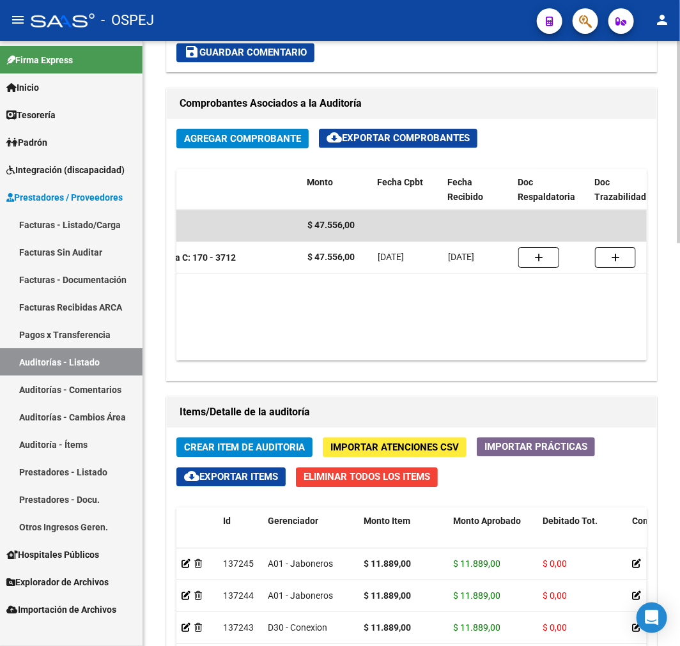
scroll to position [0, 93]
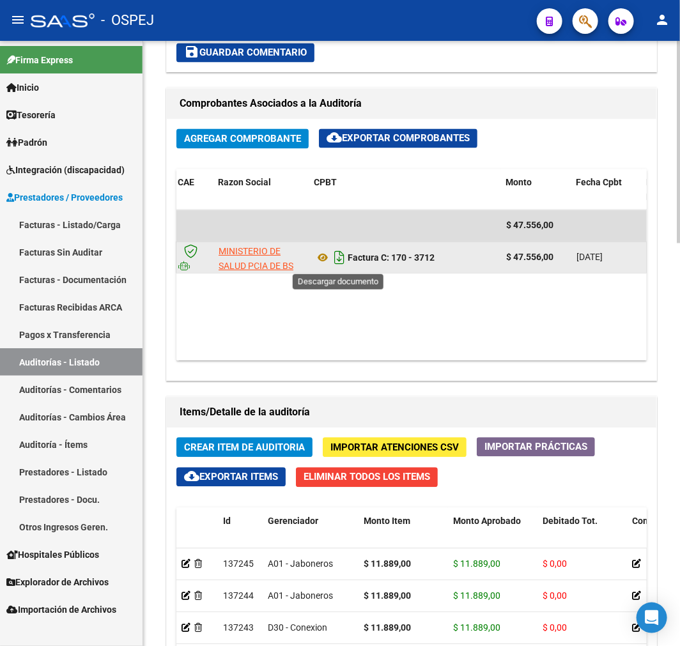
drag, startPoint x: 334, startPoint y: 257, endPoint x: 371, endPoint y: 234, distance: 43.6
click at [335, 257] on icon "Descargar documento" at bounding box center [339, 258] width 17 height 20
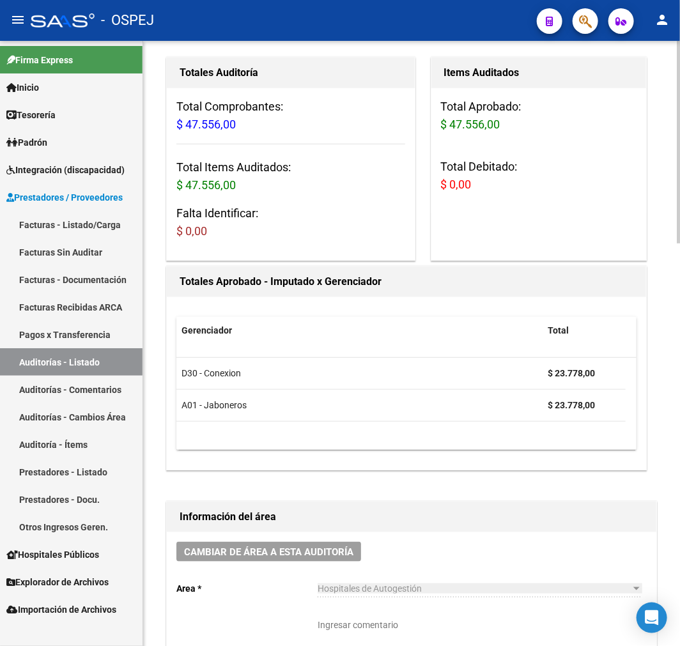
scroll to position [425, 0]
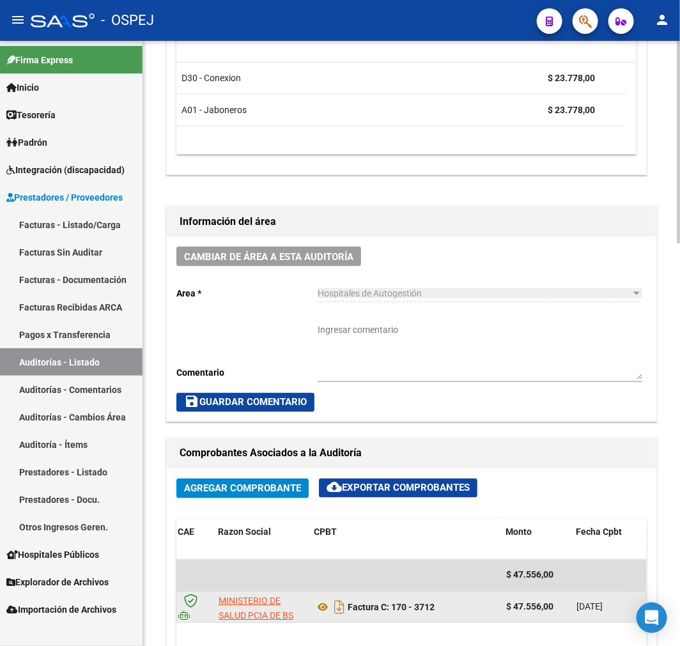
click at [413, 328] on textarea "Ingresar comentario" at bounding box center [480, 351] width 325 height 56
click at [247, 406] on span "save Guardar Comentario" at bounding box center [245, 402] width 123 height 11
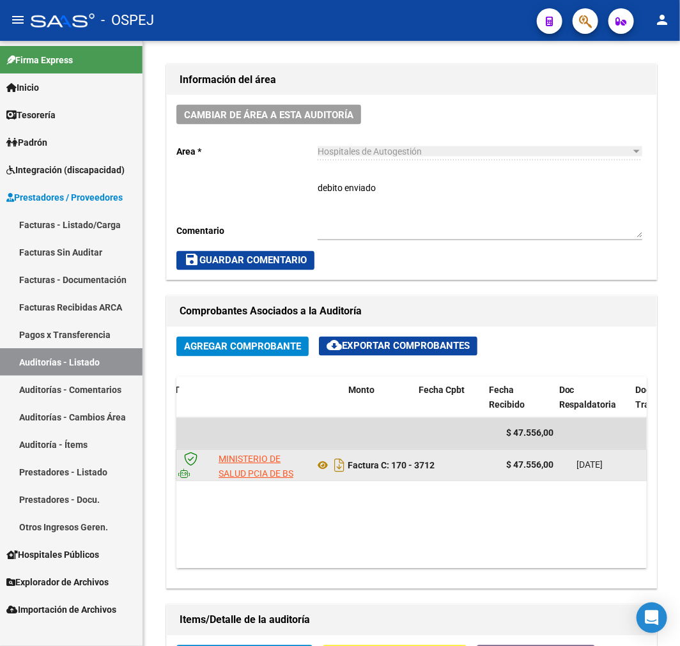
scroll to position [0, 520]
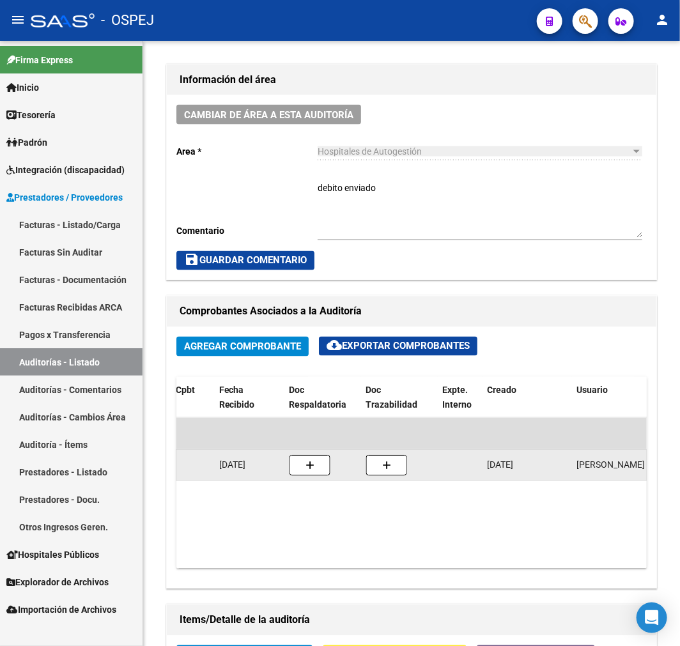
click at [307, 470] on icon "button" at bounding box center [309, 466] width 9 height 10
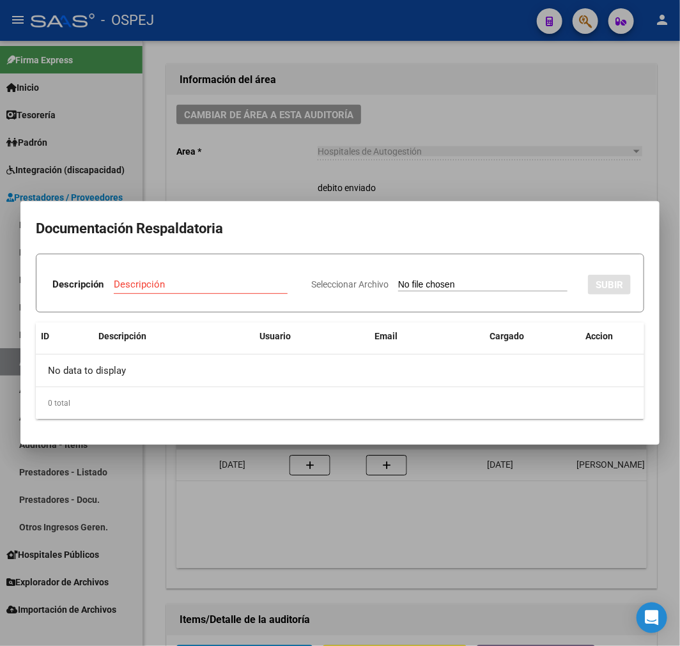
click at [426, 282] on input "Seleccionar Archivo" at bounding box center [482, 285] width 169 height 12
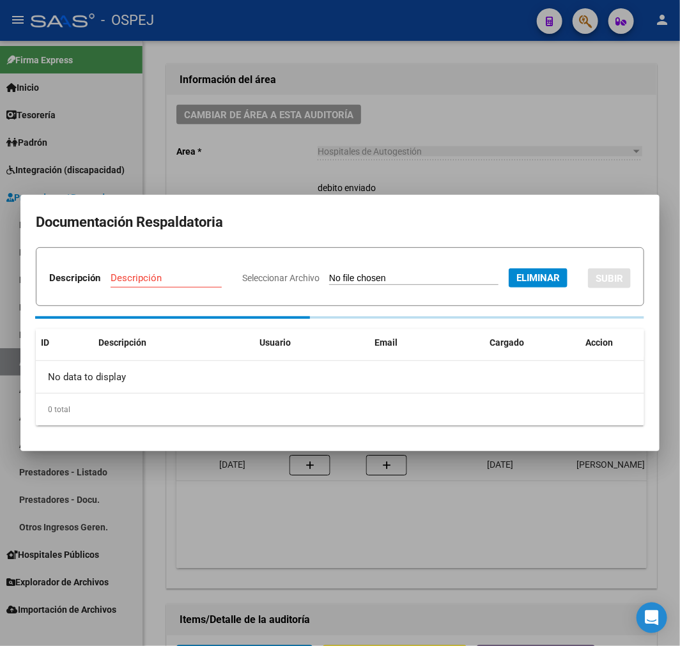
click at [222, 272] on input "Descripción" at bounding box center [166, 277] width 111 height 11
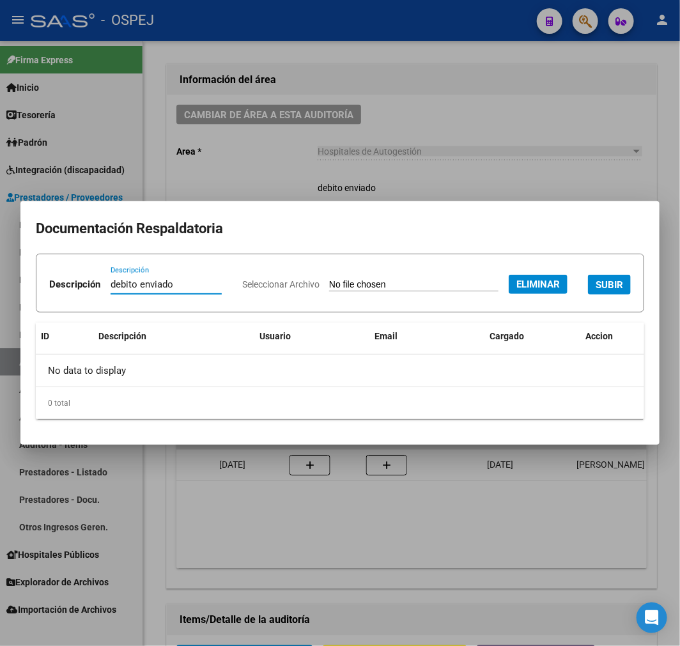
click at [588, 295] on button "SUBIR" at bounding box center [609, 285] width 43 height 20
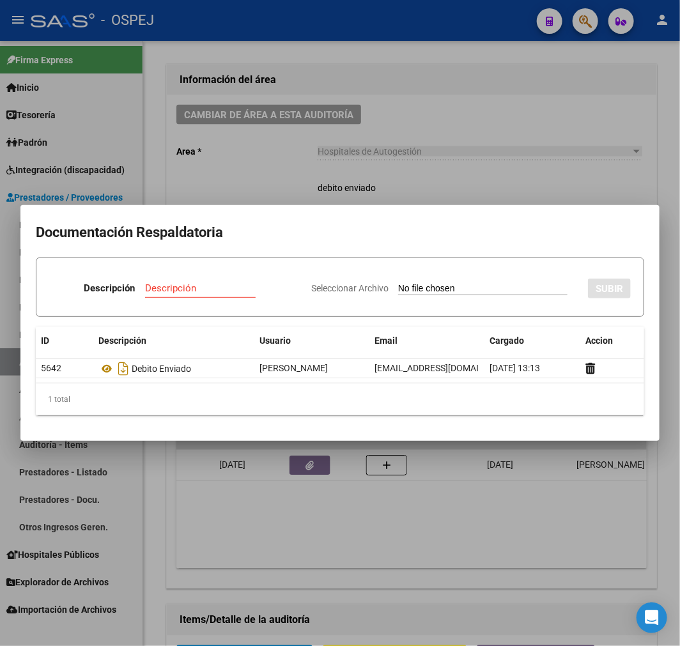
click at [470, 167] on div at bounding box center [340, 323] width 680 height 646
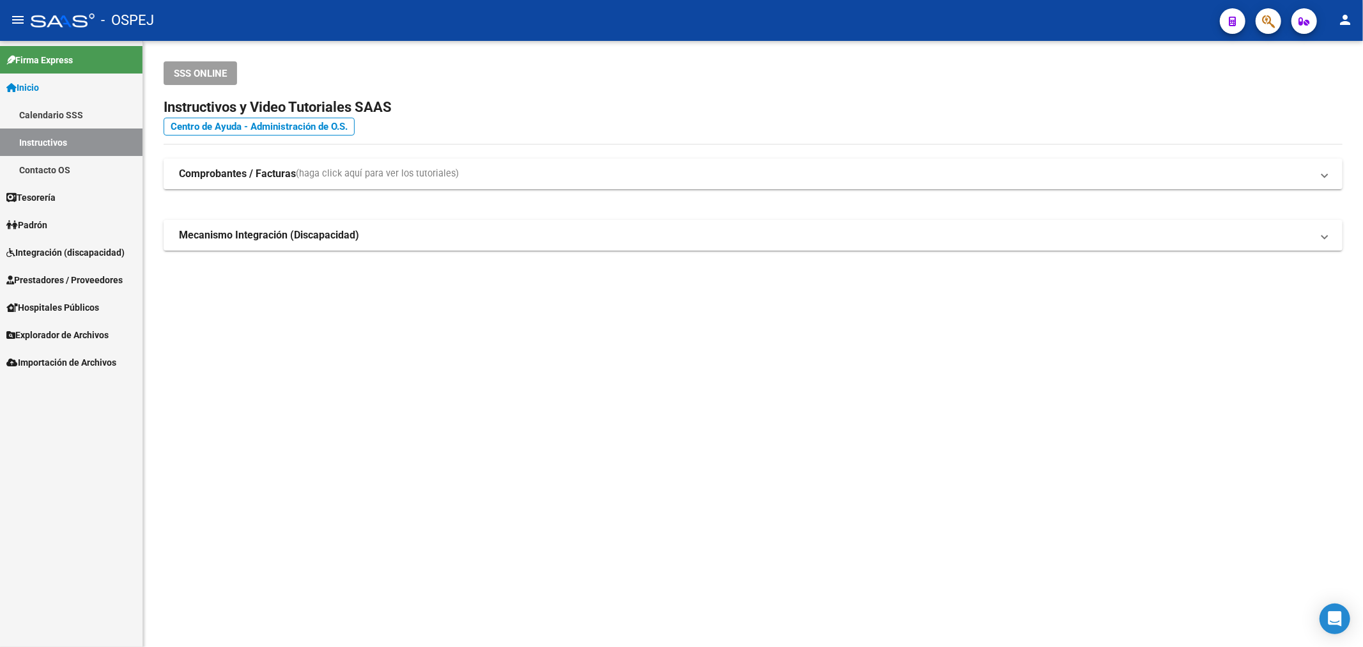
click at [105, 272] on link "Prestadores / Proveedores" at bounding box center [71, 279] width 142 height 27
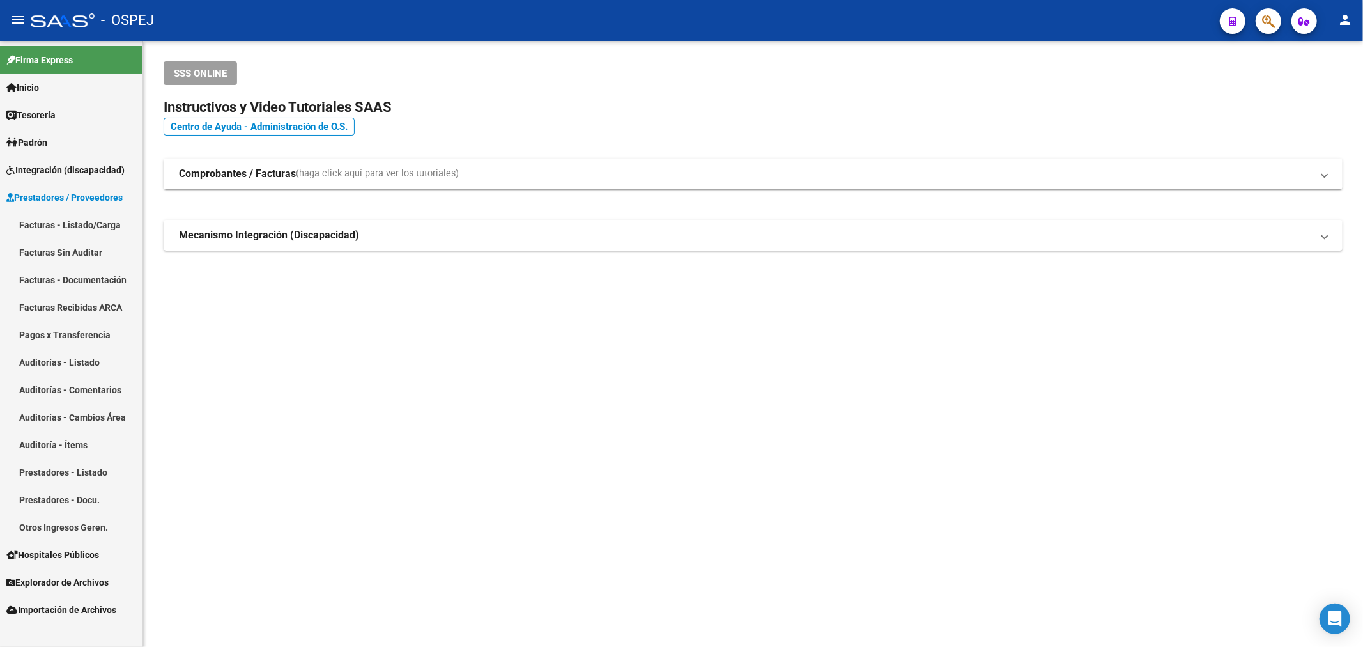
click at [112, 169] on span "Integración (discapacidad)" at bounding box center [65, 170] width 118 height 14
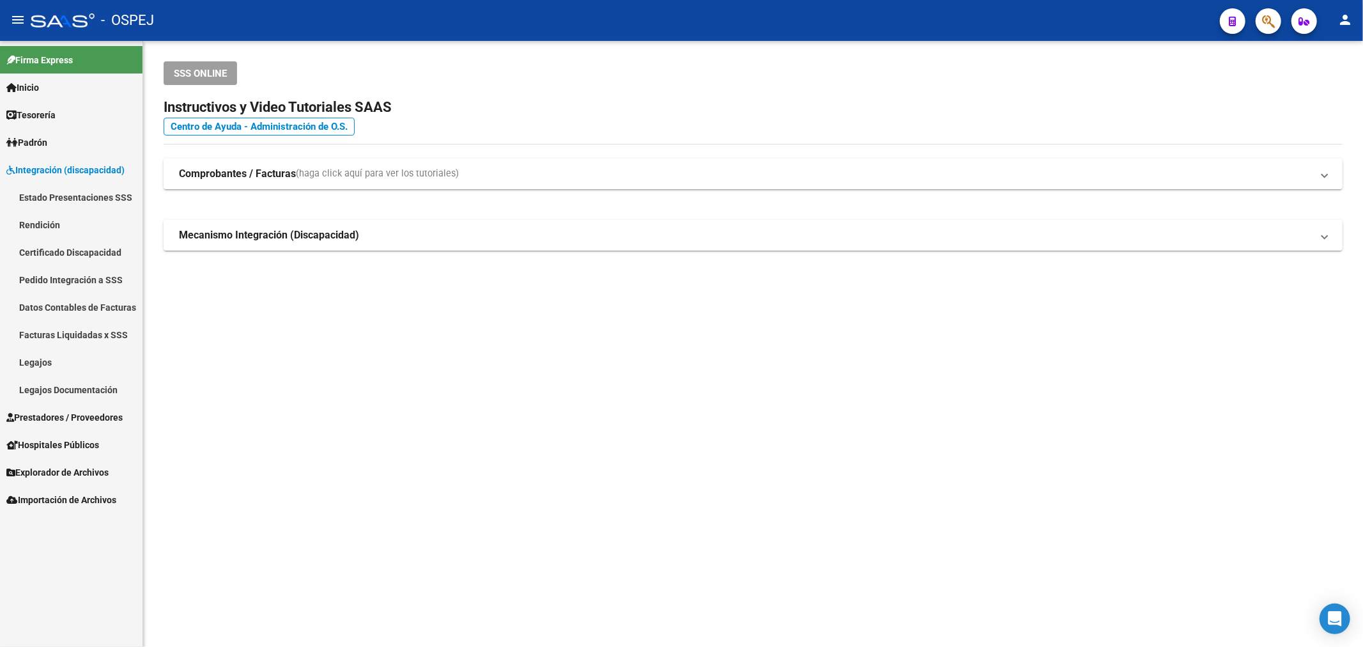
click at [97, 165] on span "Integración (discapacidad)" at bounding box center [65, 170] width 118 height 14
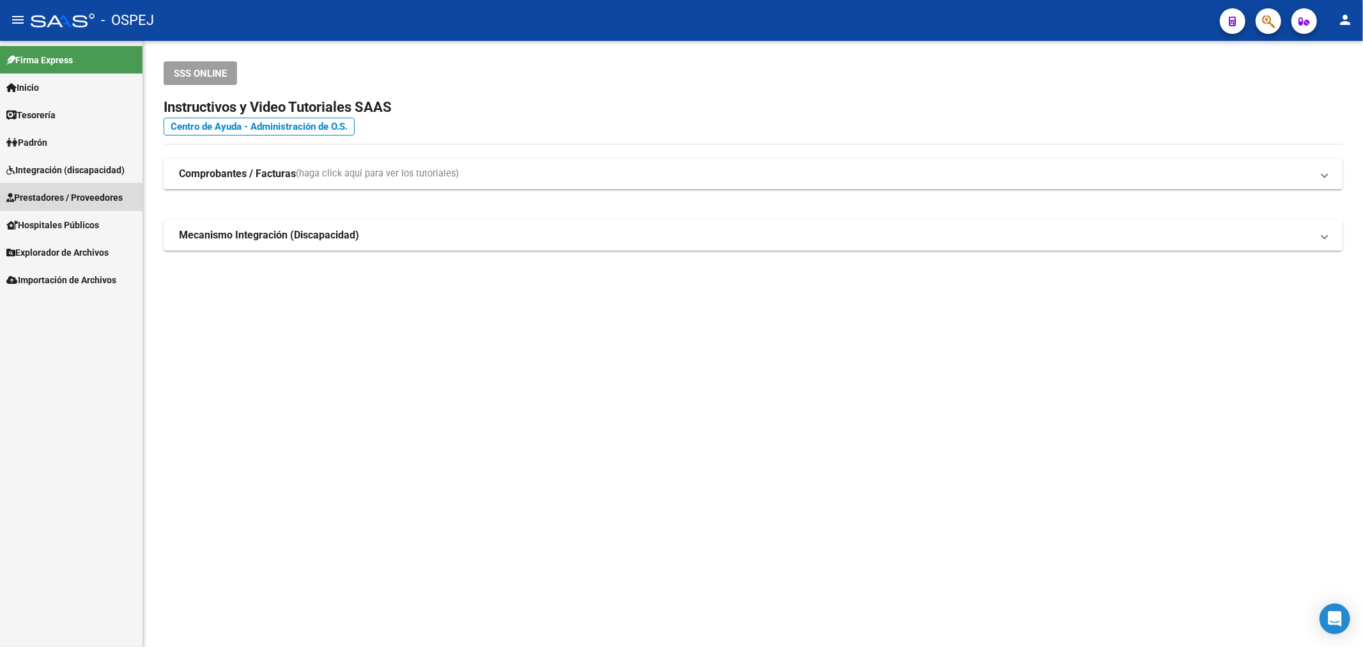
click at [107, 200] on span "Prestadores / Proveedores" at bounding box center [64, 197] width 116 height 14
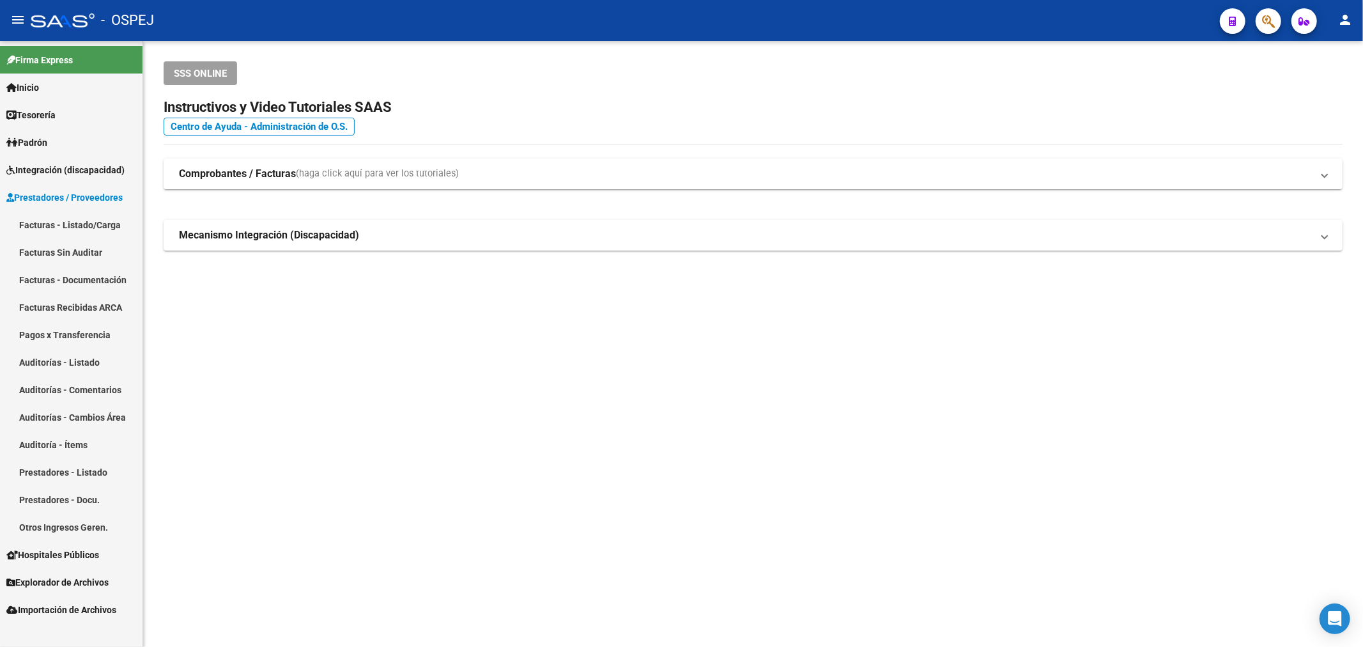
click at [93, 218] on link "Facturas - Listado/Carga" at bounding box center [71, 224] width 142 height 27
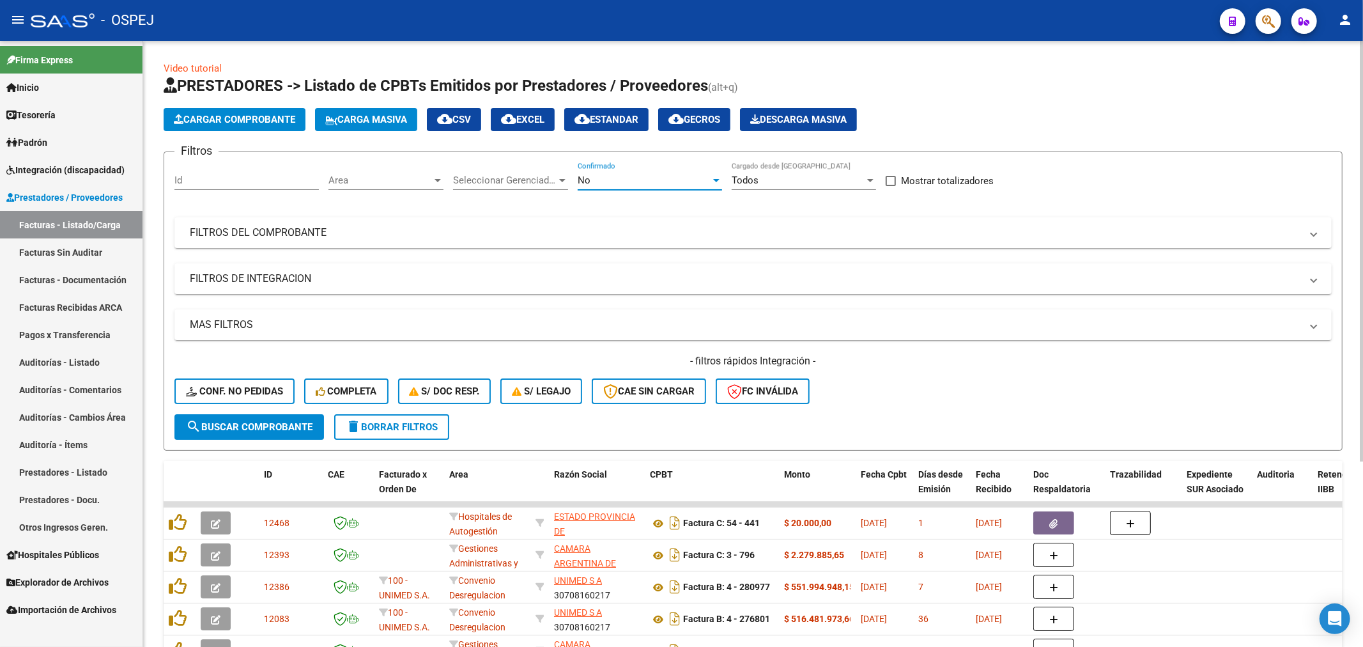
click at [661, 179] on div "No" at bounding box center [644, 179] width 133 height 11
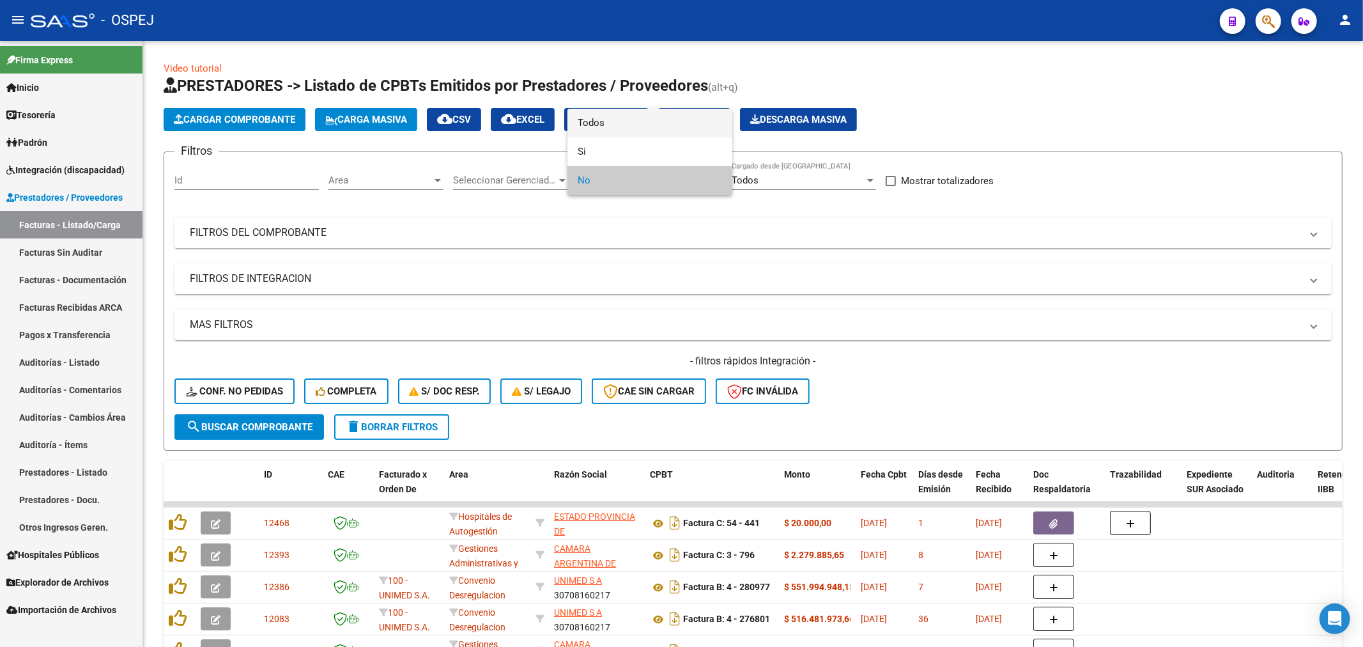
click at [652, 119] on span "Todos" at bounding box center [650, 123] width 144 height 29
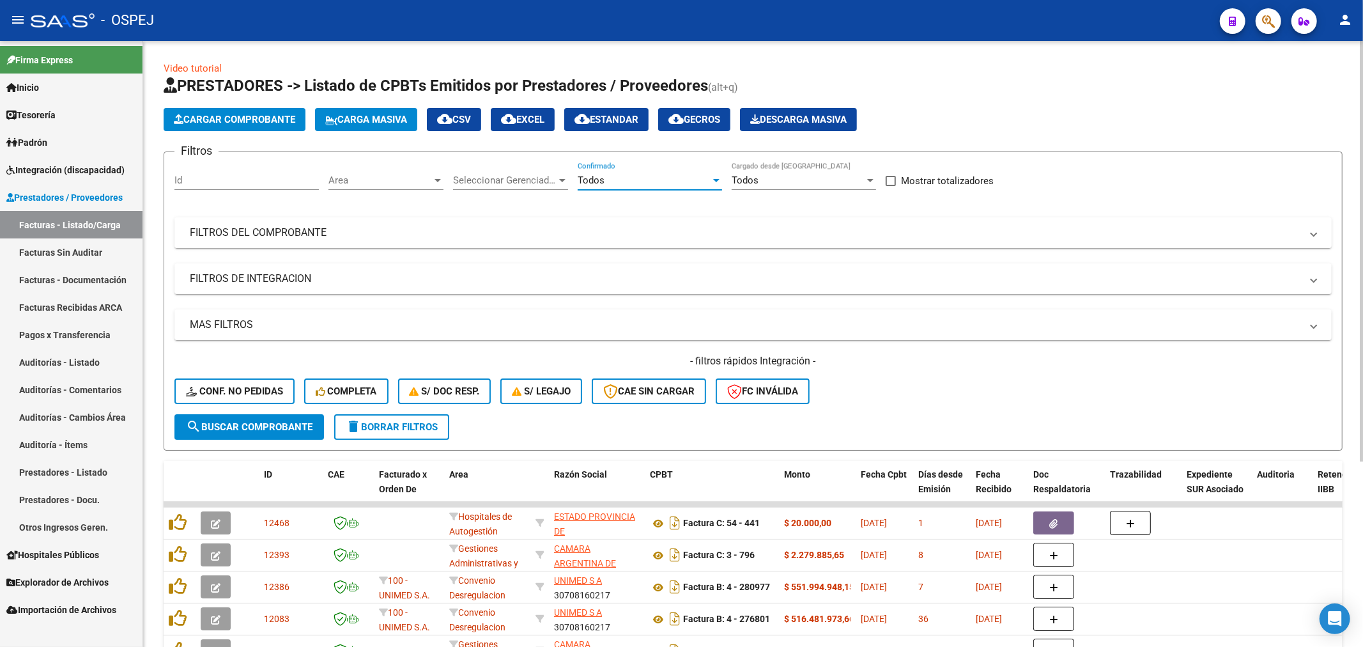
click at [436, 224] on mat-expansion-panel-header "FILTROS DEL COMPROBANTE" at bounding box center [752, 232] width 1157 height 31
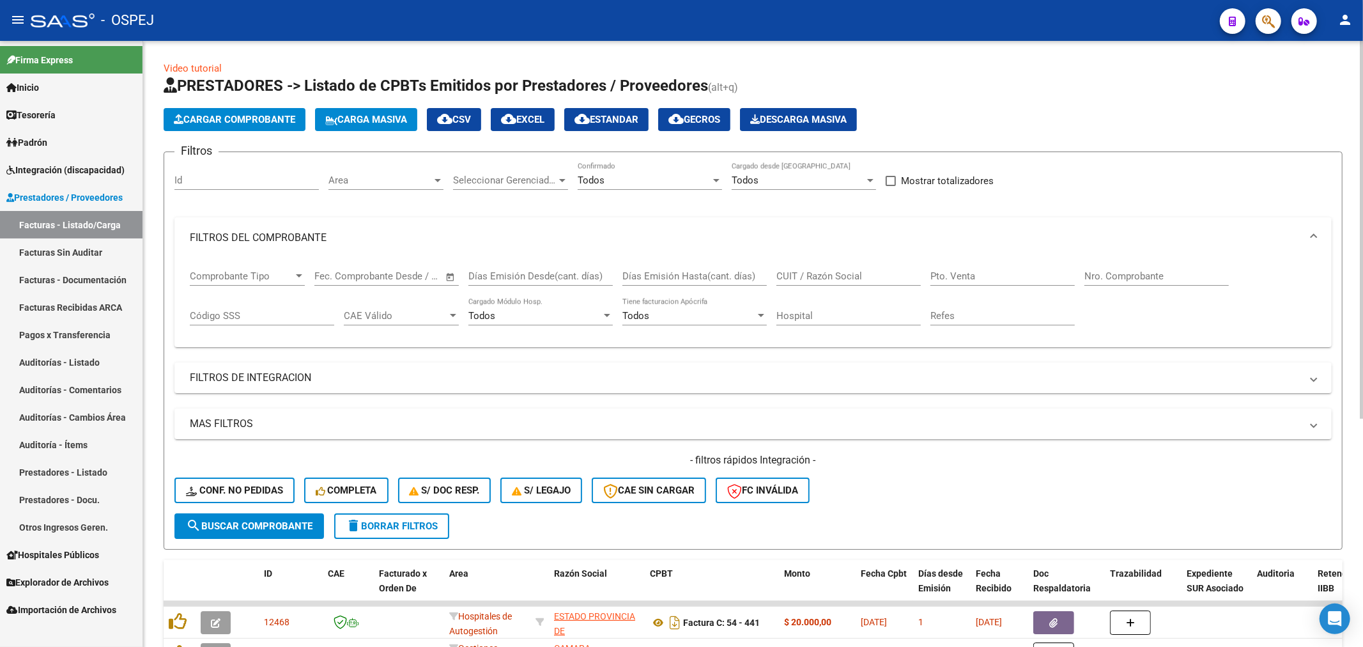
click at [679, 284] on div "Nro. Comprobante" at bounding box center [1156, 271] width 144 height 27
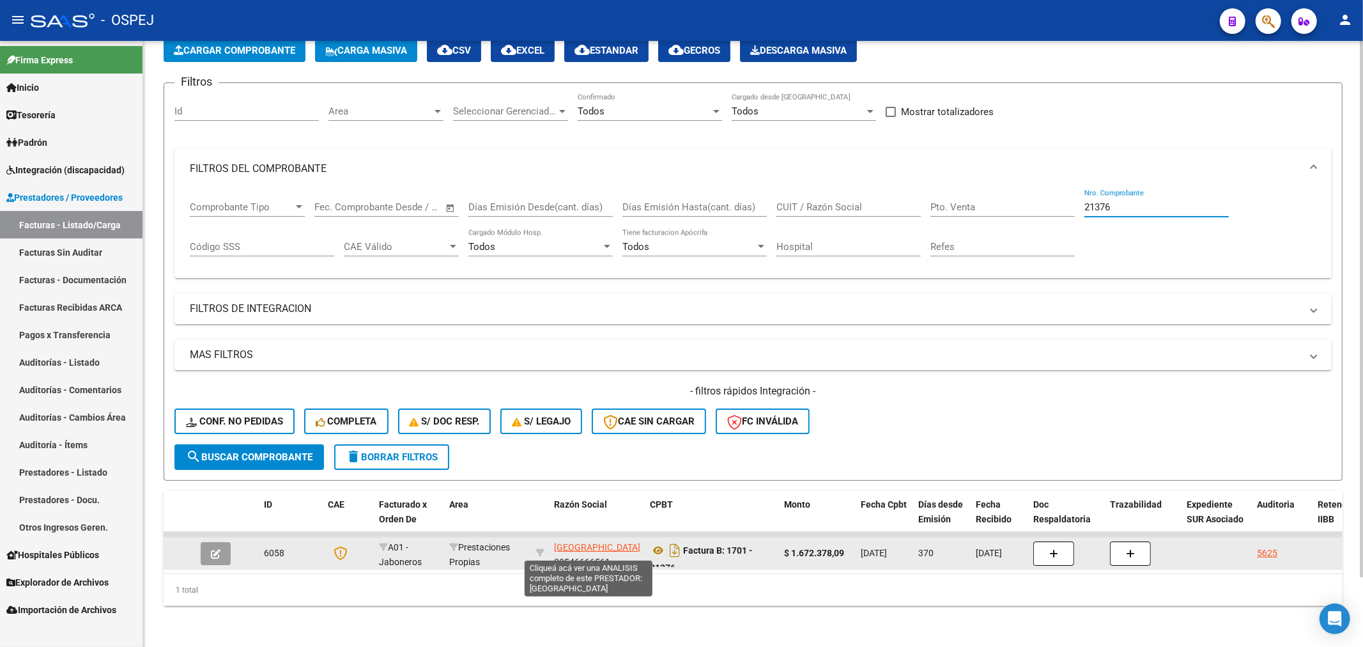
scroll to position [16, 0]
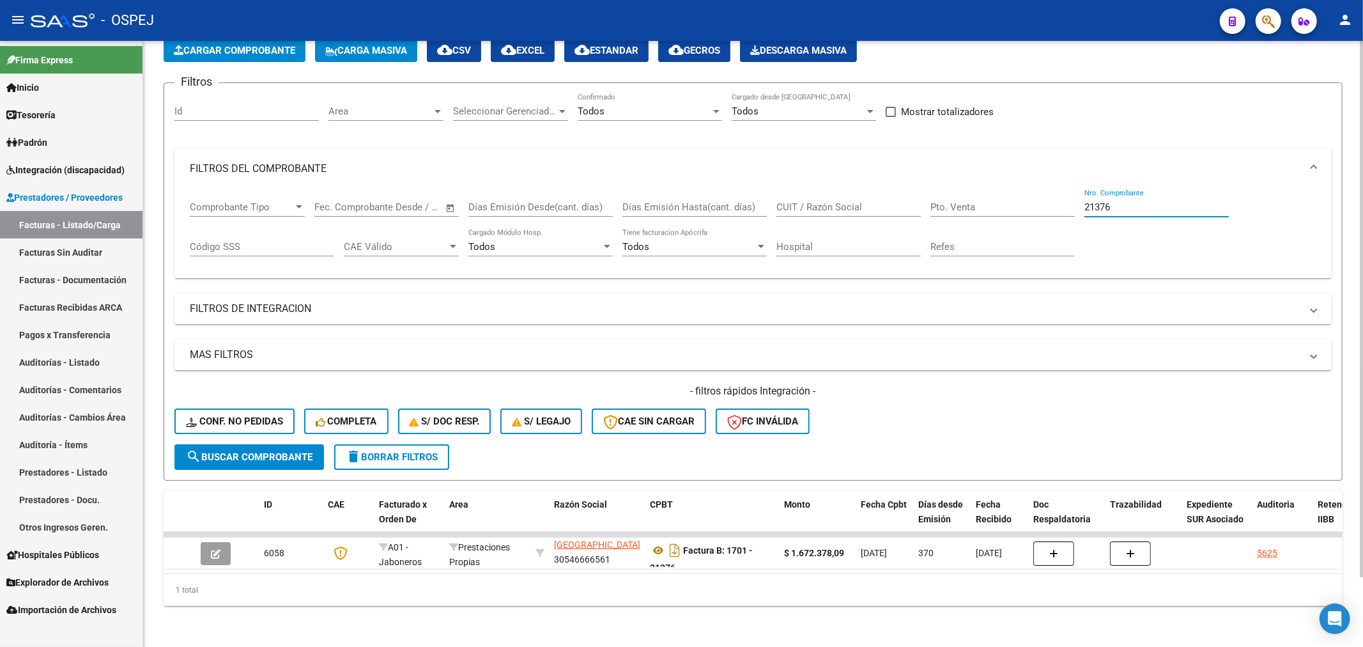
click at [679, 201] on input "21376" at bounding box center [1156, 206] width 144 height 11
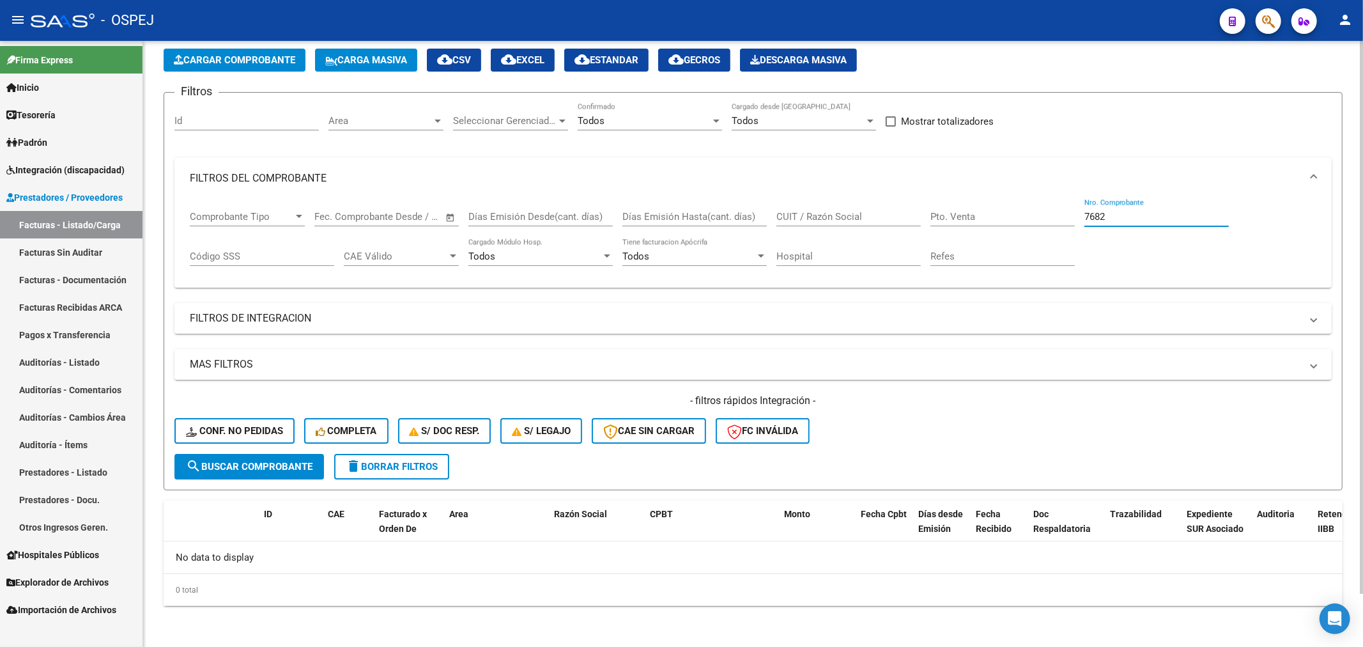
scroll to position [58, 0]
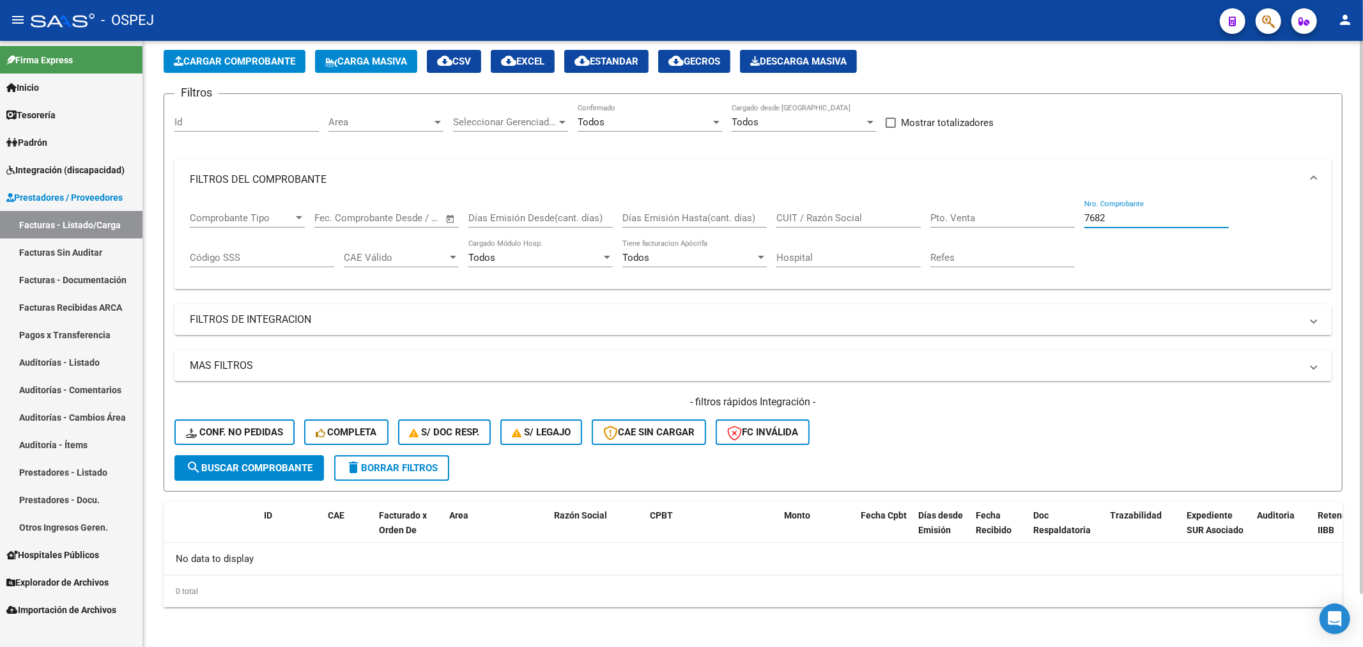
click at [679, 201] on div "7682 Nro. Comprobante" at bounding box center [1156, 213] width 144 height 27
click at [679, 216] on input "CUIT / Razón Social" at bounding box center [848, 217] width 144 height 11
click at [679, 218] on input "7682" at bounding box center [1156, 217] width 144 height 11
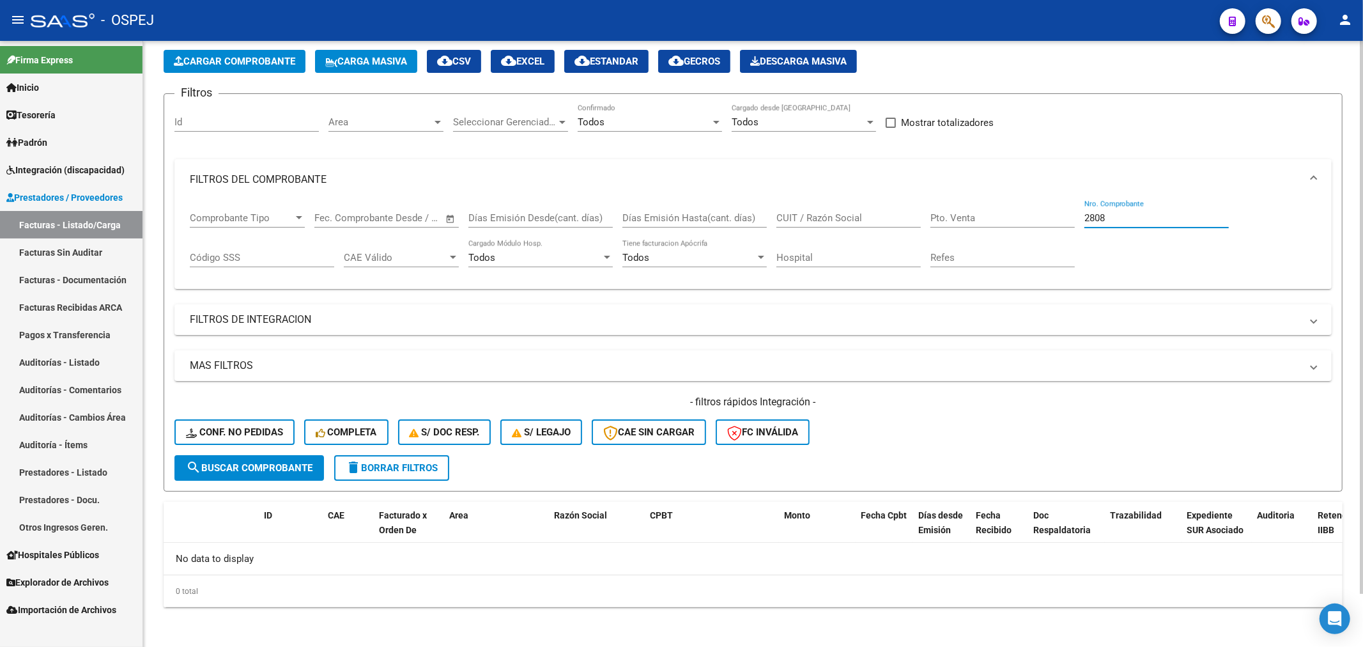
type input "28086"
click at [679, 221] on input "28086" at bounding box center [1156, 217] width 144 height 11
click at [679, 116] on div "Filtros Id Area Area Seleccionar Gerenciador Seleccionar Gerenciador Todos Conf…" at bounding box center [752, 279] width 1157 height 351
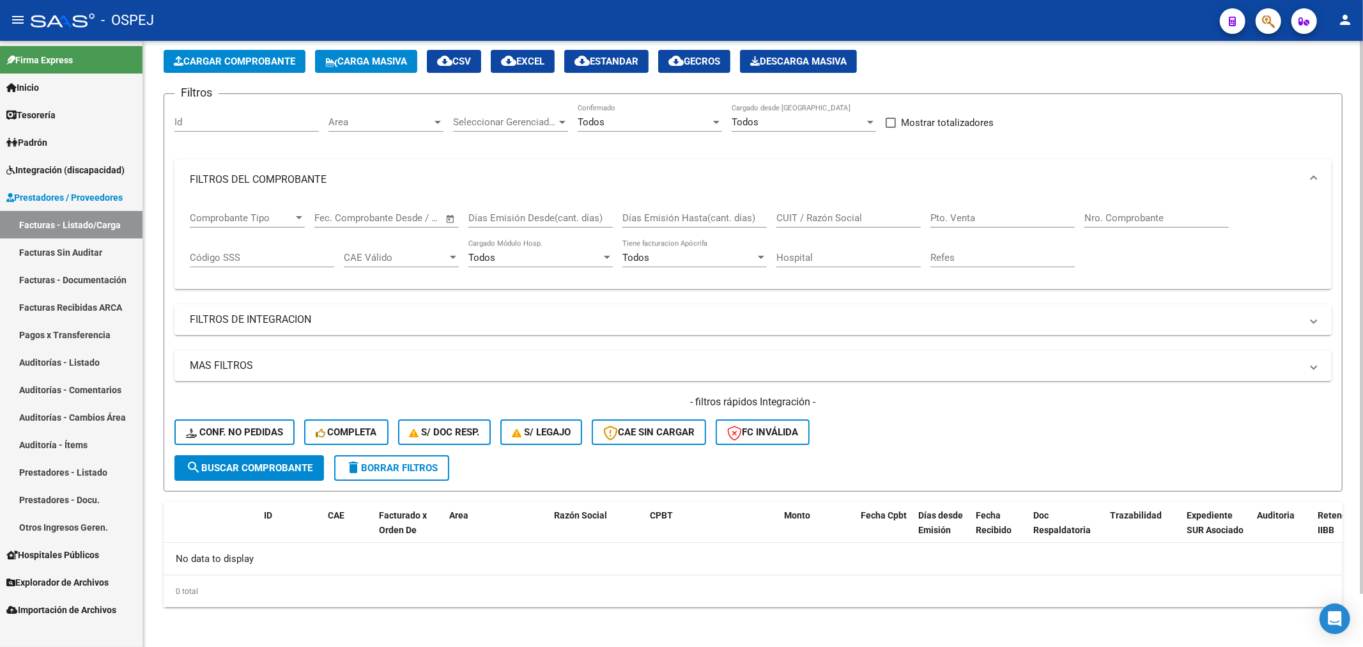
click at [358, 314] on mat-panel-title "FILTROS DE INTEGRACION" at bounding box center [745, 319] width 1111 height 14
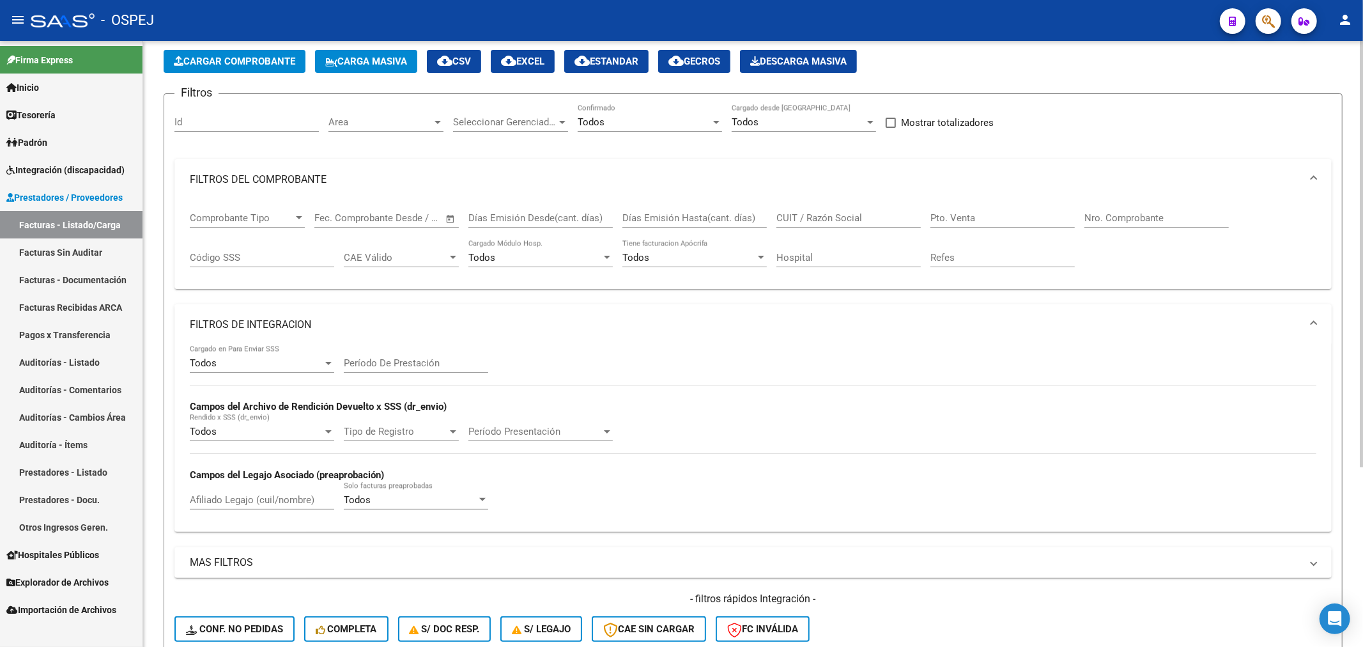
click at [358, 314] on mat-expansion-panel-header "FILTROS DE INTEGRACION" at bounding box center [752, 324] width 1157 height 41
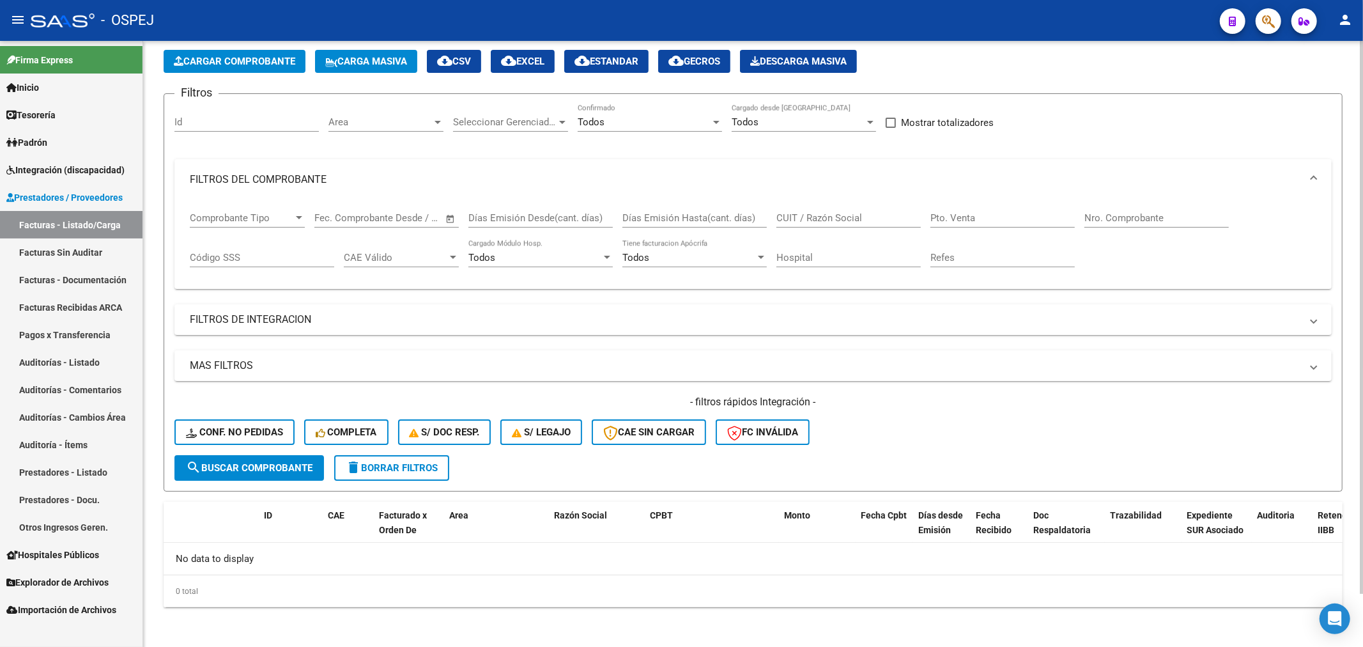
click at [679, 218] on input "CUIT / Razón Social" at bounding box center [848, 217] width 144 height 11
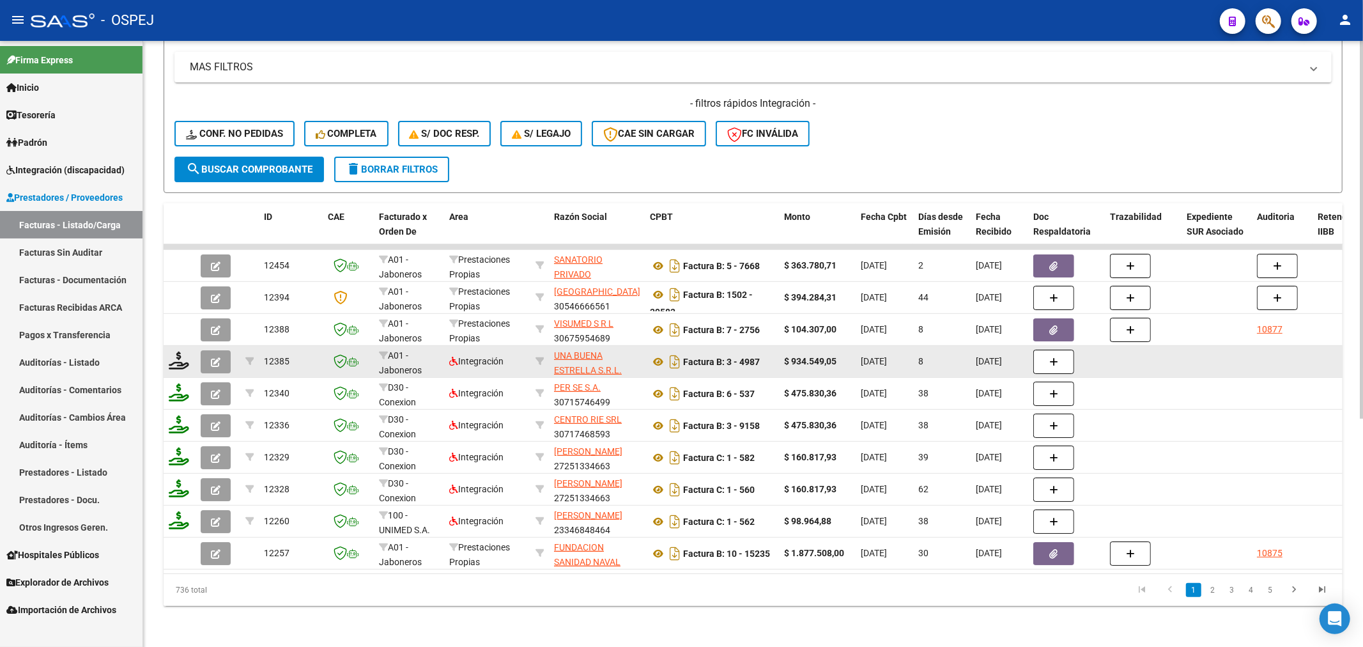
scroll to position [11, 0]
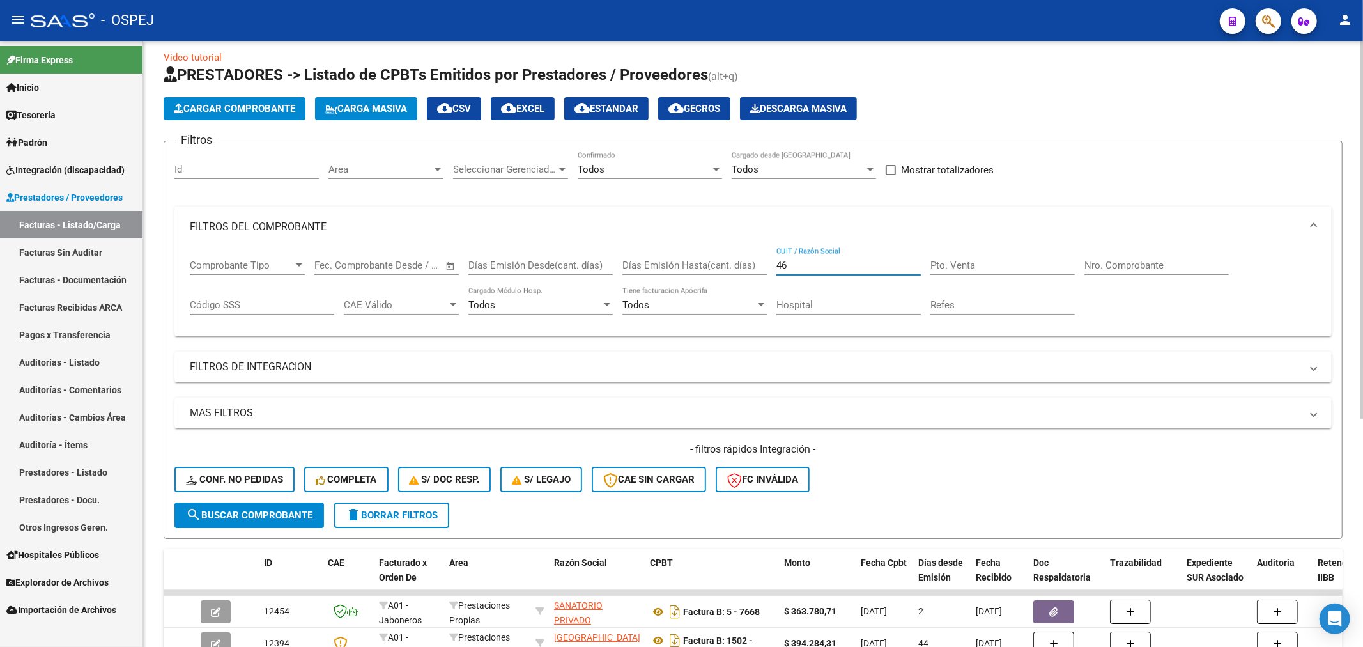
type input "4"
click at [679, 268] on input "Pto. Venta" at bounding box center [1002, 264] width 144 height 11
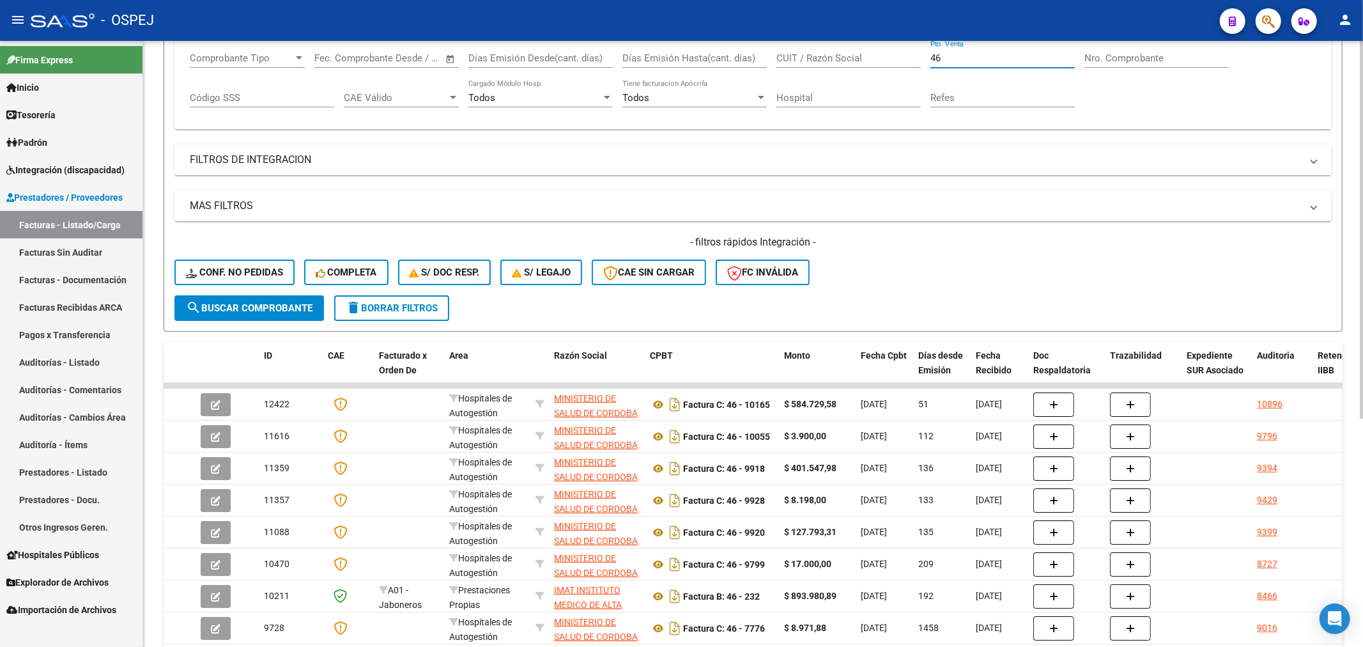
scroll to position [224, 0]
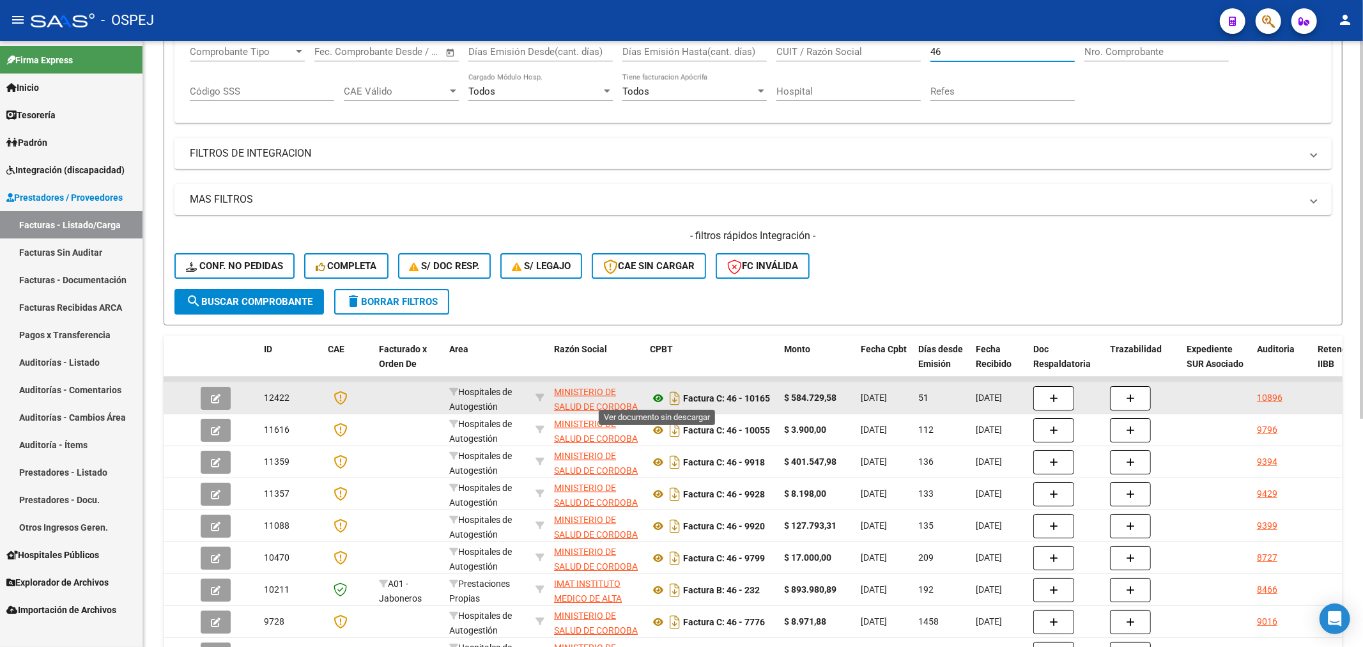
type input "46"
click at [659, 397] on icon at bounding box center [658, 397] width 17 height 15
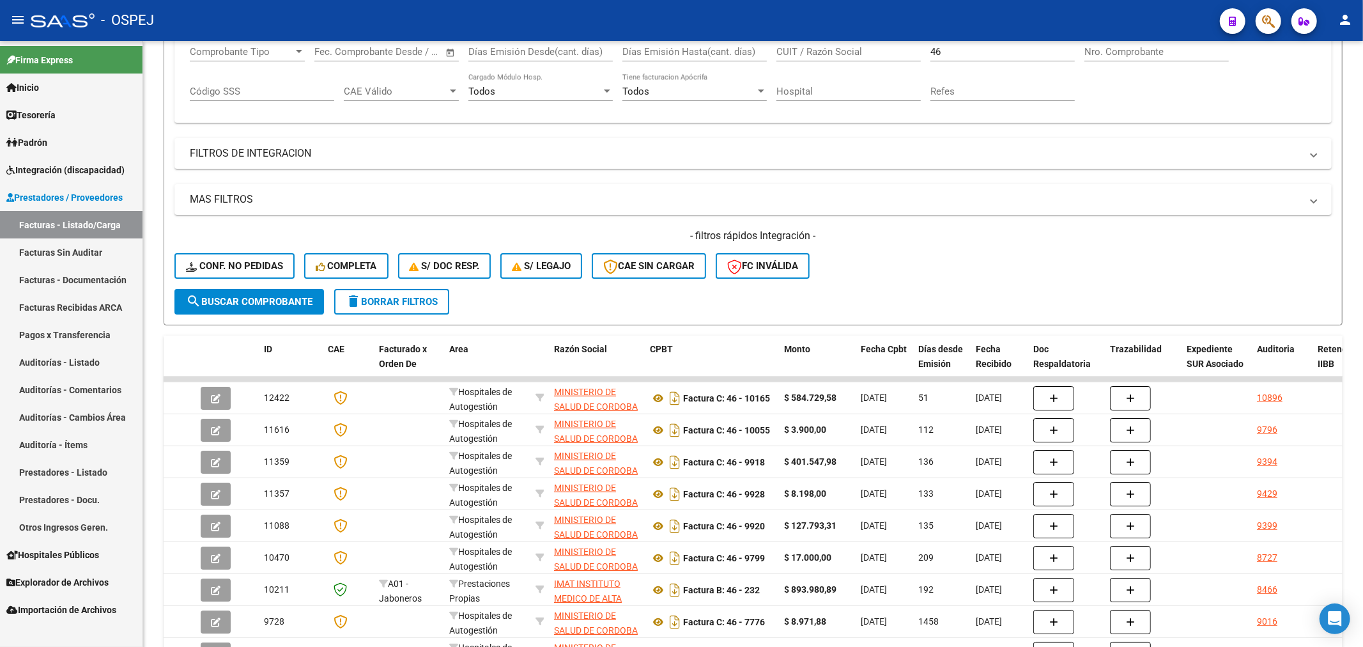
drag, startPoint x: 56, startPoint y: 258, endPoint x: 69, endPoint y: 258, distance: 12.8
click at [56, 258] on link "Facturas Sin Auditar" at bounding box center [71, 251] width 142 height 27
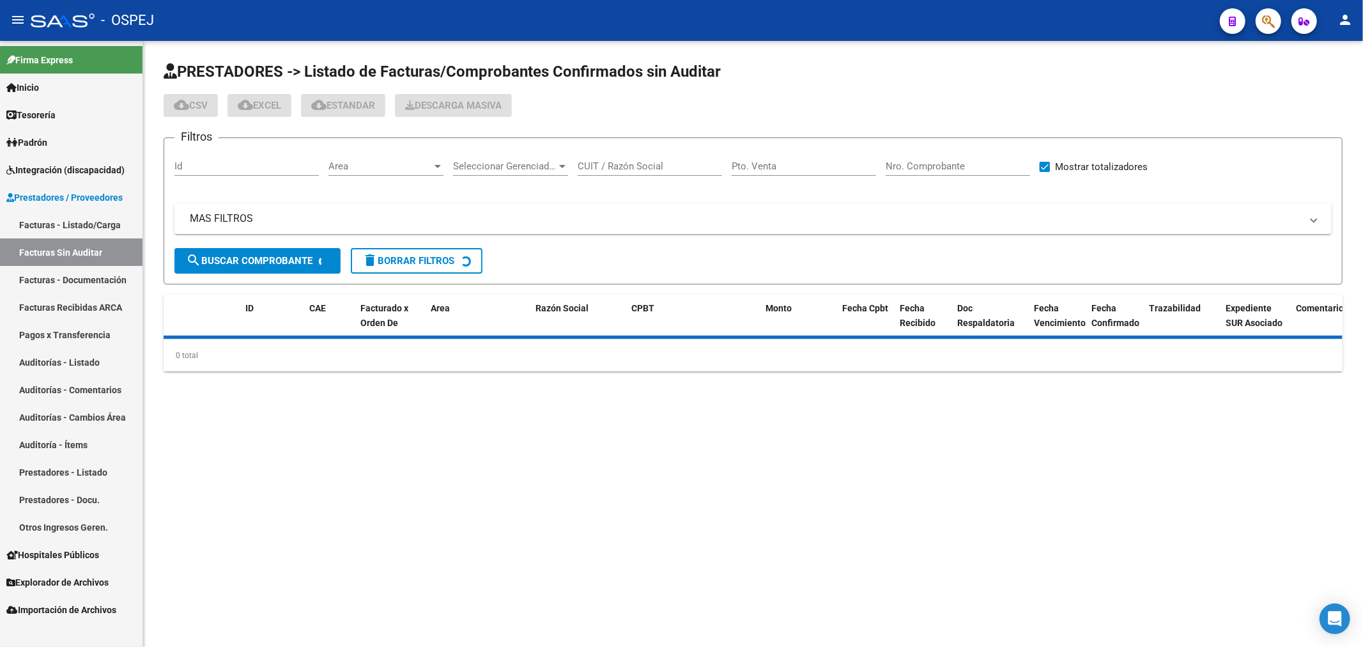
click at [112, 222] on link "Facturas - Listado/Carga" at bounding box center [71, 224] width 142 height 27
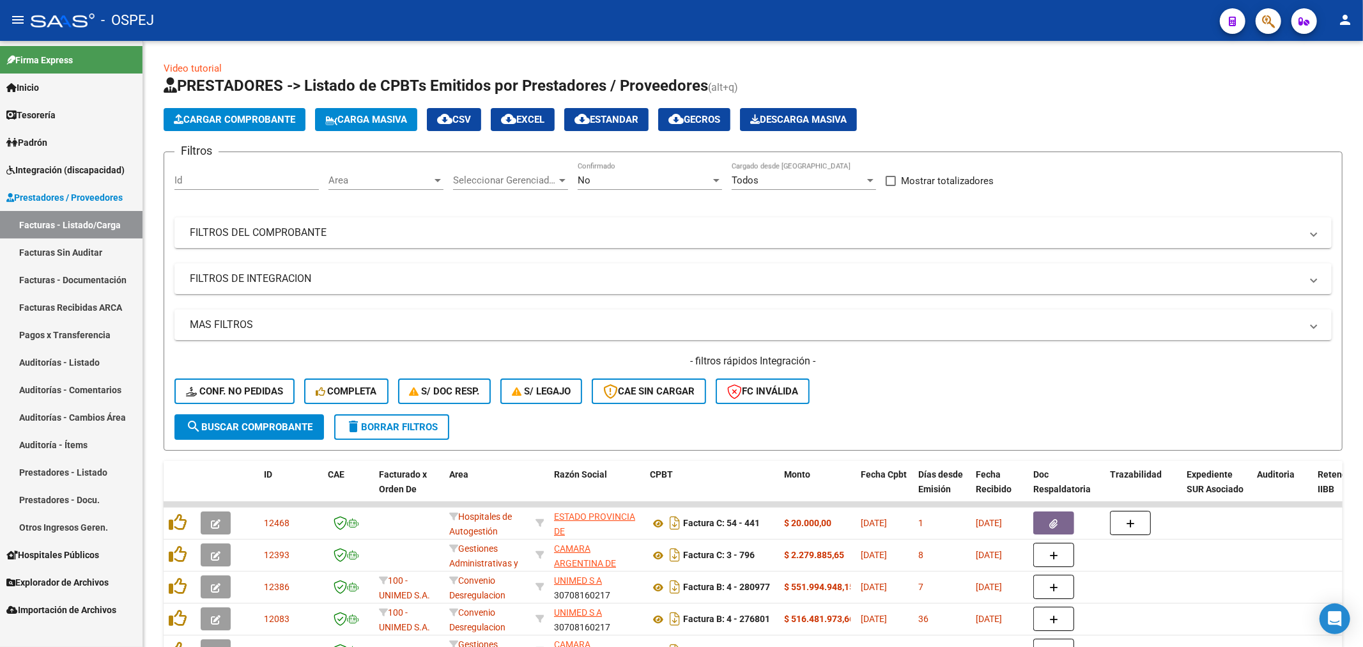
click at [103, 359] on link "Auditorías - Listado" at bounding box center [71, 361] width 142 height 27
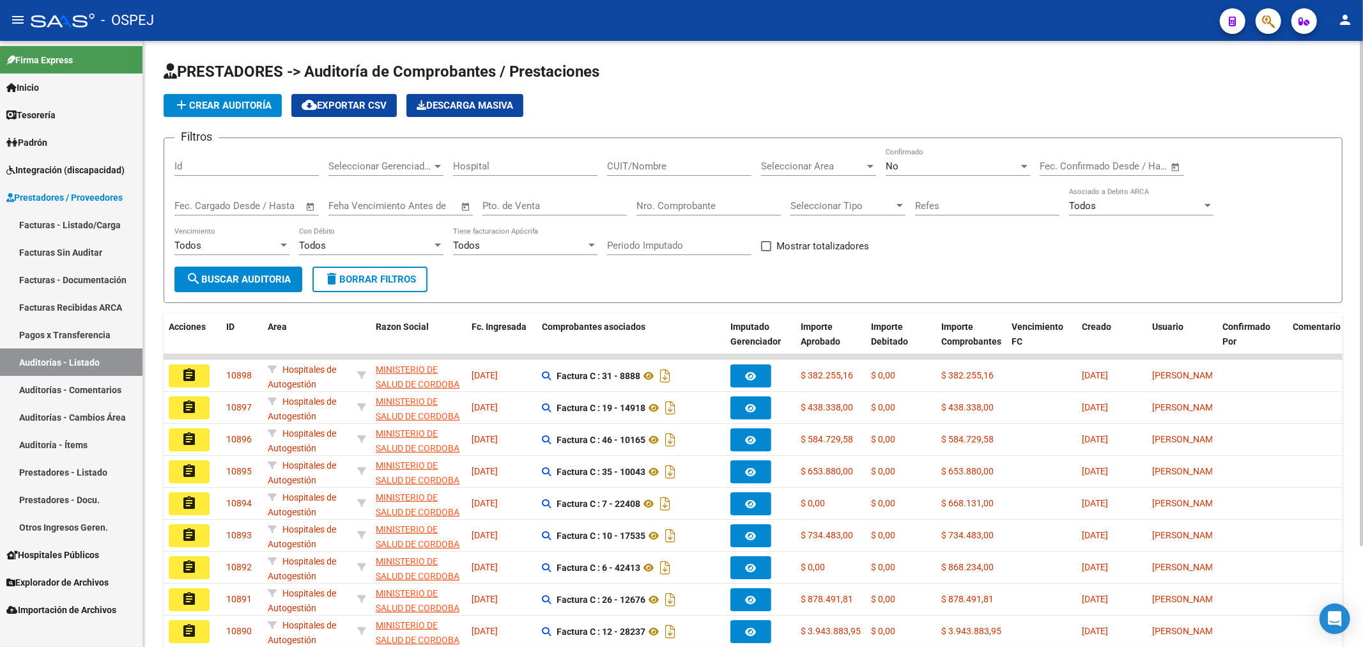
click at [679, 180] on div "No Confirmado" at bounding box center [957, 168] width 144 height 40
click at [679, 168] on div "No" at bounding box center [951, 165] width 133 height 11
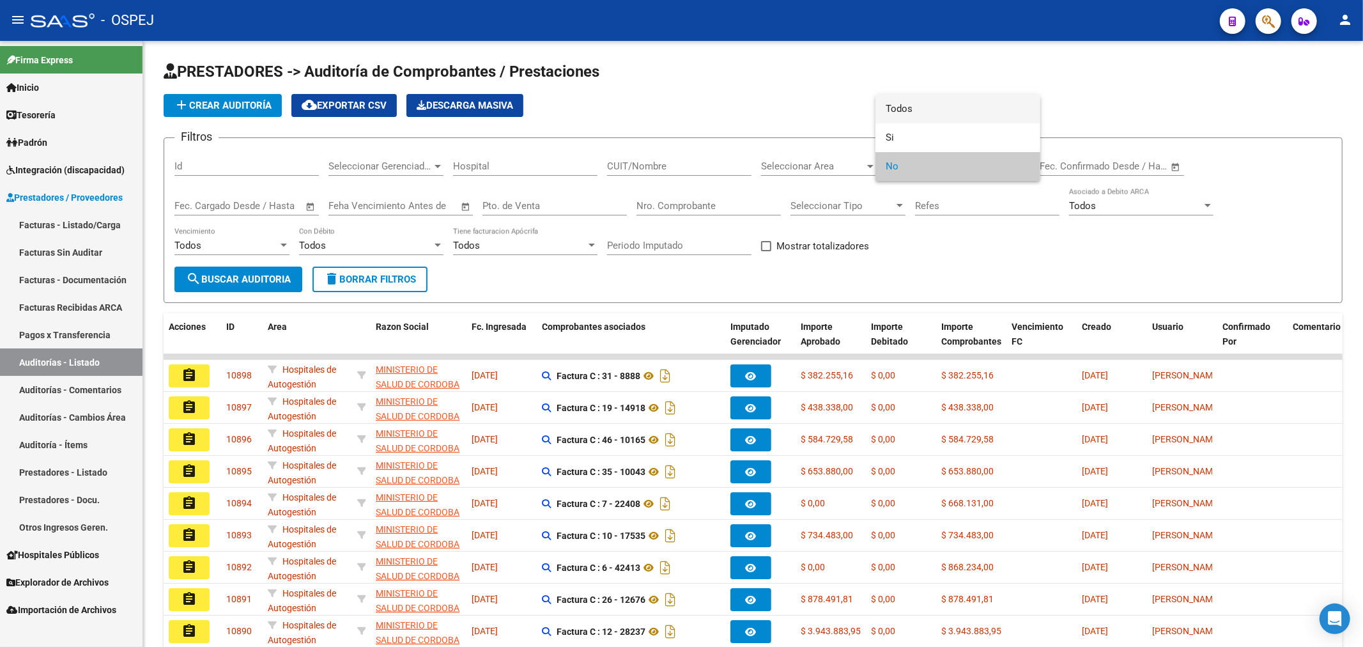
click at [679, 105] on span "Todos" at bounding box center [957, 109] width 144 height 29
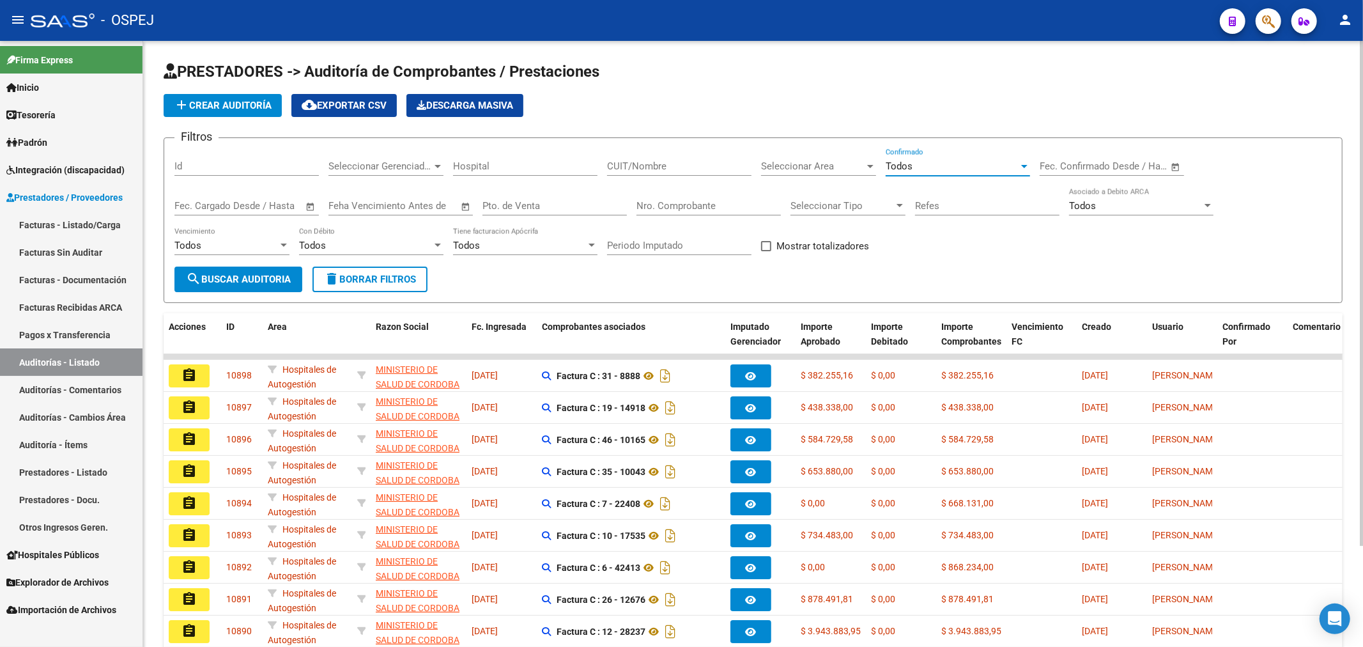
click at [679, 209] on input "Nro. Comprobante" at bounding box center [708, 205] width 144 height 11
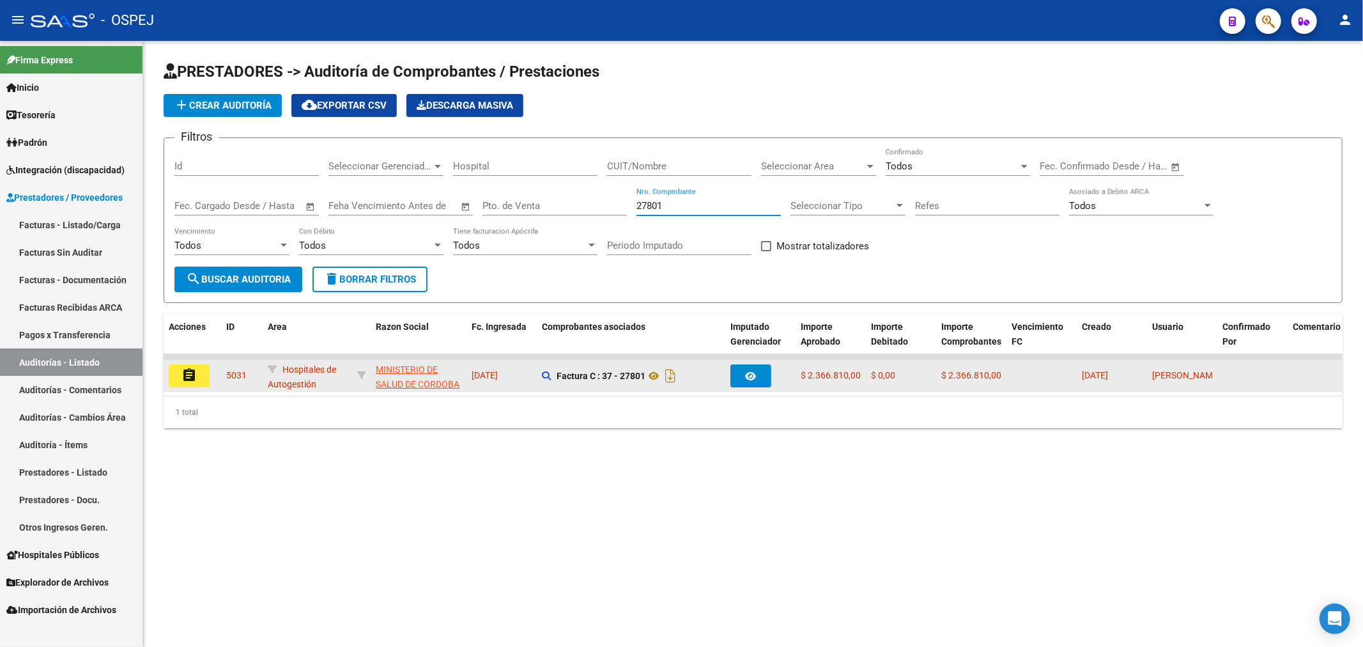
type input "27801"
click at [175, 367] on button "assignment" at bounding box center [189, 375] width 41 height 23
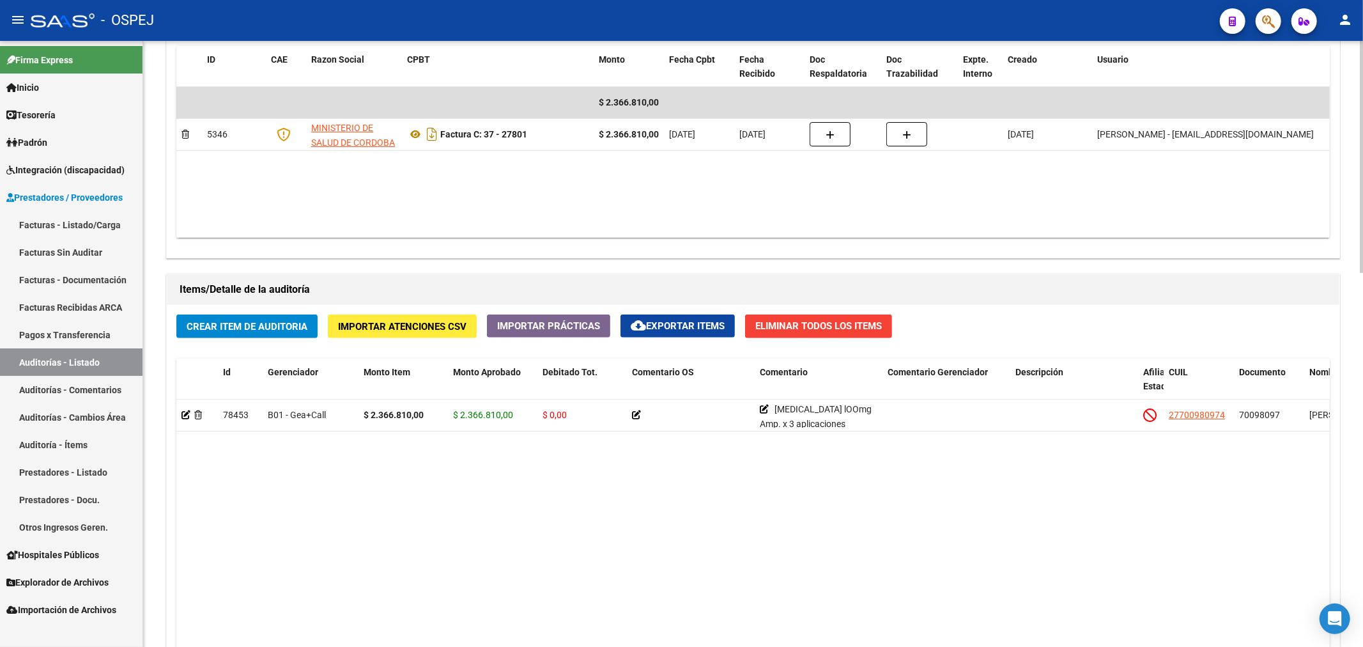
scroll to position [852, 0]
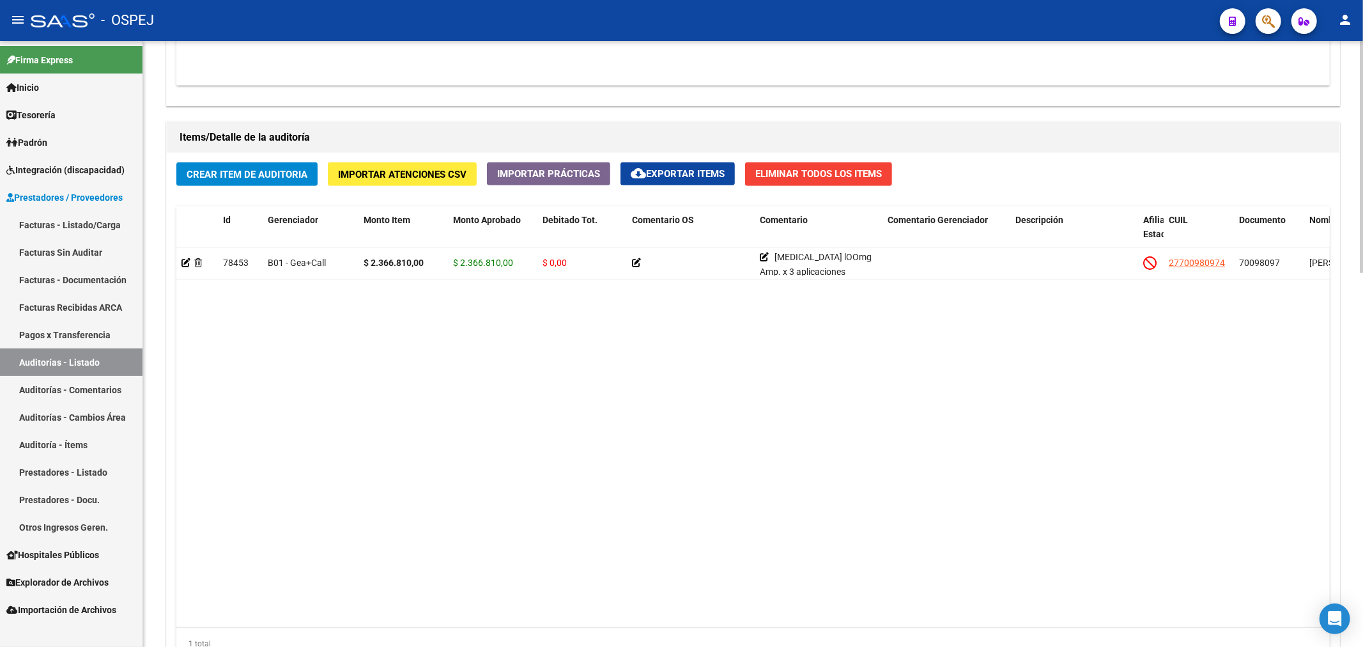
click at [679, 385] on datatable-body "78453 B01 - Gea+Call $ 2.366.810,00 $ 2.366.810,00 $ 0,00 Palivizumab lOOmg Amp…" at bounding box center [752, 437] width 1153 height 380
click at [98, 363] on link "Auditorías - Listado" at bounding box center [71, 361] width 142 height 27
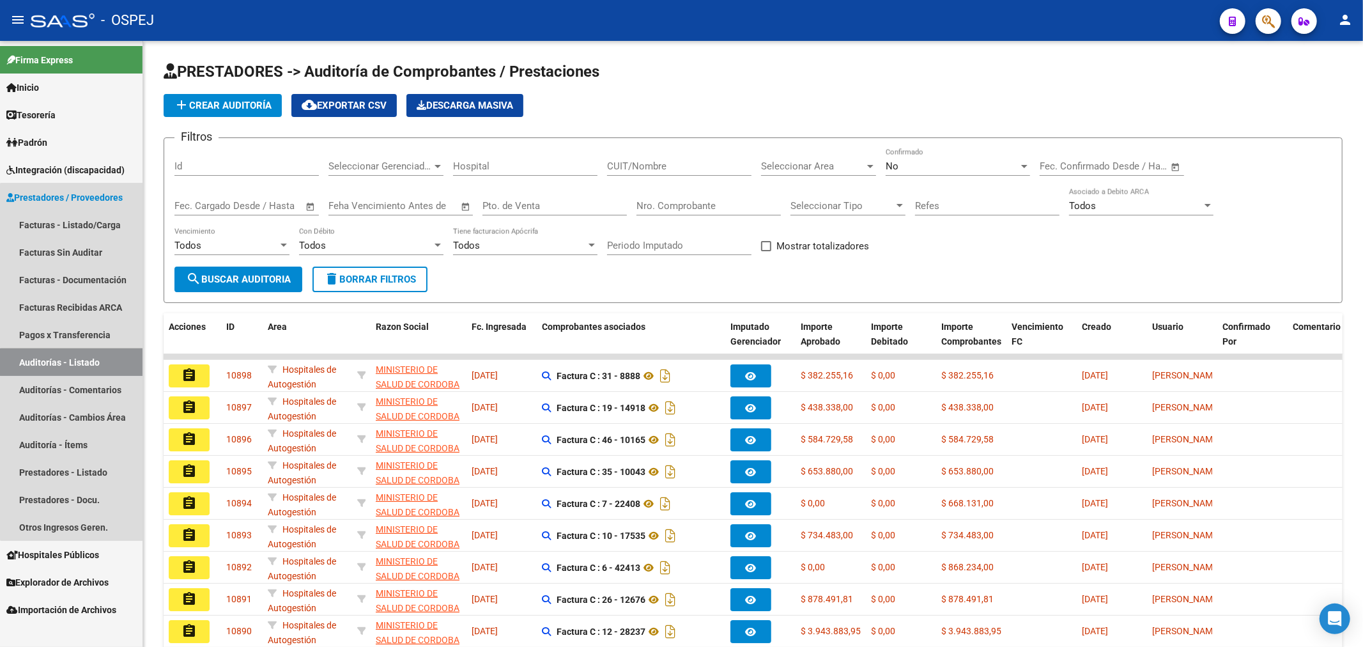
click at [110, 362] on link "Auditorías - Listado" at bounding box center [71, 361] width 142 height 27
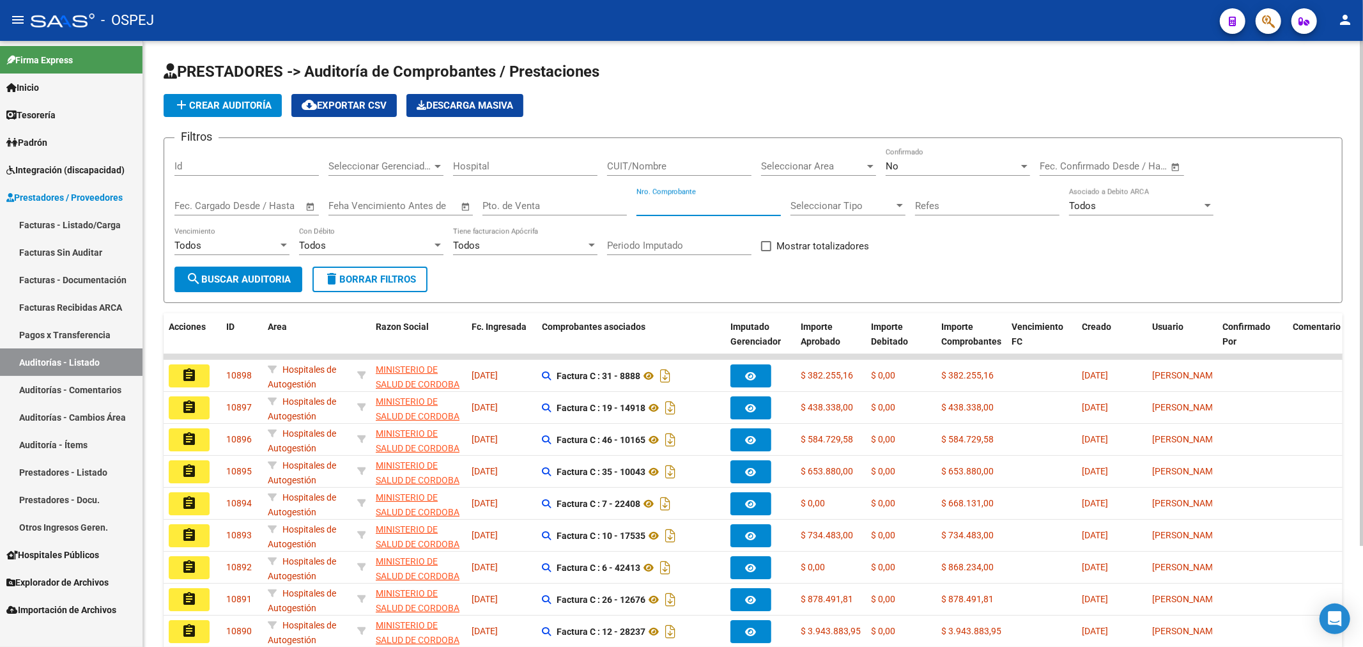
click at [679, 211] on input "Nro. Comprobante" at bounding box center [708, 205] width 144 height 11
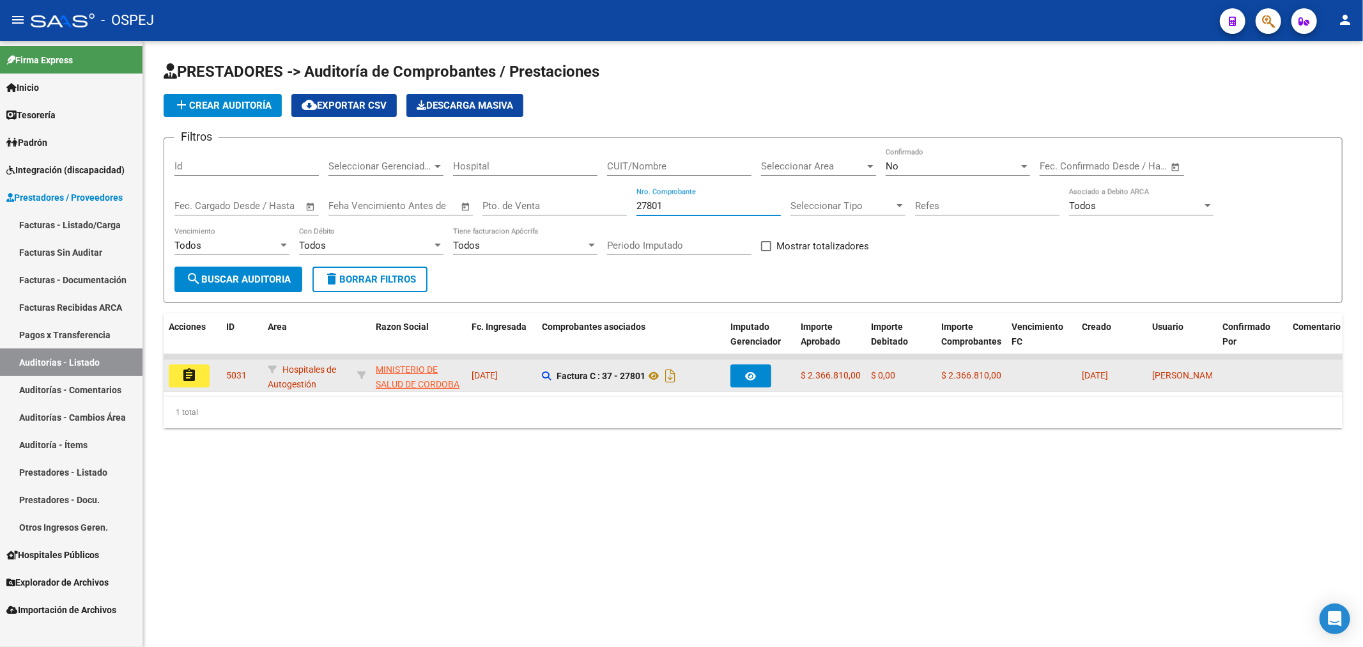
type input "27801"
click at [200, 381] on button "assignment" at bounding box center [189, 375] width 41 height 23
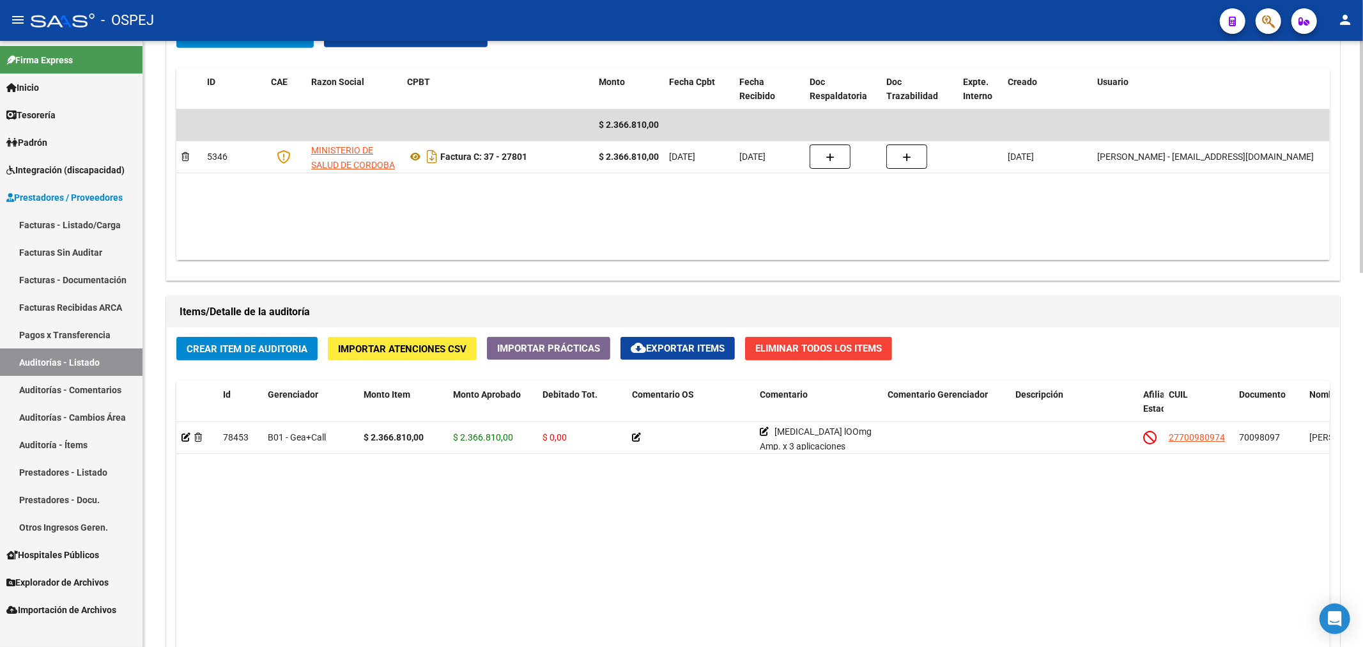
scroll to position [639, 0]
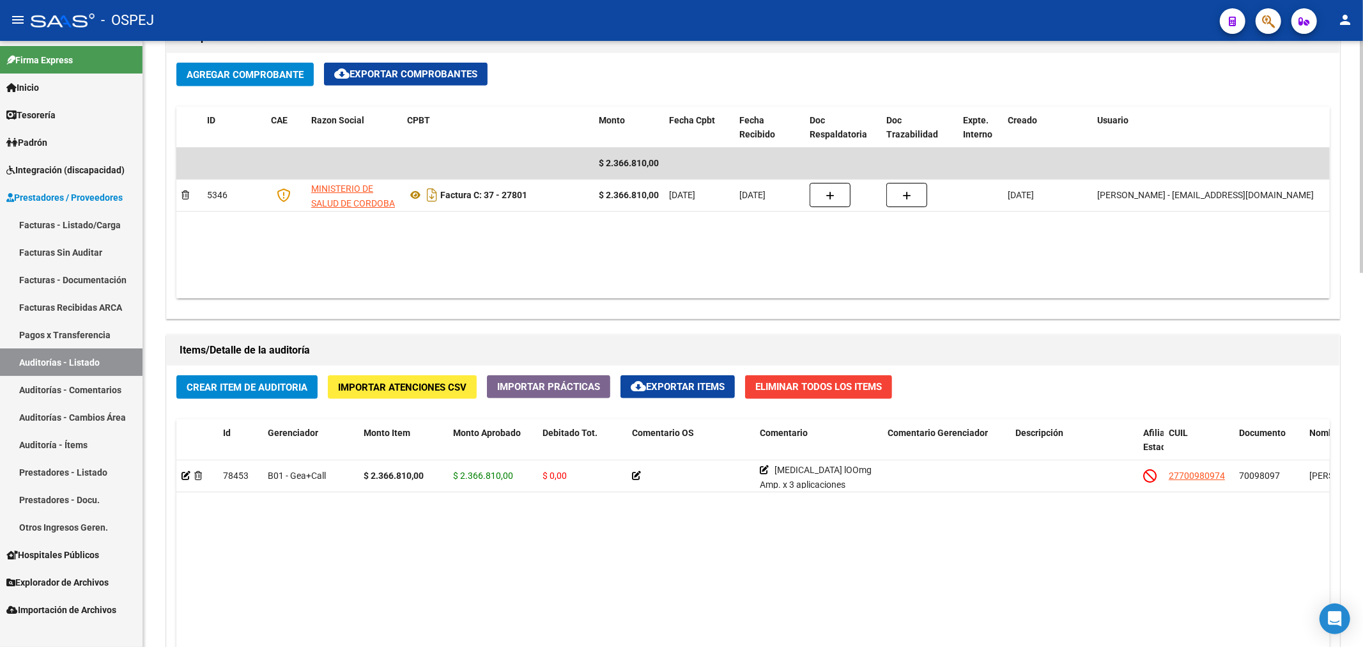
click at [679, 395] on button "Eliminar Todos los Items" at bounding box center [818, 387] width 147 height 24
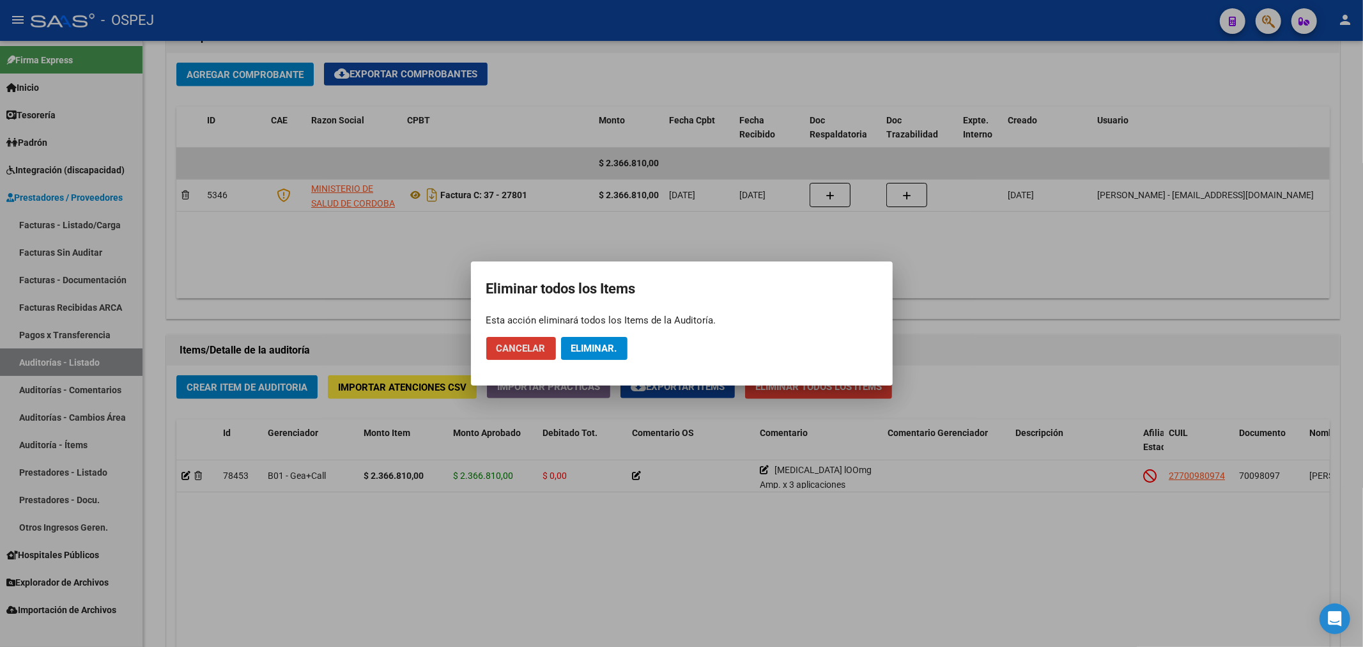
click at [601, 349] on span "Eliminar." at bounding box center [594, 347] width 46 height 11
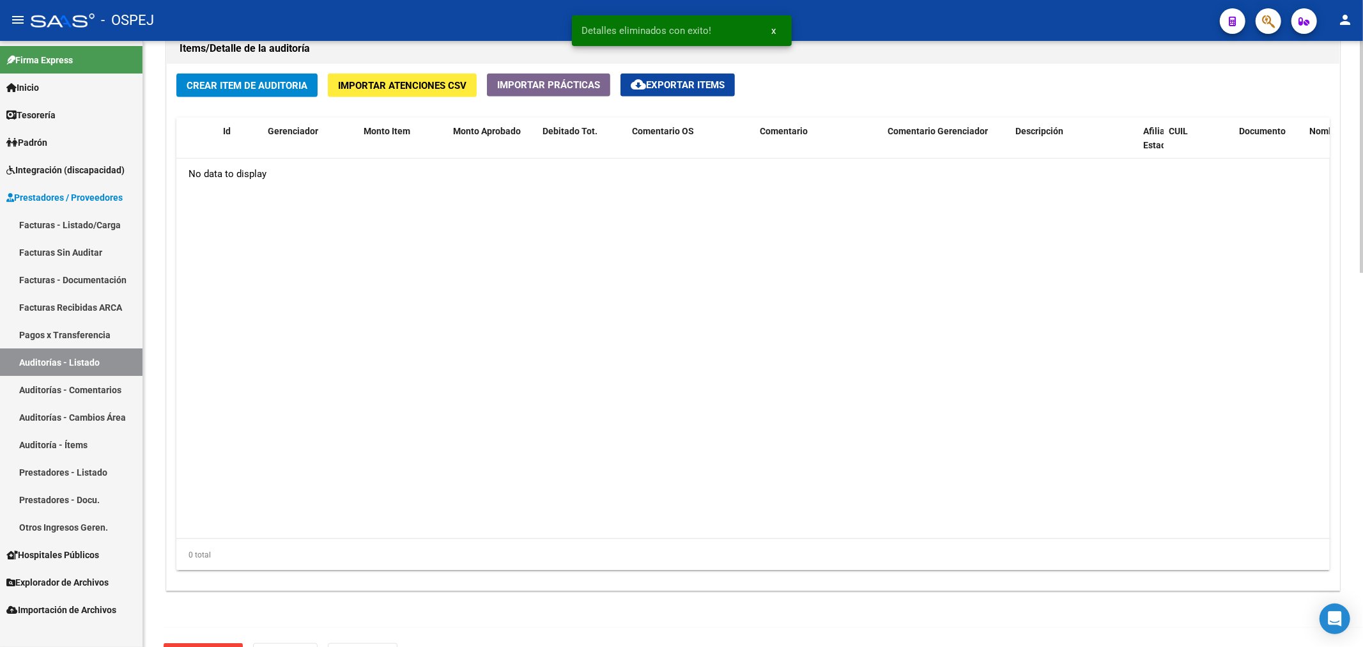
scroll to position [976, 0]
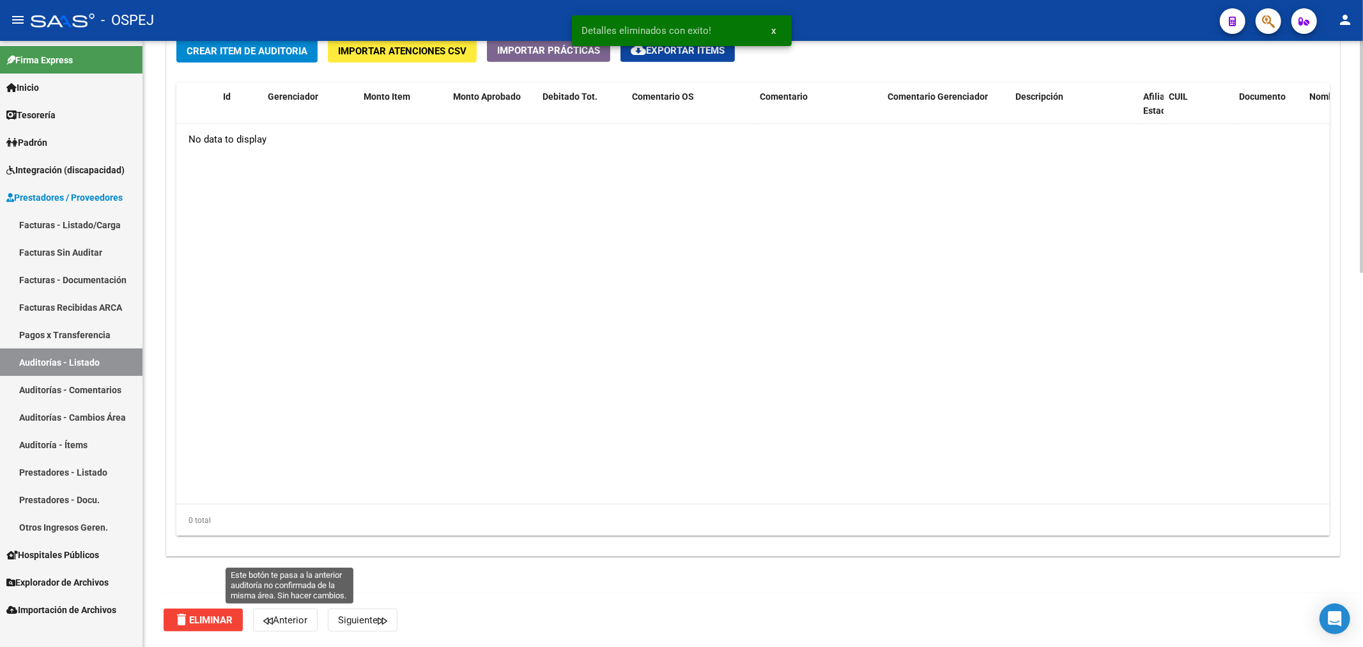
click at [232, 623] on span "delete Eliminar" at bounding box center [203, 619] width 59 height 11
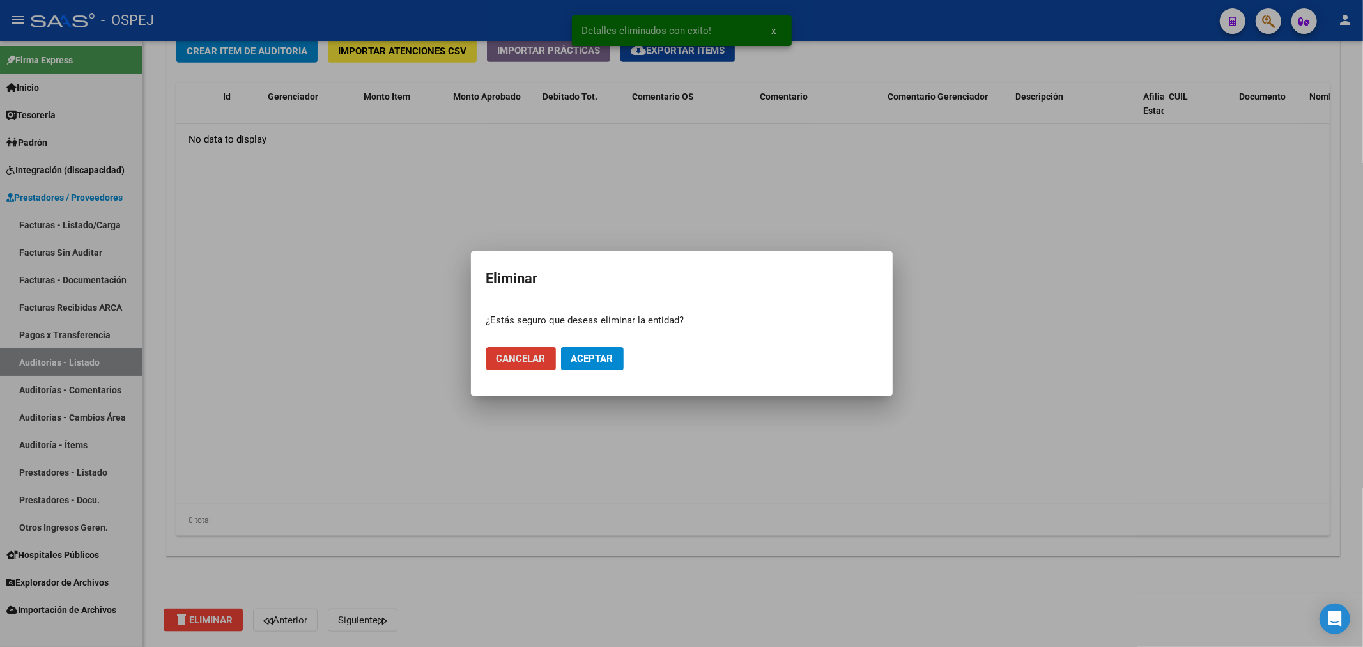
click at [583, 365] on button "Aceptar" at bounding box center [592, 358] width 63 height 23
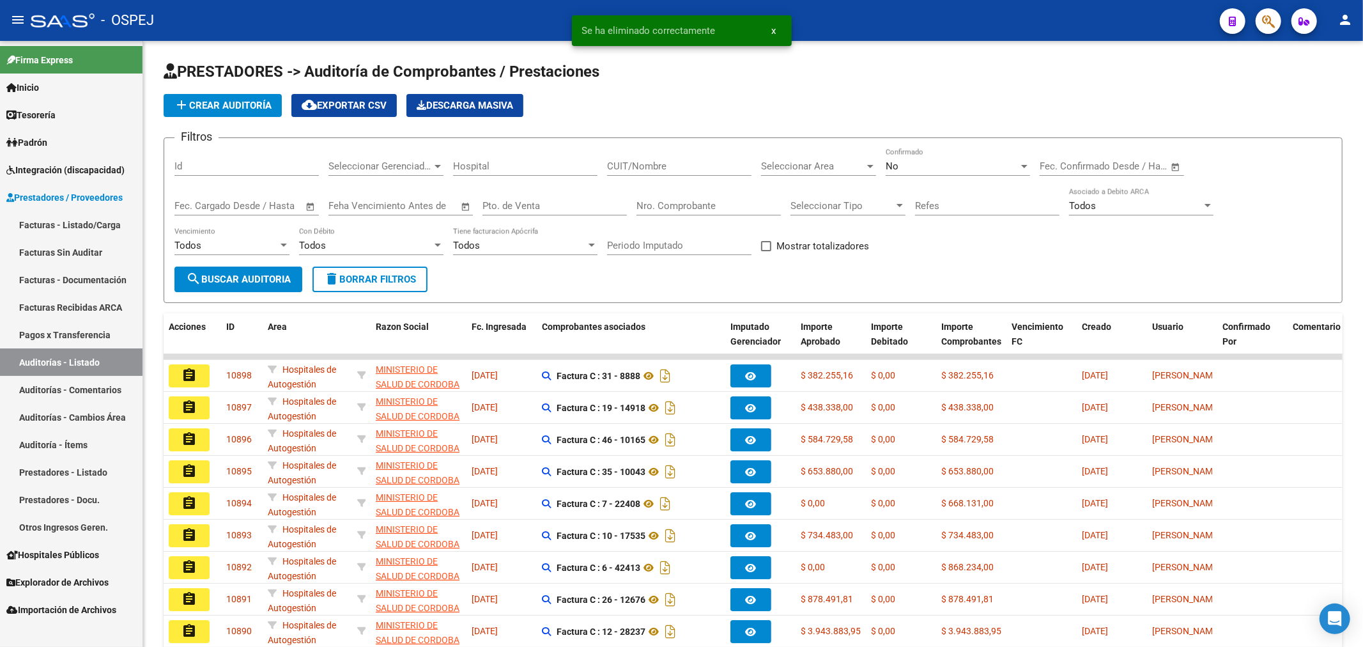
click at [119, 224] on link "Facturas - Listado/Carga" at bounding box center [71, 224] width 142 height 27
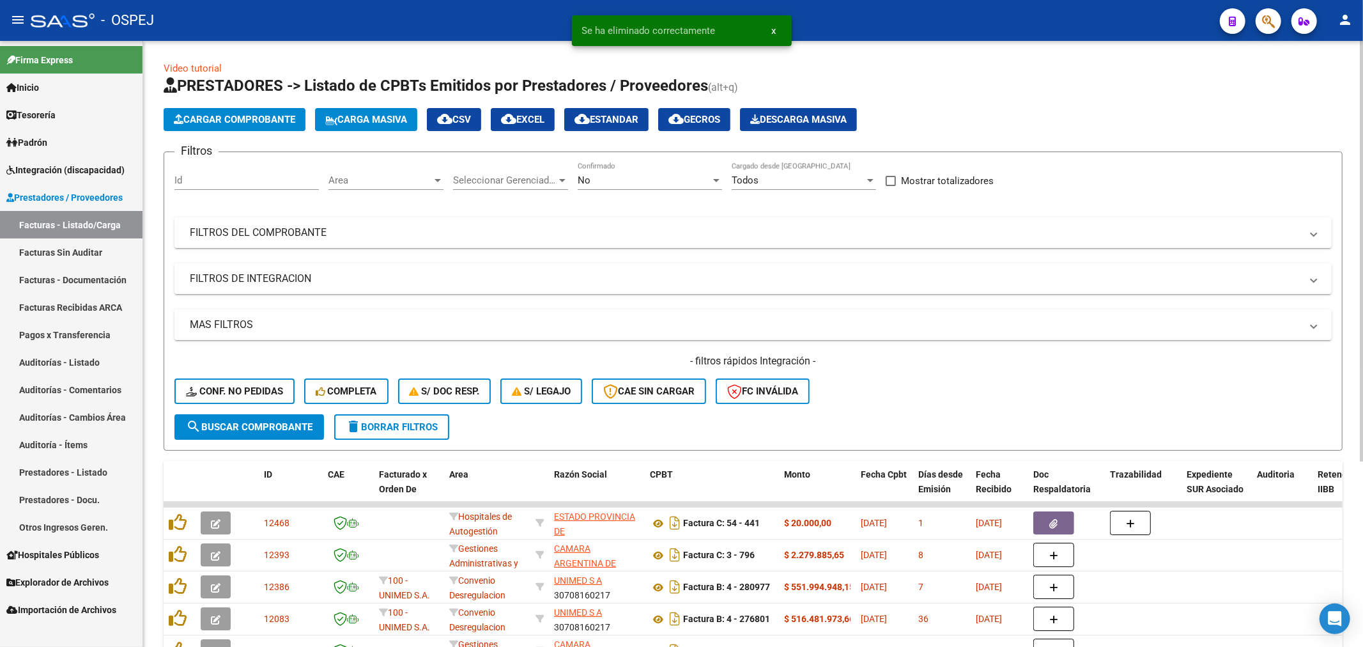
click at [617, 182] on div "No" at bounding box center [644, 179] width 133 height 11
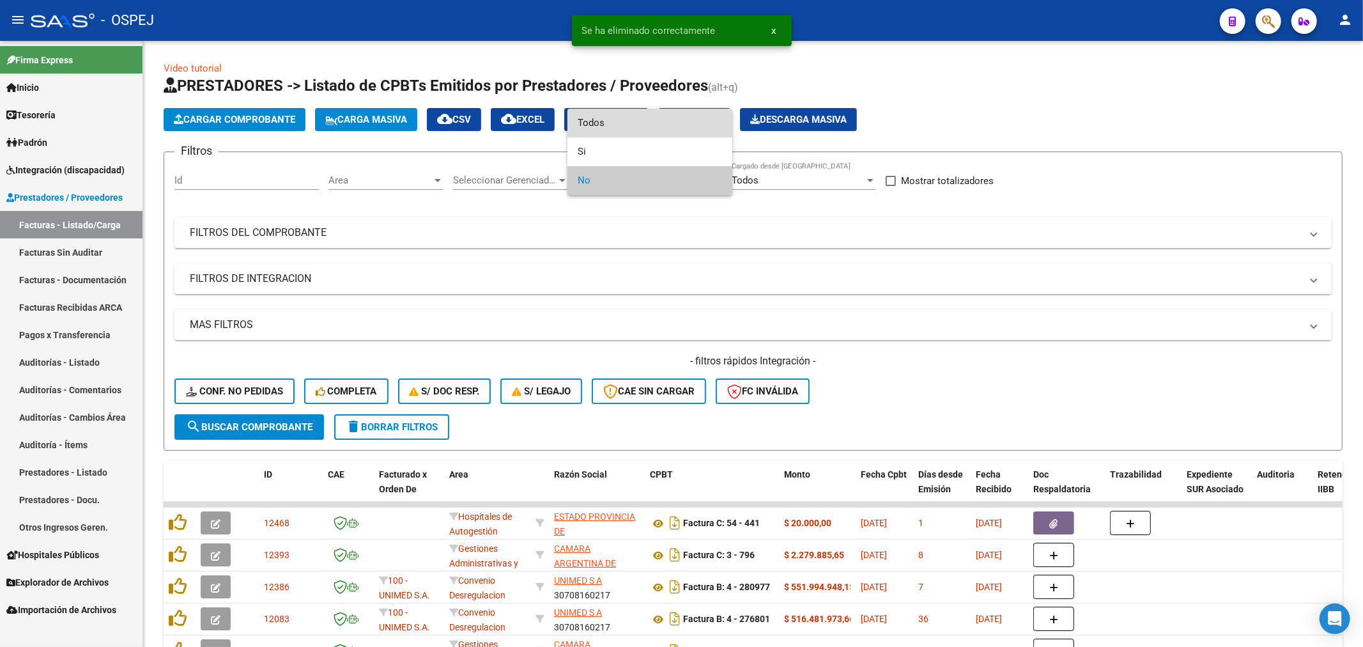
click at [633, 120] on span "Todos" at bounding box center [650, 123] width 144 height 29
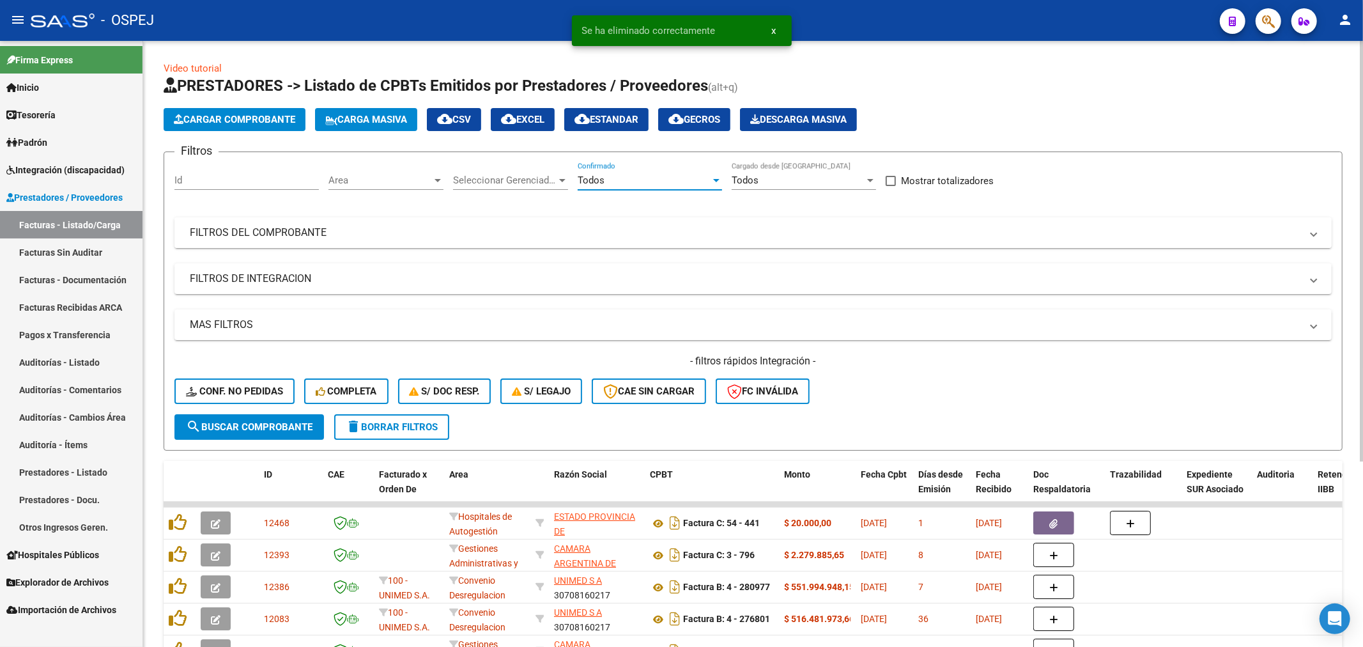
click at [484, 227] on mat-panel-title "FILTROS DEL COMPROBANTE" at bounding box center [745, 233] width 1111 height 14
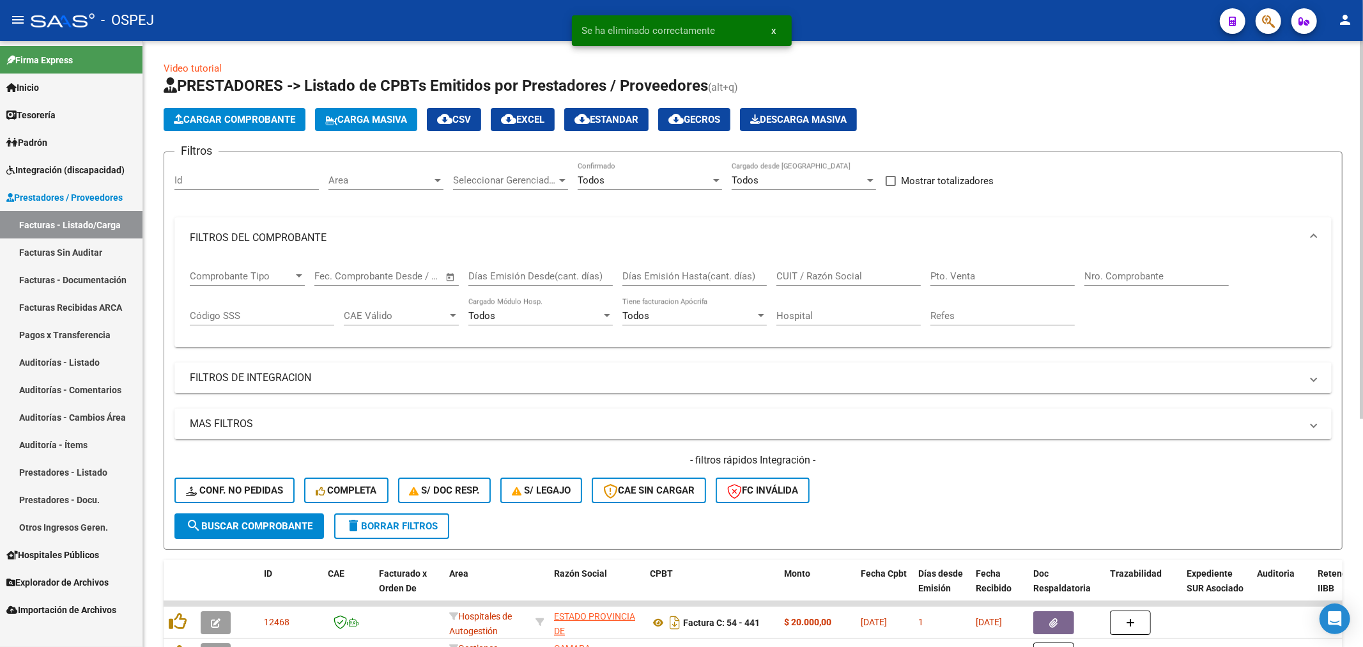
click at [679, 273] on input "Nro. Comprobante" at bounding box center [1156, 275] width 144 height 11
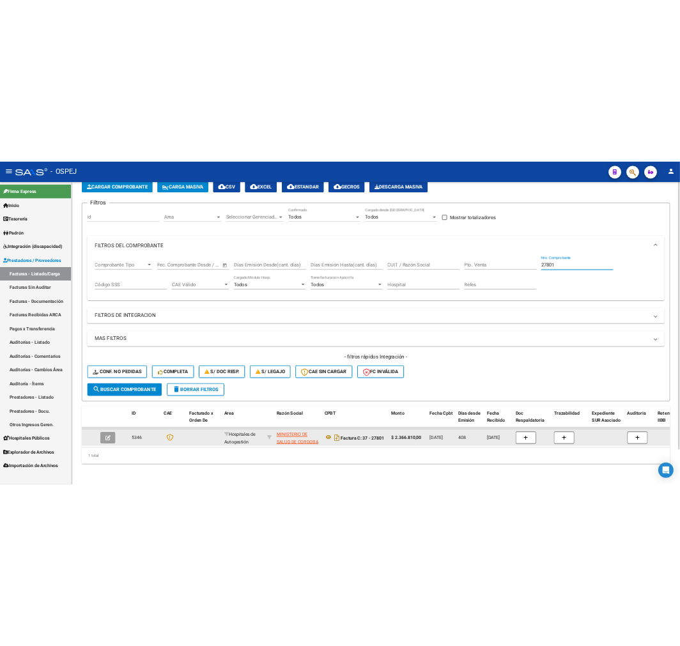
scroll to position [79, 0]
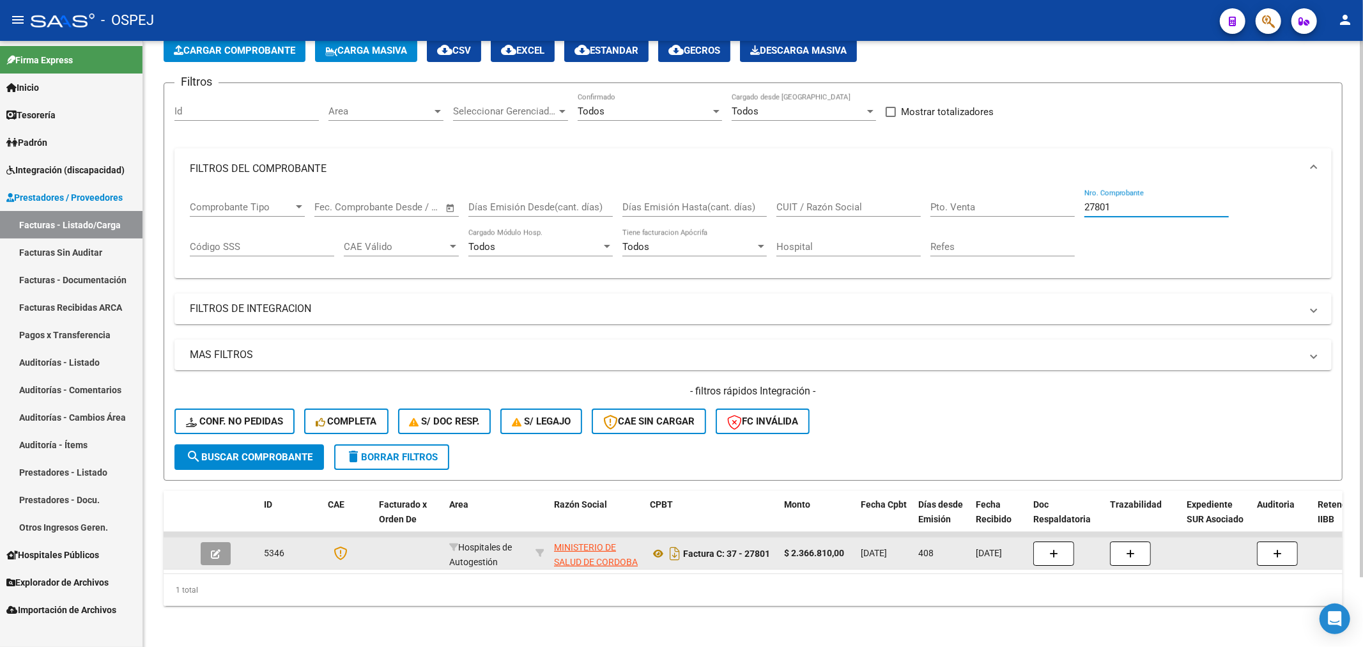
type input "27801"
click at [211, 549] on icon "button" at bounding box center [216, 554] width 10 height 10
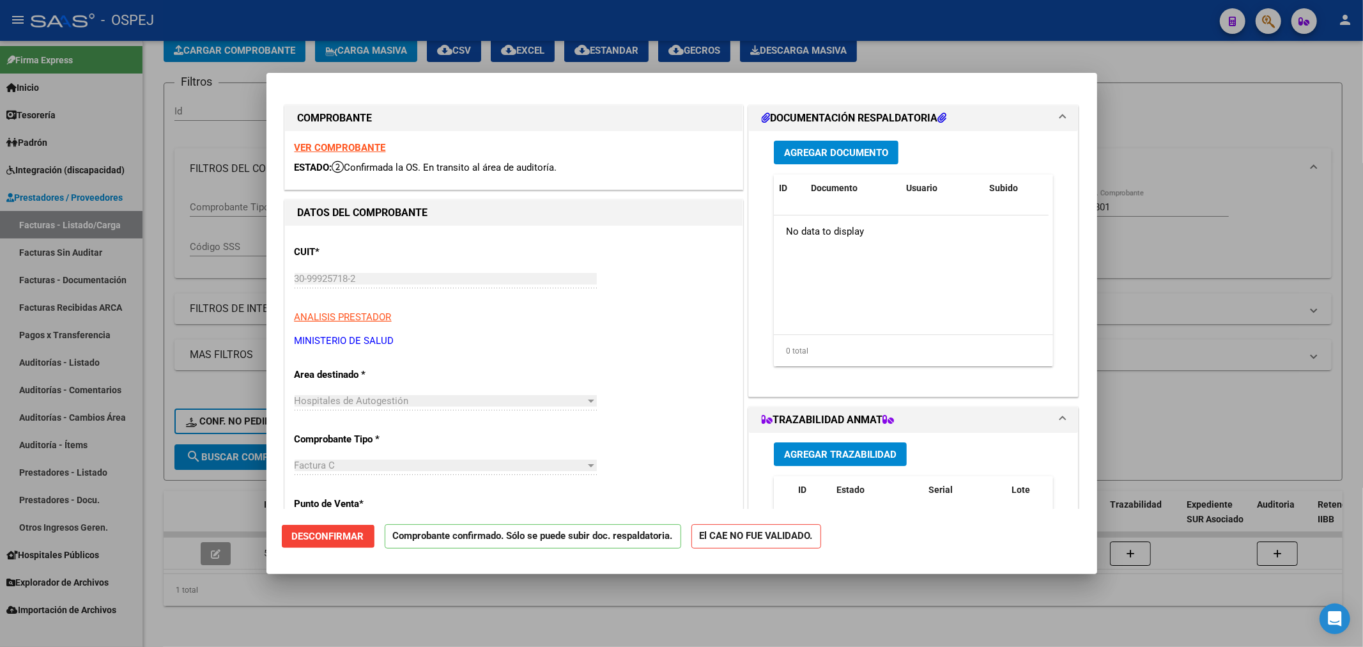
click at [335, 541] on button "Desconfirmar" at bounding box center [328, 536] width 93 height 23
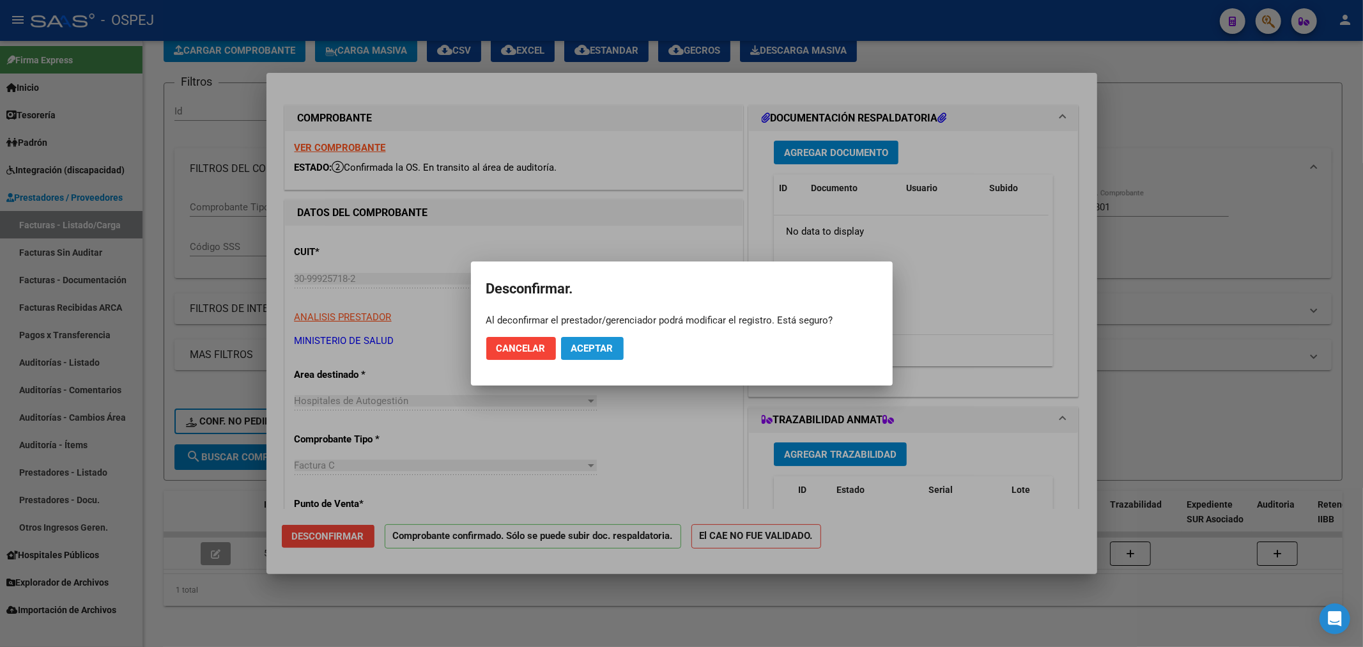
drag, startPoint x: 597, startPoint y: 346, endPoint x: 604, endPoint y: 350, distance: 8.0
click at [597, 347] on span "Aceptar" at bounding box center [592, 347] width 42 height 11
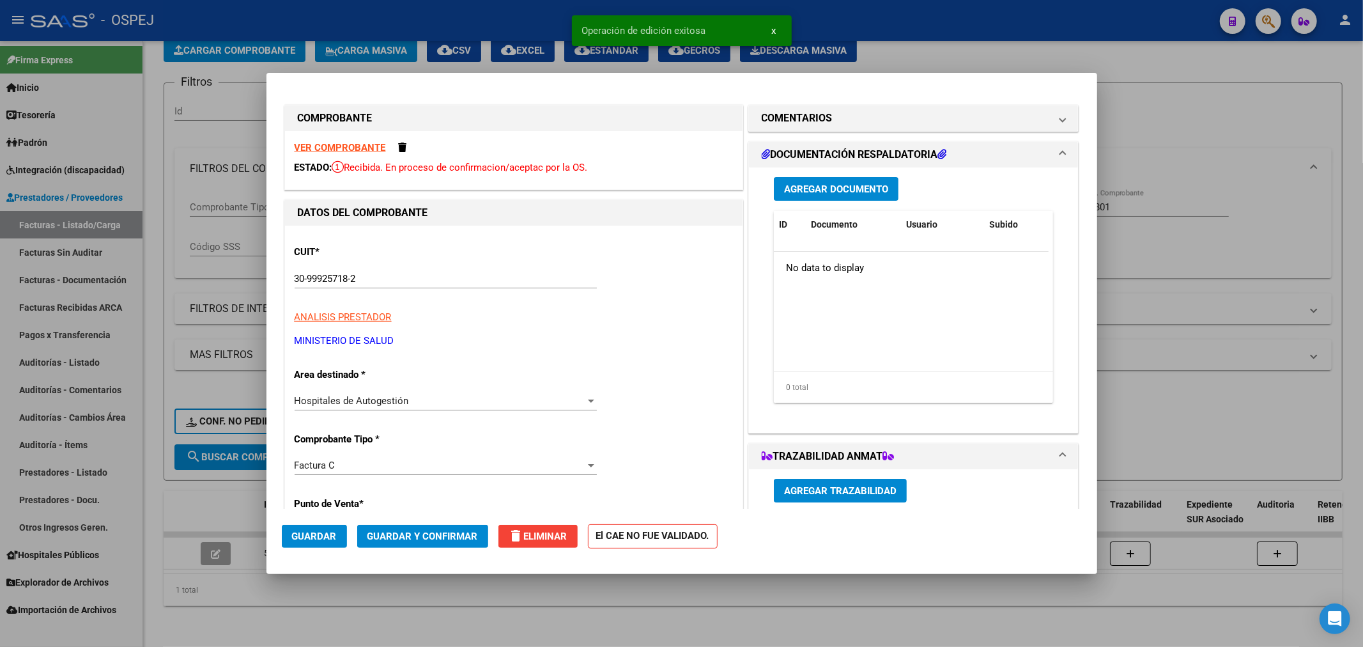
click at [362, 143] on strong "VER COMPROBANTE" at bounding box center [340, 147] width 91 height 11
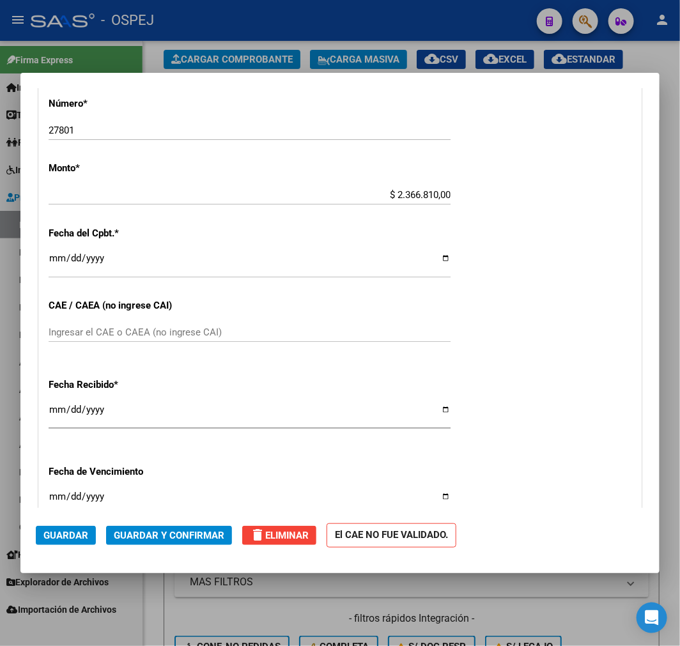
scroll to position [425, 0]
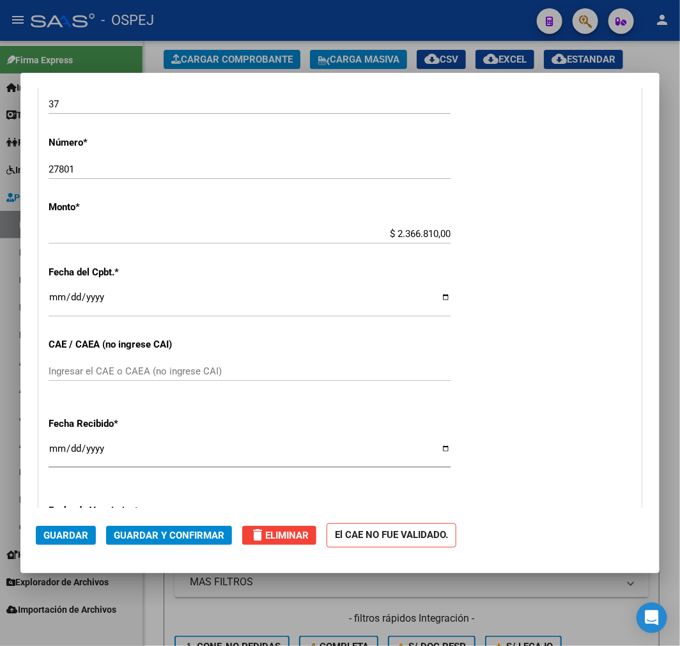
click at [400, 234] on input "$ 2.366.810,00" at bounding box center [250, 233] width 402 height 11
type input "$ 5.366.810,00"
click at [560, 372] on div "CUIT * 30-99925718-2 Ingresar CUIT ANALISIS PRESTADOR MINISTERIO DE SALUD ARCA …" at bounding box center [340, 253] width 602 height 906
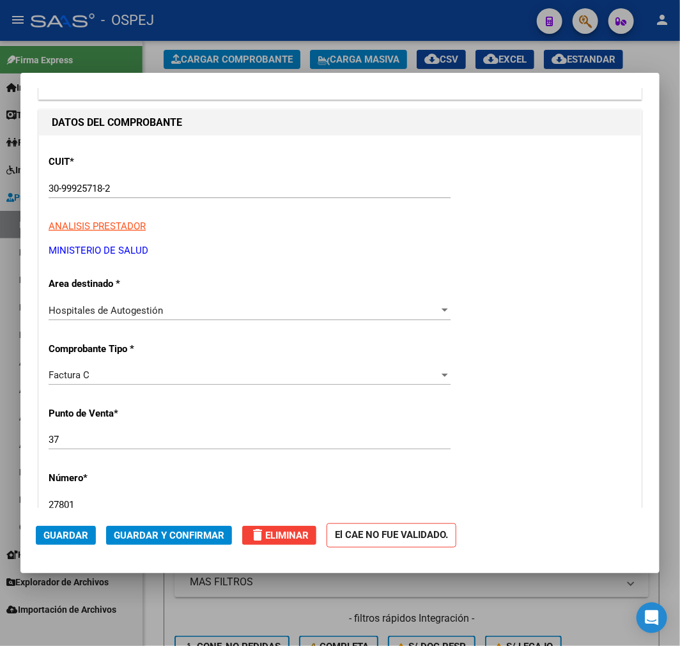
scroll to position [71, 0]
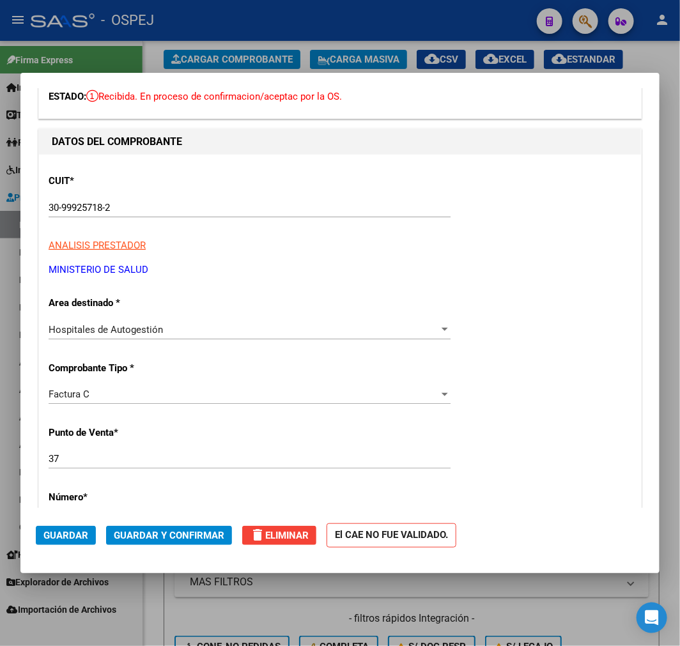
click at [203, 526] on button "Guardar y Confirmar" at bounding box center [169, 535] width 126 height 19
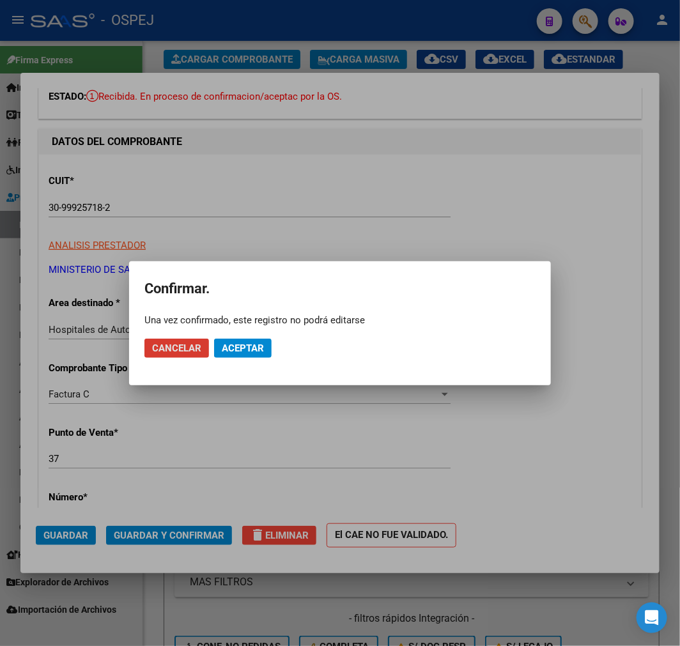
click at [252, 343] on span "Aceptar" at bounding box center [243, 347] width 42 height 11
click at [281, 340] on button "Guardar igualmente." at bounding box center [275, 348] width 123 height 19
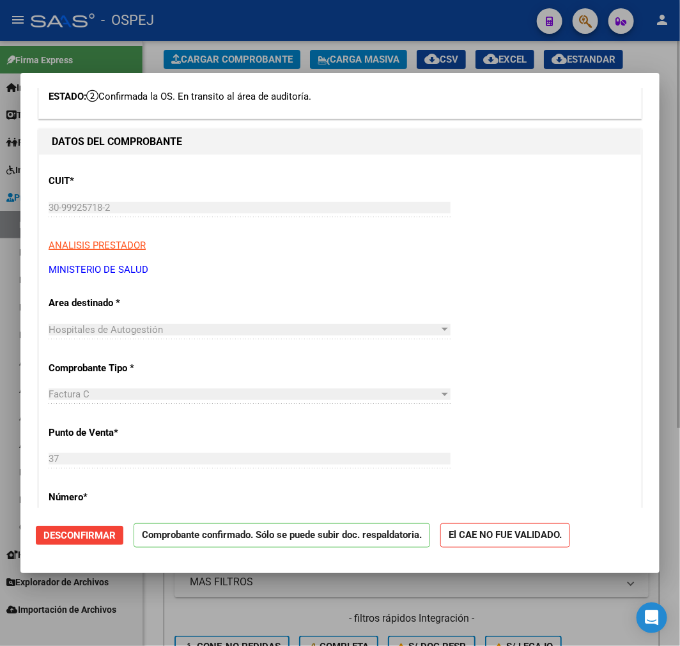
click at [204, 602] on div at bounding box center [340, 323] width 680 height 646
type input "$ 0,00"
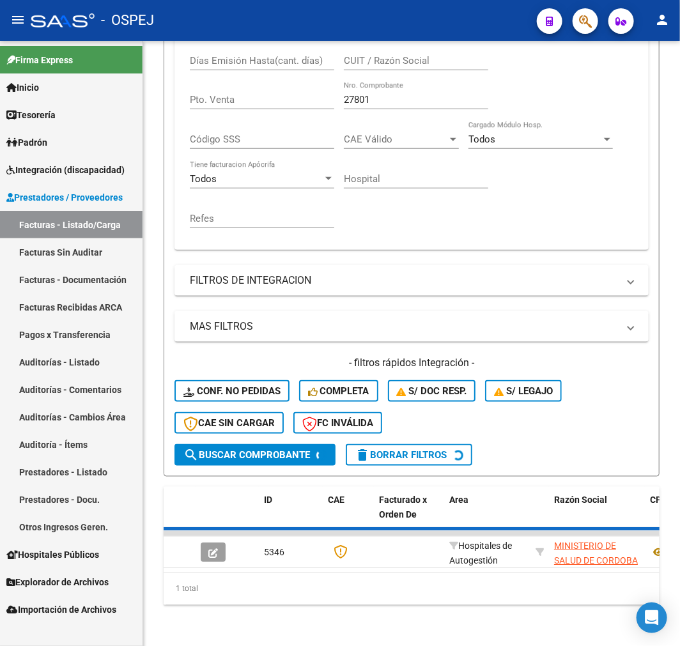
scroll to position [341, 0]
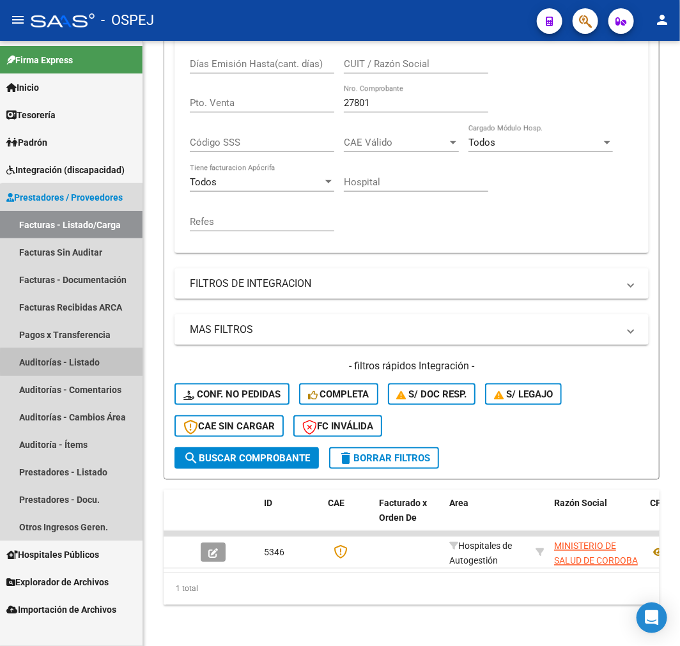
click at [91, 362] on link "Auditorías - Listado" at bounding box center [71, 361] width 142 height 27
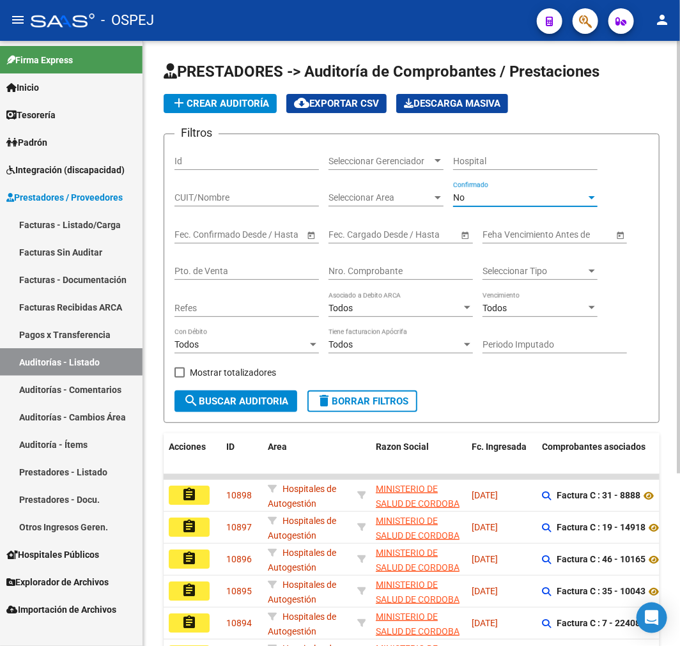
click at [534, 193] on div "No" at bounding box center [519, 197] width 133 height 11
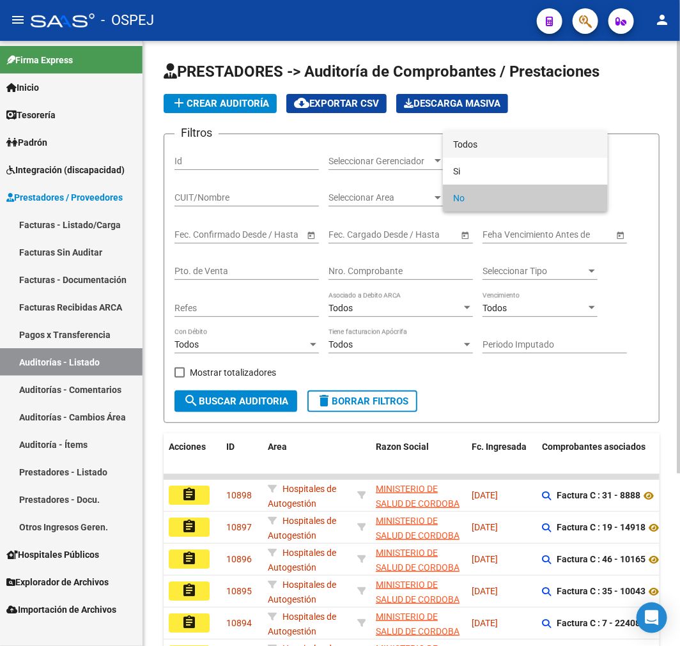
click at [534, 143] on span "Todos" at bounding box center [525, 144] width 144 height 27
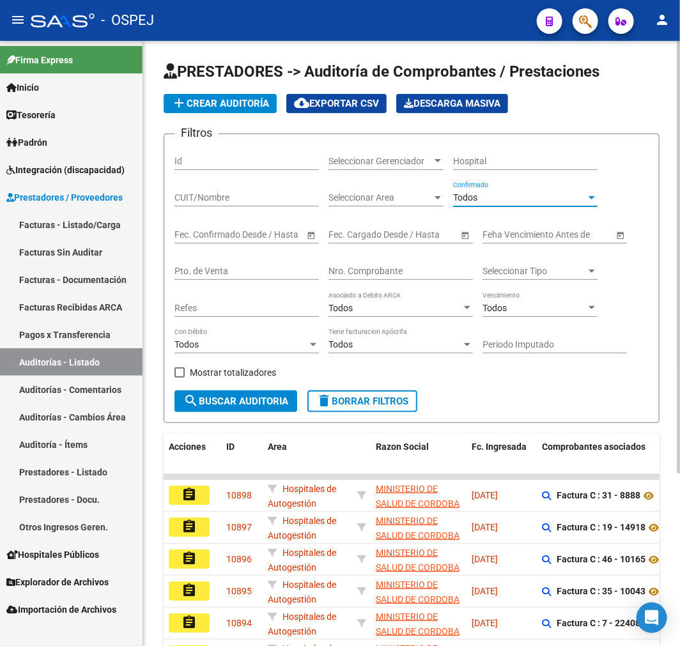
click at [404, 264] on div "Nro. Comprobante" at bounding box center [400, 267] width 144 height 26
click at [257, 104] on span "add Crear Auditoría" at bounding box center [220, 103] width 98 height 11
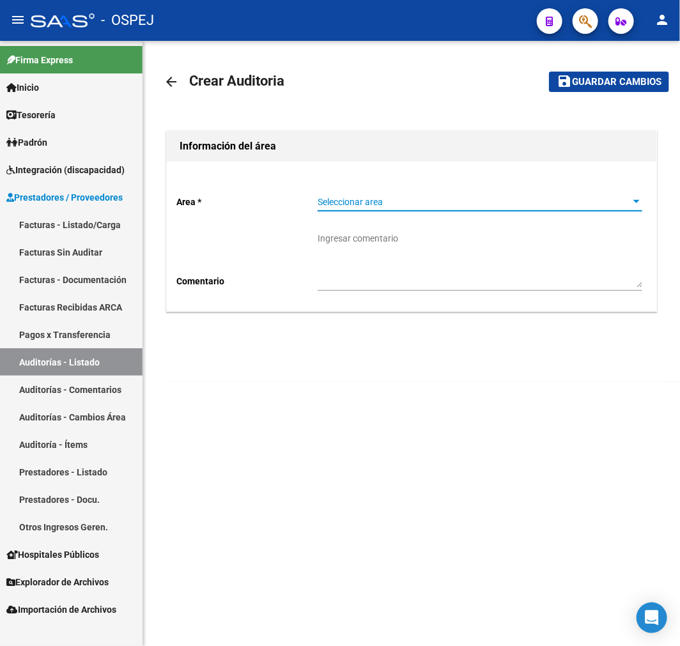
click at [374, 203] on span "Seleccionar area" at bounding box center [474, 202] width 313 height 11
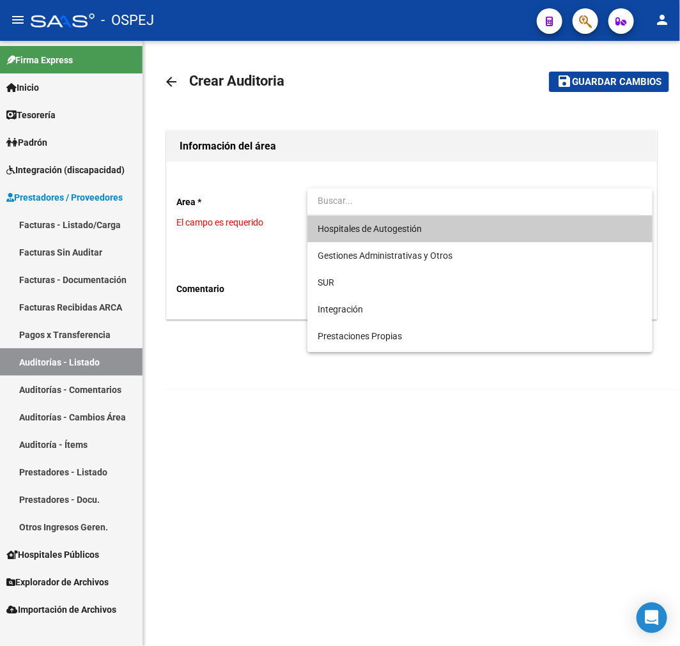
click at [400, 236] on span "Hospitales de Autogestión" at bounding box center [480, 228] width 325 height 27
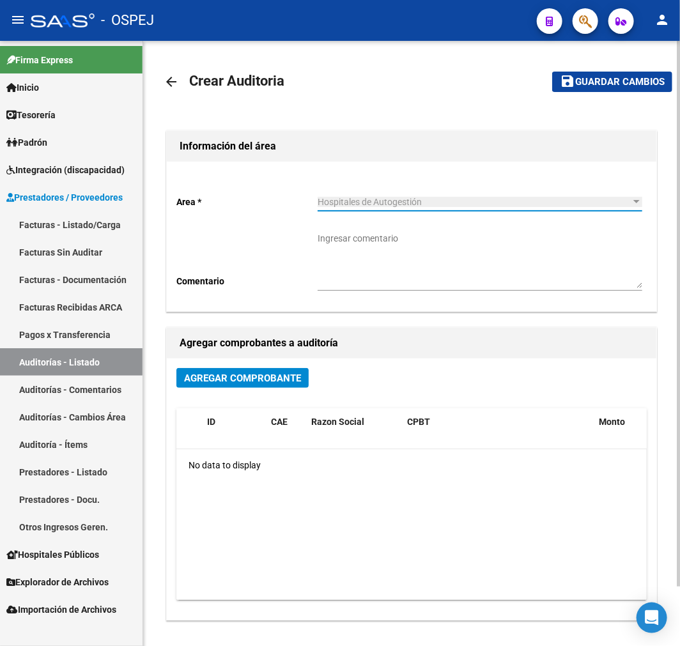
click at [265, 372] on button "Agregar Comprobante" at bounding box center [242, 378] width 132 height 20
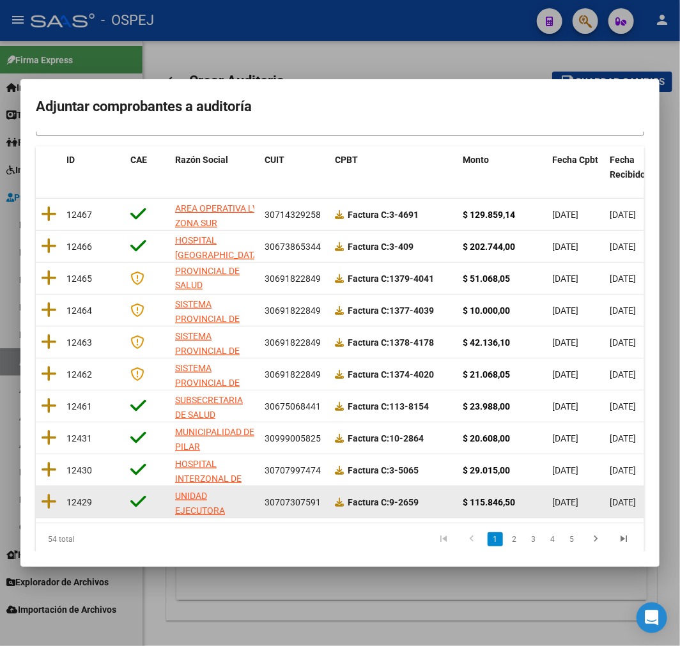
scroll to position [164, 0]
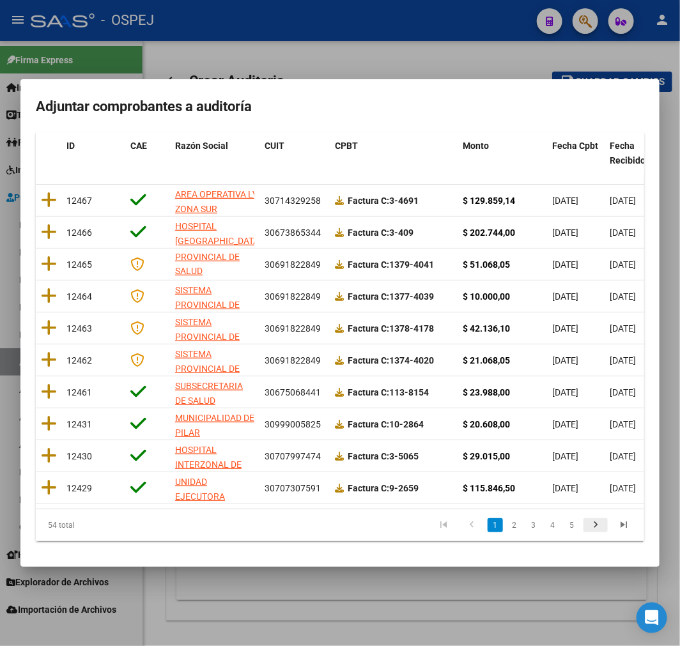
click at [595, 523] on link "go to next page" at bounding box center [595, 525] width 24 height 14
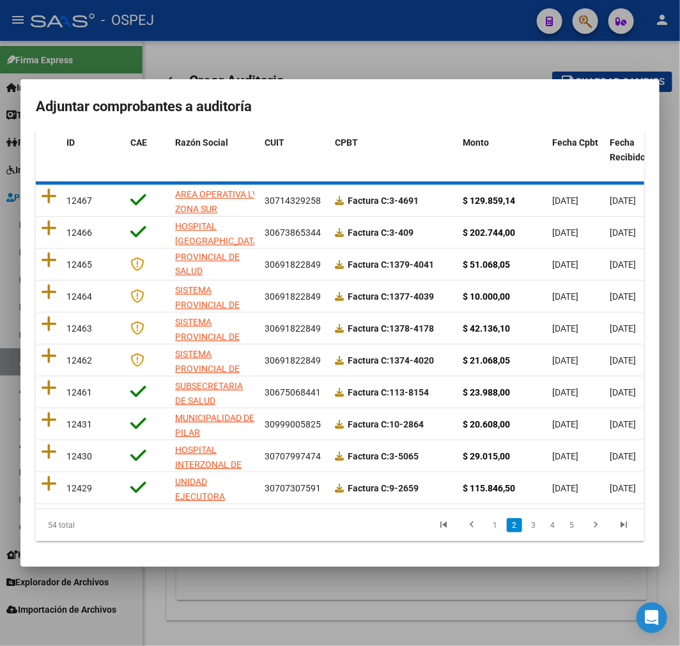
scroll to position [2, 0]
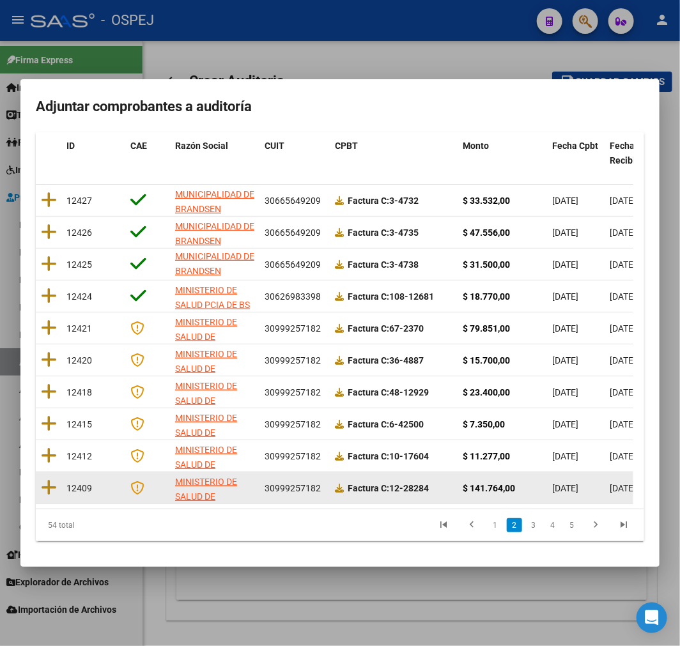
click at [417, 483] on strong "Factura C: 12-28284" at bounding box center [388, 488] width 81 height 10
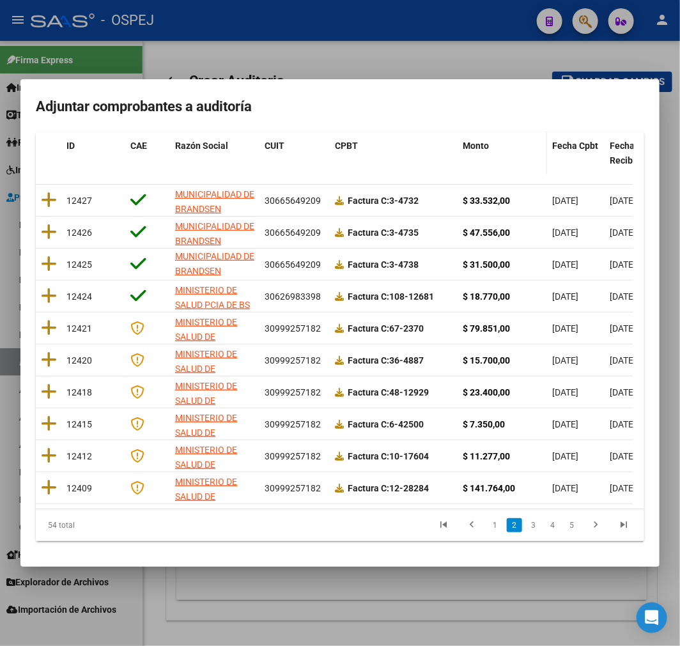
click at [470, 141] on span "Monto" at bounding box center [476, 146] width 26 height 10
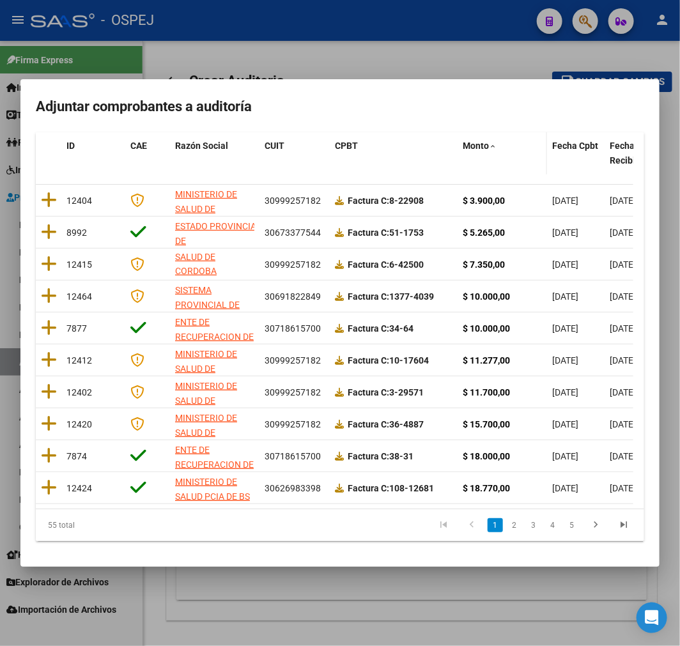
click at [471, 141] on span "Monto" at bounding box center [476, 146] width 26 height 10
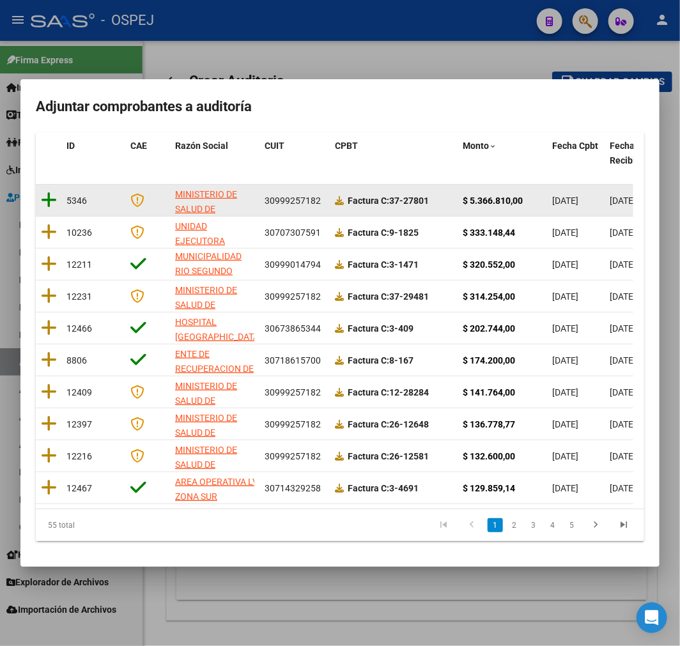
click at [45, 192] on icon at bounding box center [49, 200] width 16 height 18
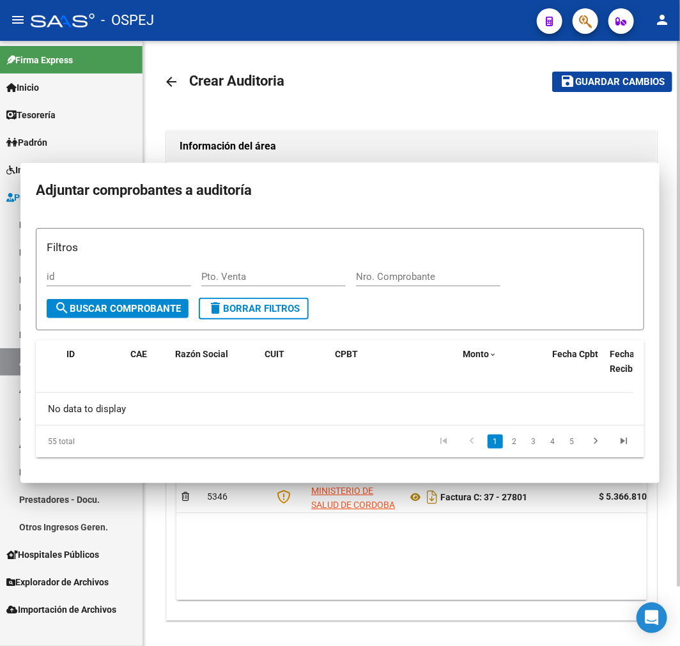
scroll to position [0, 0]
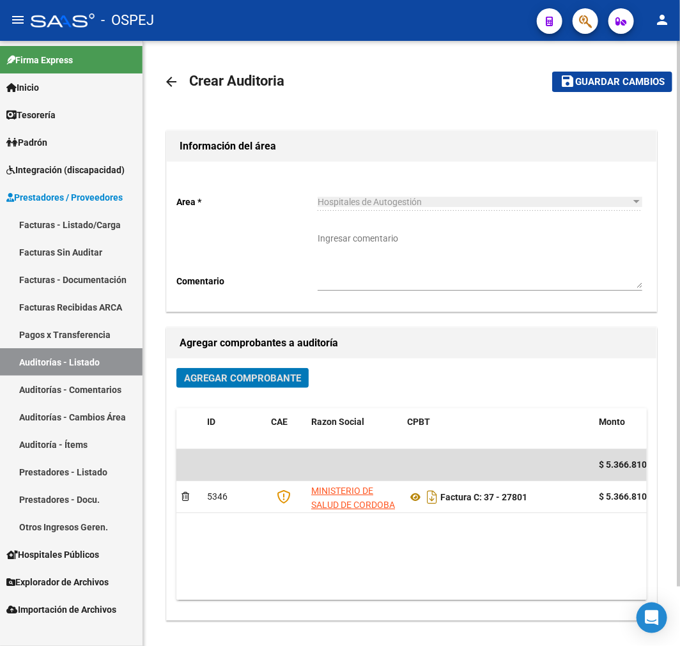
click at [579, 83] on span "Guardar cambios" at bounding box center [619, 82] width 89 height 11
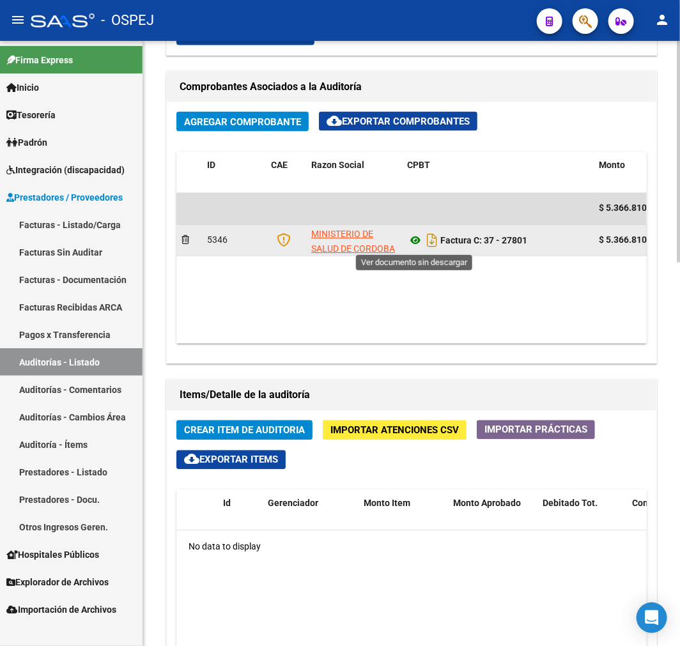
click at [411, 238] on icon at bounding box center [415, 240] width 17 height 15
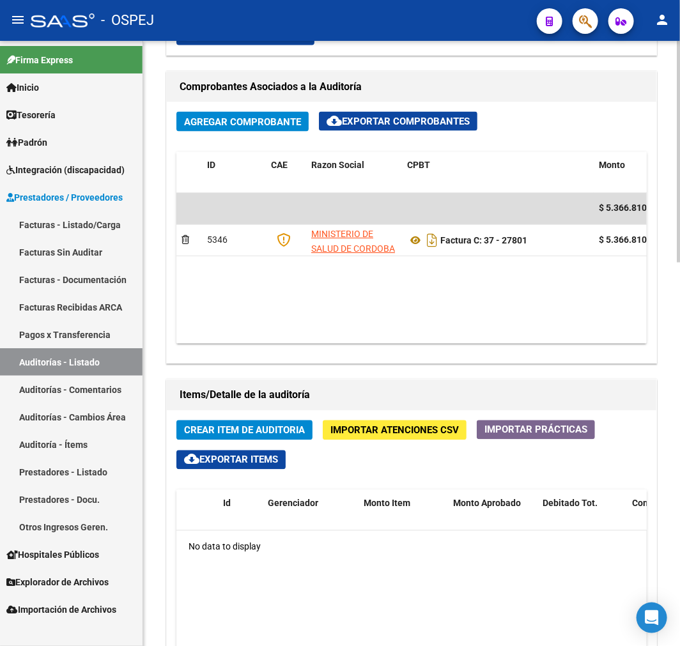
click at [258, 422] on button "Crear Item de Auditoria" at bounding box center [244, 430] width 136 height 20
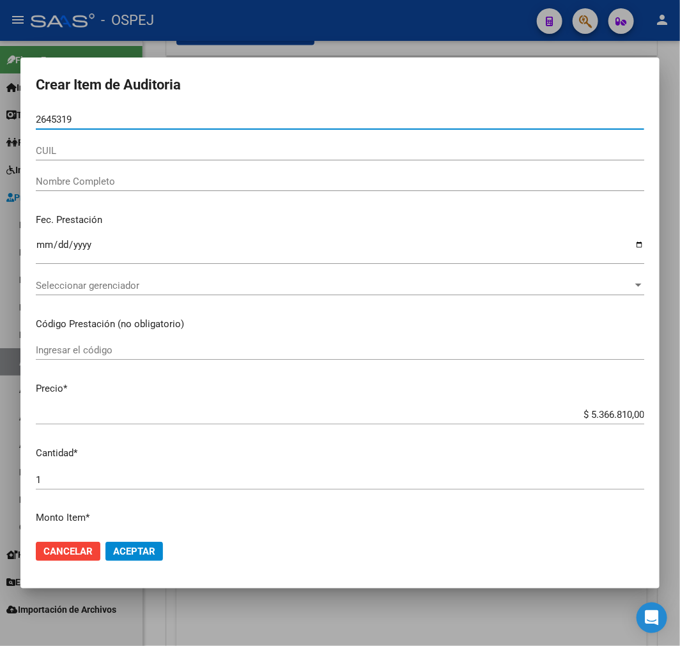
type input "26453195"
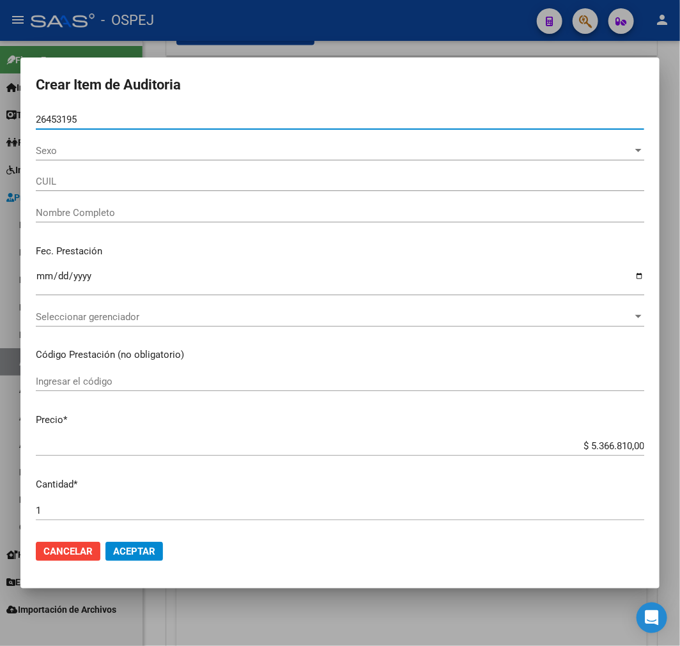
type input "27264531956"
type input "AGUERO JULIETA DEL VALLE"
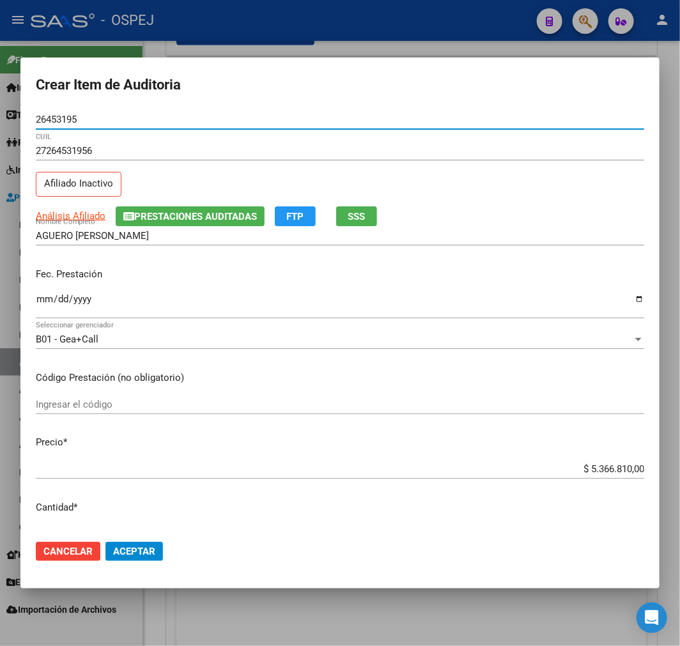
type input "26453195"
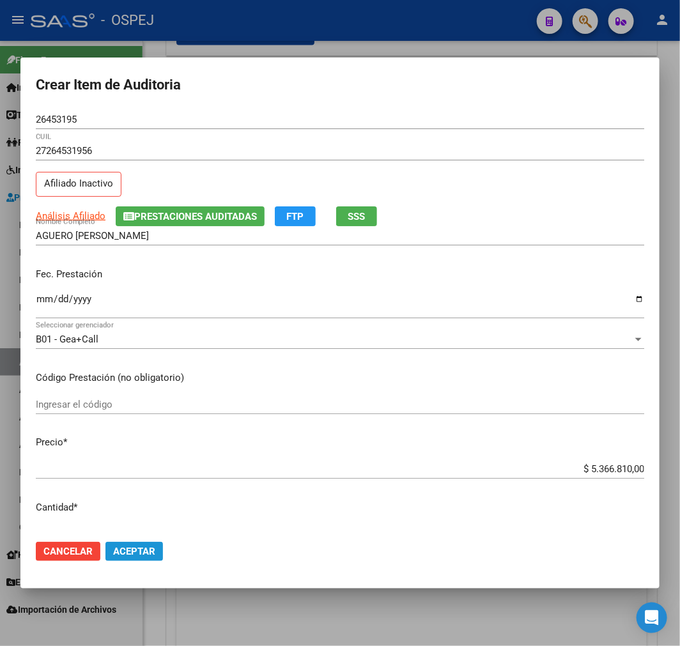
click at [128, 544] on button "Aceptar" at bounding box center [133, 551] width 57 height 19
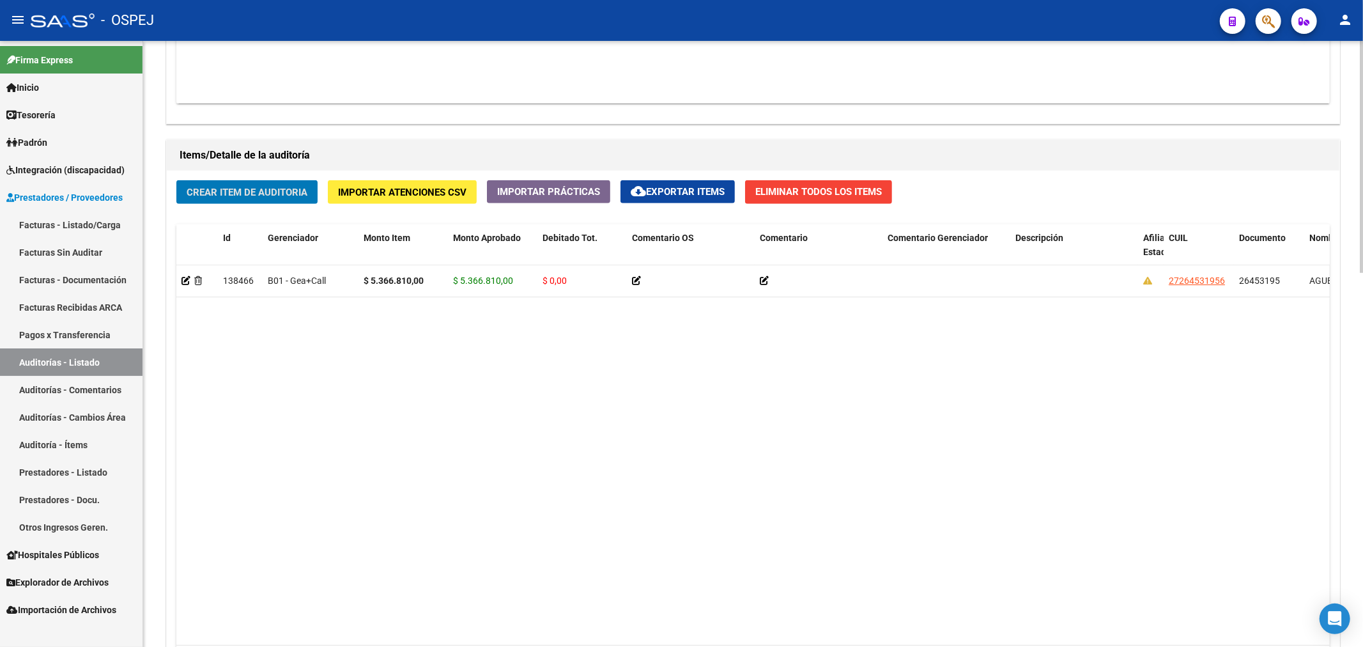
scroll to position [579, 0]
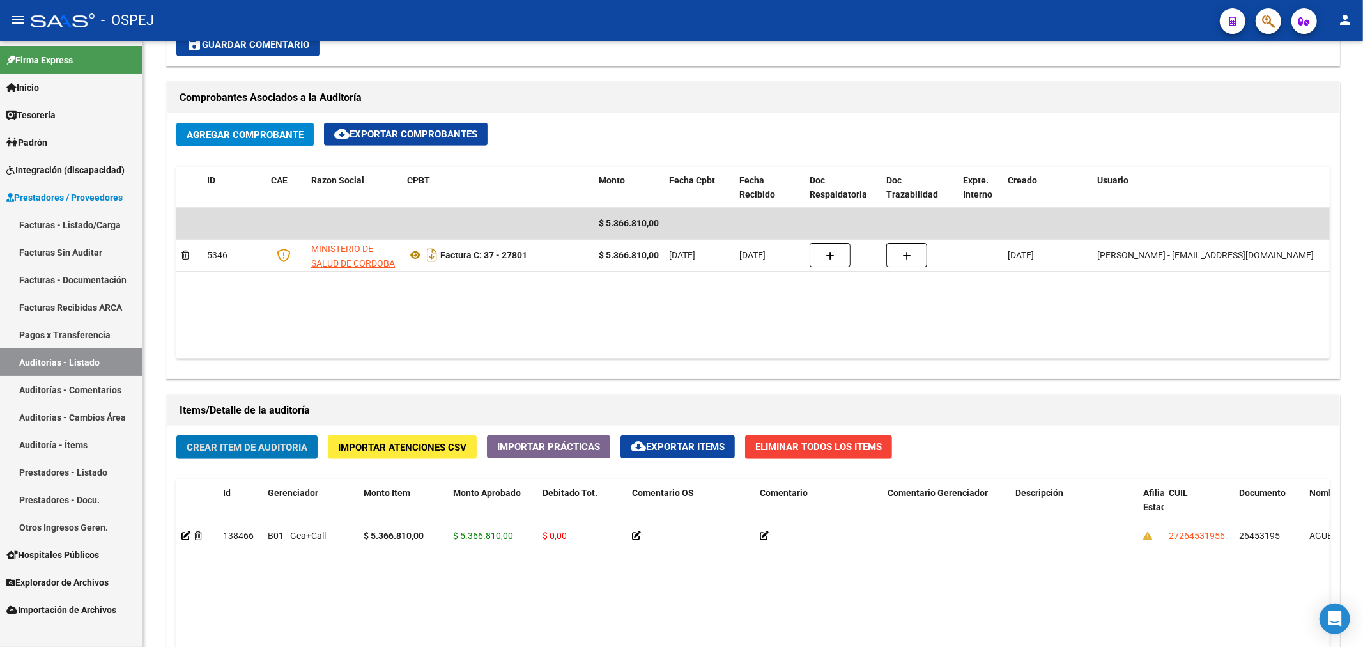
click at [130, 366] on link "Auditorías - Listado" at bounding box center [71, 361] width 142 height 27
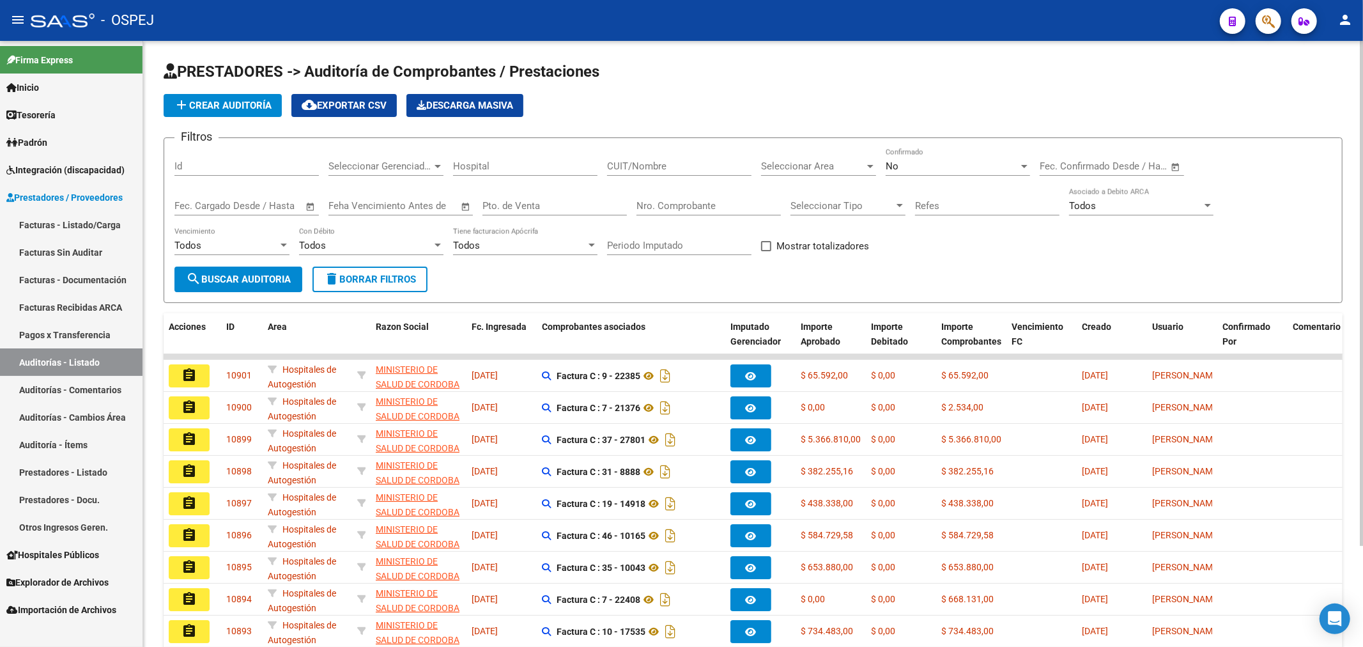
click at [679, 164] on div "No" at bounding box center [951, 165] width 133 height 11
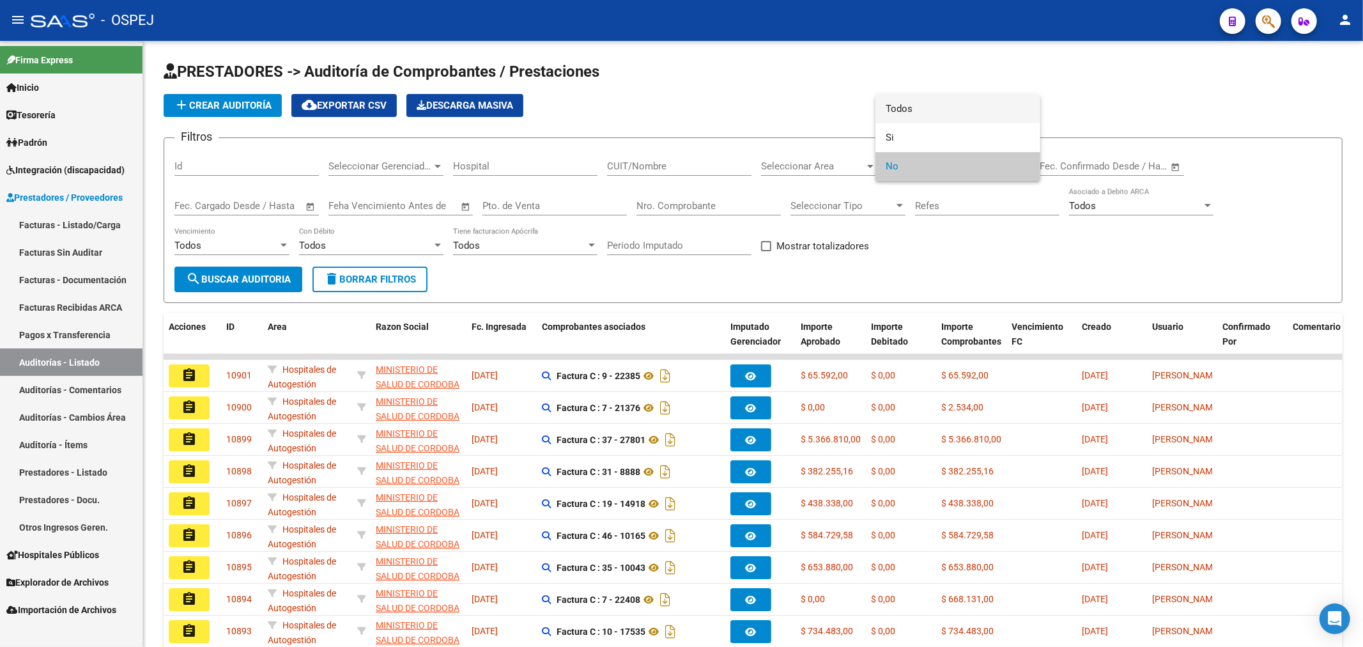
click at [679, 121] on span "Todos" at bounding box center [957, 109] width 144 height 29
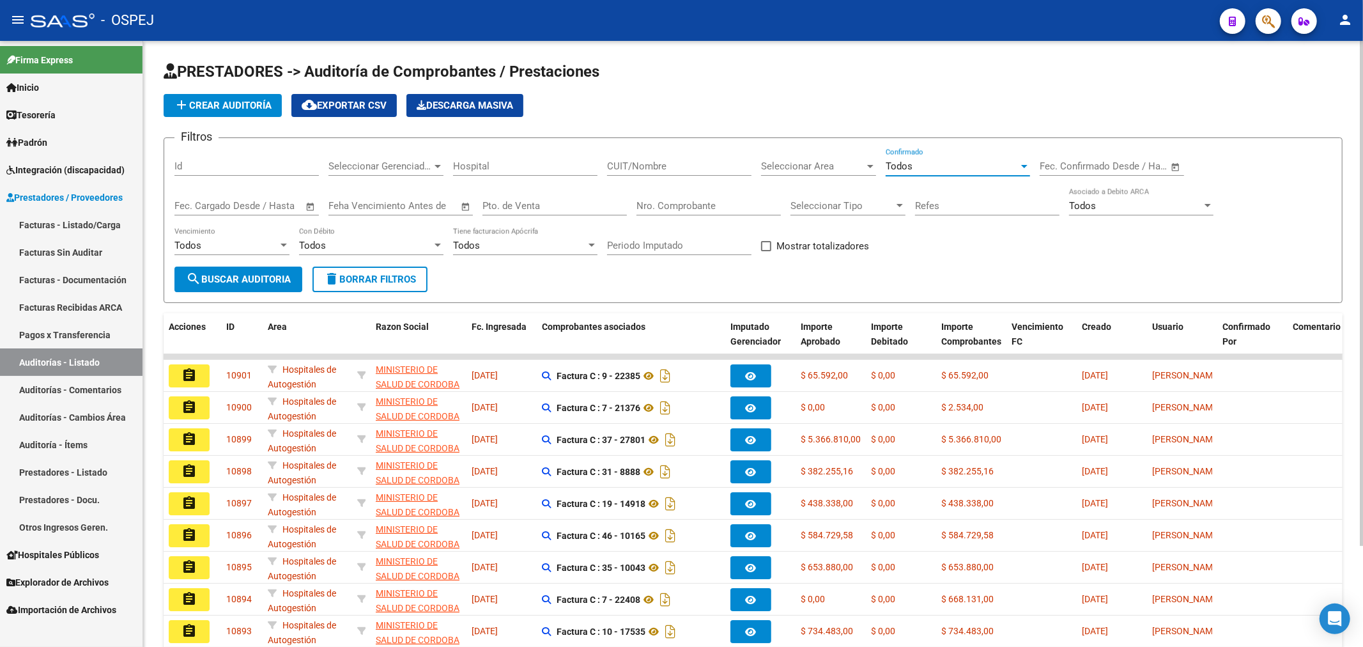
click at [679, 211] on input "Nro. Comprobante" at bounding box center [708, 205] width 144 height 11
click at [556, 213] on div "Pto. de Venta" at bounding box center [554, 201] width 144 height 27
click at [665, 151] on div "CUIT/Nombre" at bounding box center [679, 161] width 144 height 27
click at [526, 167] on input "Hospital" at bounding box center [525, 165] width 144 height 11
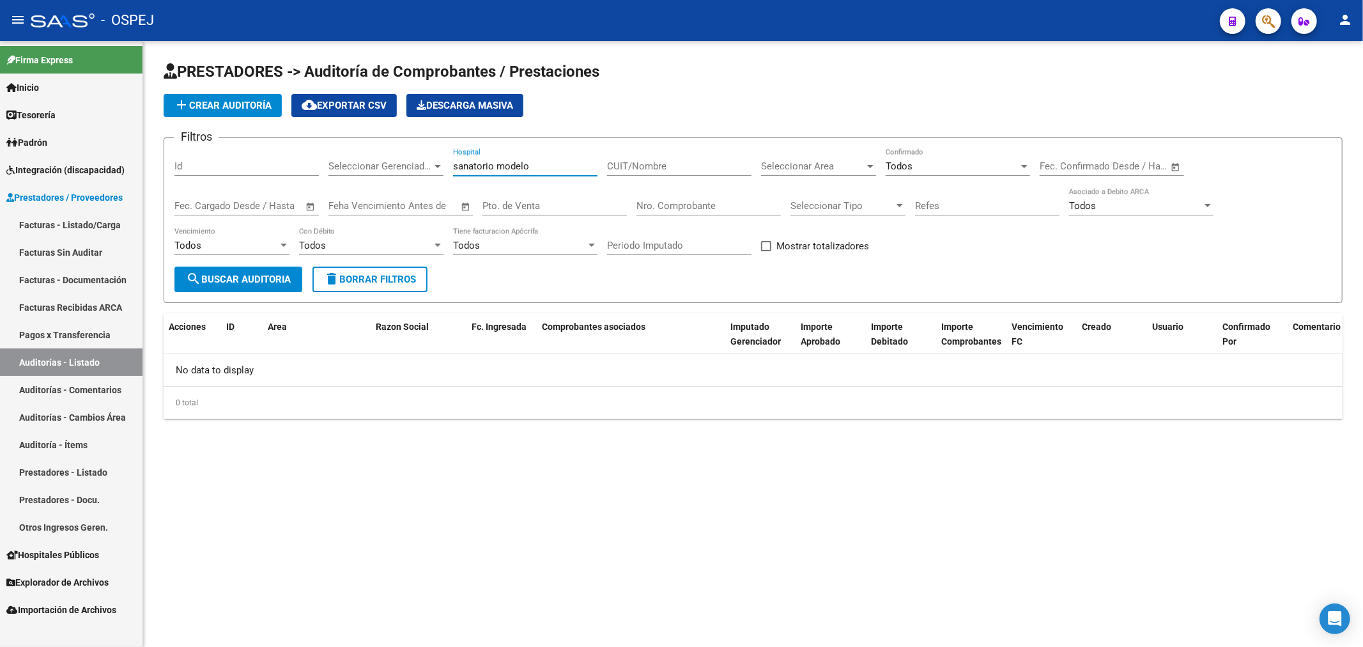
click at [479, 168] on input "sanatorio modelo" at bounding box center [525, 165] width 144 height 11
type input "o"
click at [679, 210] on input "Nro. Comprobante" at bounding box center [708, 205] width 144 height 11
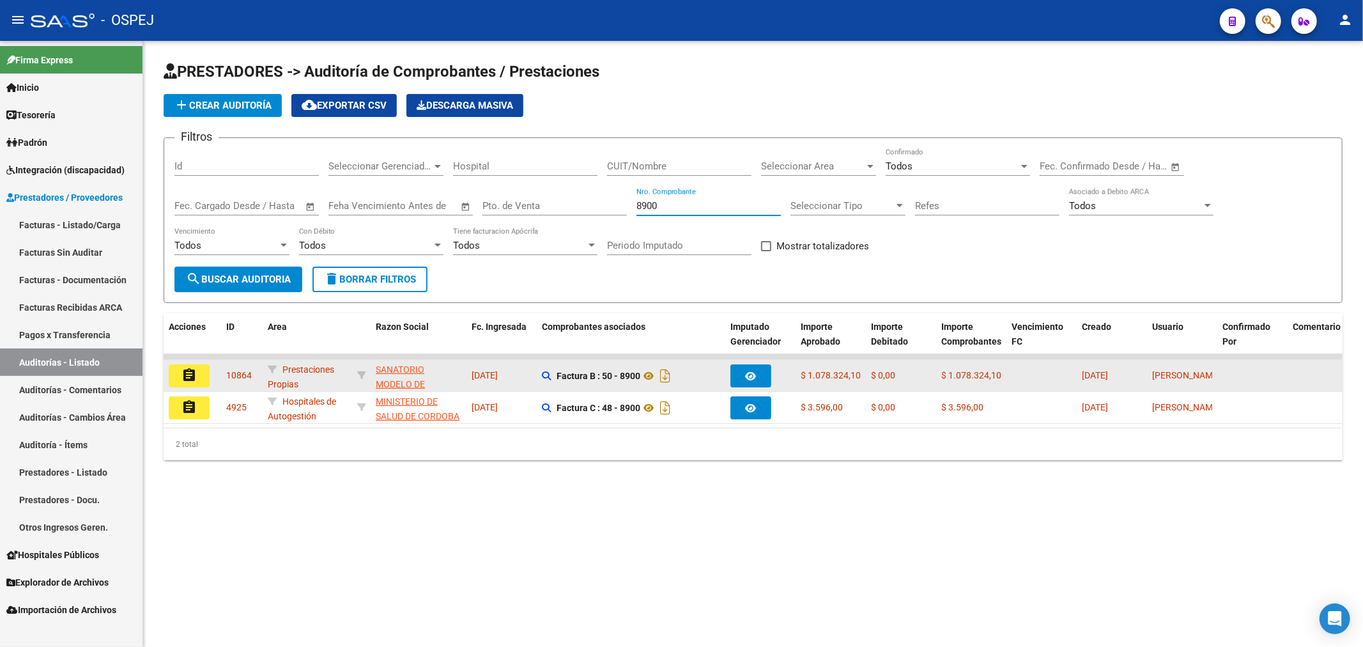
type input "8900"
click at [207, 367] on button "assignment" at bounding box center [189, 375] width 41 height 23
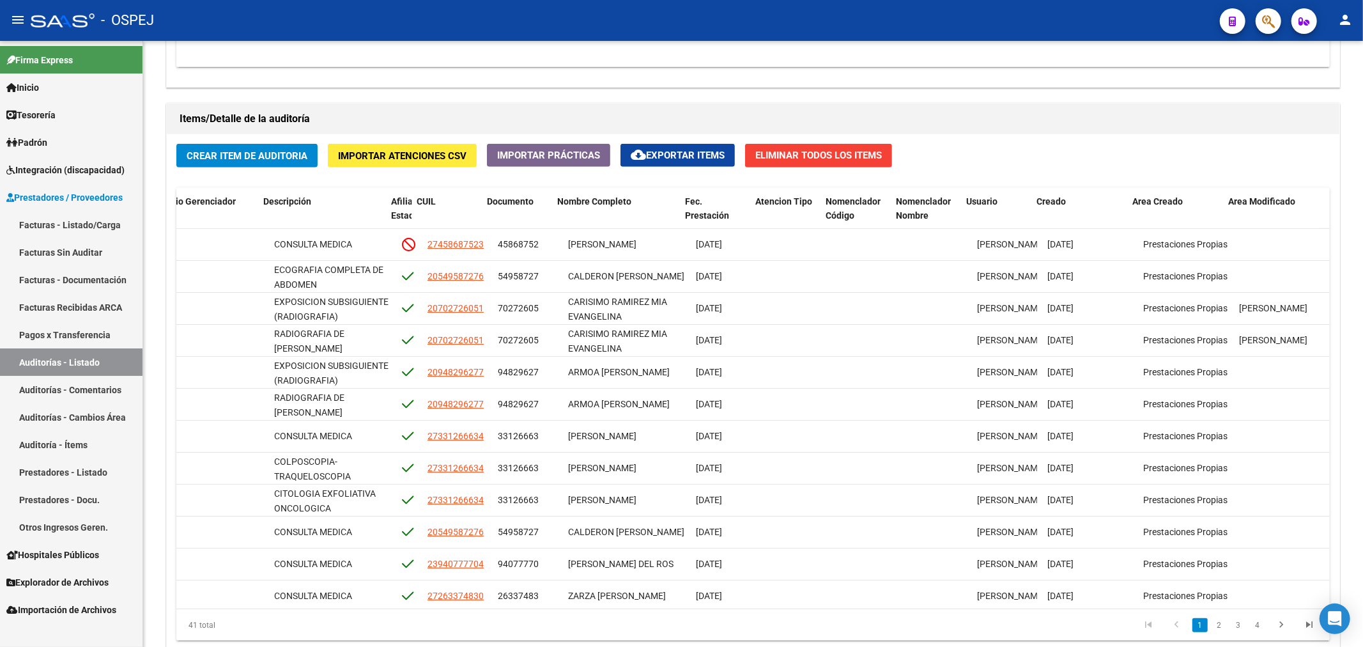
scroll to position [586, 0]
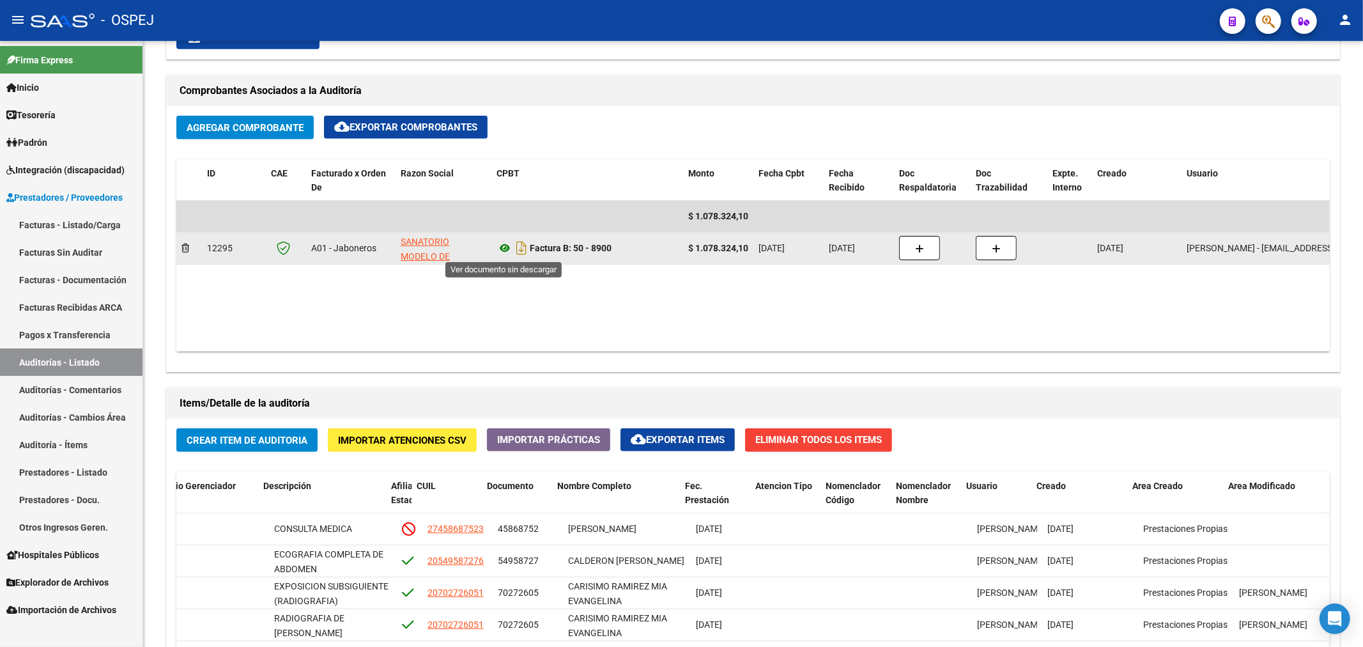
click at [500, 246] on icon at bounding box center [504, 247] width 17 height 15
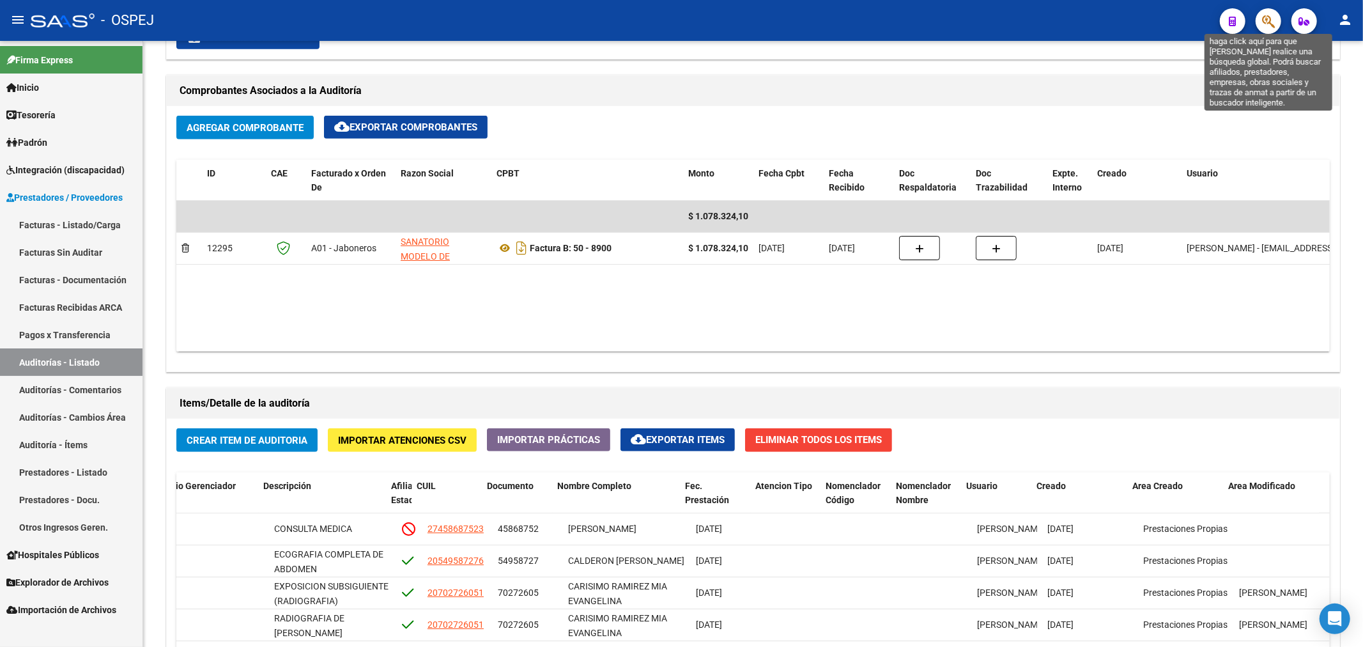
click at [679, 24] on icon "button" at bounding box center [1268, 21] width 13 height 15
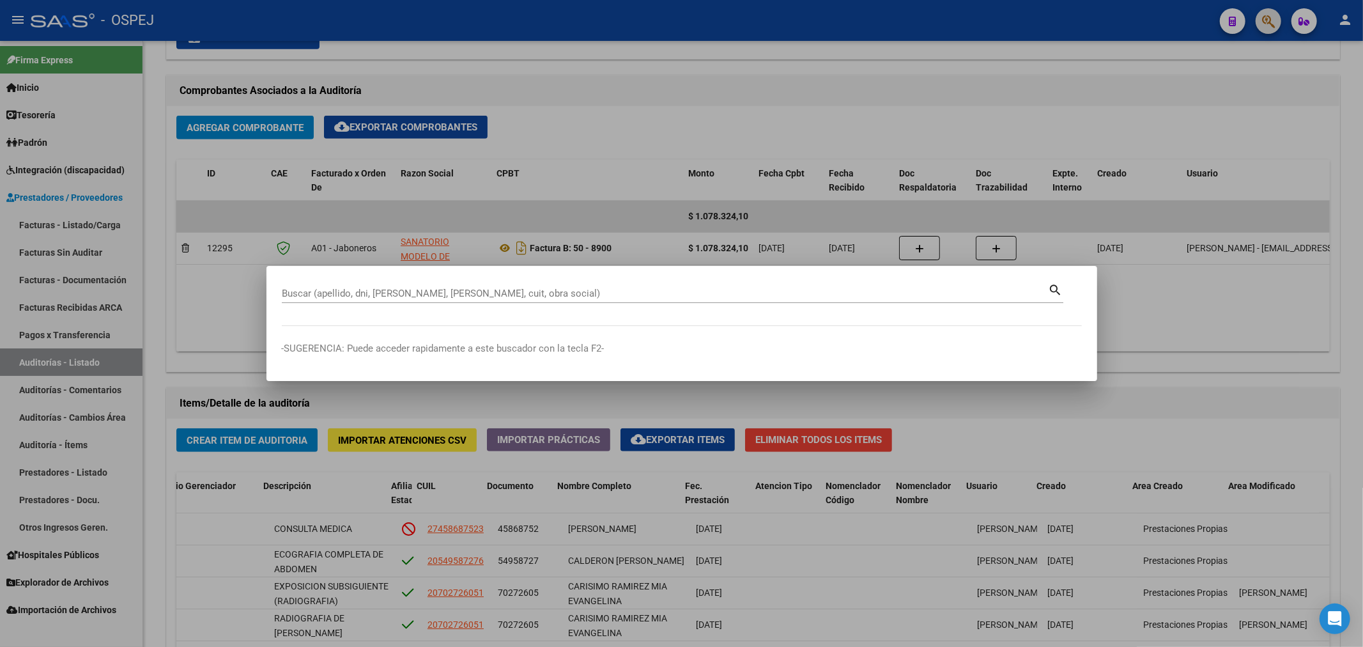
paste input "27702726056"
type input "27702726056"
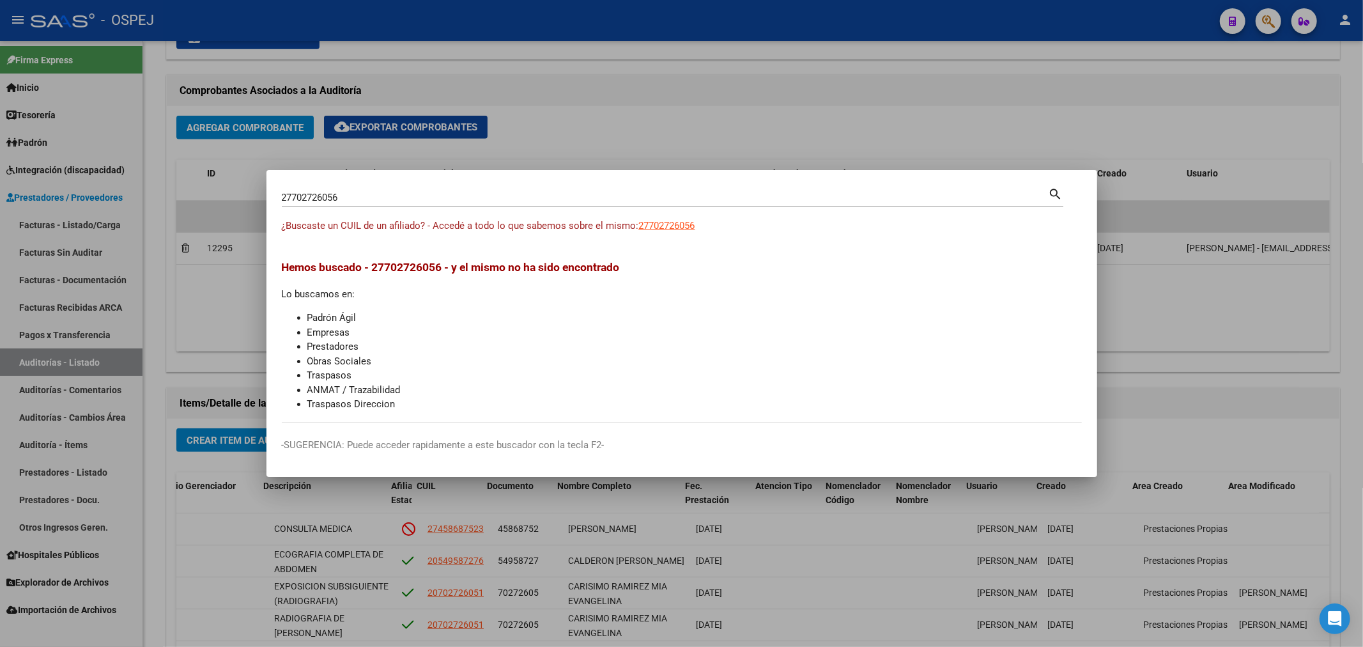
click at [673, 218] on div "27702726056 Buscar (apellido, dni, cuil, nro traspaso, cuit, obra social) search" at bounding box center [672, 202] width 781 height 34
click at [669, 226] on span "27702726056" at bounding box center [667, 225] width 56 height 11
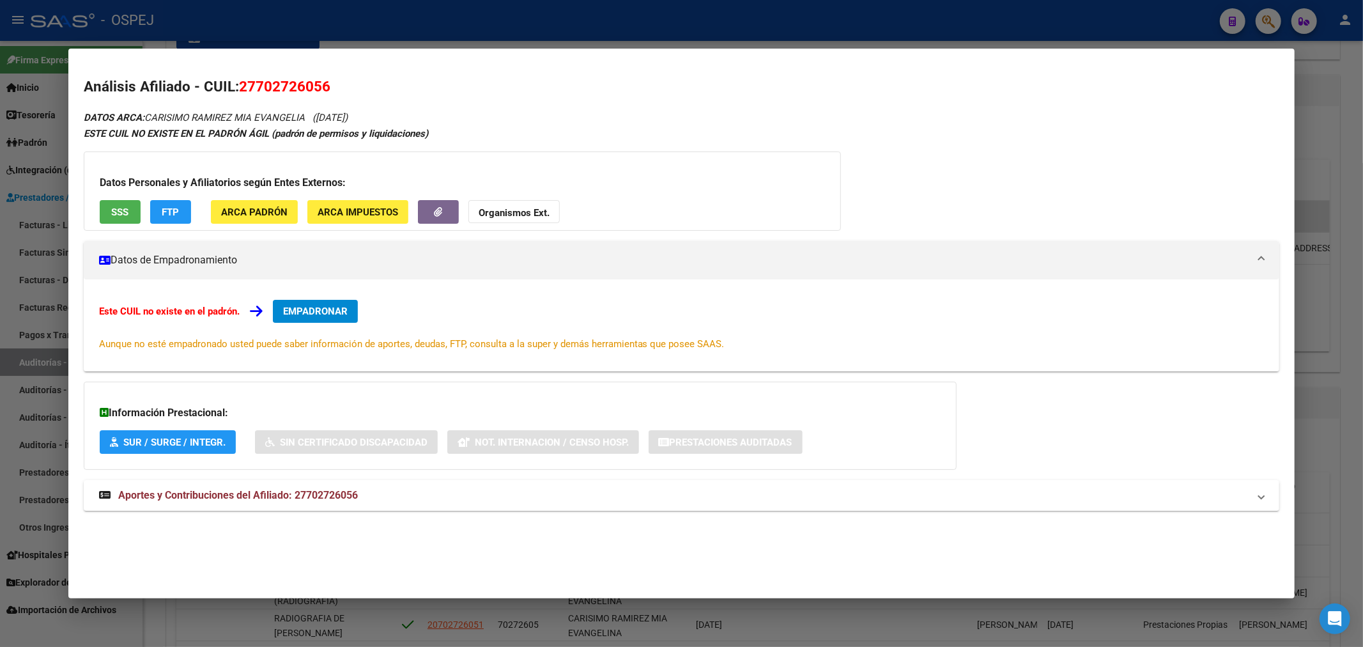
click at [372, 27] on div at bounding box center [681, 323] width 1363 height 647
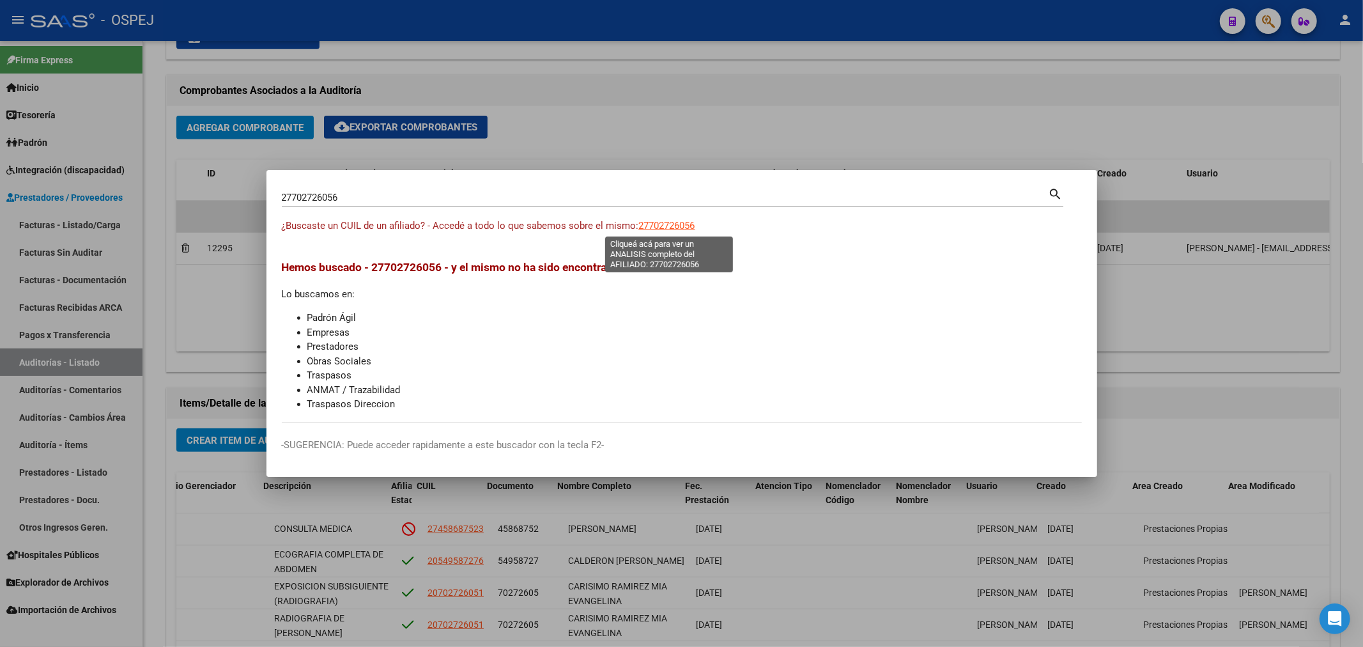
click at [657, 227] on span "27702726056" at bounding box center [667, 225] width 56 height 11
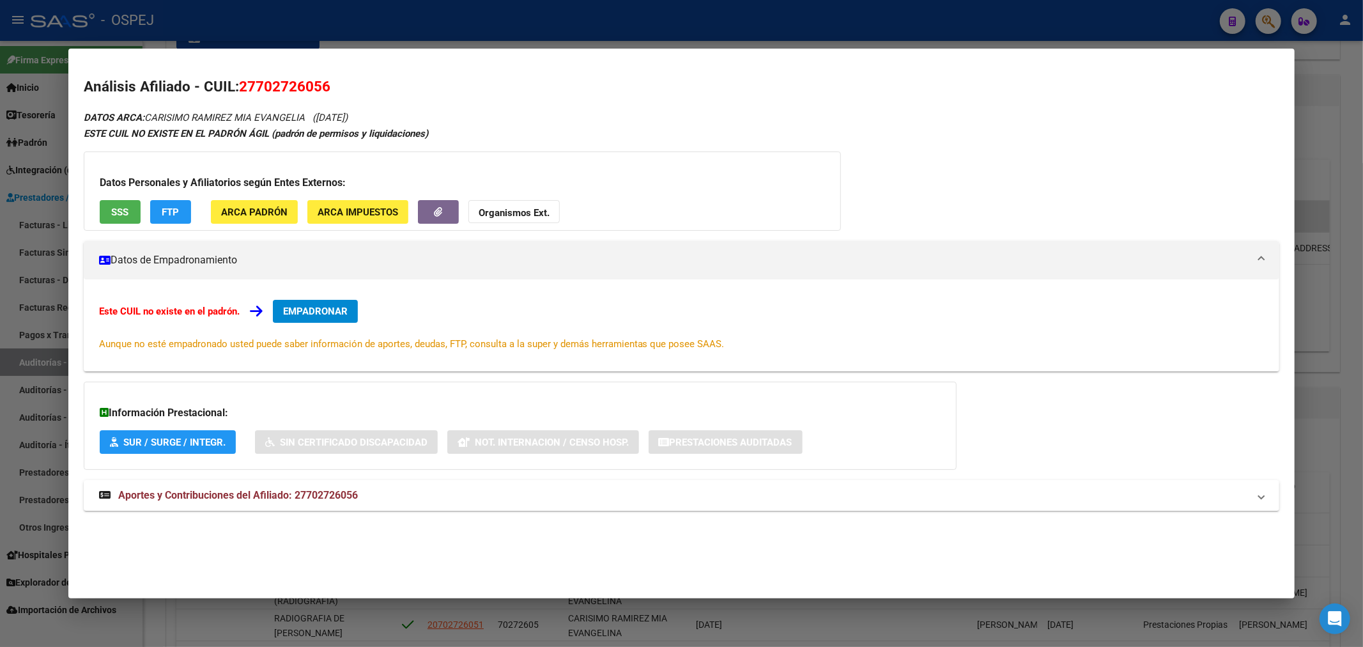
click at [491, 40] on div at bounding box center [681, 323] width 1363 height 647
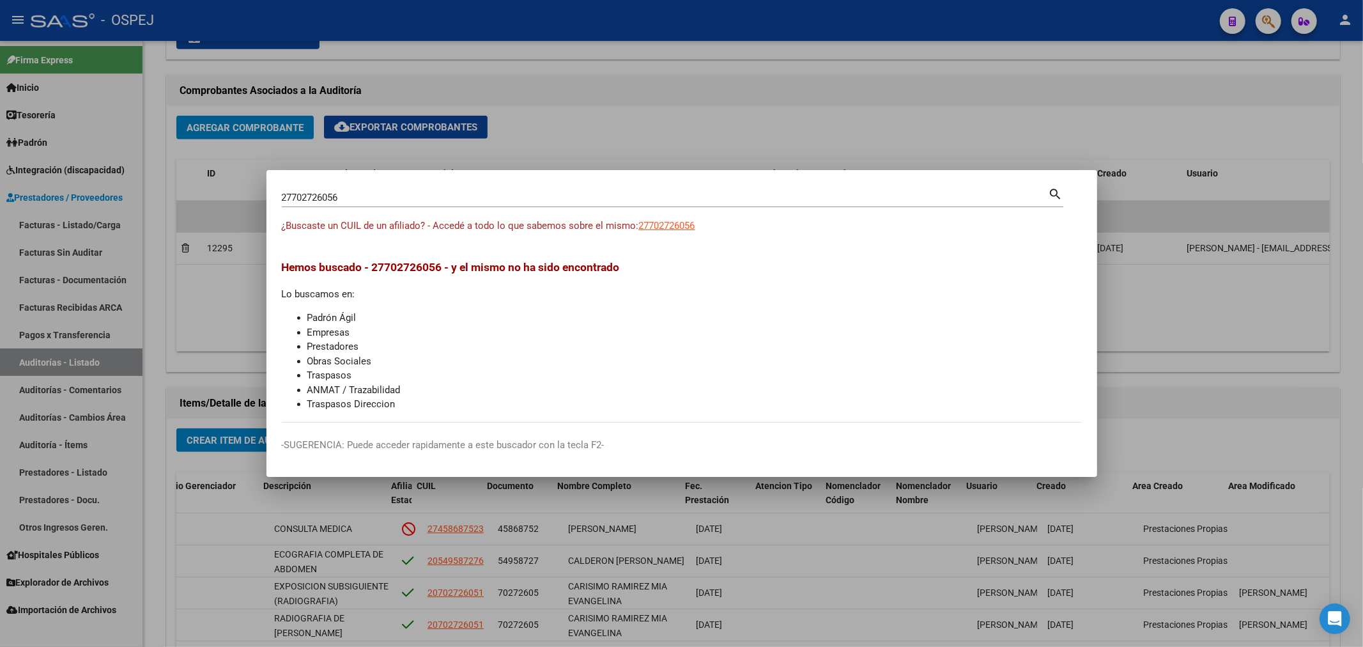
click at [528, 187] on div "27702726056 Buscar (apellido, dni, cuil, nro traspaso, cuit, obra social) search" at bounding box center [672, 196] width 781 height 22
click at [481, 590] on div at bounding box center [681, 323] width 1363 height 647
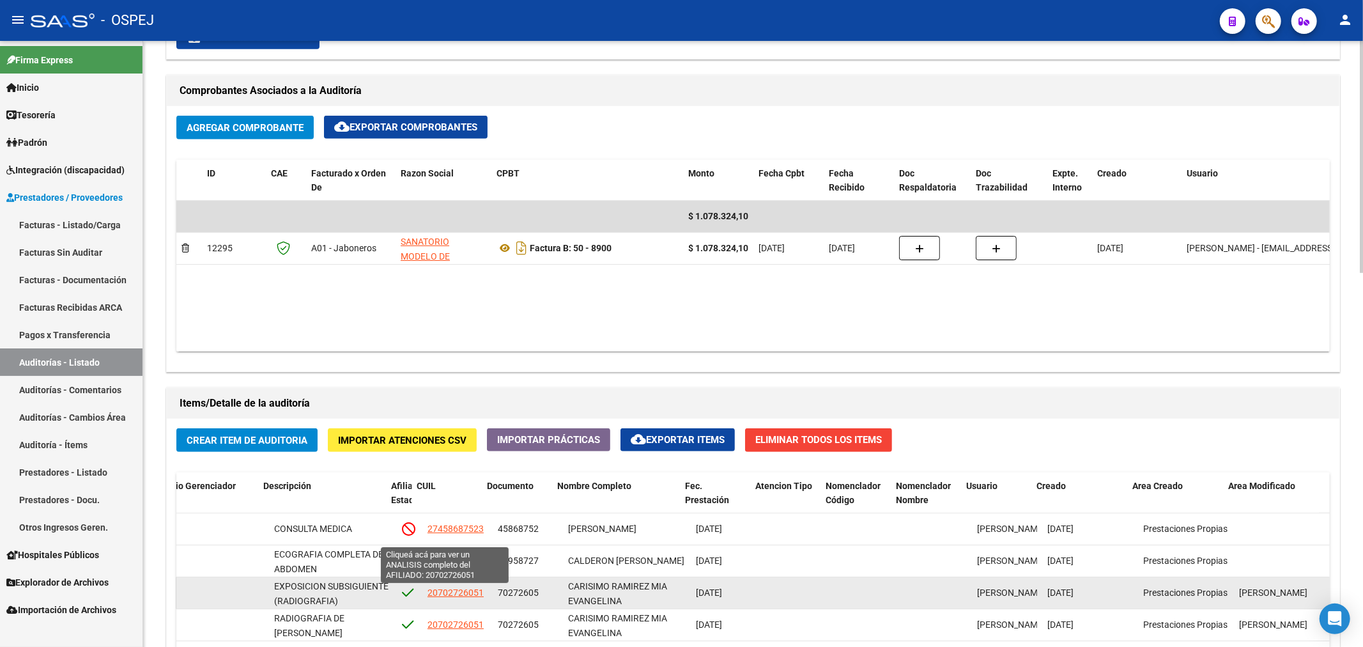
click at [459, 597] on span "20702726051" at bounding box center [455, 592] width 56 height 10
type textarea "20702726051"
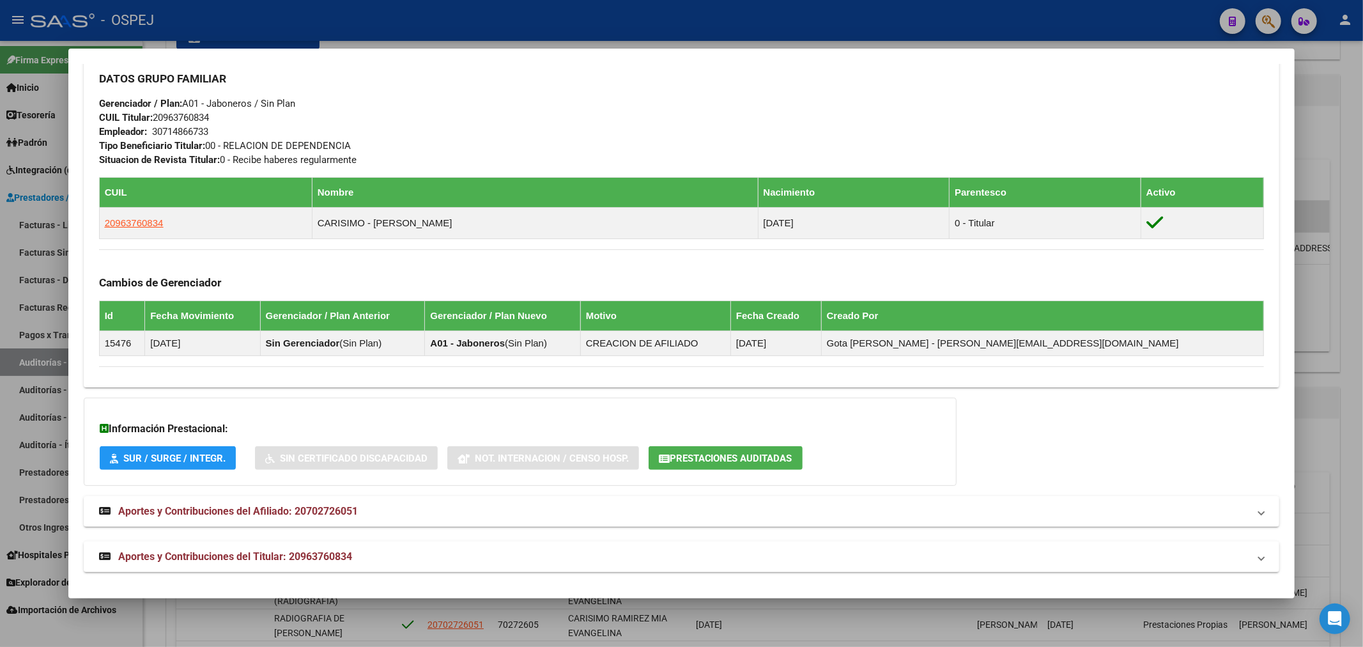
scroll to position [582, 0]
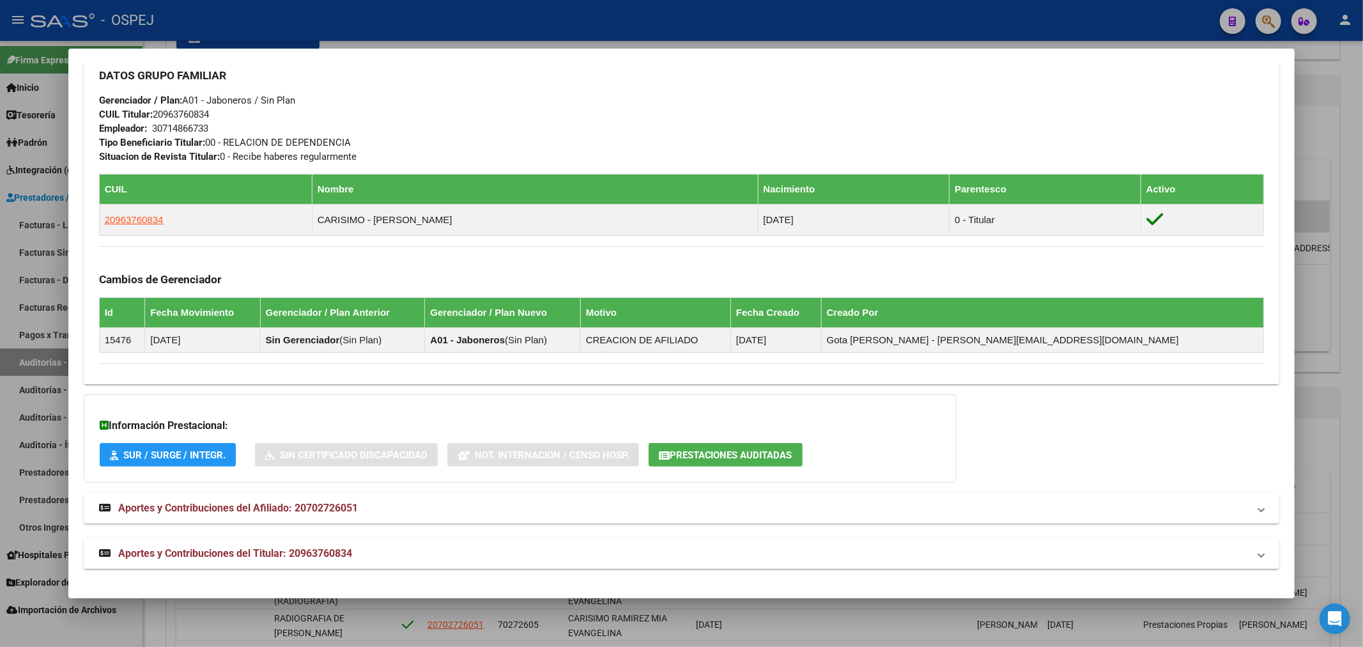
click at [335, 514] on span "Aportes y Contribuciones del Afiliado: 20702726051" at bounding box center [238, 508] width 240 height 12
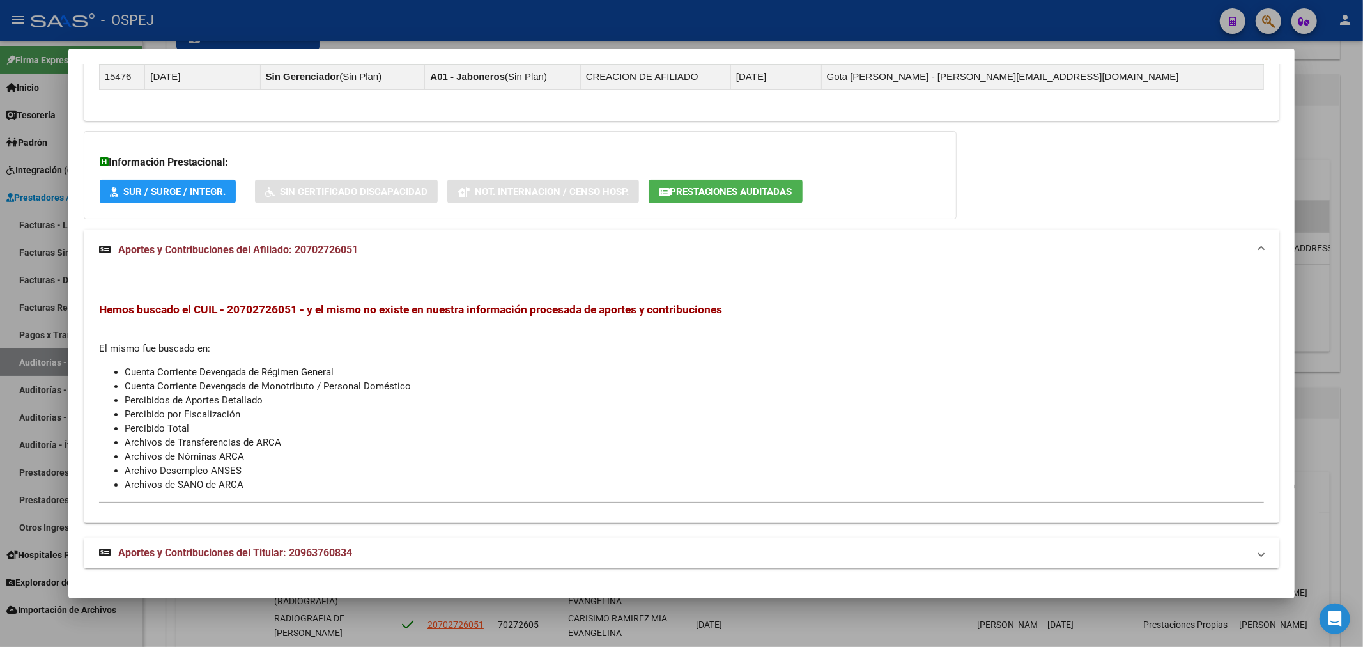
click at [394, 236] on mat-expansion-panel-header "Aportes y Contribuciones del Afiliado: 20702726051" at bounding box center [682, 249] width 1196 height 41
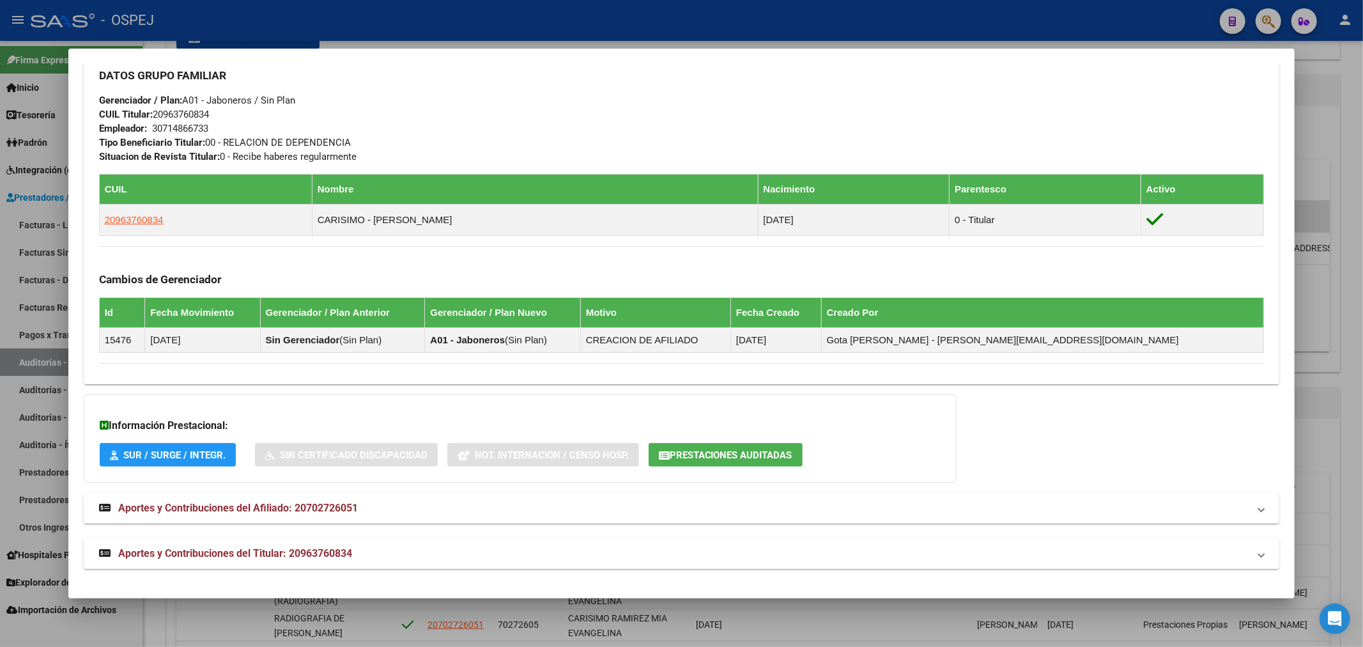
click at [355, 559] on mat-panel-title "Aportes y Contribuciones del Titular: 20963760834" at bounding box center [674, 553] width 1150 height 15
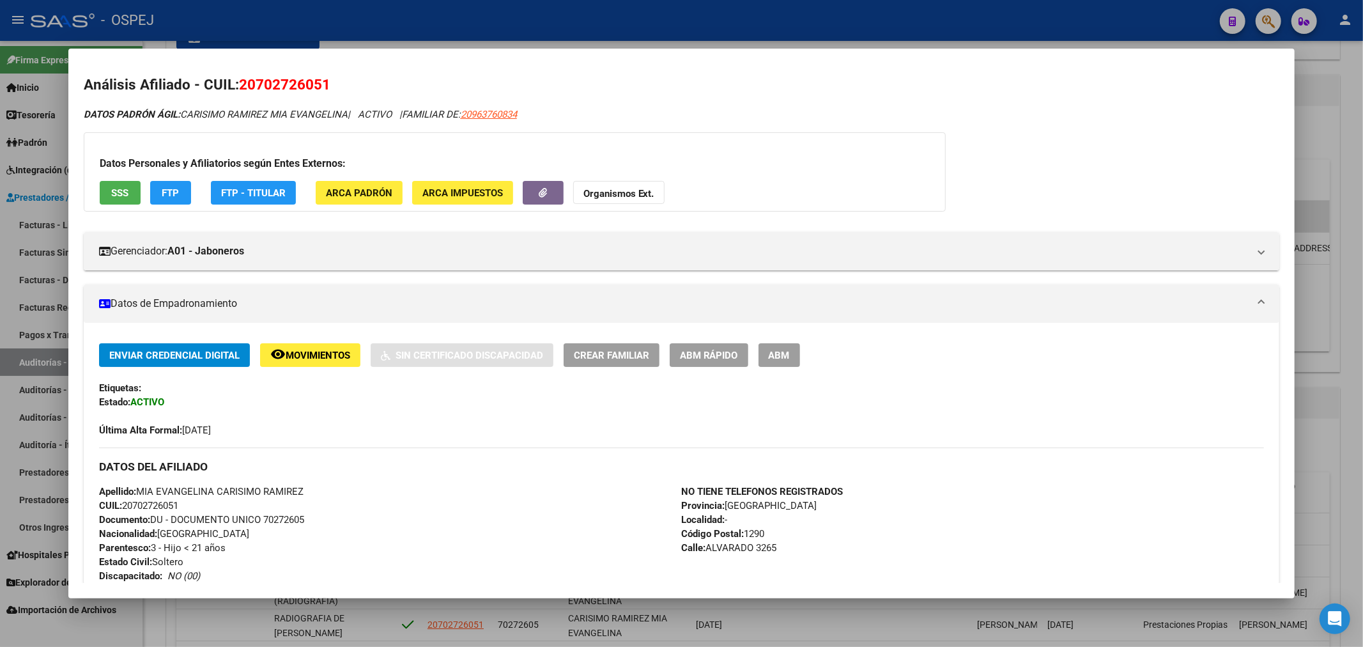
scroll to position [0, 0]
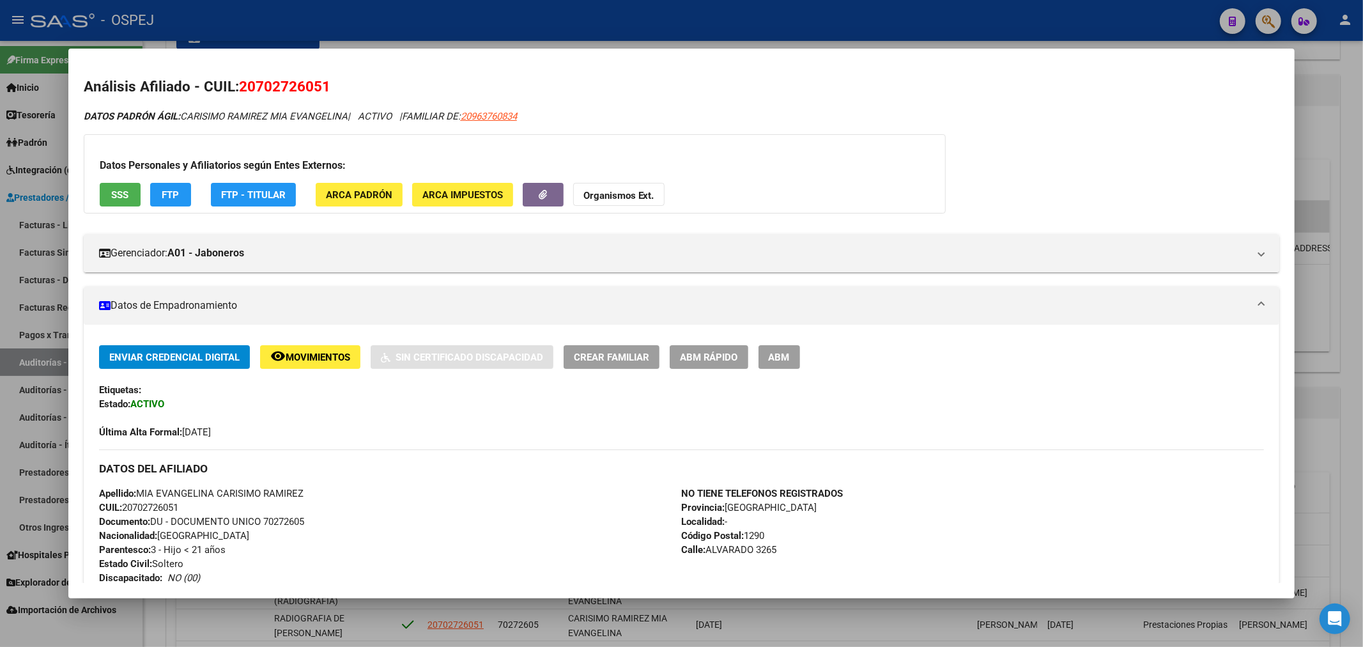
click at [250, 86] on span "20702726051" at bounding box center [284, 86] width 91 height 17
click at [246, 95] on h2 "Análisis Afiliado - CUIL: 20702726051" at bounding box center [682, 87] width 1196 height 22
click at [246, 94] on span "20702726051" at bounding box center [284, 86] width 91 height 17
click at [212, 91] on h2 "Análisis Afiliado - CUIL: 20702726051" at bounding box center [682, 87] width 1196 height 22
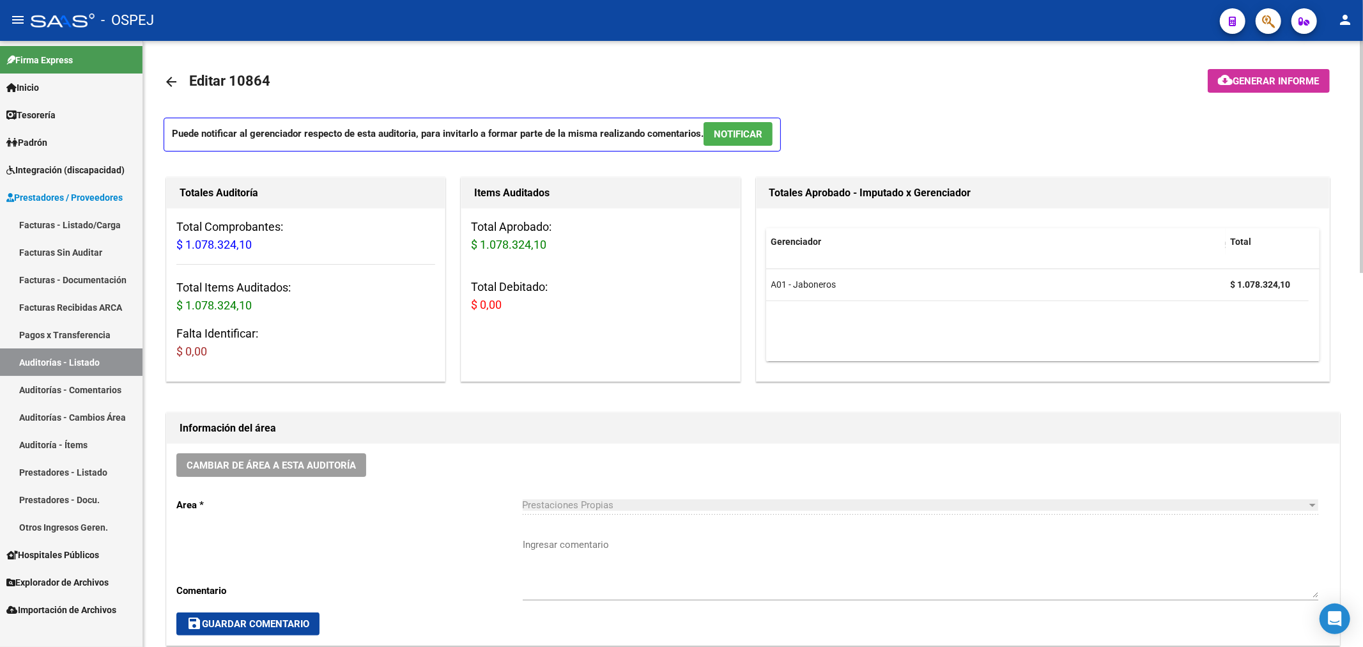
click at [167, 86] on mat-icon "arrow_back" at bounding box center [171, 81] width 15 height 15
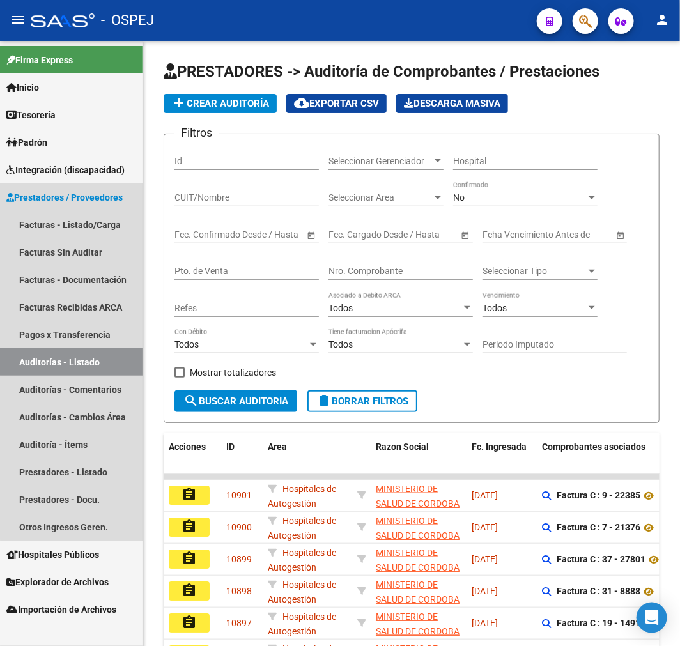
click at [125, 358] on link "Auditorías - Listado" at bounding box center [71, 361] width 142 height 27
